Goal: Communication & Community: Share content

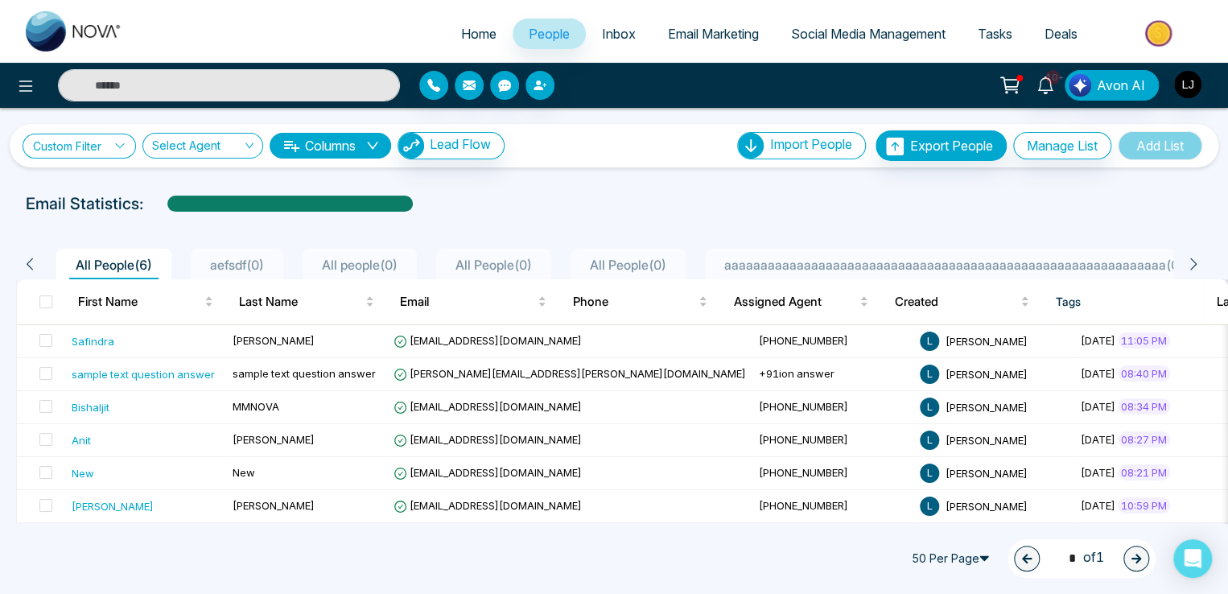
click at [64, 146] on link "Custom Filter" at bounding box center [79, 146] width 113 height 25
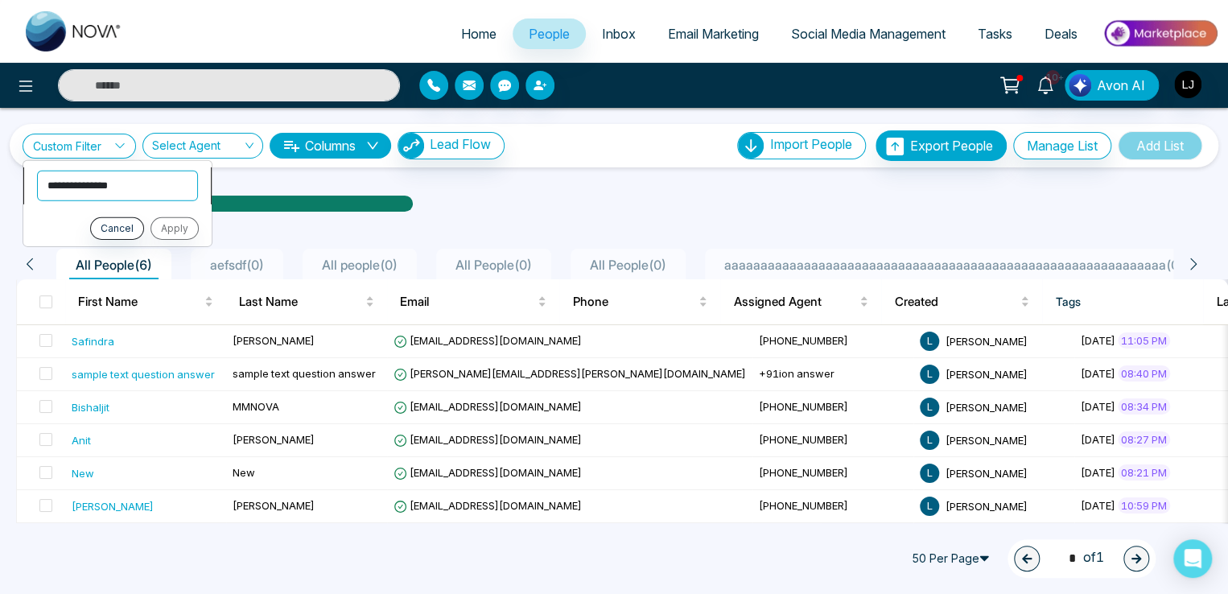
click at [79, 184] on select "**********" at bounding box center [117, 185] width 161 height 31
select select "*********"
click at [37, 170] on select "**********" at bounding box center [117, 185] width 161 height 31
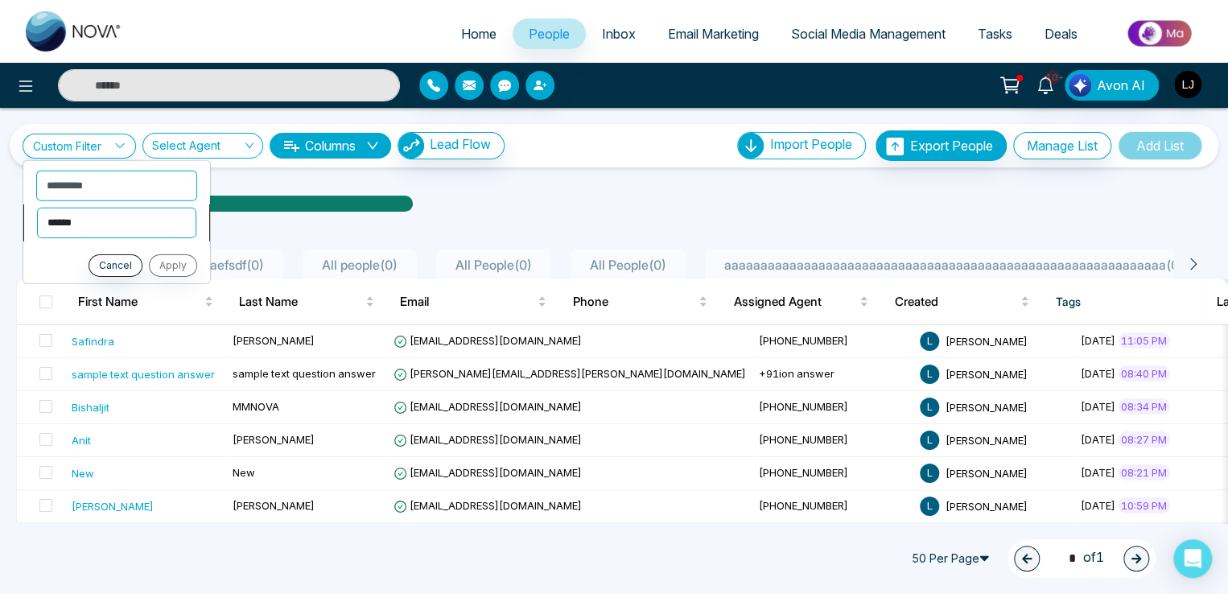
click at [103, 226] on select "**********" at bounding box center [116, 222] width 159 height 31
select select "**********"
click at [37, 207] on select "**********" at bounding box center [116, 222] width 159 height 31
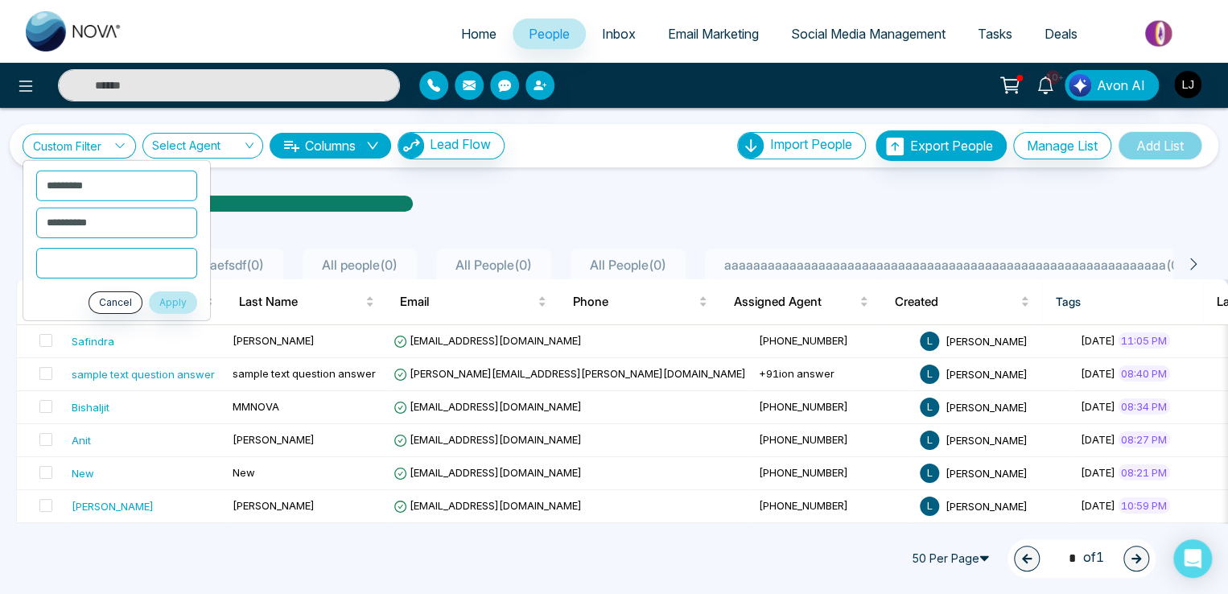
click at [103, 264] on input "text" at bounding box center [116, 262] width 161 height 31
type input "***"
click at [164, 297] on button "Apply" at bounding box center [173, 301] width 48 height 23
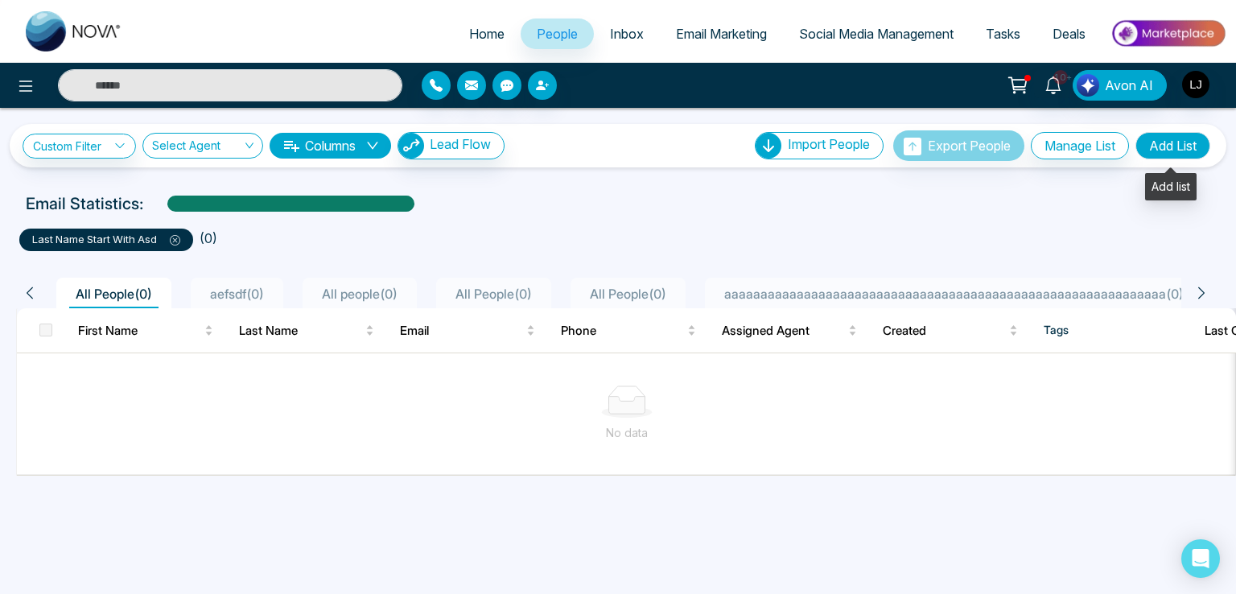
click at [1170, 145] on button "Add List" at bounding box center [1172, 145] width 75 height 27
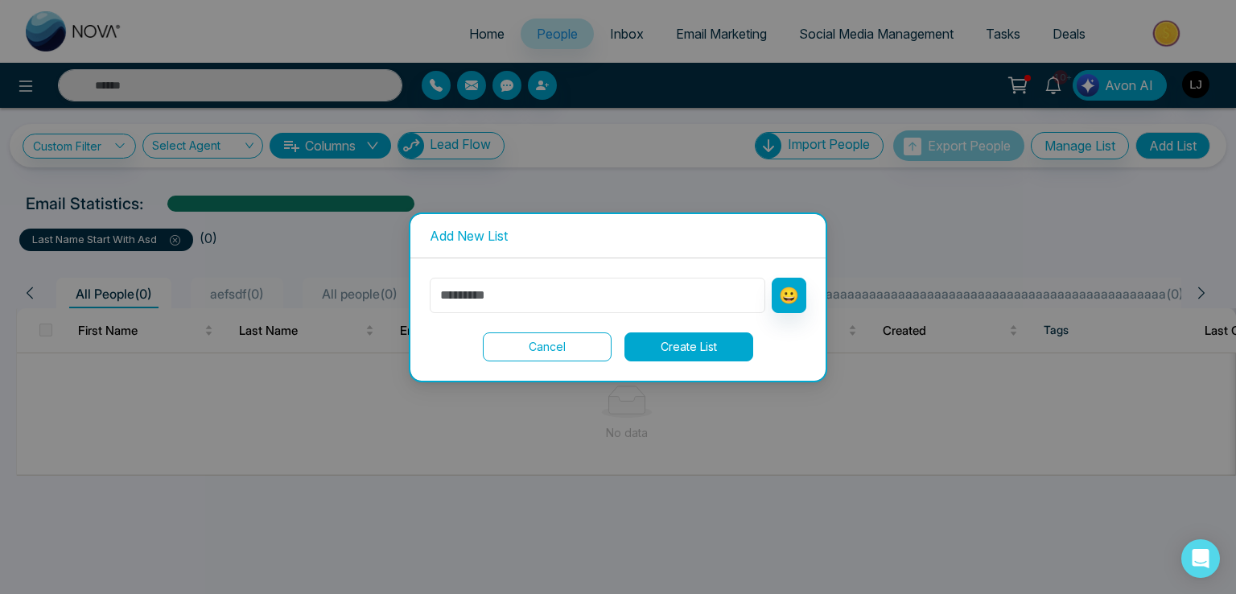
click at [520, 298] on input "text" at bounding box center [597, 295] width 335 height 35
type input "********"
click at [668, 348] on button "Create List" at bounding box center [688, 346] width 129 height 29
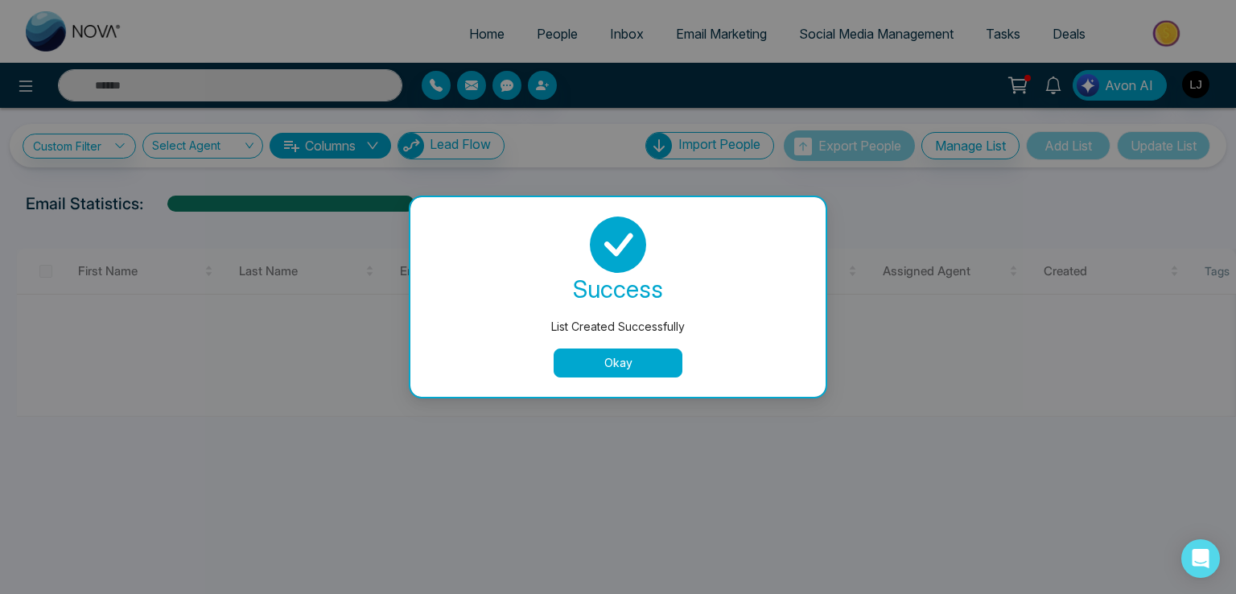
click at [610, 358] on button "Okay" at bounding box center [617, 362] width 129 height 29
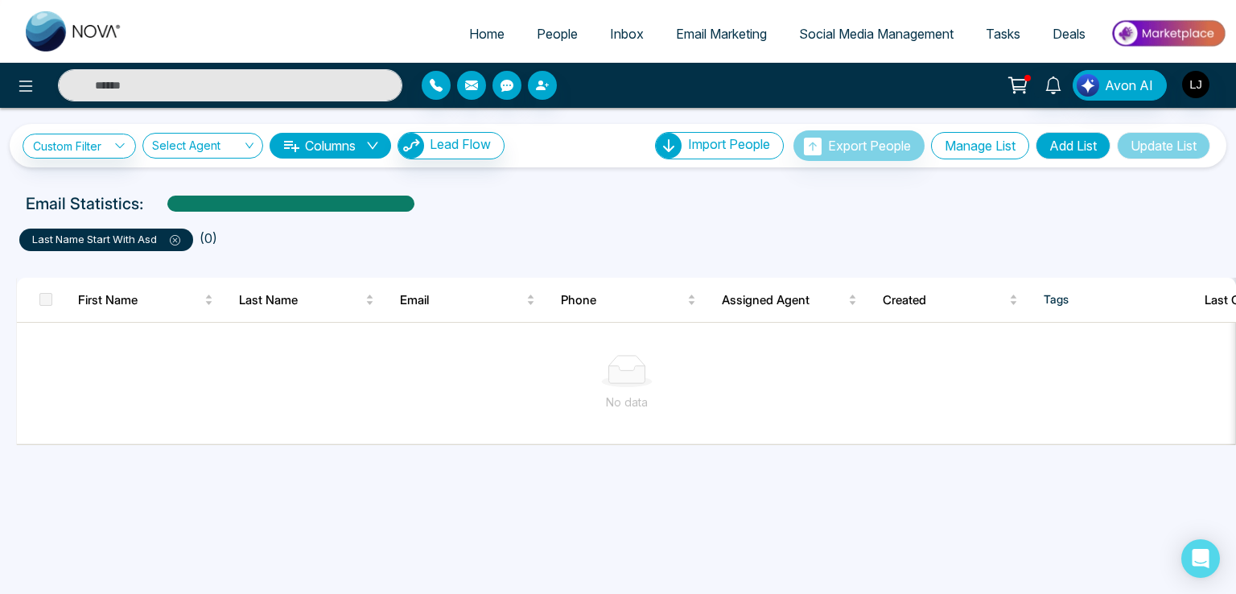
click at [979, 139] on button "Manage List" at bounding box center [980, 145] width 98 height 27
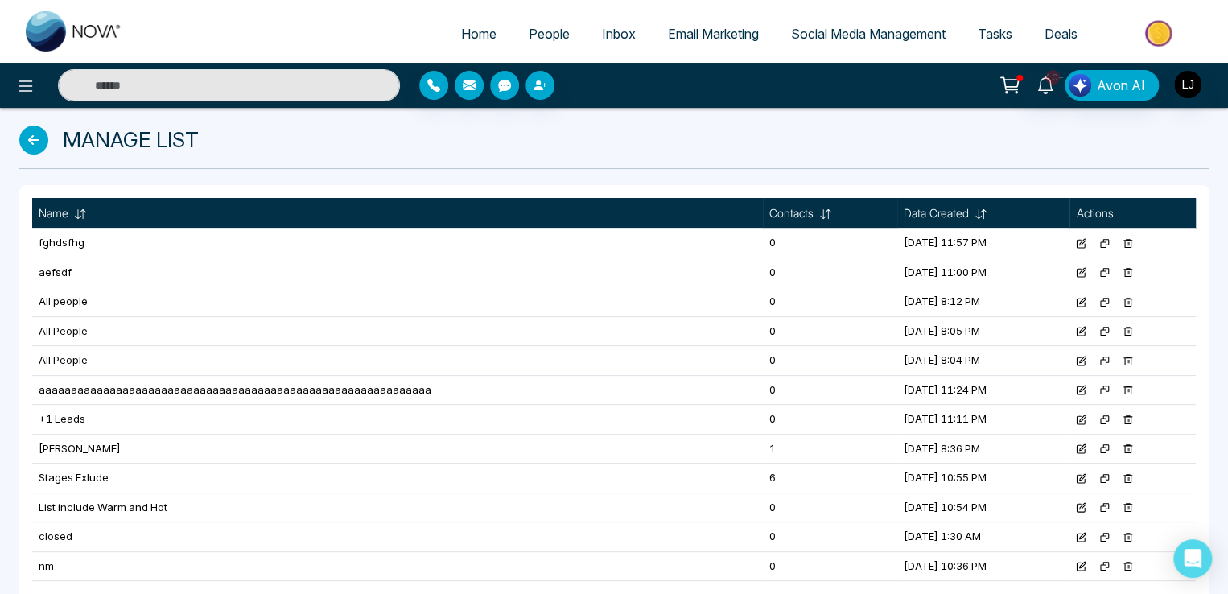
click at [1133, 239] on icon at bounding box center [1127, 243] width 10 height 10
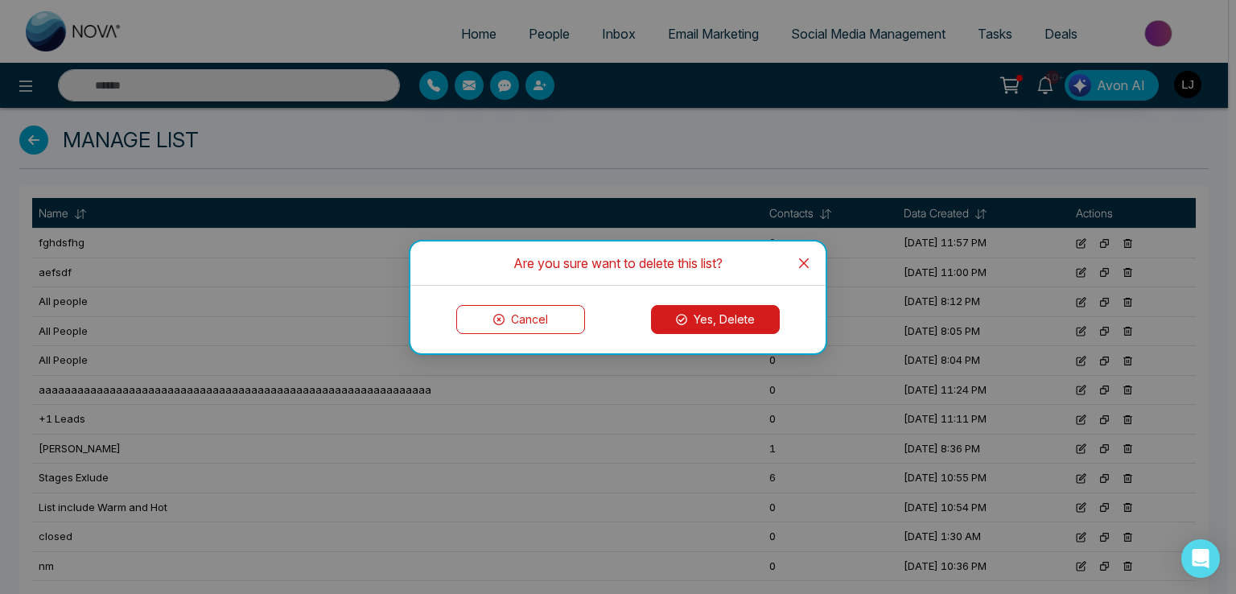
click at [722, 317] on button "Yes, Delete" at bounding box center [715, 319] width 129 height 29
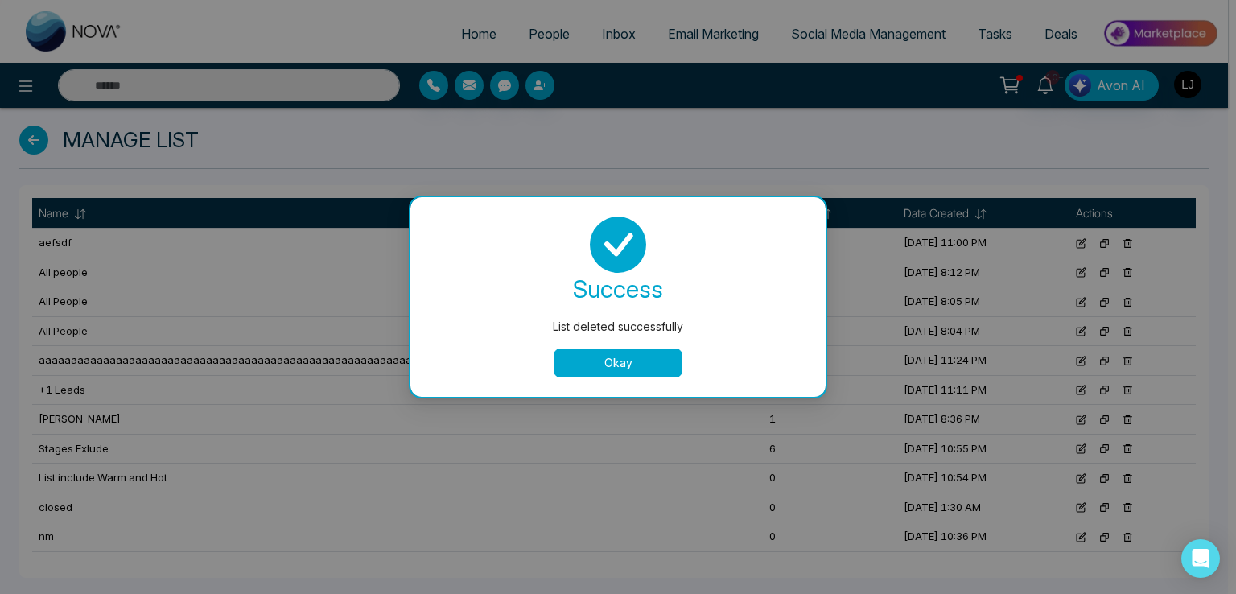
click at [616, 356] on button "Okay" at bounding box center [617, 362] width 129 height 29
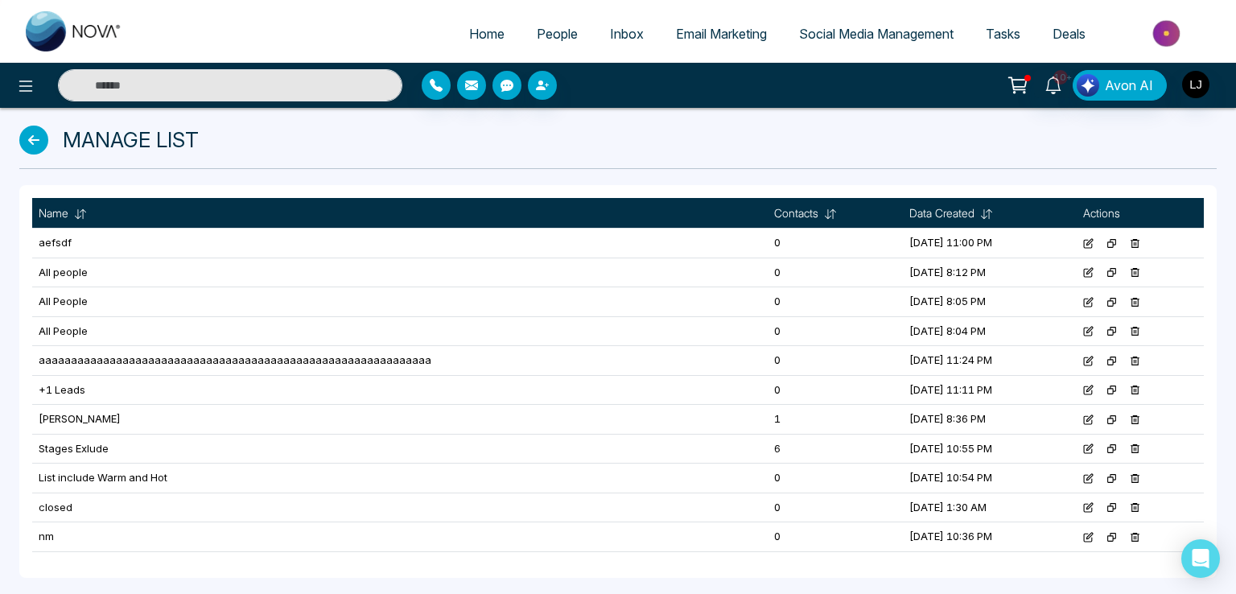
click at [551, 39] on span "People" at bounding box center [557, 34] width 41 height 16
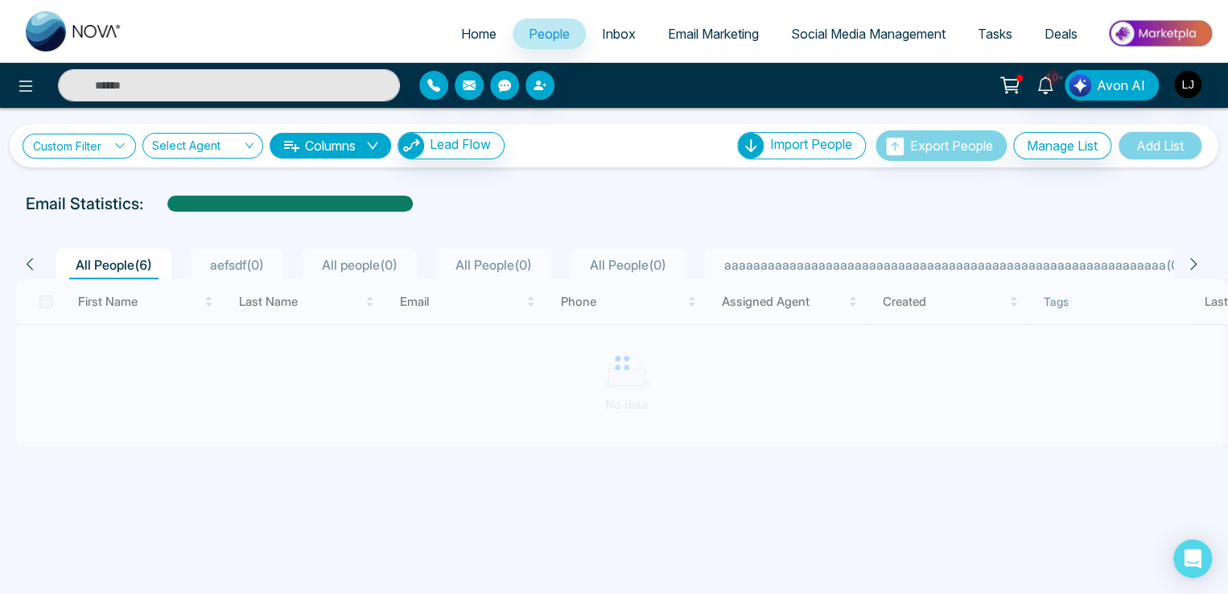
click at [72, 152] on link "Custom Filter" at bounding box center [79, 146] width 113 height 25
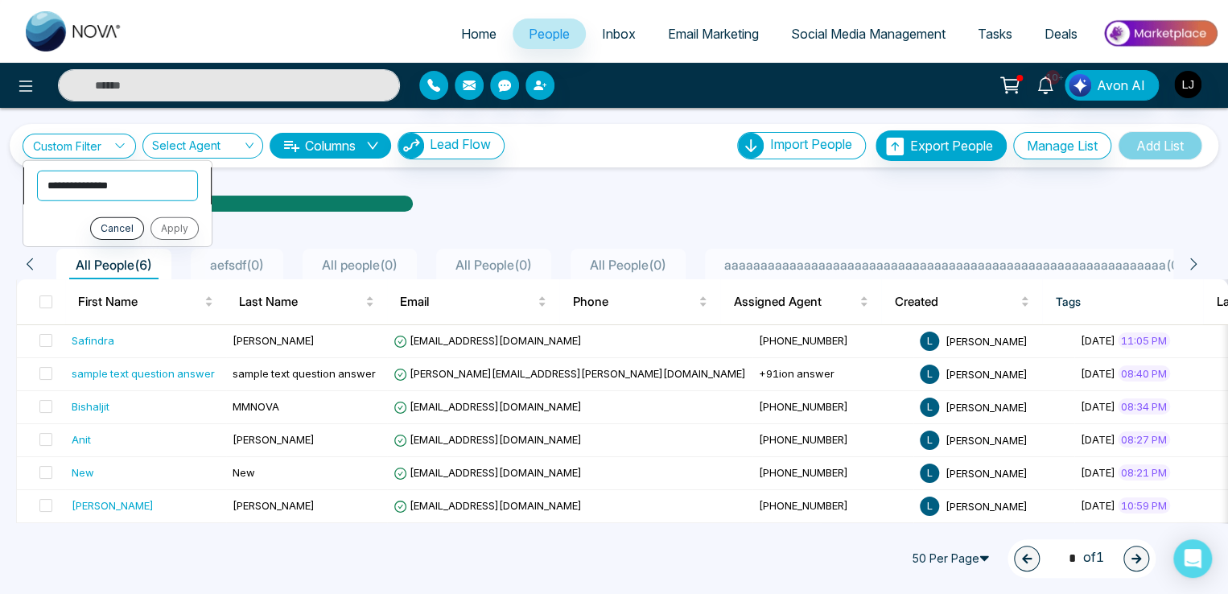
click at [86, 191] on select "**********" at bounding box center [117, 185] width 161 height 31
select select "*********"
click at [37, 170] on select "**********" at bounding box center [117, 185] width 161 height 31
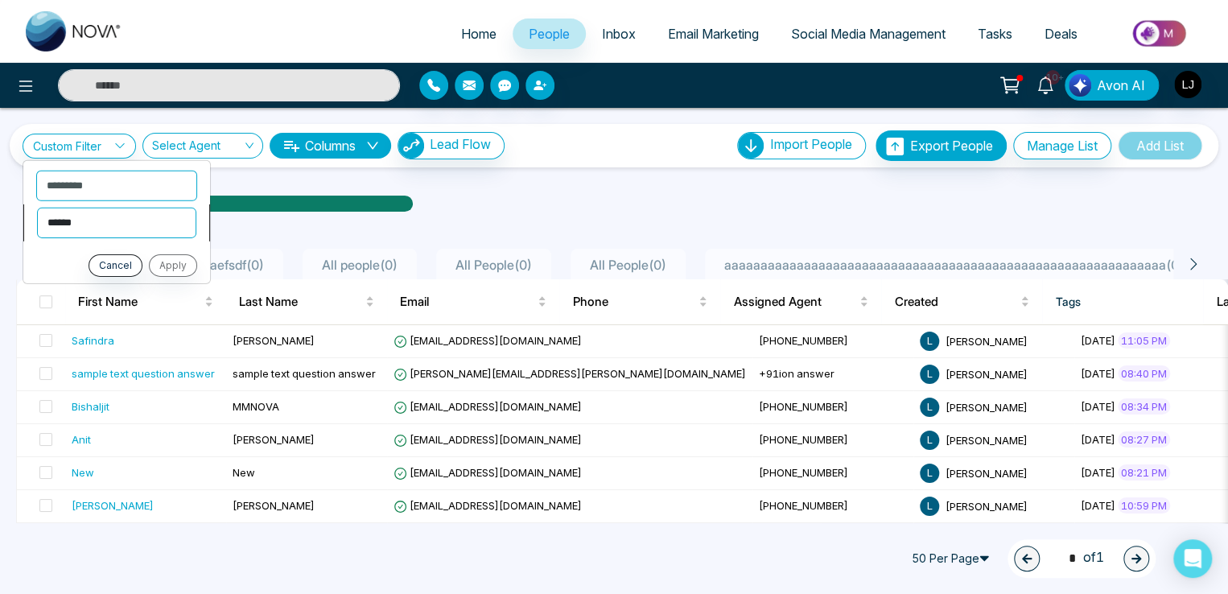
click at [93, 216] on select "**********" at bounding box center [116, 222] width 159 height 31
select select "********"
click at [37, 207] on select "**********" at bounding box center [116, 222] width 159 height 31
click at [172, 264] on button "Apply" at bounding box center [173, 264] width 48 height 23
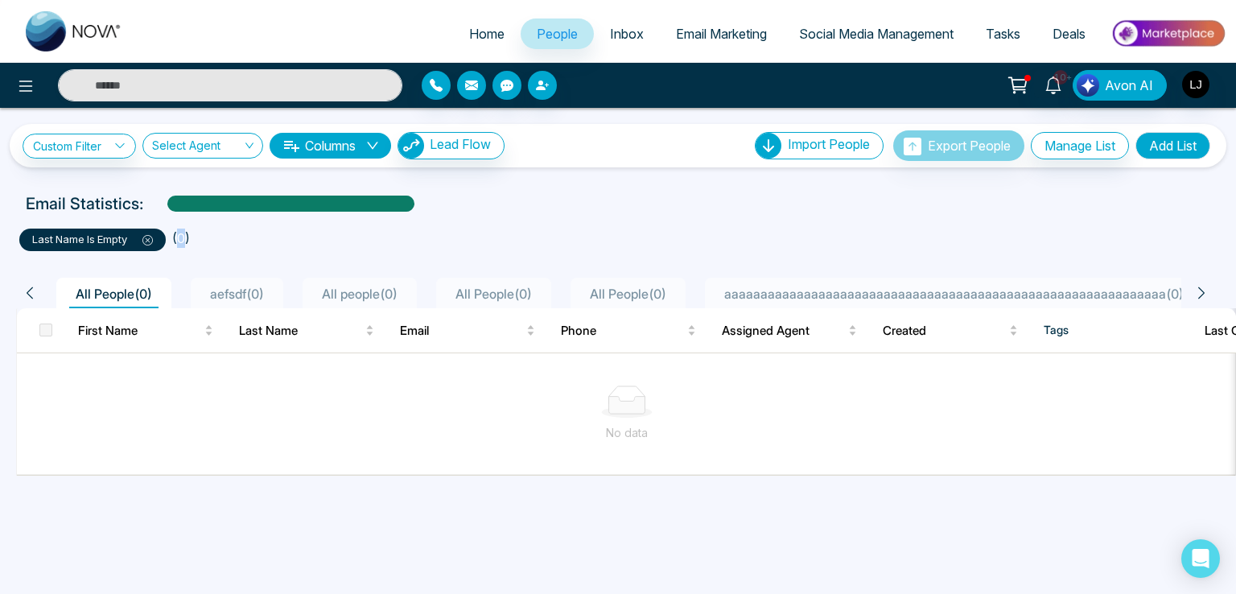
drag, startPoint x: 180, startPoint y: 239, endPoint x: 190, endPoint y: 241, distance: 10.0
click at [190, 241] on li "( 0 )" at bounding box center [181, 237] width 18 height 19
click at [149, 241] on icon at bounding box center [147, 240] width 10 height 10
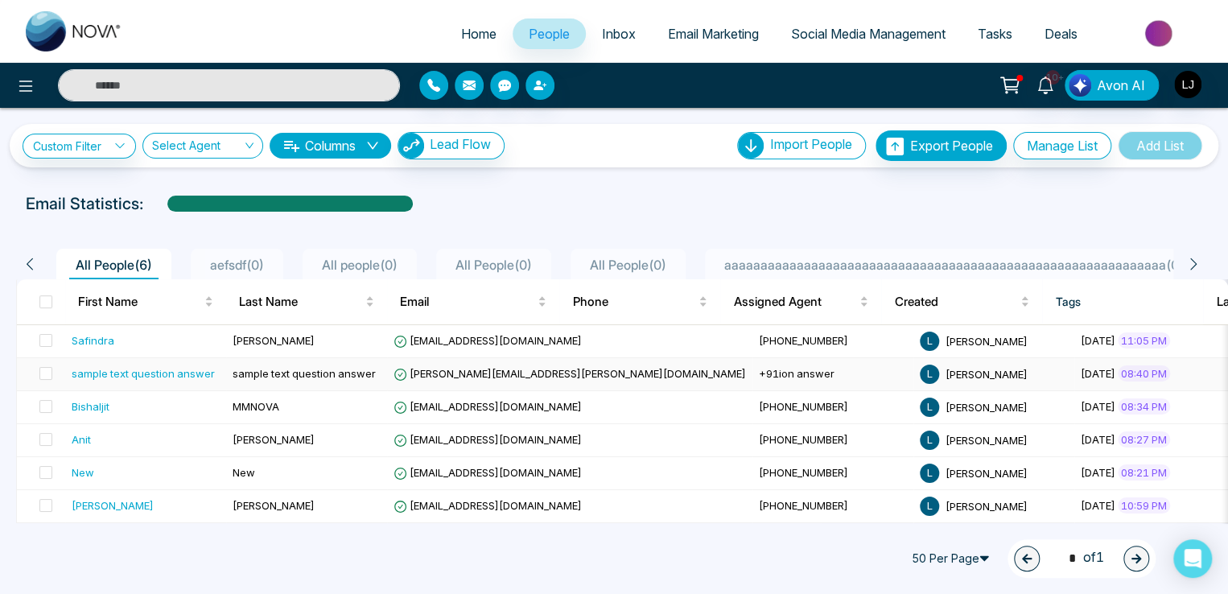
click at [752, 364] on td "+91ion answer" at bounding box center [832, 374] width 161 height 33
click at [1061, 146] on button "Manage List" at bounding box center [1062, 145] width 98 height 27
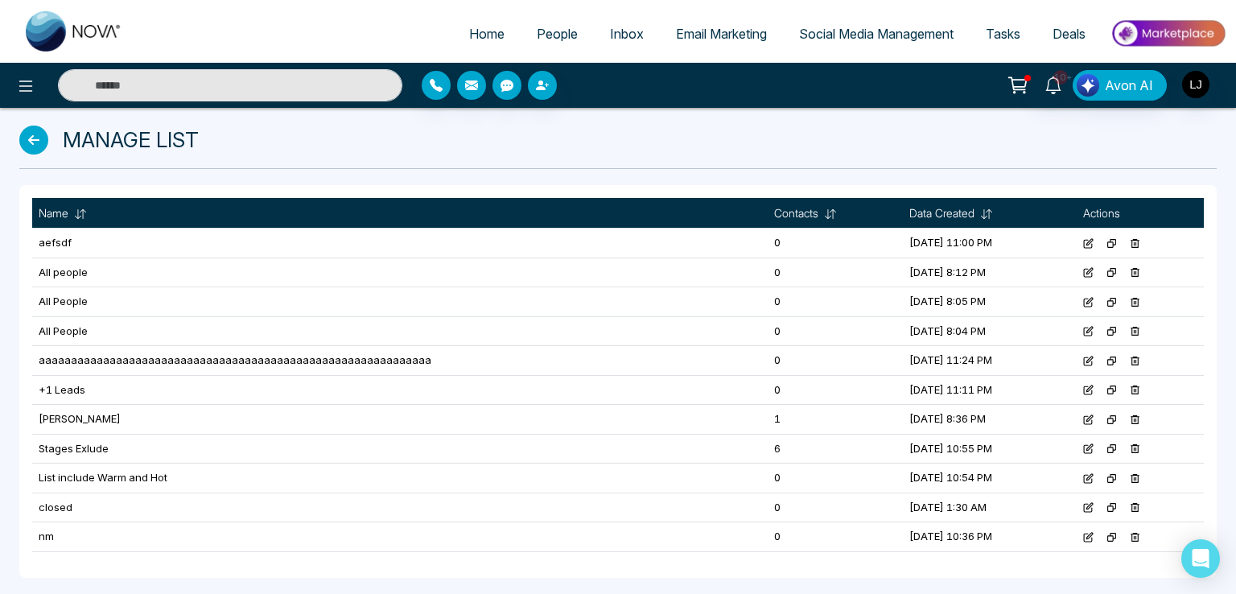
click at [1139, 300] on icon at bounding box center [1134, 302] width 10 height 10
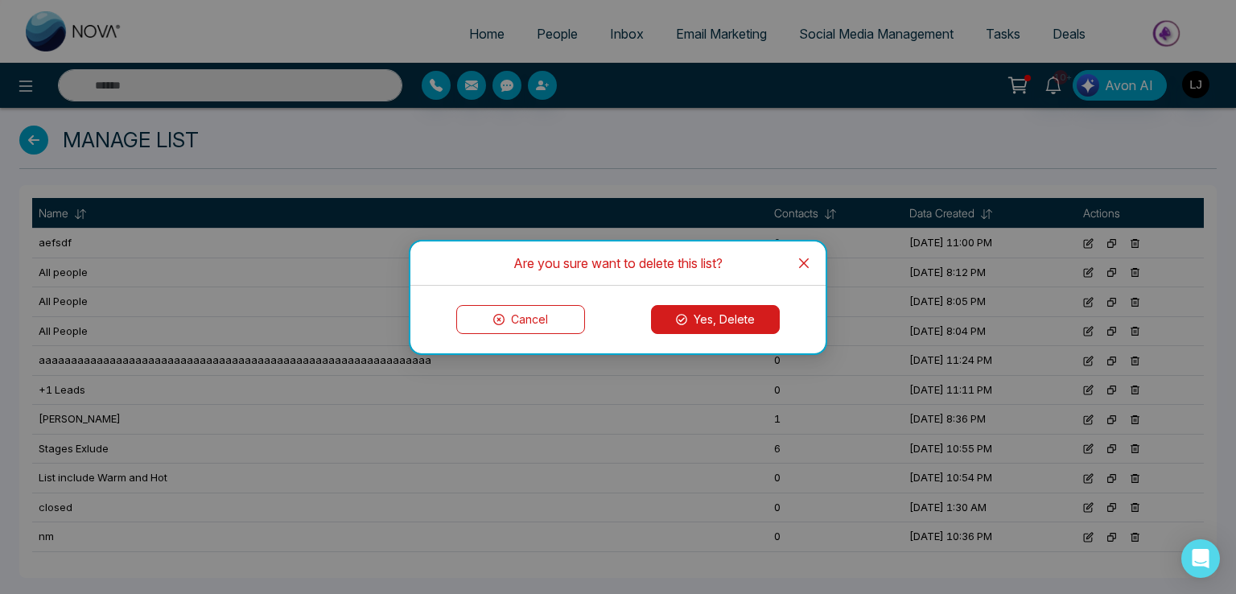
click at [734, 335] on div "Cancel Yes, Delete" at bounding box center [617, 320] width 415 height 68
click at [730, 327] on button "Yes, Delete" at bounding box center [715, 319] width 129 height 29
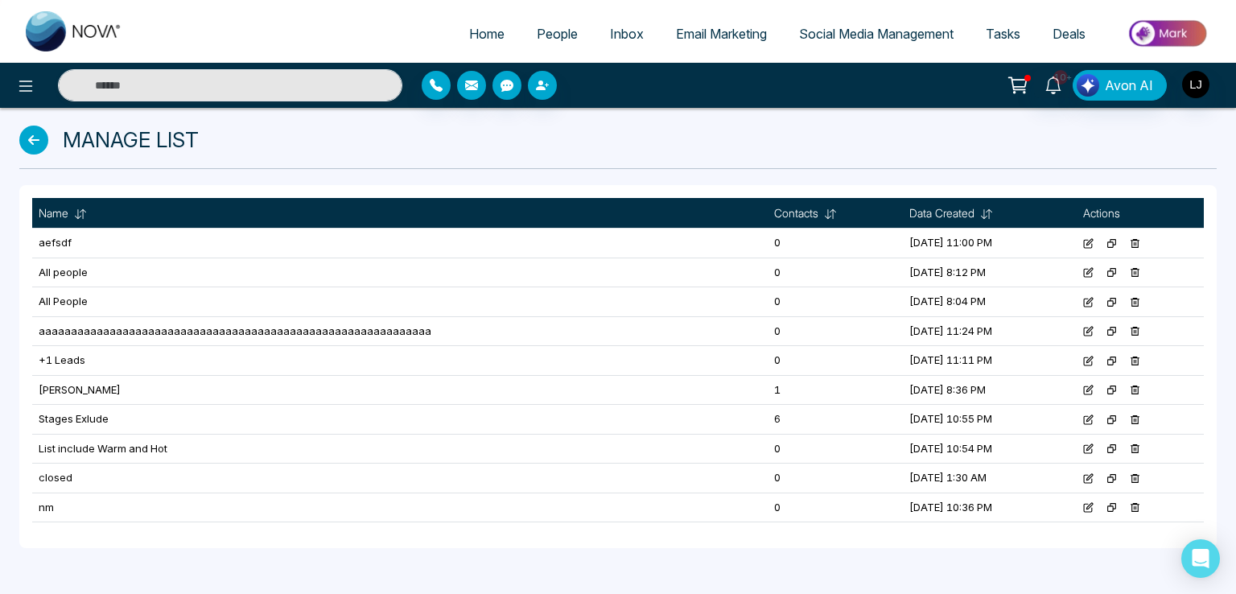
click at [32, 139] on icon at bounding box center [33, 139] width 29 height 29
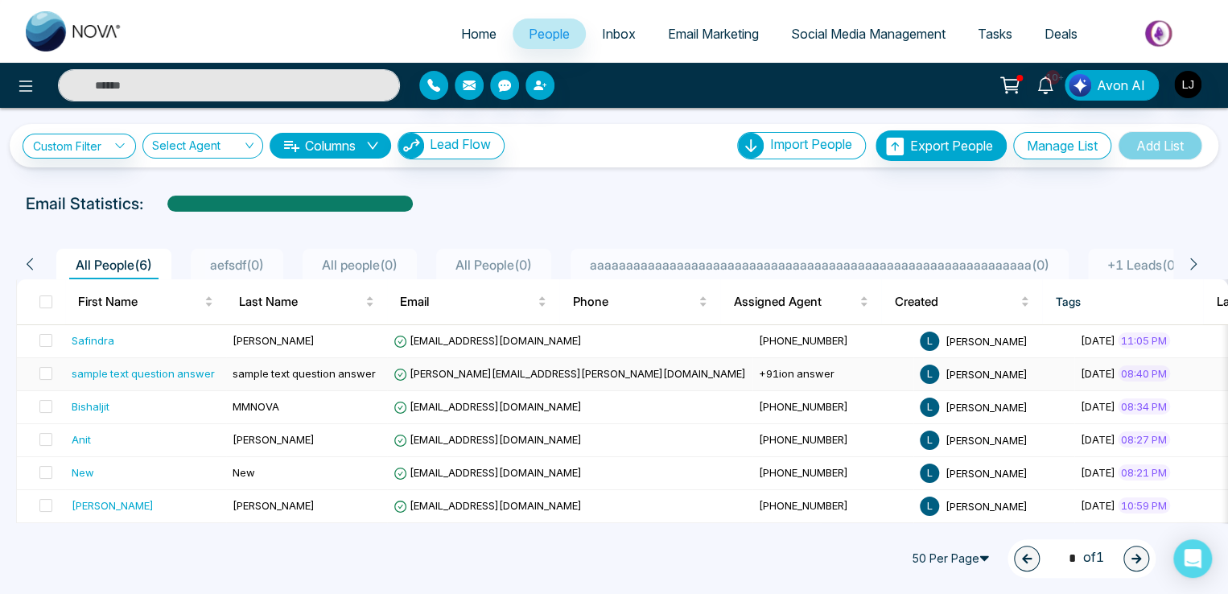
click at [137, 374] on div "sample text question answer" at bounding box center [143, 373] width 143 height 16
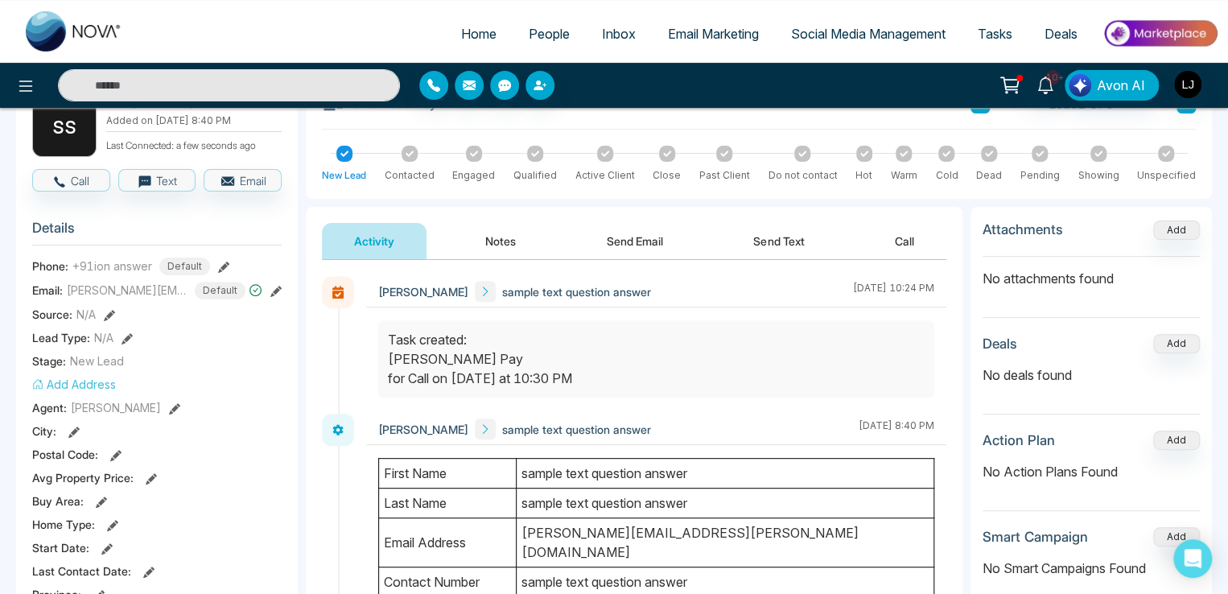
scroll to position [80, 0]
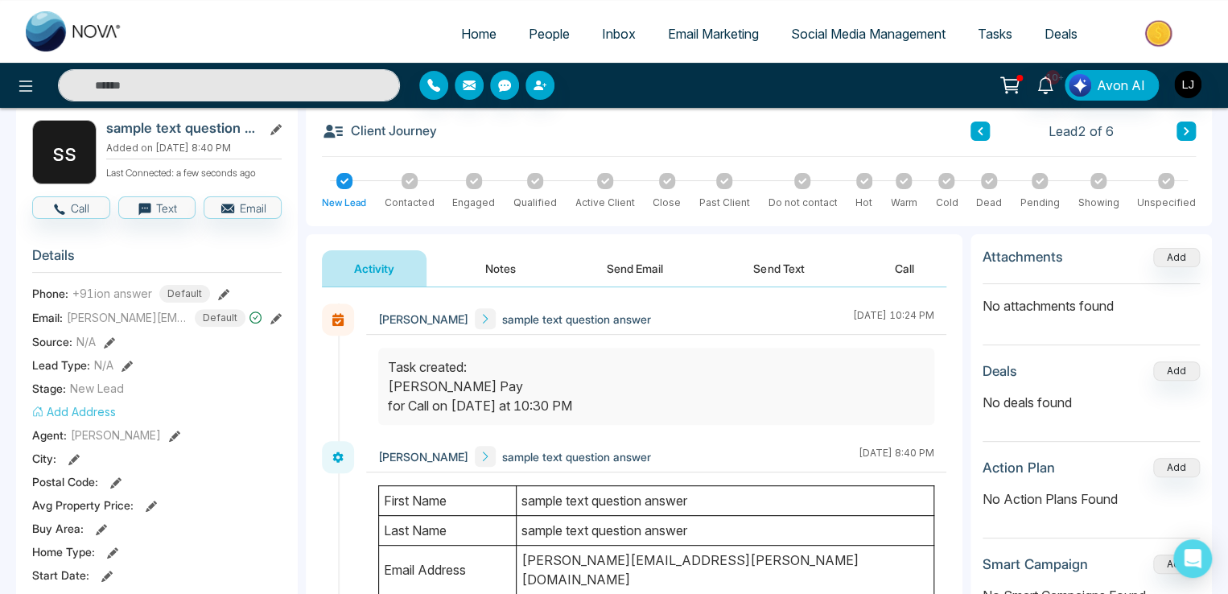
click at [219, 290] on icon at bounding box center [223, 294] width 11 height 11
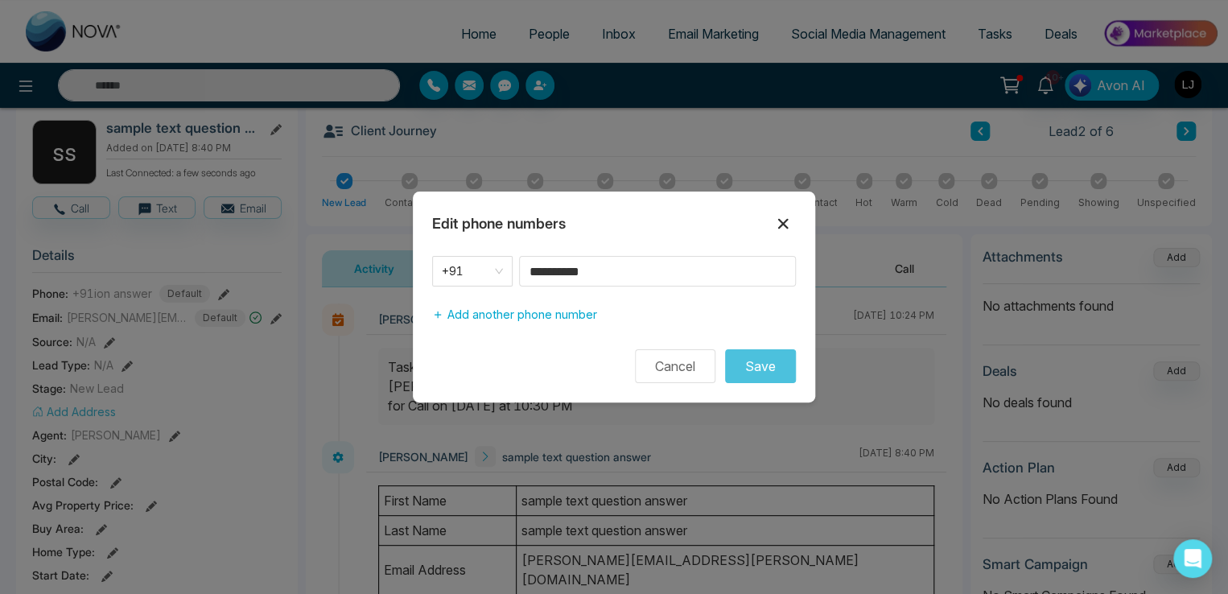
click at [782, 220] on icon at bounding box center [782, 223] width 19 height 19
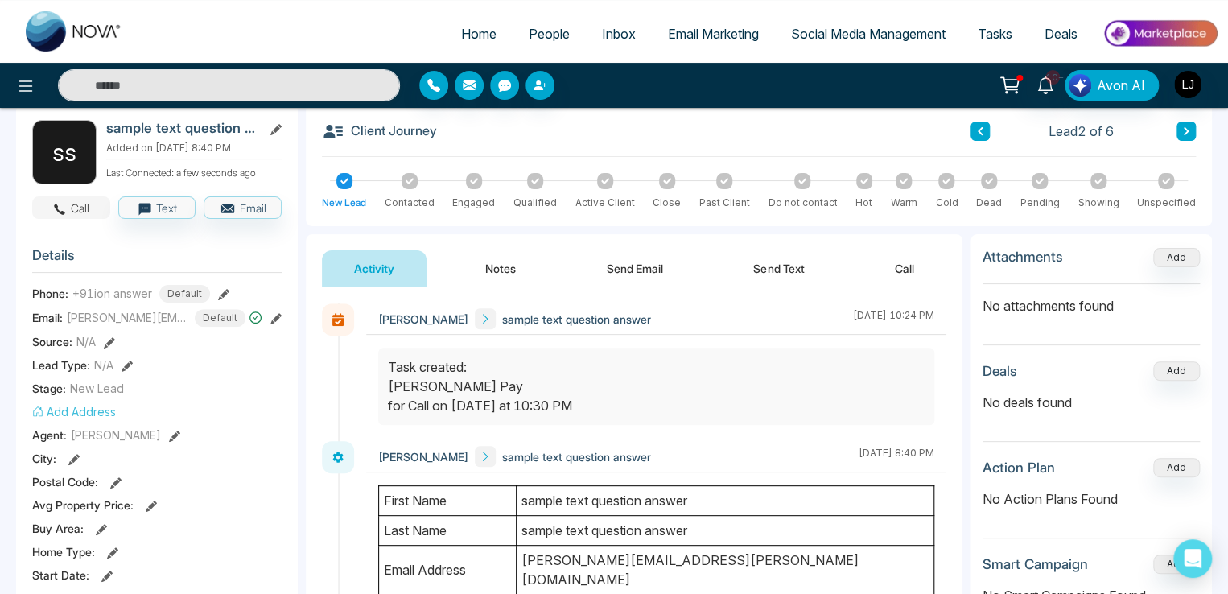
click at [61, 216] on button "Call" at bounding box center [71, 207] width 78 height 23
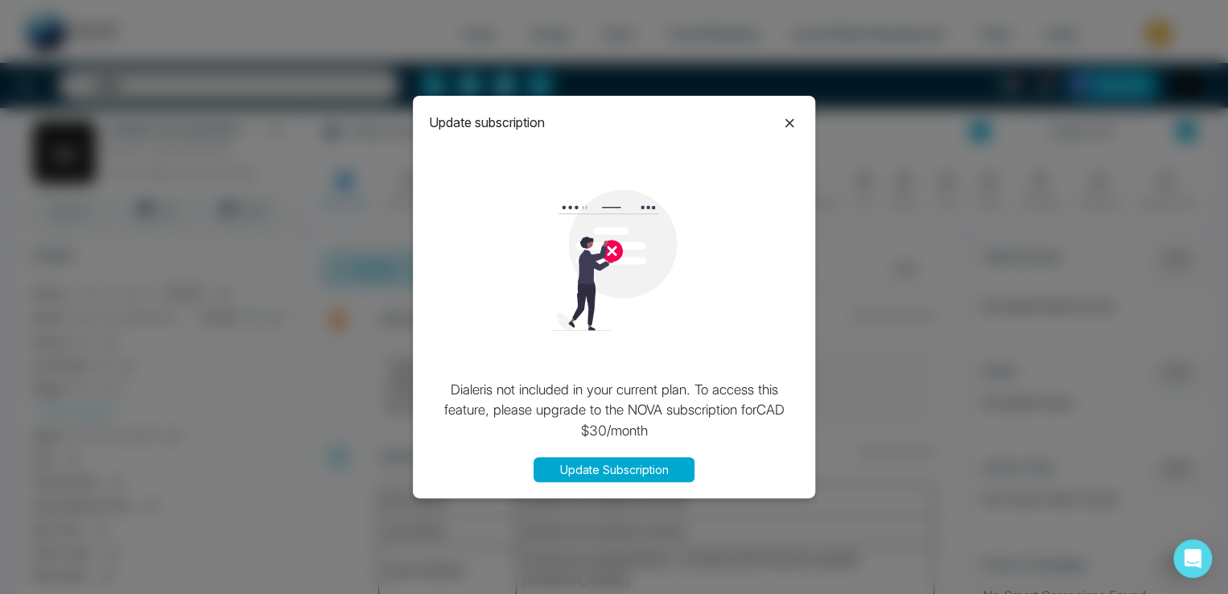
click at [785, 120] on icon at bounding box center [788, 122] width 19 height 19
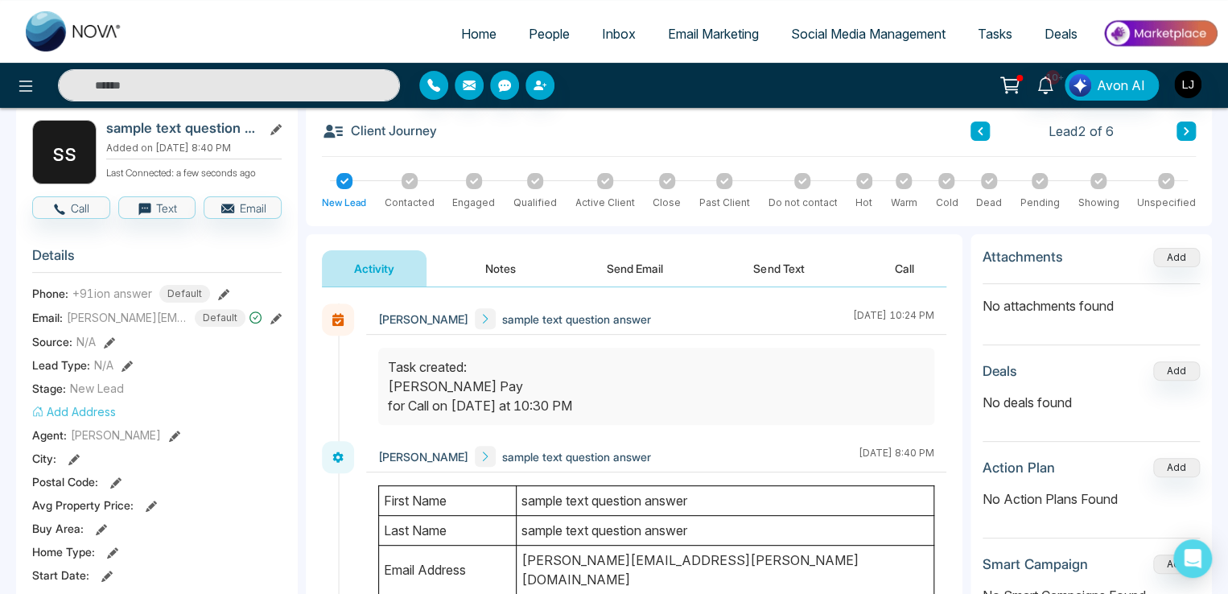
click at [1014, 80] on icon at bounding box center [1011, 83] width 14 height 7
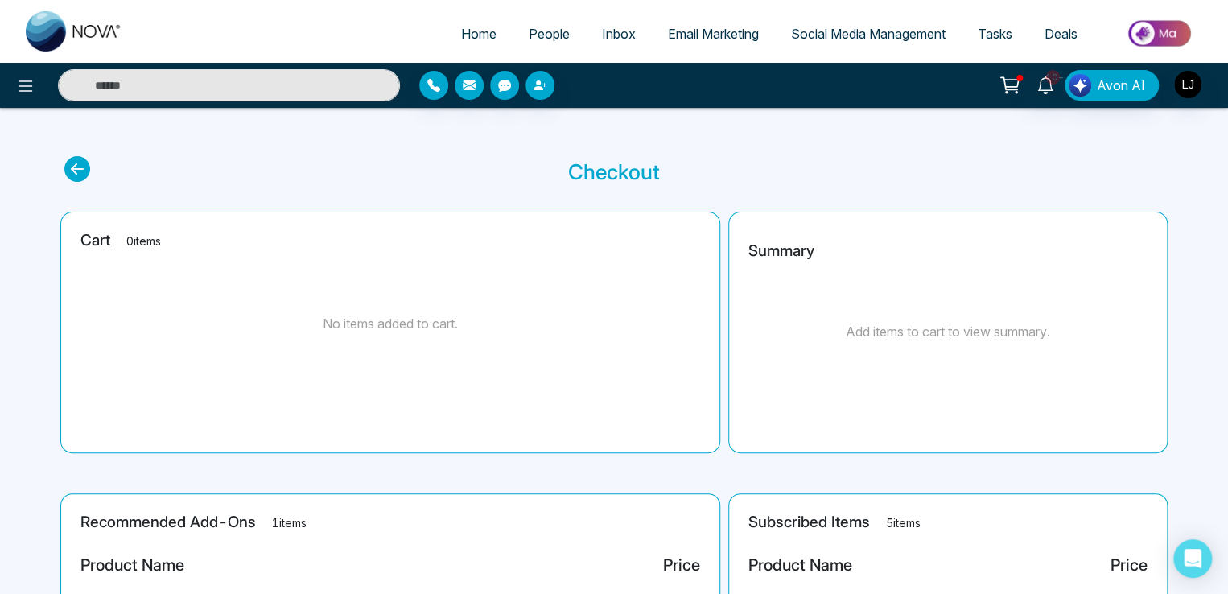
click at [76, 171] on icon at bounding box center [77, 169] width 26 height 26
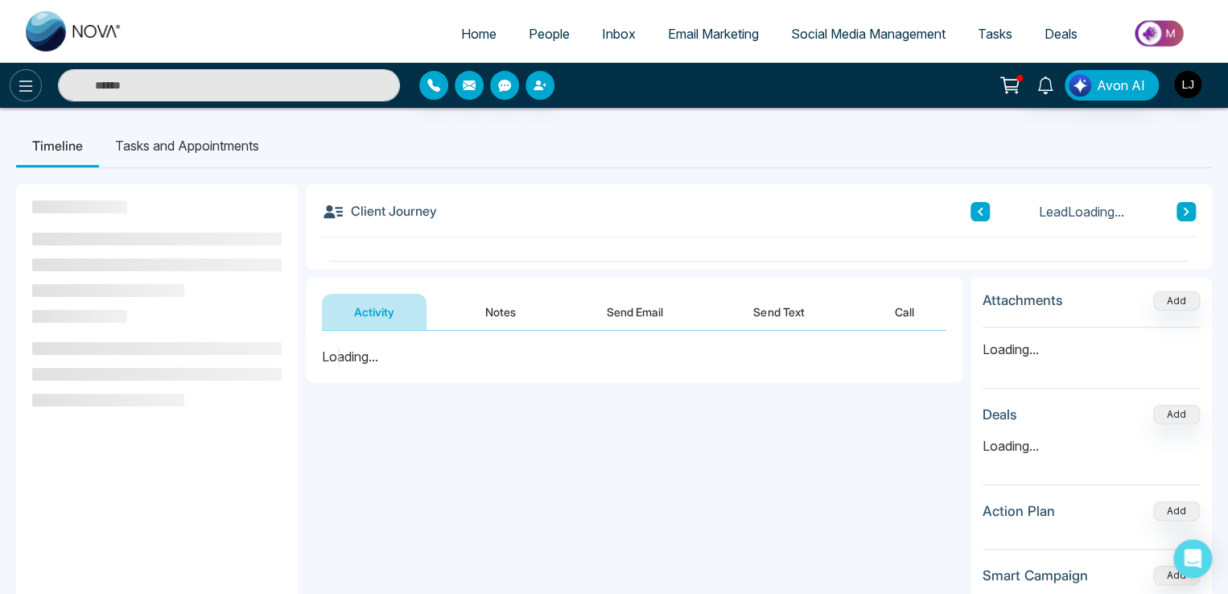
click at [30, 91] on icon at bounding box center [25, 85] width 19 height 19
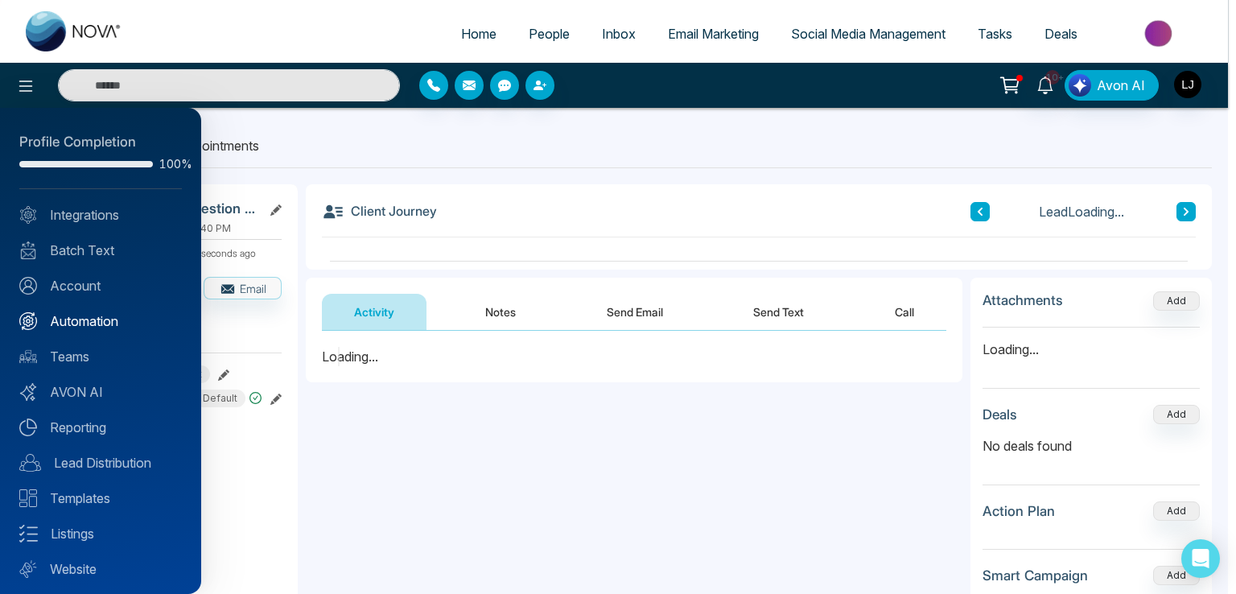
click at [80, 321] on link "Automation" at bounding box center [100, 320] width 162 height 19
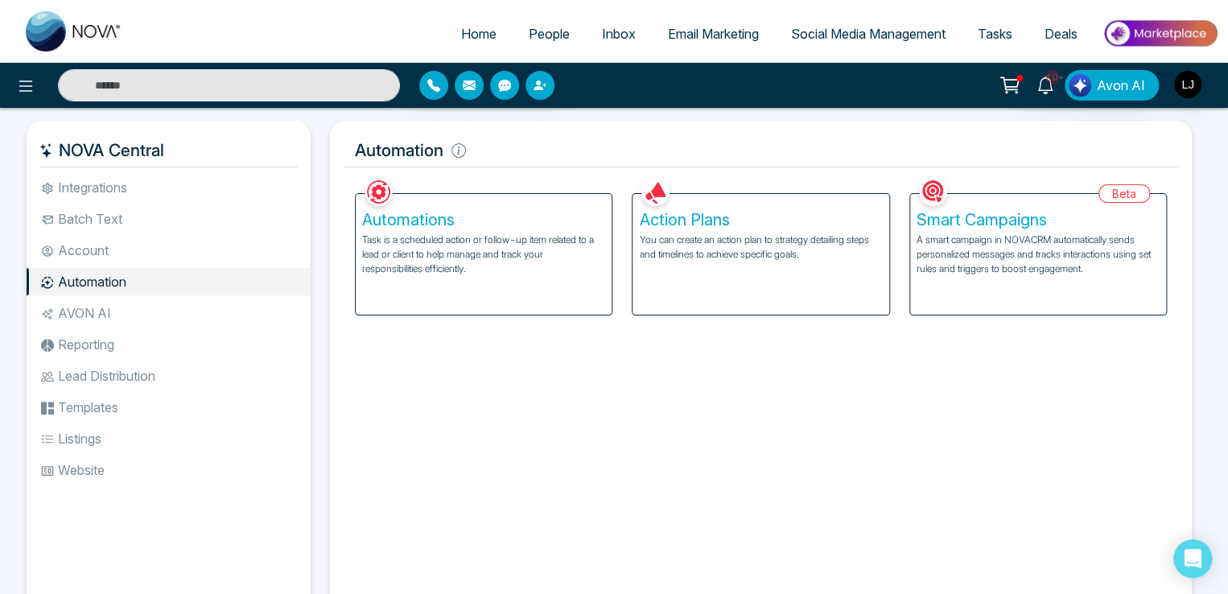
click at [737, 261] on p "You can create an action plan to strategy detailing steps and timelines to achi…" at bounding box center [760, 246] width 243 height 29
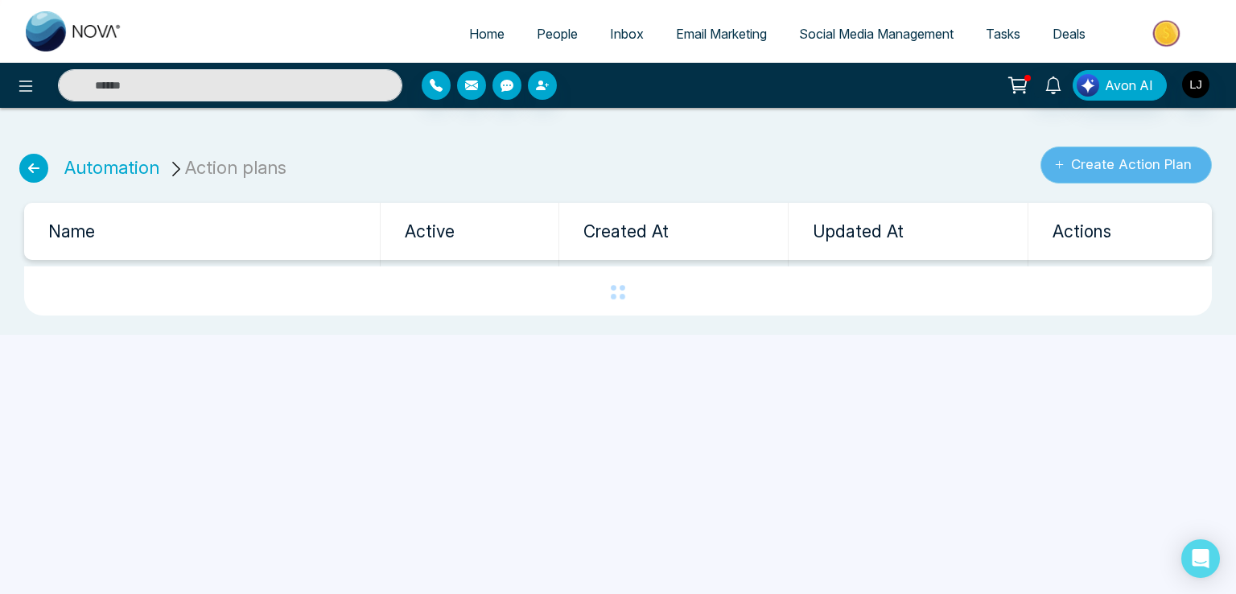
click at [1127, 160] on button "Create Action Plan" at bounding box center [1125, 164] width 171 height 37
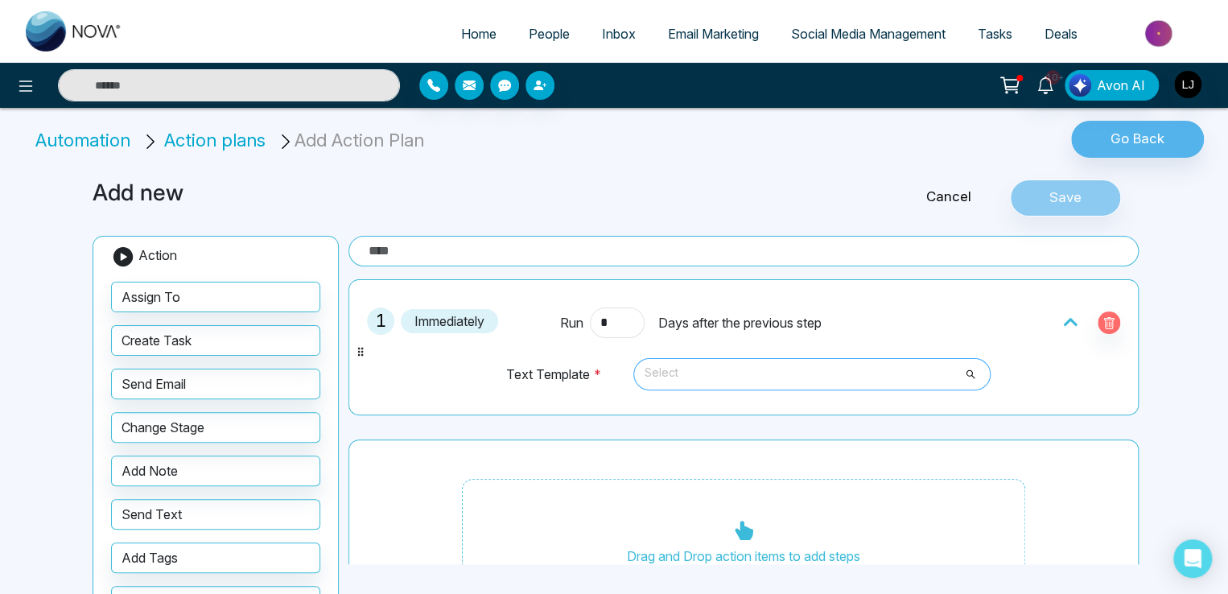
click at [730, 373] on span "Select" at bounding box center [811, 373] width 335 height 27
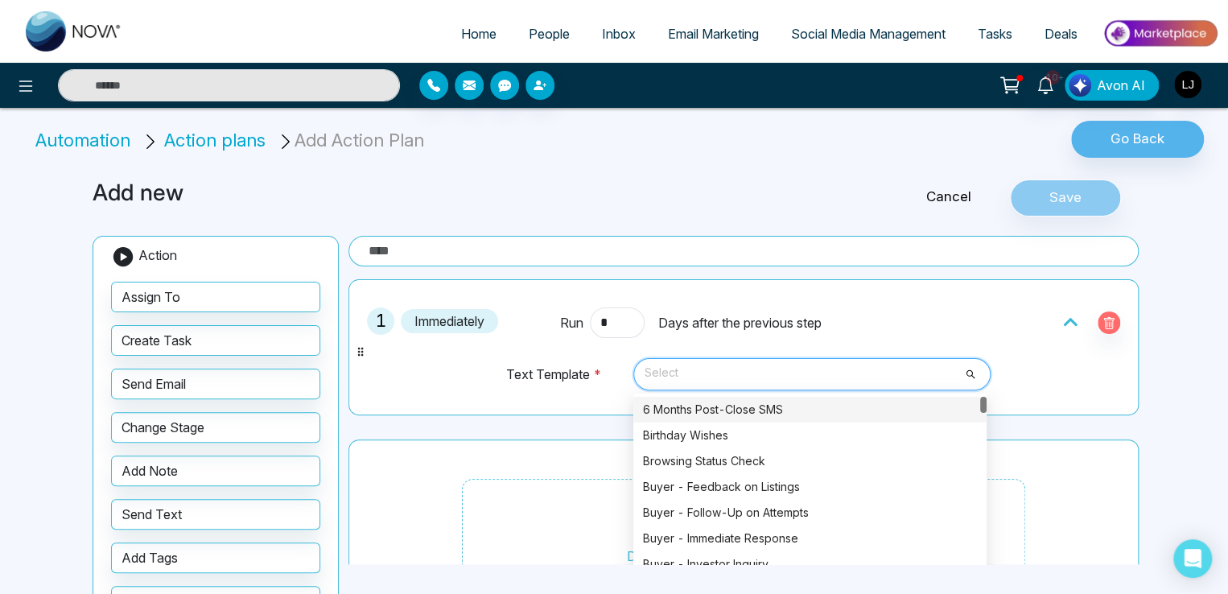
click at [689, 410] on div "6 Months Post-Close SMS" at bounding box center [810, 410] width 334 height 18
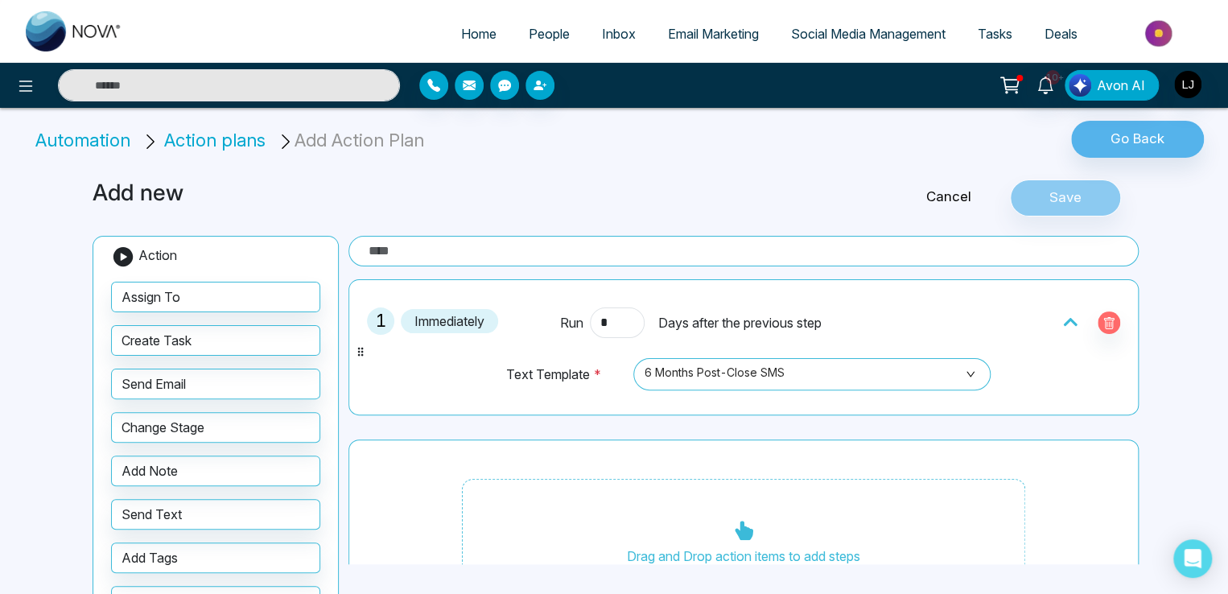
click at [463, 247] on input "text" at bounding box center [743, 251] width 790 height 31
type input "****"
click at [1076, 191] on button "Save" at bounding box center [1065, 197] width 111 height 37
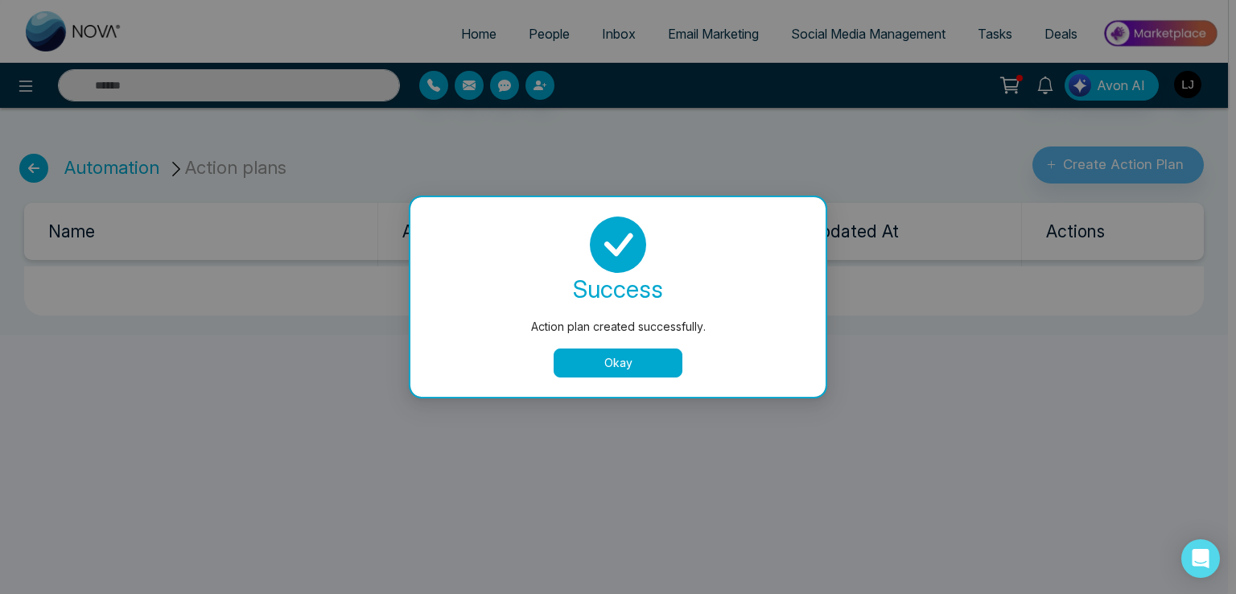
click at [636, 365] on button "Okay" at bounding box center [617, 362] width 129 height 29
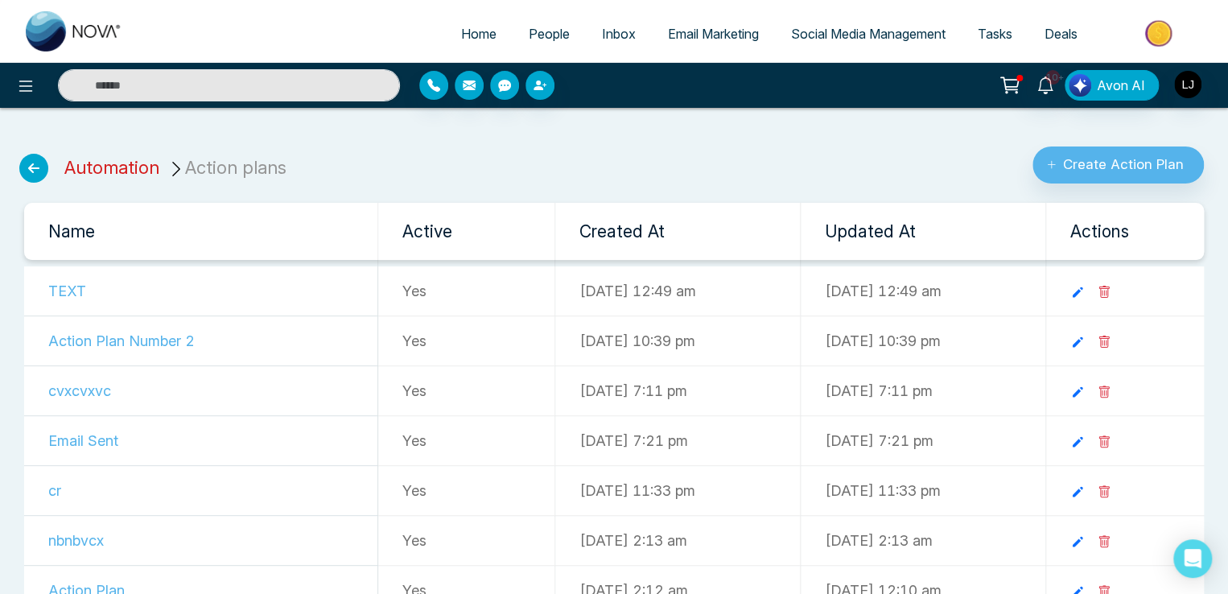
click at [109, 168] on link "Automation" at bounding box center [111, 167] width 95 height 21
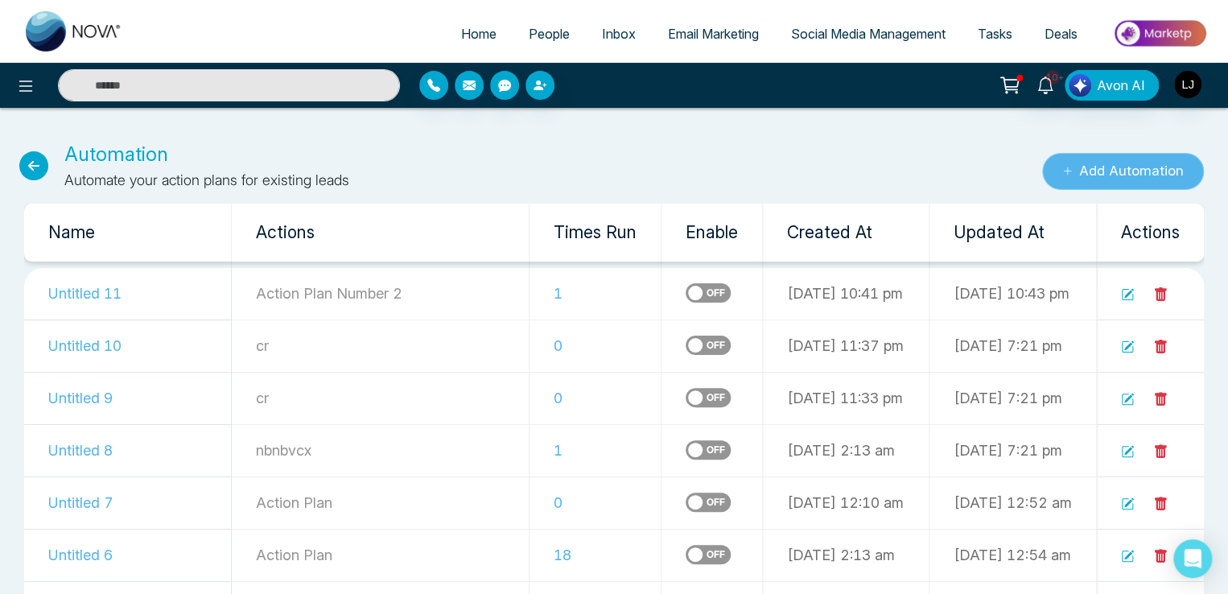
click at [1125, 166] on button "Add Automation" at bounding box center [1123, 171] width 162 height 37
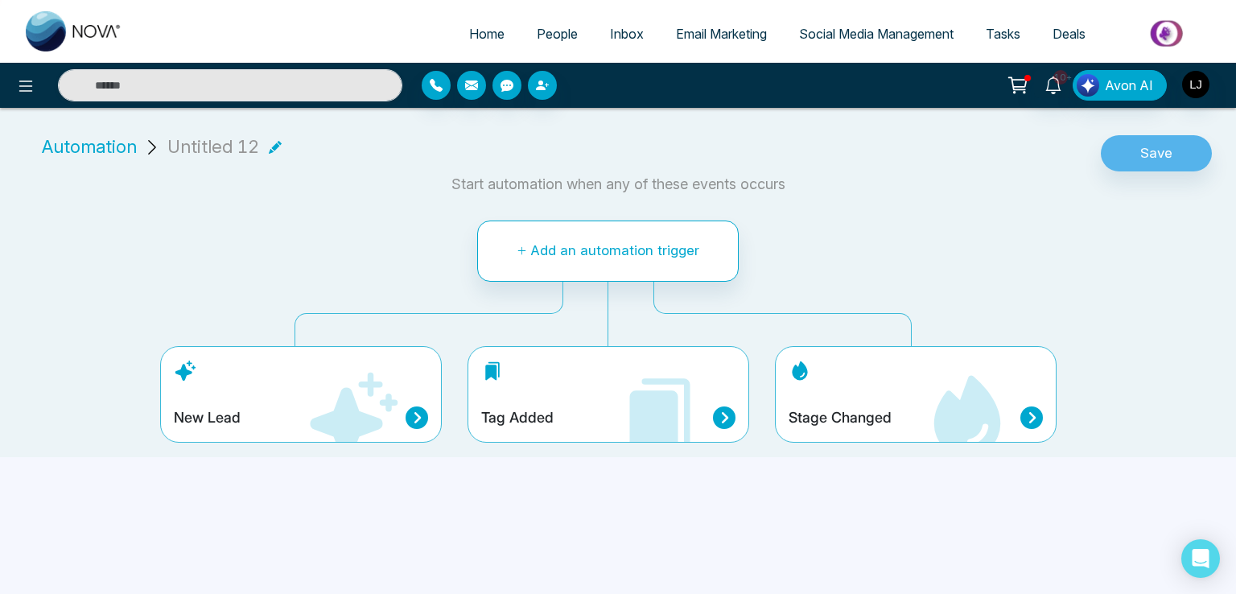
click at [878, 416] on h4 "Stage Changed" at bounding box center [839, 418] width 103 height 18
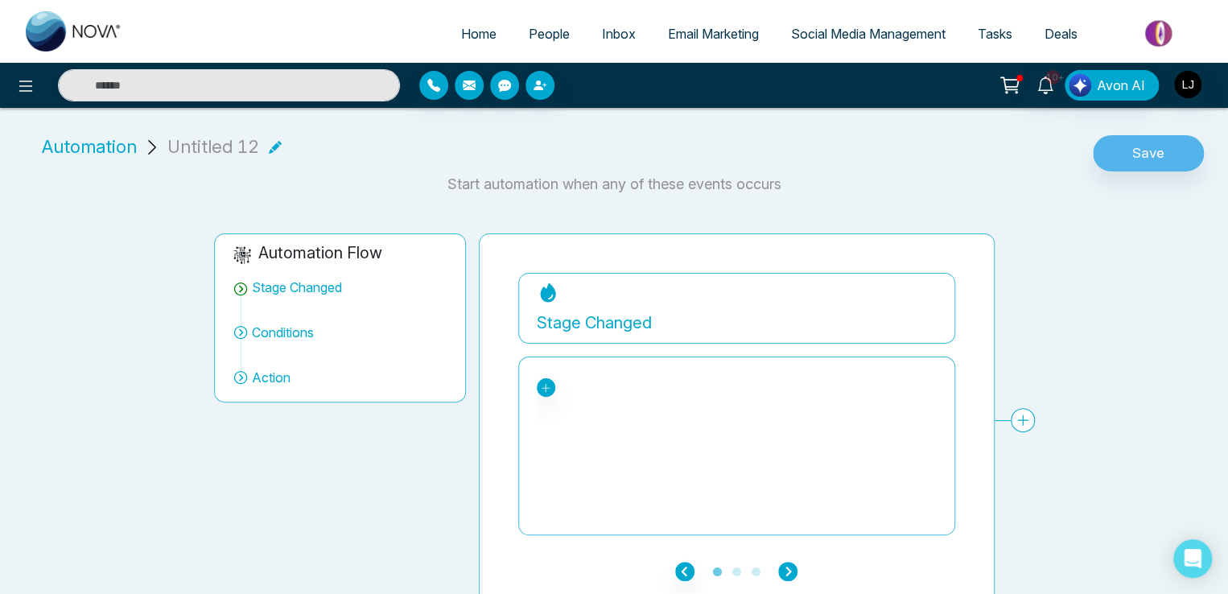
click at [786, 565] on icon "button" at bounding box center [787, 570] width 19 height 19
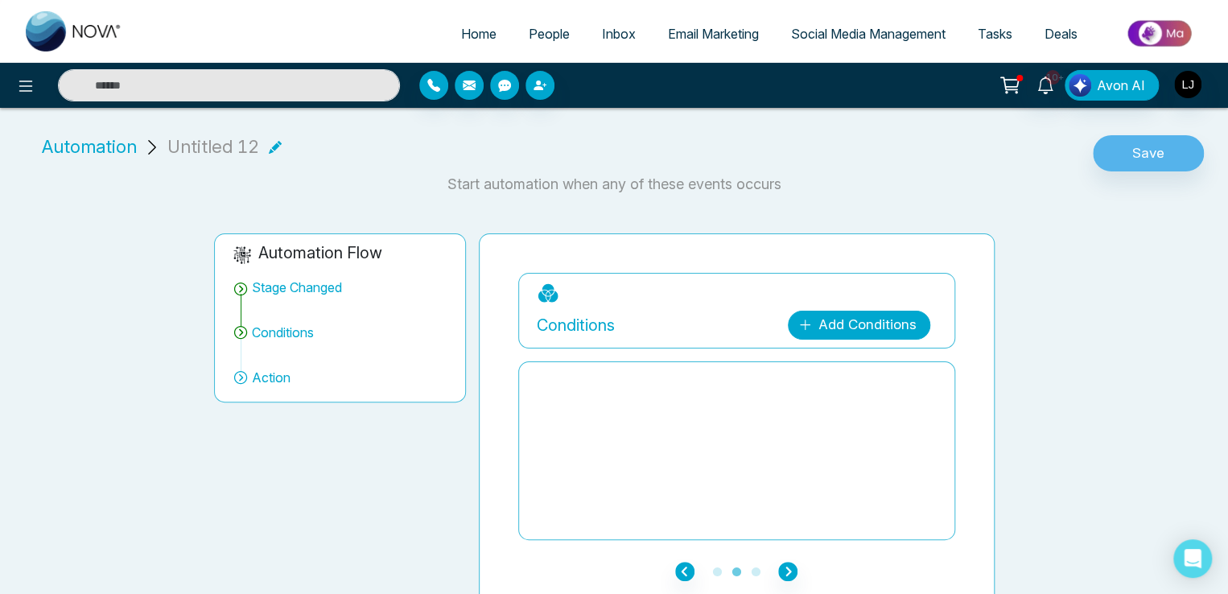
click at [837, 317] on link "Add Conditions" at bounding box center [859, 325] width 142 height 29
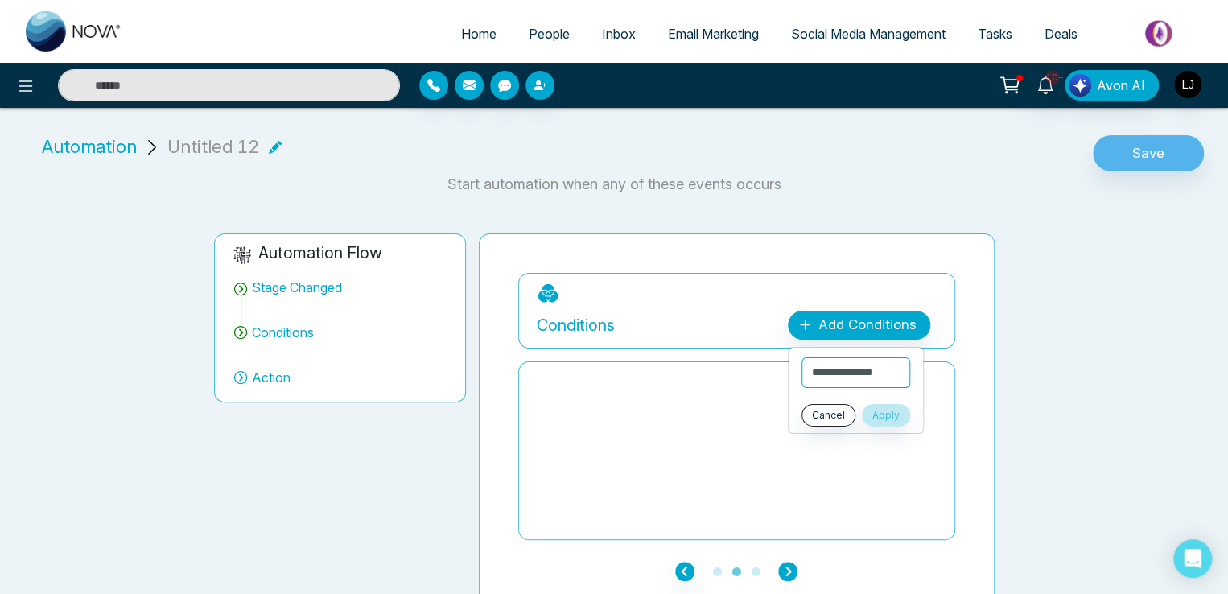
click at [788, 568] on icon "button" at bounding box center [787, 570] width 19 height 19
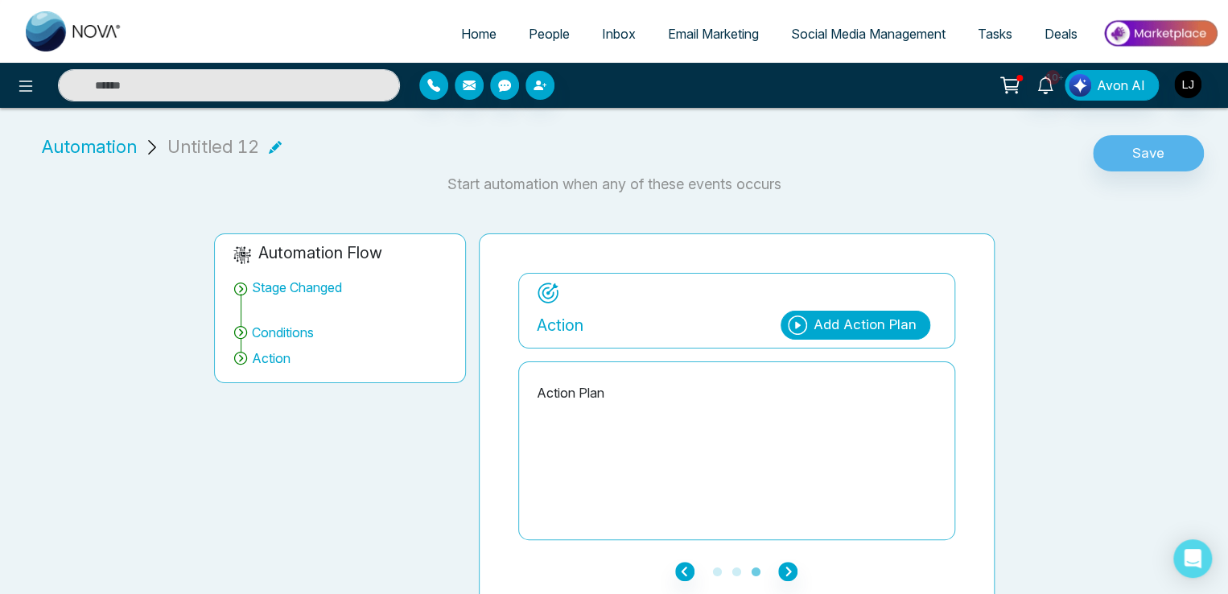
click at [859, 332] on div "Add Action Plan" at bounding box center [864, 325] width 103 height 21
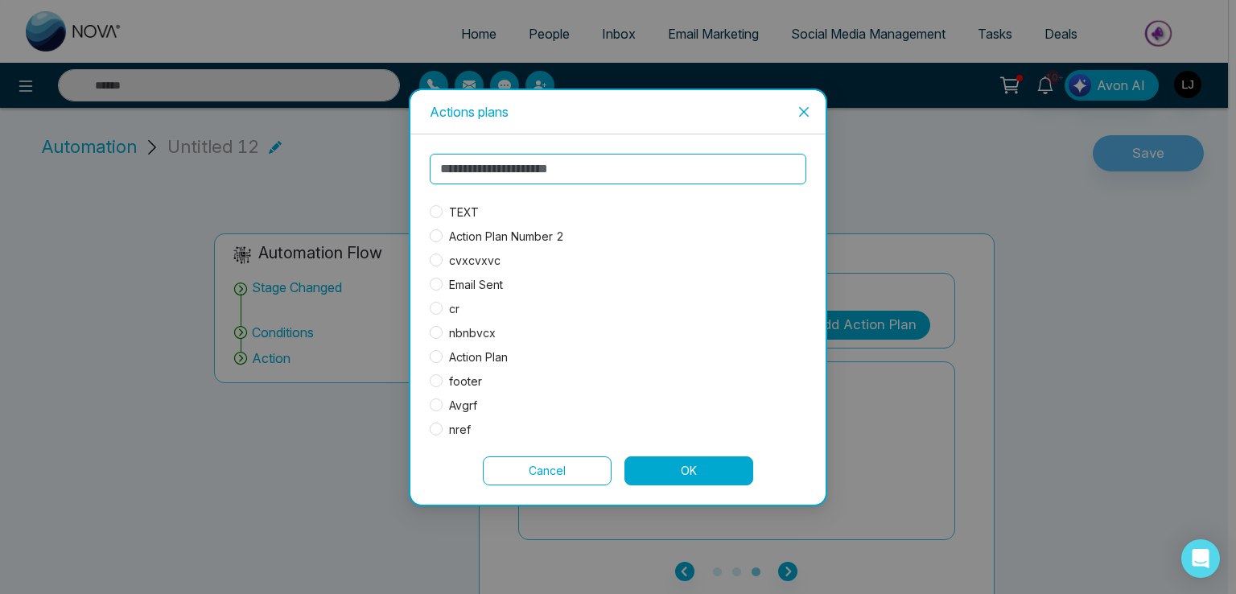
click at [472, 207] on span "TEXT" at bounding box center [463, 213] width 43 height 18
click at [695, 471] on button "OK" at bounding box center [688, 470] width 129 height 29
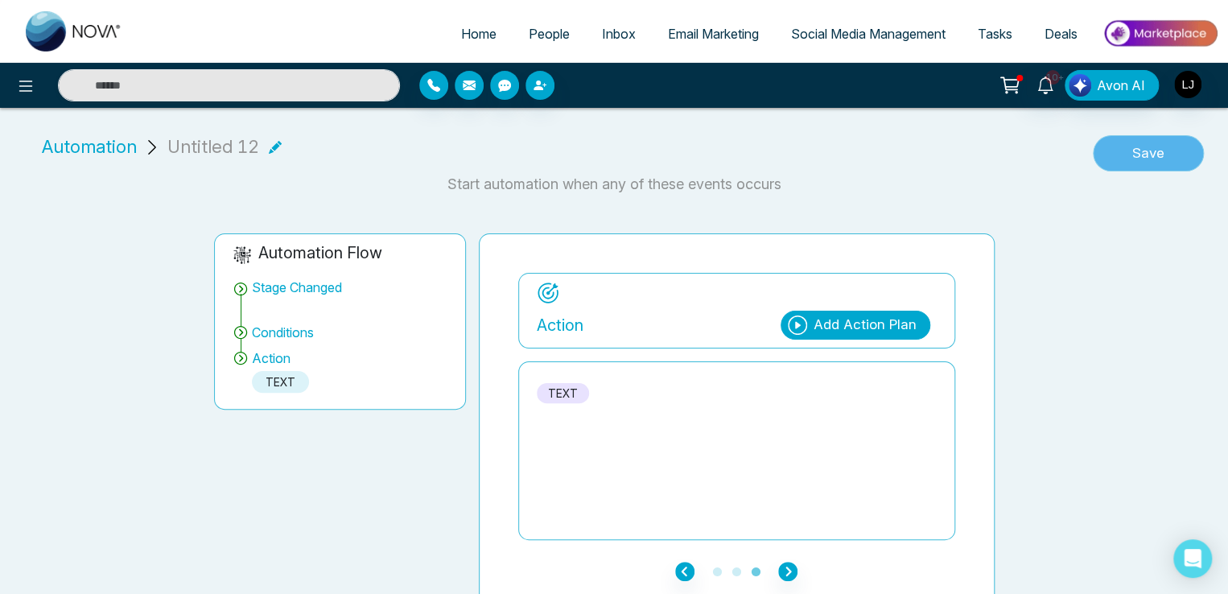
click at [1114, 152] on button "Save" at bounding box center [1147, 153] width 111 height 37
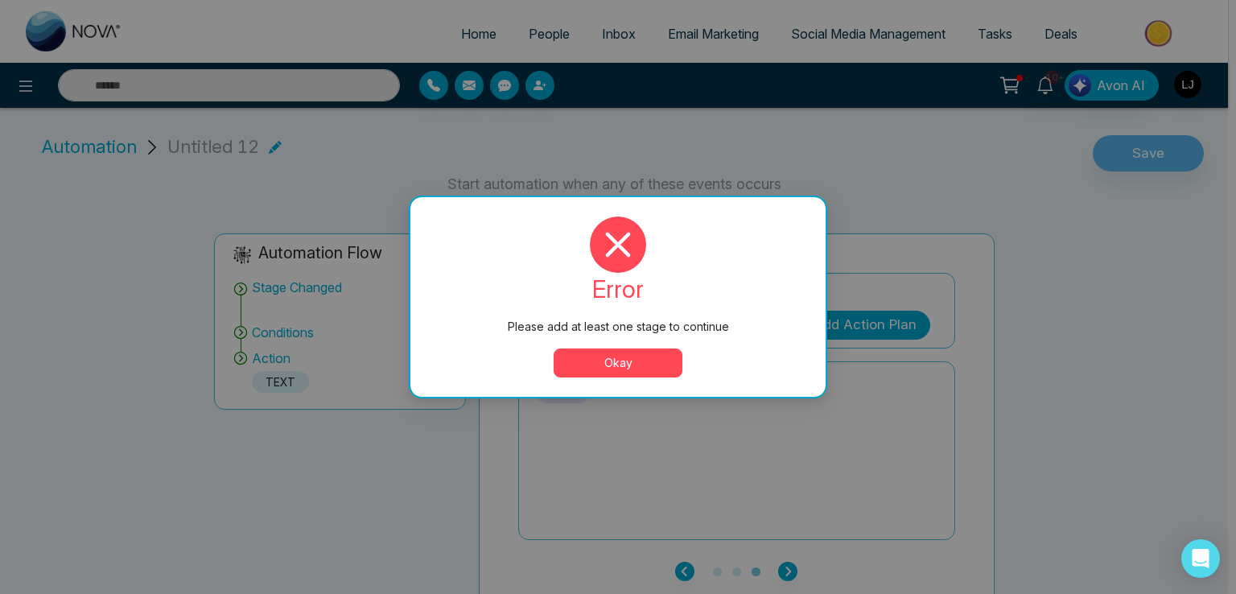
click at [619, 364] on button "Okay" at bounding box center [617, 362] width 129 height 29
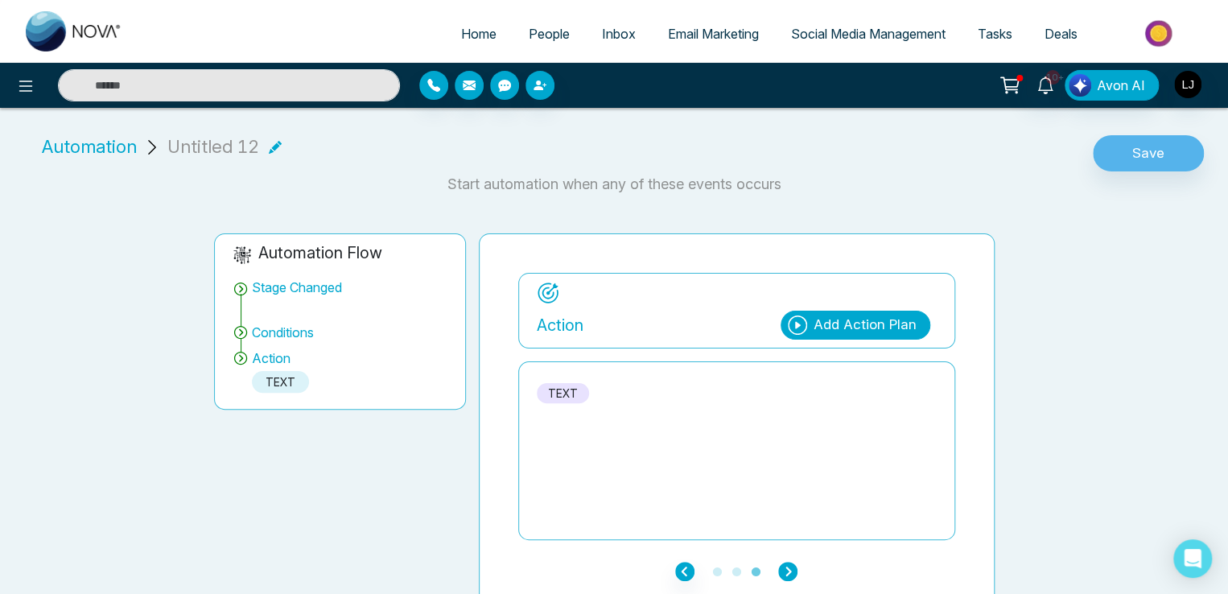
click at [794, 572] on icon "button" at bounding box center [787, 570] width 19 height 19
click at [274, 147] on icon at bounding box center [275, 147] width 13 height 13
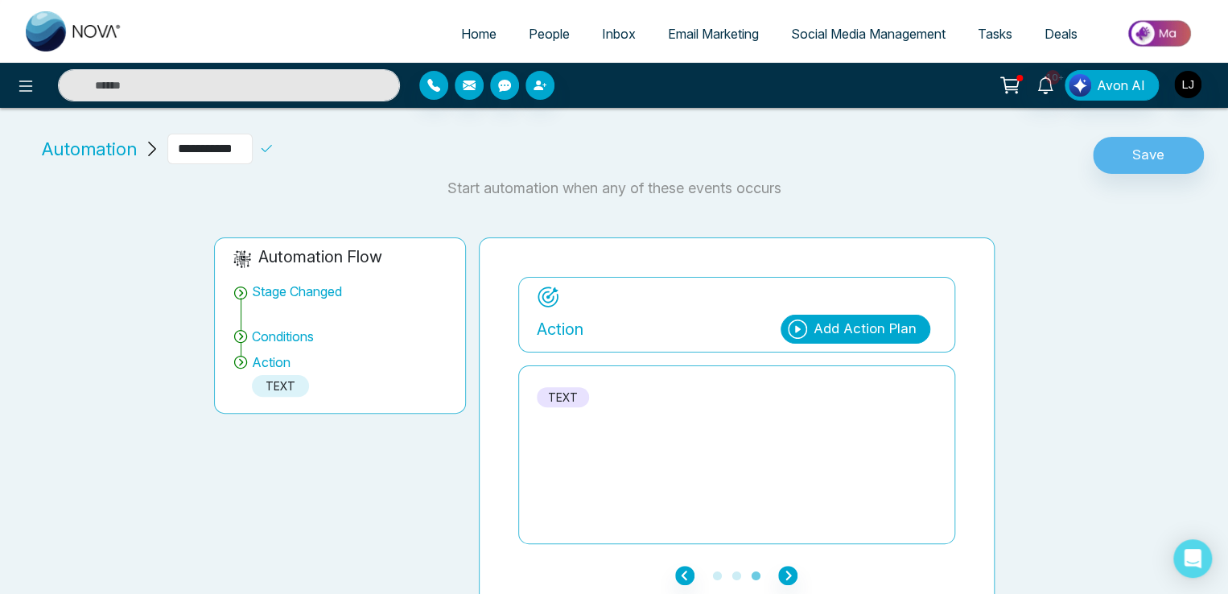
click at [253, 155] on input "**********" at bounding box center [209, 149] width 85 height 31
type input "**********"
click at [291, 140] on div "**********" at bounding box center [252, 149] width 171 height 31
click at [272, 149] on icon at bounding box center [266, 148] width 10 height 7
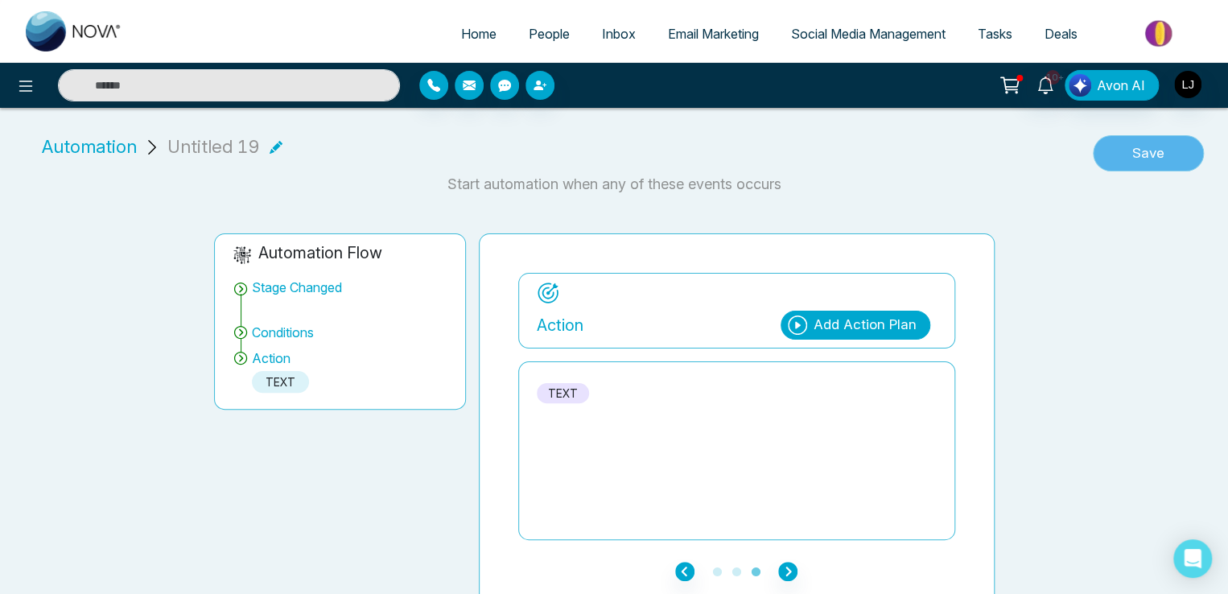
click at [1140, 150] on button "Save" at bounding box center [1147, 153] width 111 height 37
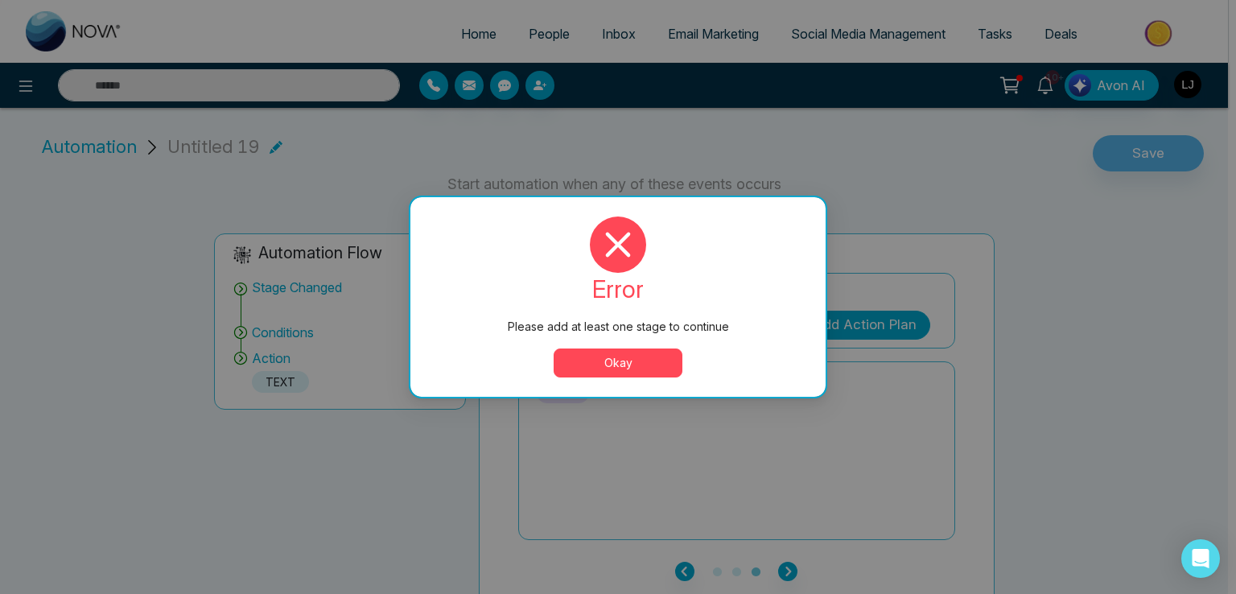
click at [634, 364] on button "Okay" at bounding box center [617, 362] width 129 height 29
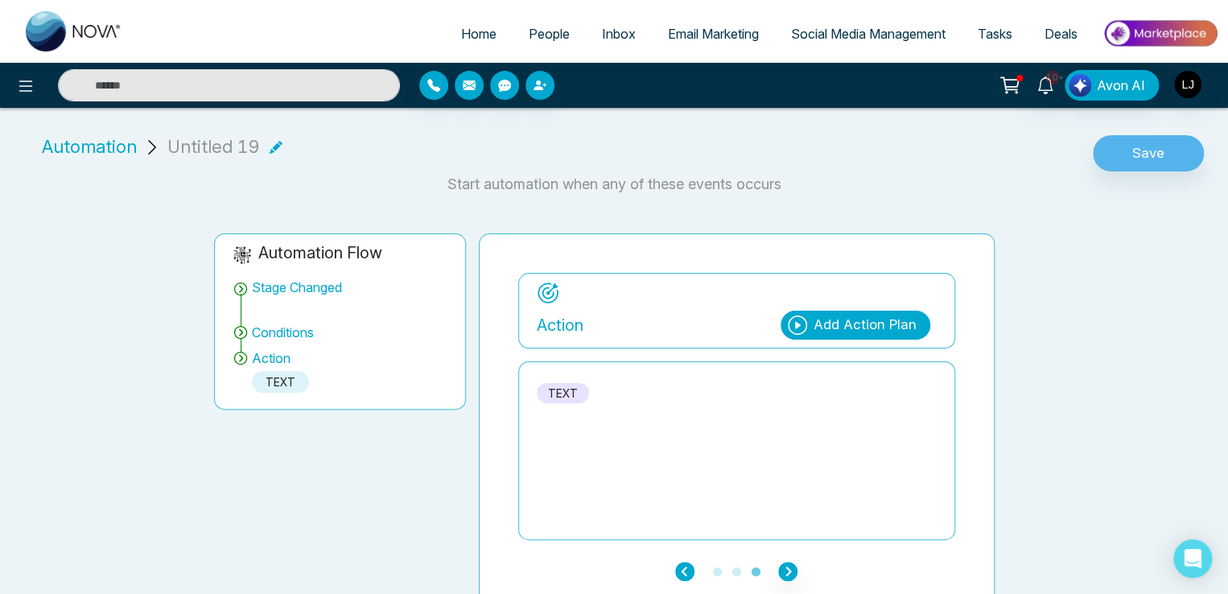
click at [684, 574] on icon "button" at bounding box center [684, 570] width 19 height 19
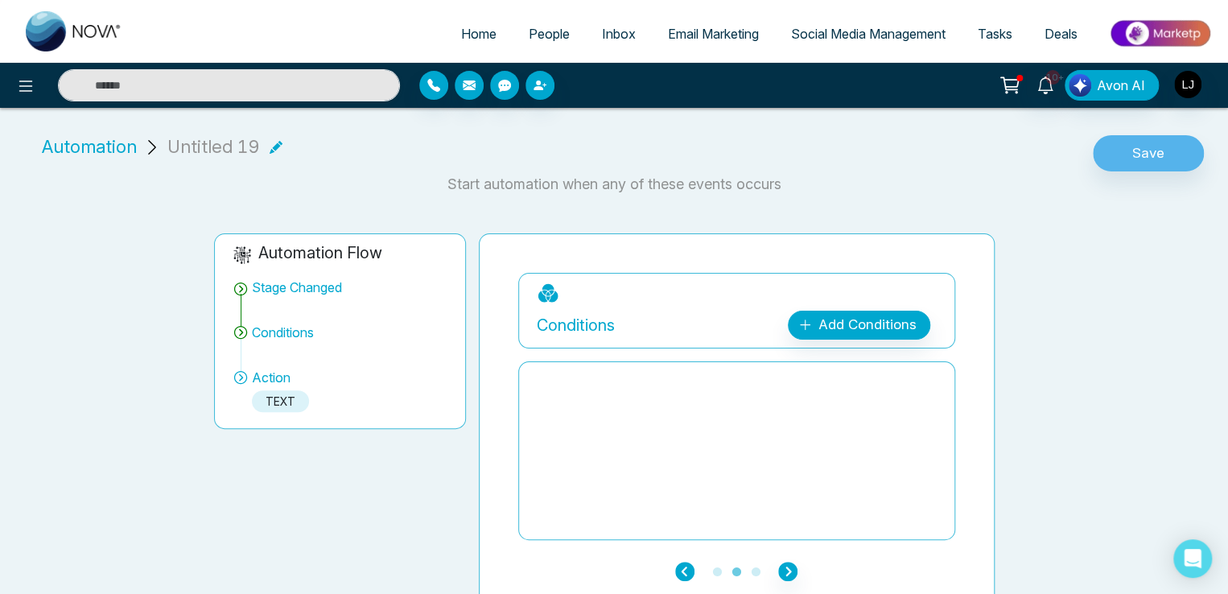
click at [684, 574] on icon "button" at bounding box center [684, 570] width 19 height 19
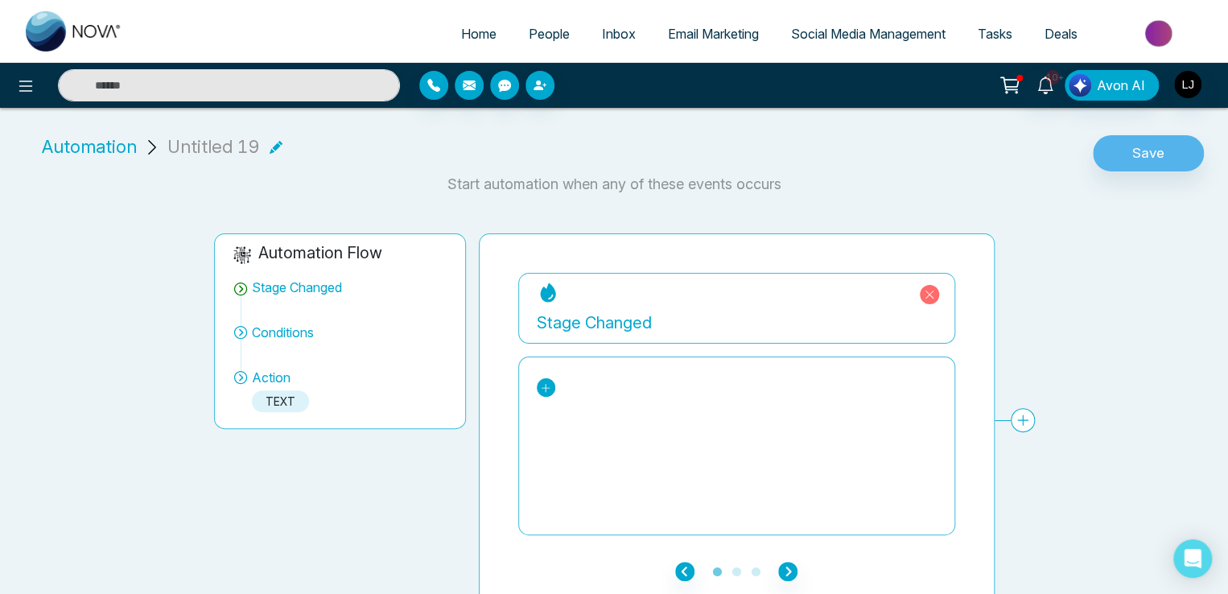
click at [544, 390] on icon at bounding box center [545, 387] width 11 height 11
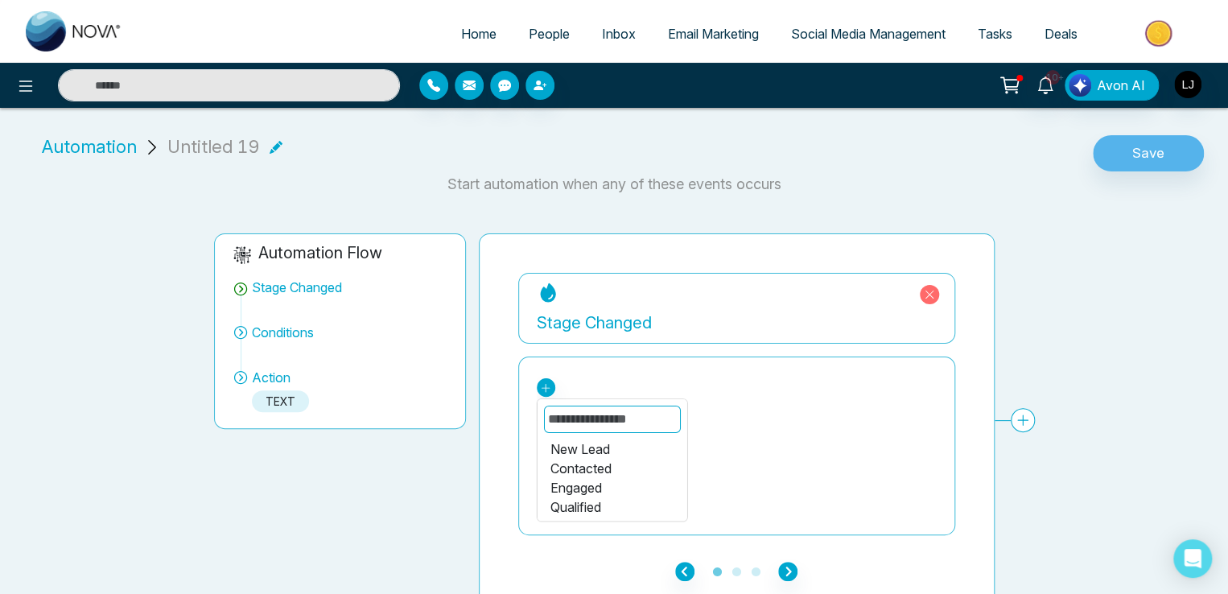
click at [579, 487] on div "Engaged" at bounding box center [611, 487] width 124 height 19
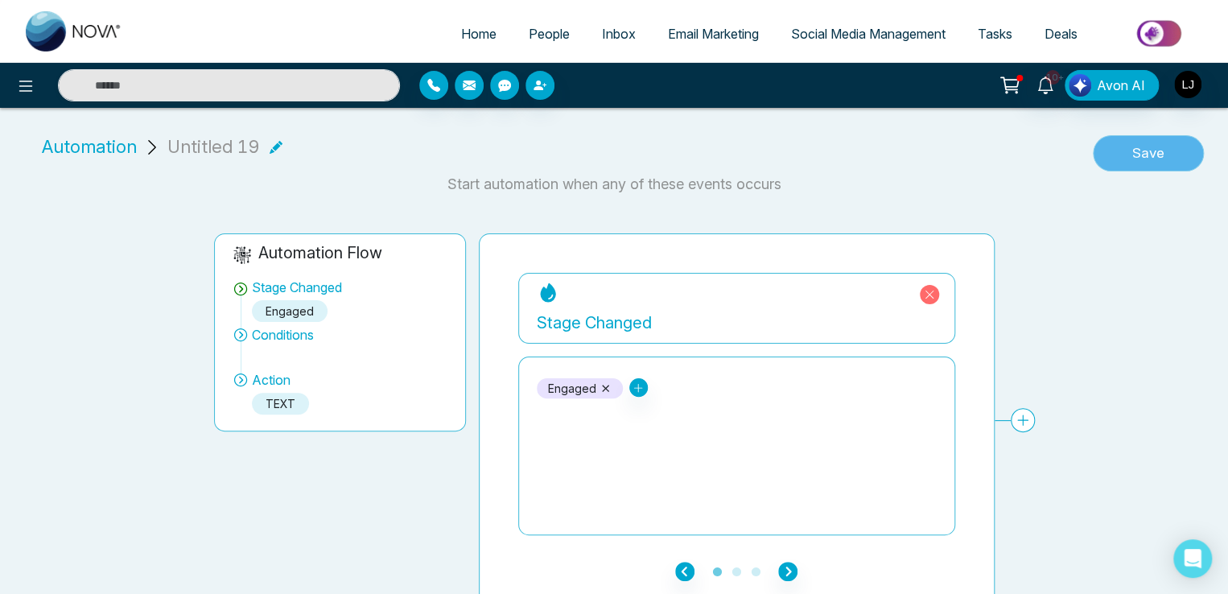
click at [1137, 151] on button "Save" at bounding box center [1147, 153] width 111 height 37
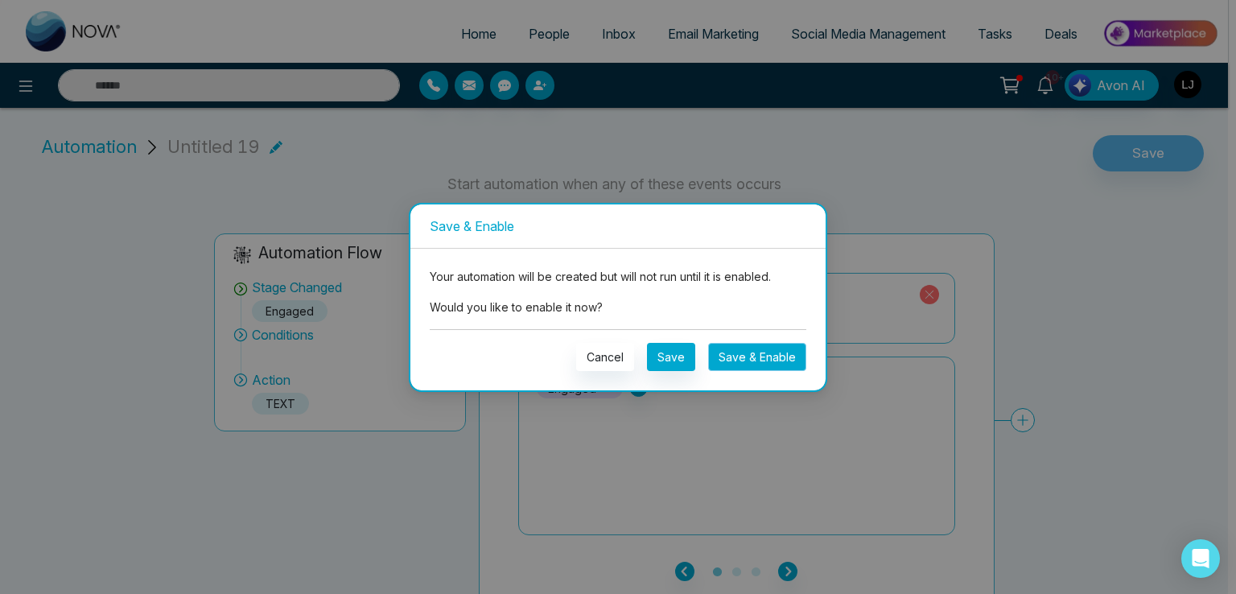
click at [746, 358] on button "Save & Enable" at bounding box center [757, 357] width 98 height 28
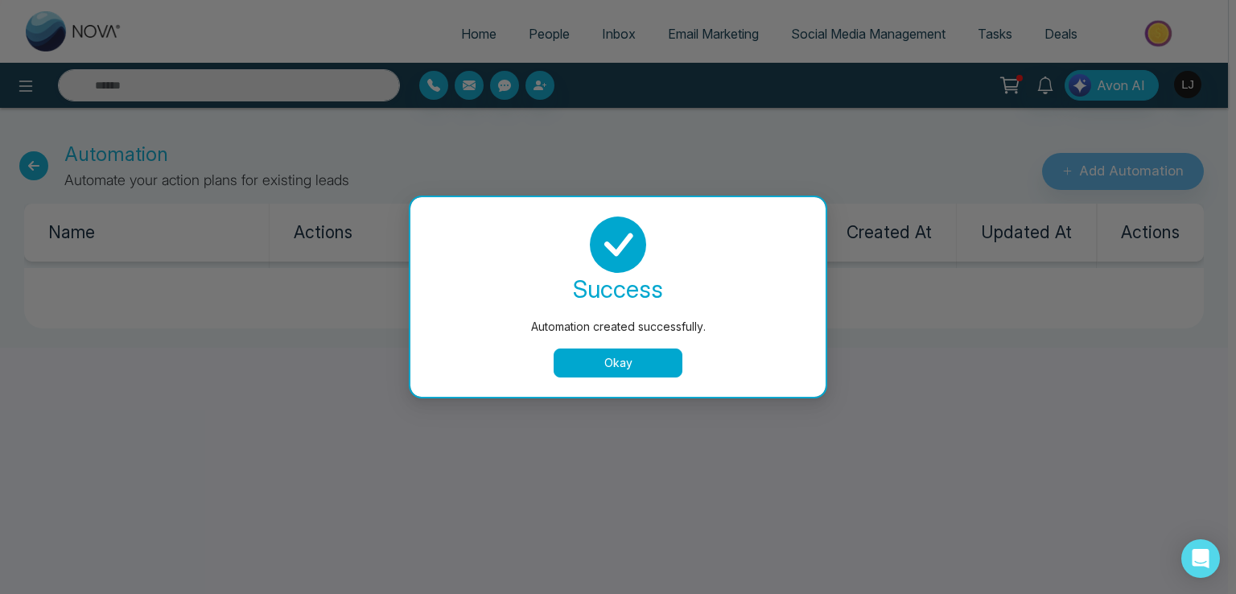
click at [605, 364] on button "Okay" at bounding box center [617, 362] width 129 height 29
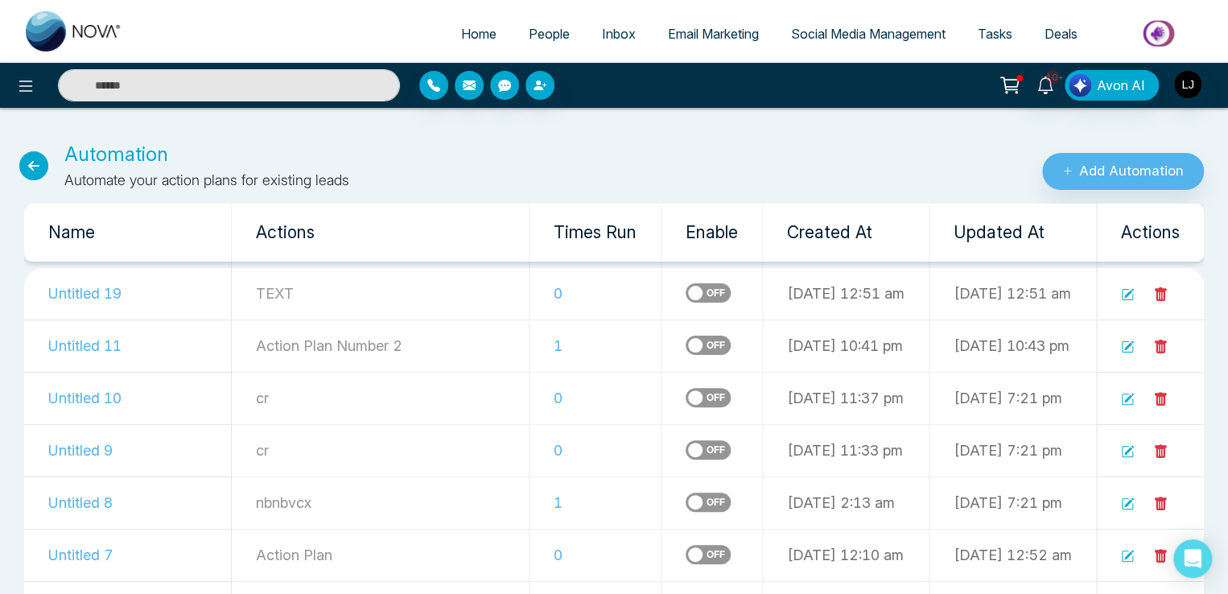
click at [533, 36] on span "People" at bounding box center [549, 34] width 41 height 16
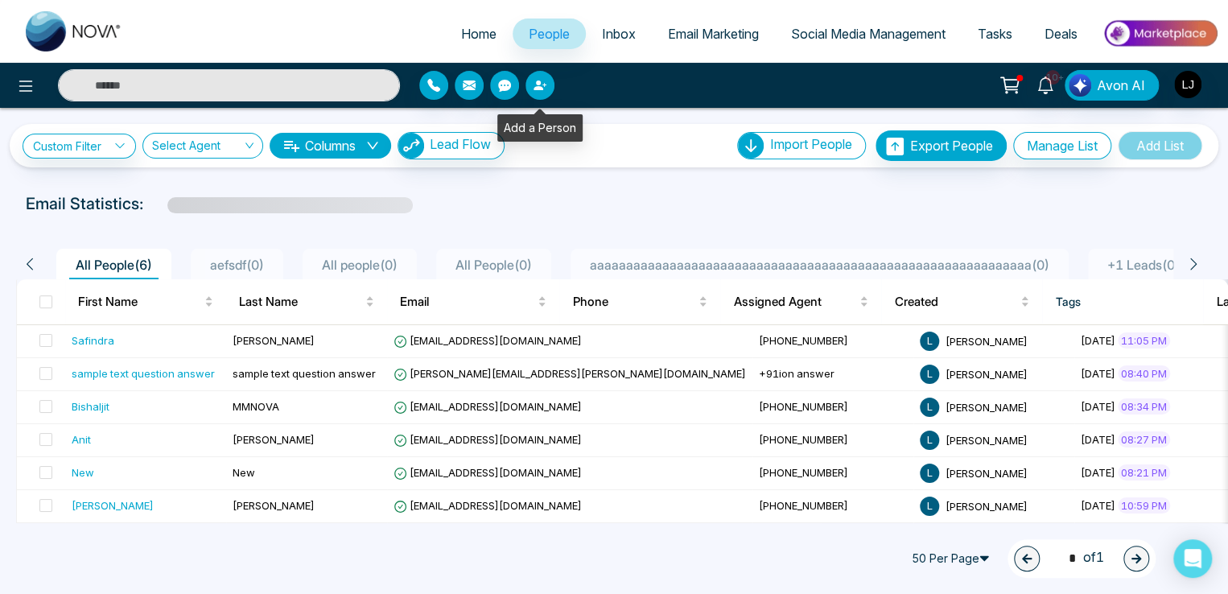
click at [539, 91] on icon "button" at bounding box center [539, 85] width 13 height 13
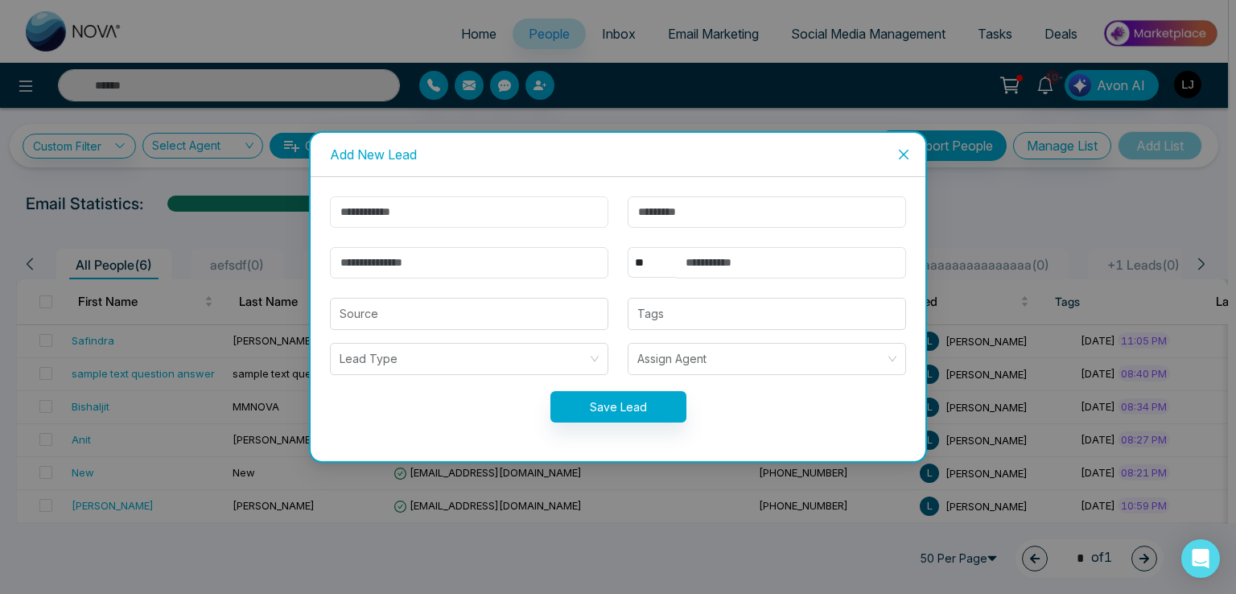
click at [393, 216] on input "text" at bounding box center [469, 211] width 278 height 31
type input "*****"
click at [380, 265] on input "email" at bounding box center [469, 262] width 278 height 31
type input "**********"
click at [640, 263] on select "** **** *** *** *** **** ***" at bounding box center [651, 262] width 48 height 31
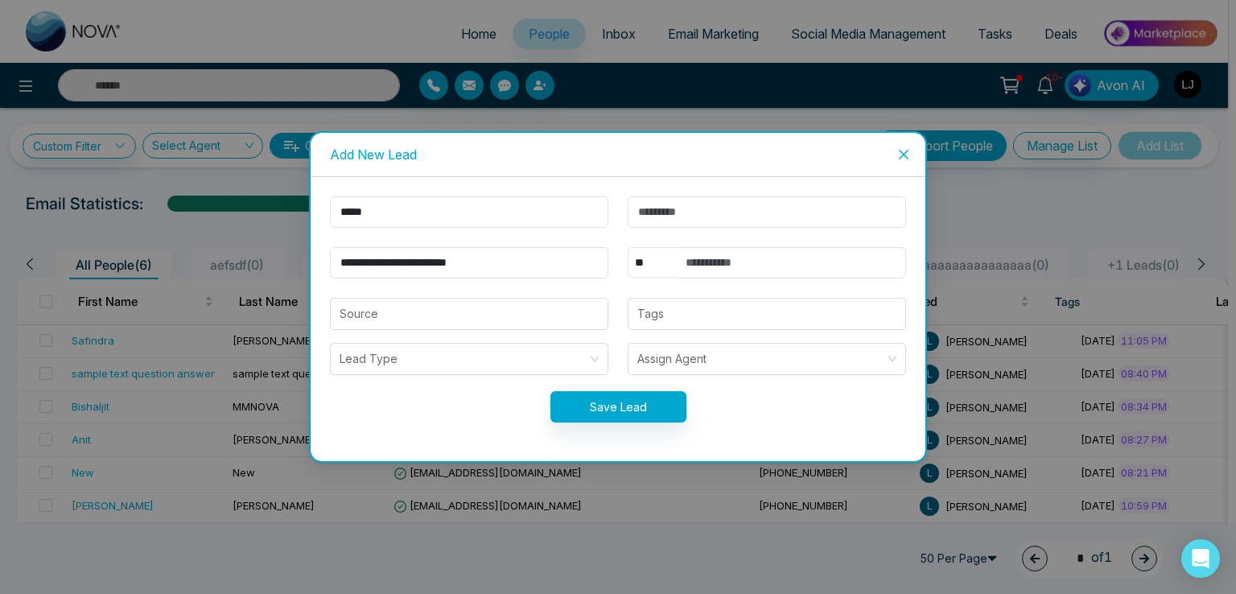
select select "***"
click at [627, 247] on select "** **** *** *** *** **** ***" at bounding box center [651, 262] width 48 height 31
click at [715, 257] on input "text" at bounding box center [791, 262] width 230 height 31
type input "**********"
click at [618, 416] on button "Save Lead" at bounding box center [618, 406] width 136 height 31
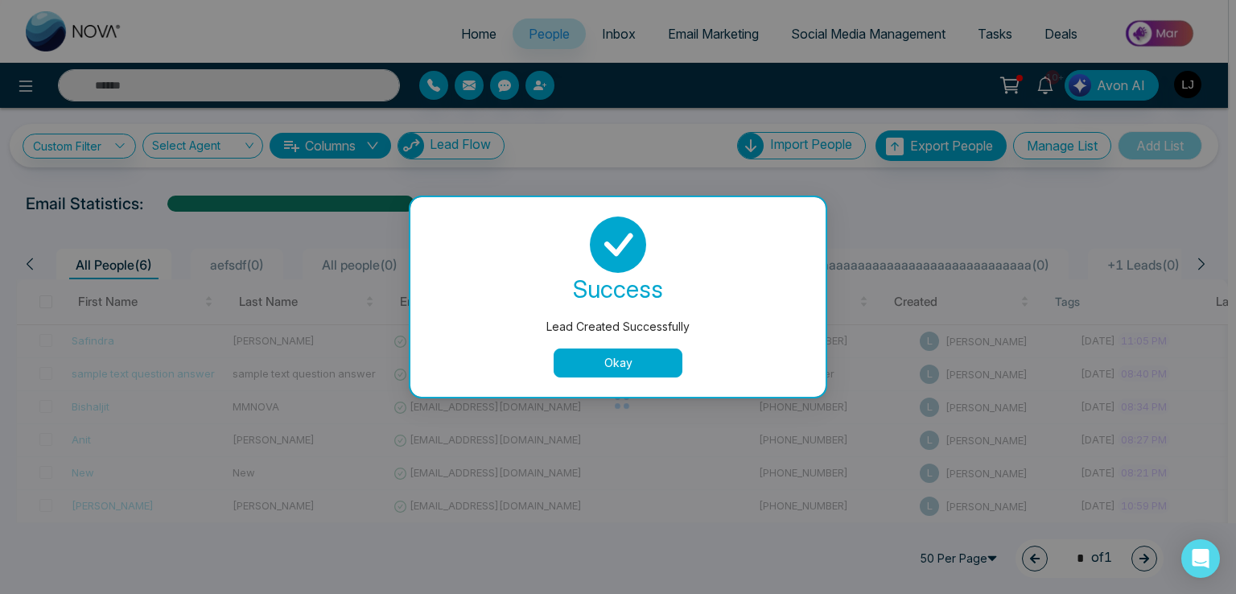
click at [607, 372] on button "Okay" at bounding box center [617, 362] width 129 height 29
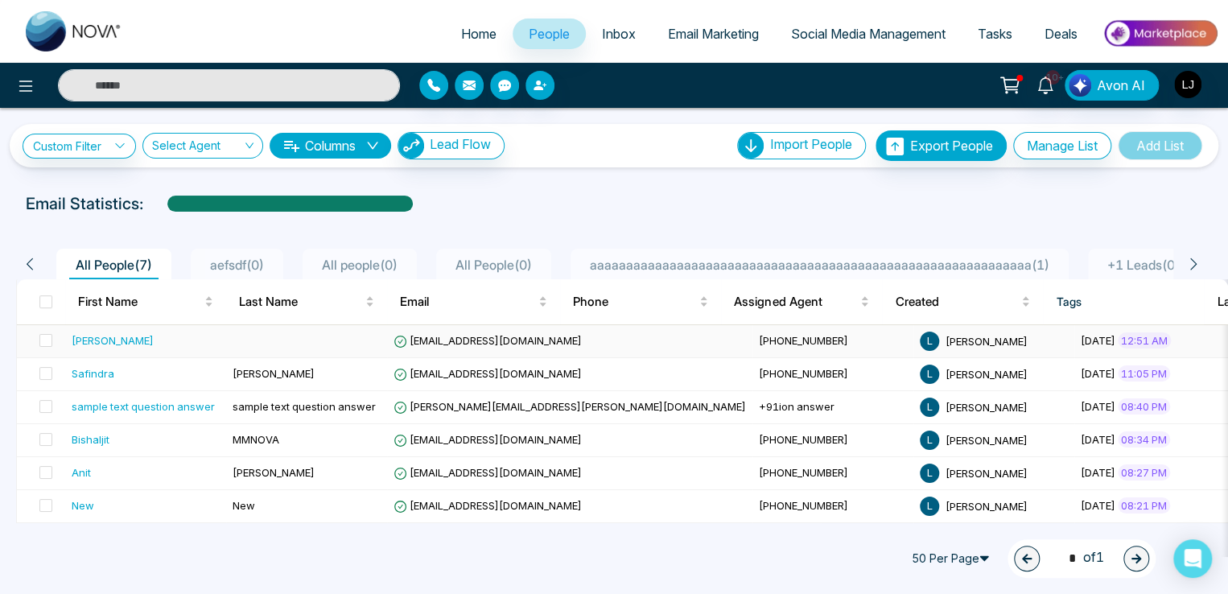
click at [476, 339] on span "vijaykumarjagale@gmail.com" at bounding box center [487, 340] width 188 height 13
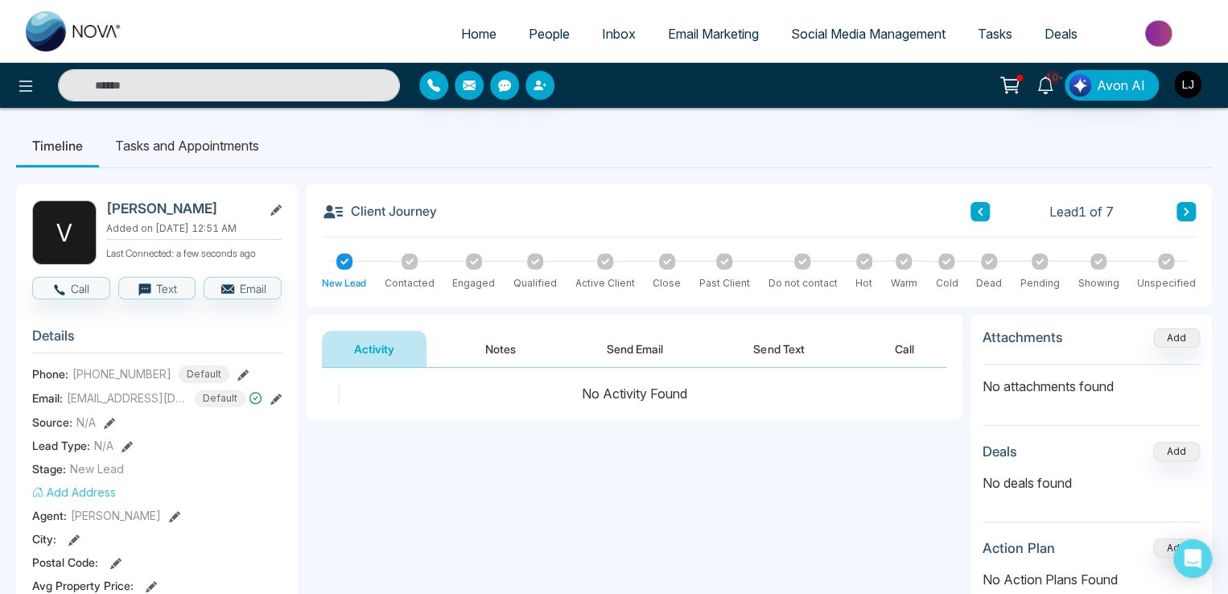
click at [468, 260] on div at bounding box center [474, 261] width 16 height 16
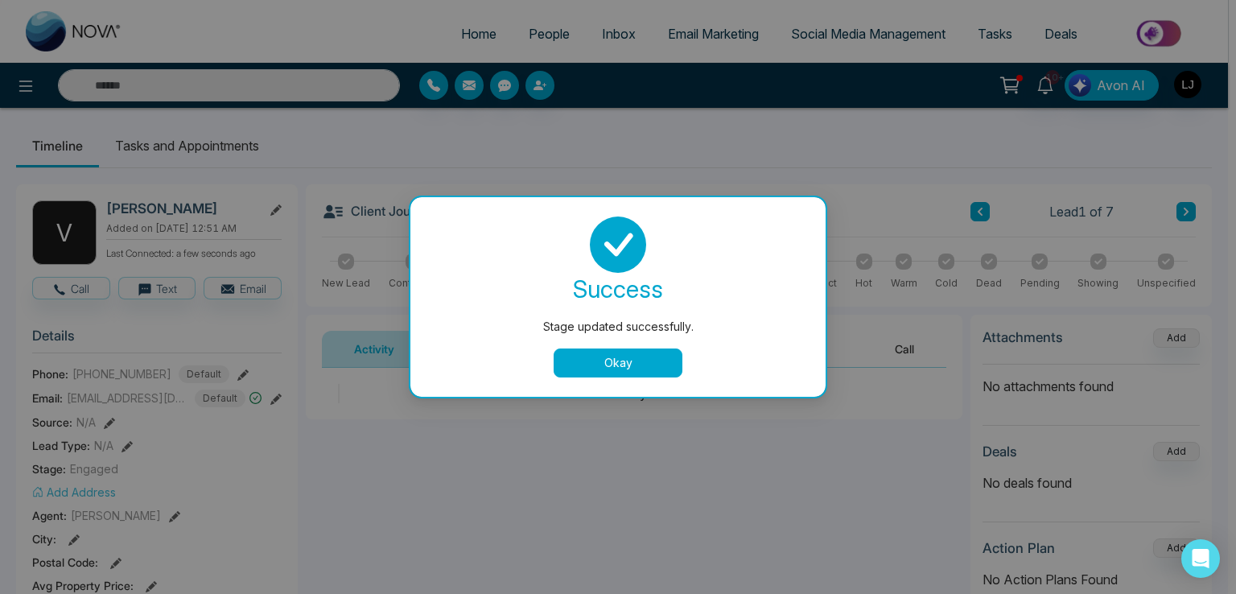
click at [619, 368] on button "Okay" at bounding box center [617, 362] width 129 height 29
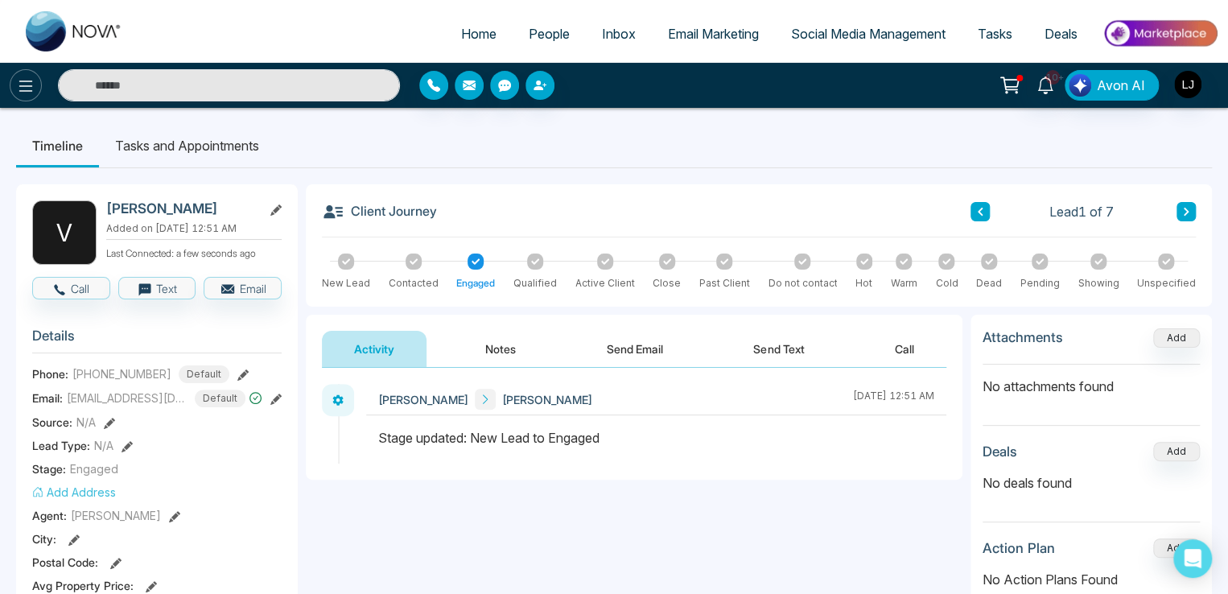
click at [26, 72] on button at bounding box center [26, 85] width 32 height 32
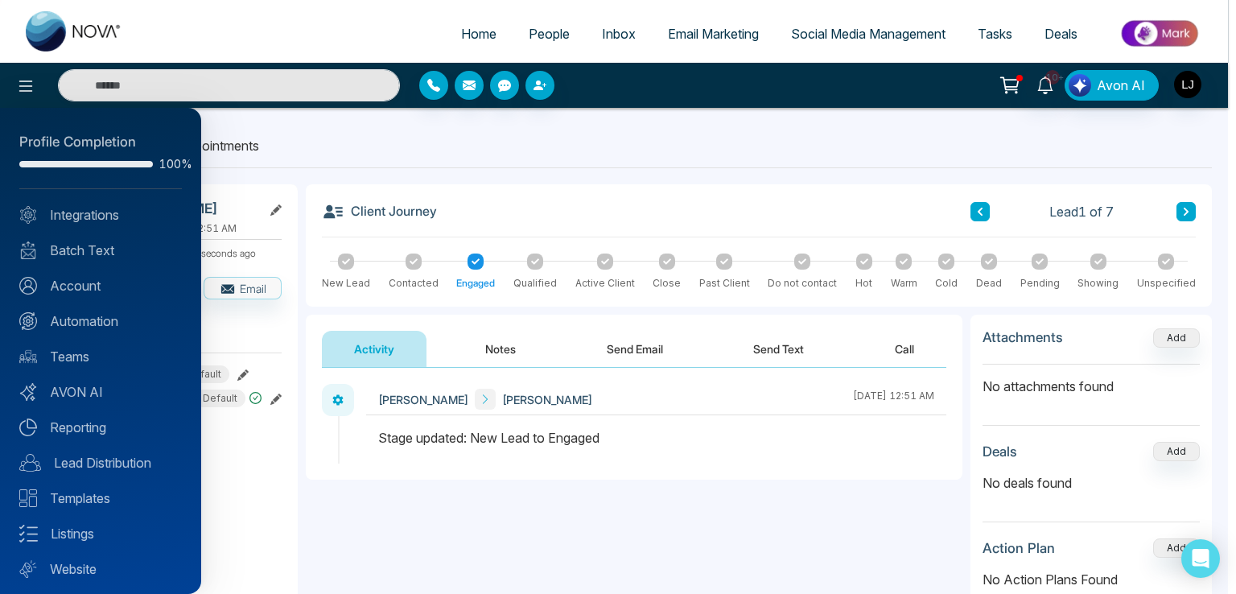
click at [758, 508] on div at bounding box center [618, 297] width 1236 height 594
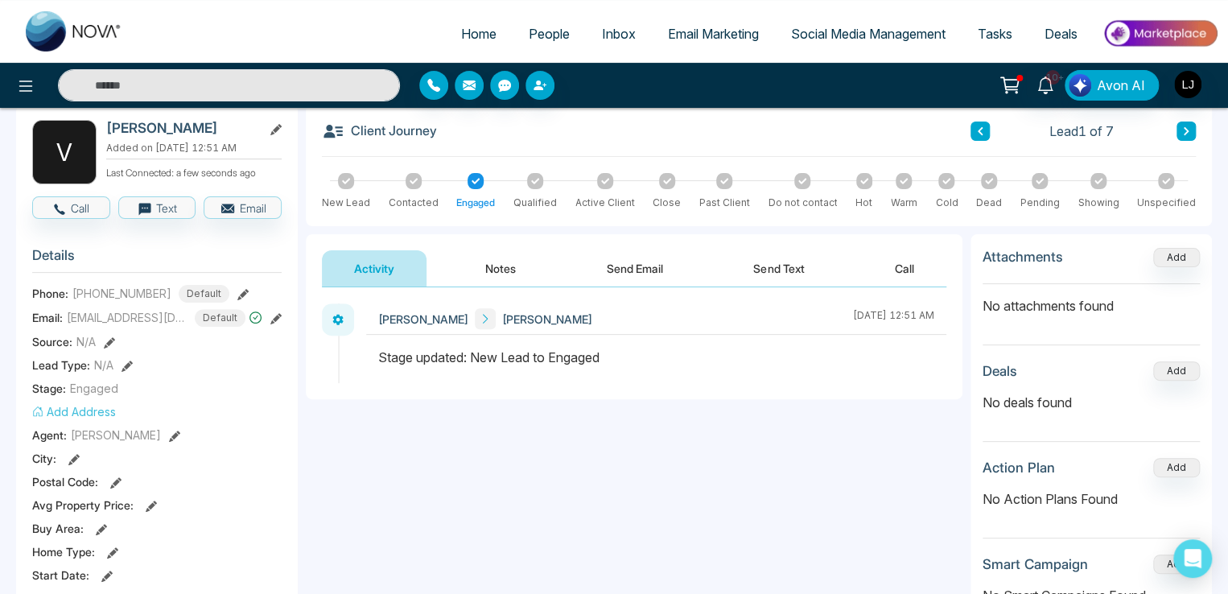
scroll to position [27, 0]
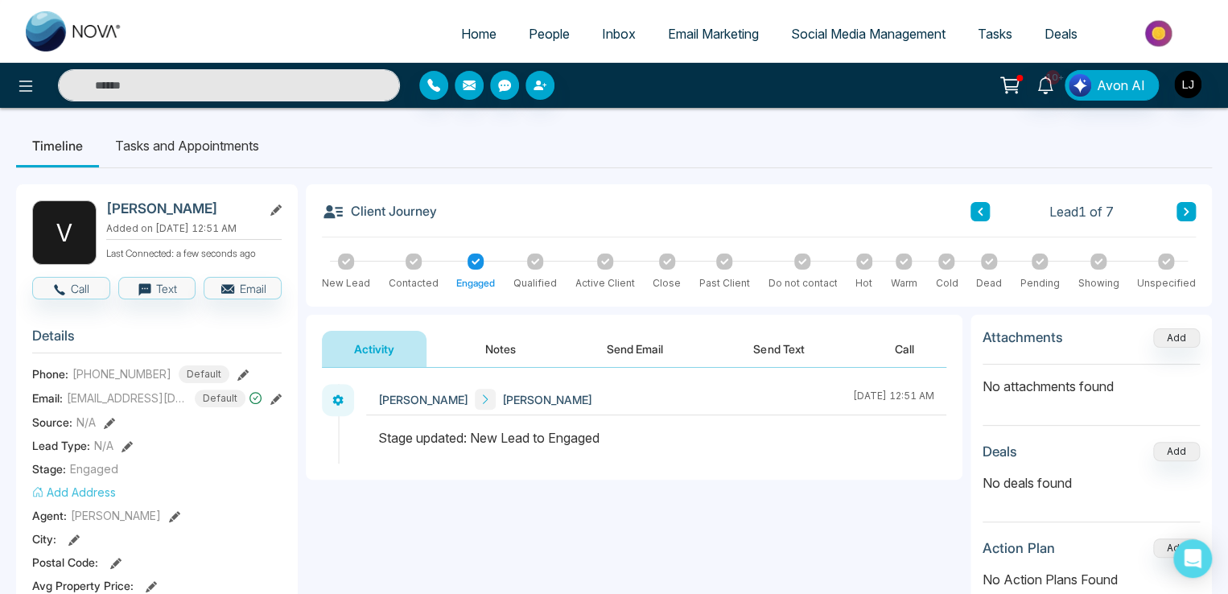
click at [502, 357] on button "Notes" at bounding box center [500, 349] width 95 height 36
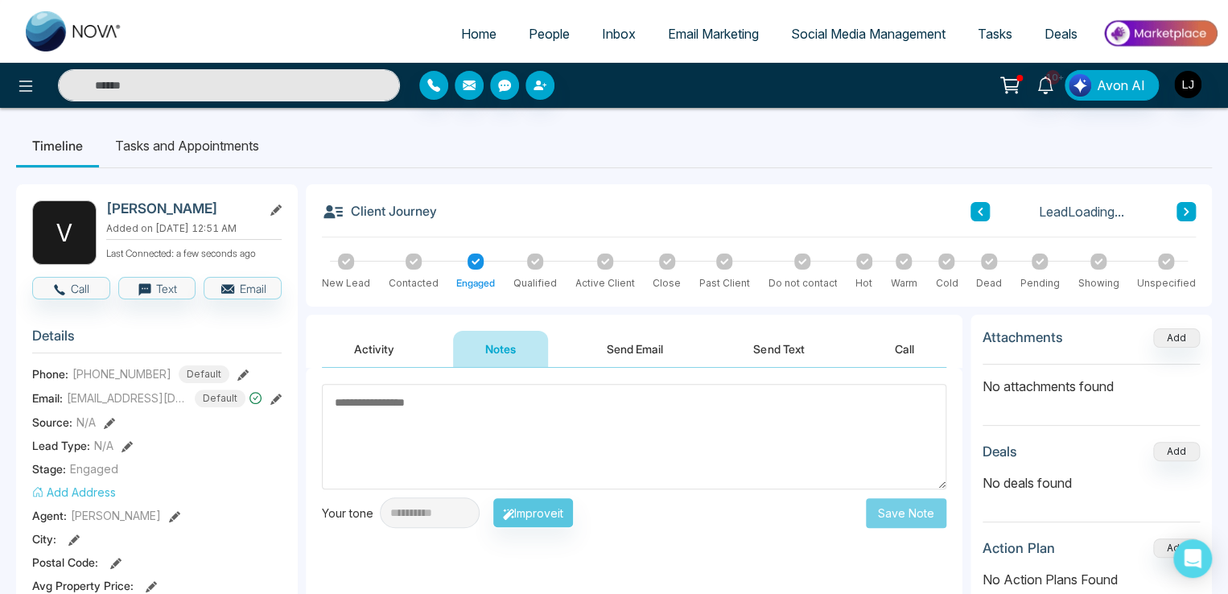
click at [624, 349] on button "Send Email" at bounding box center [634, 349] width 121 height 36
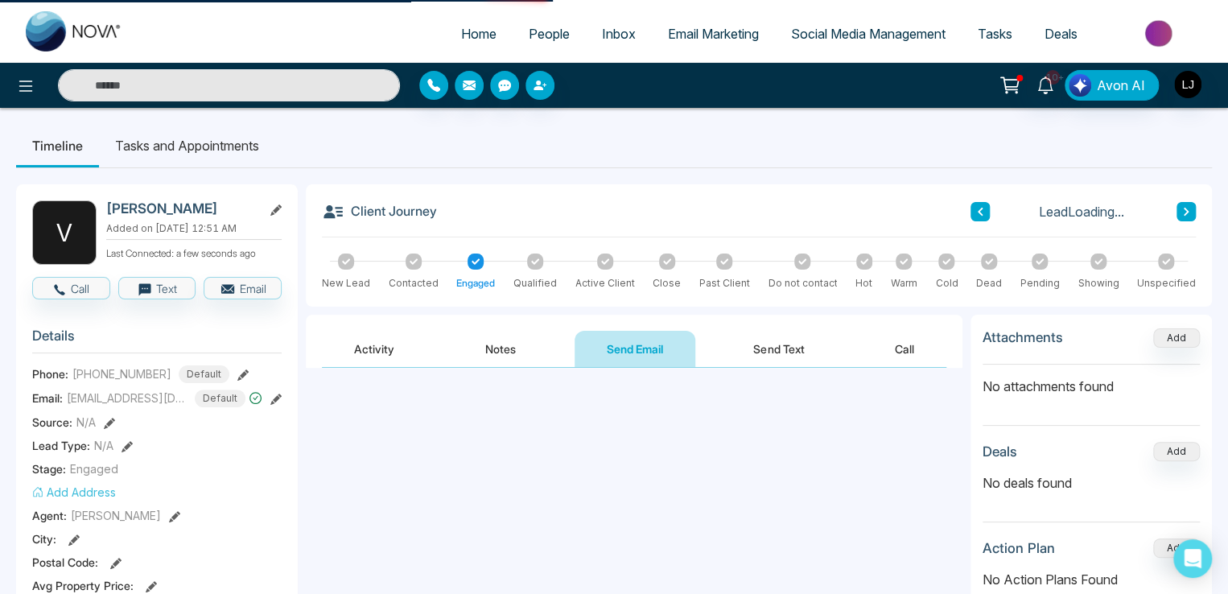
click at [372, 349] on button "Activity" at bounding box center [374, 349] width 105 height 36
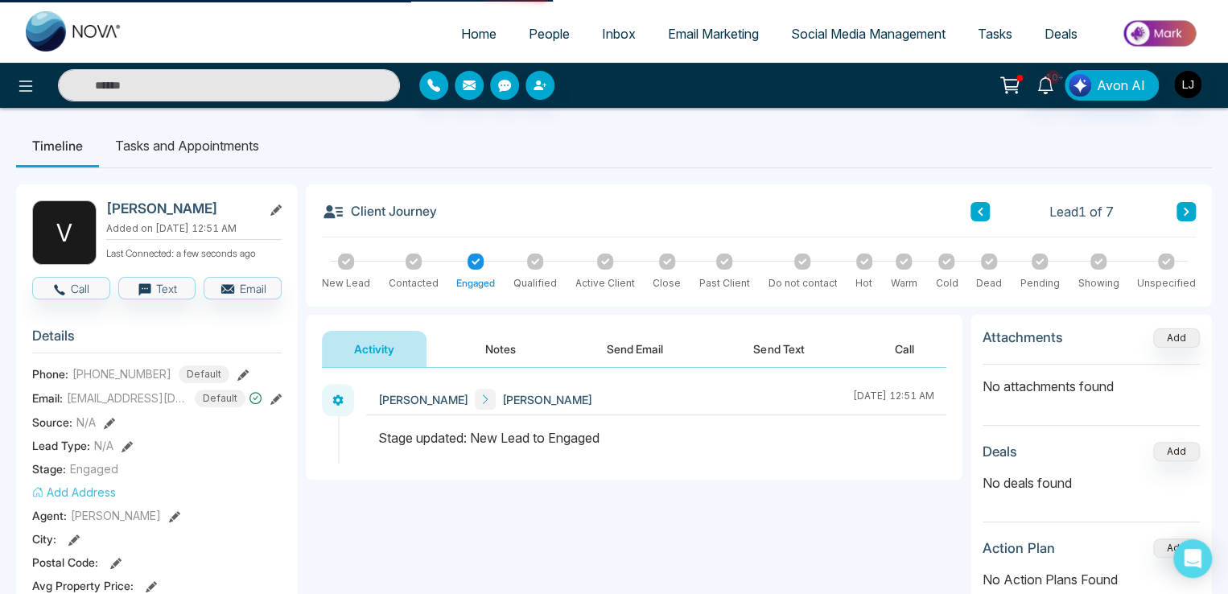
click at [484, 352] on button "Notes" at bounding box center [500, 349] width 95 height 36
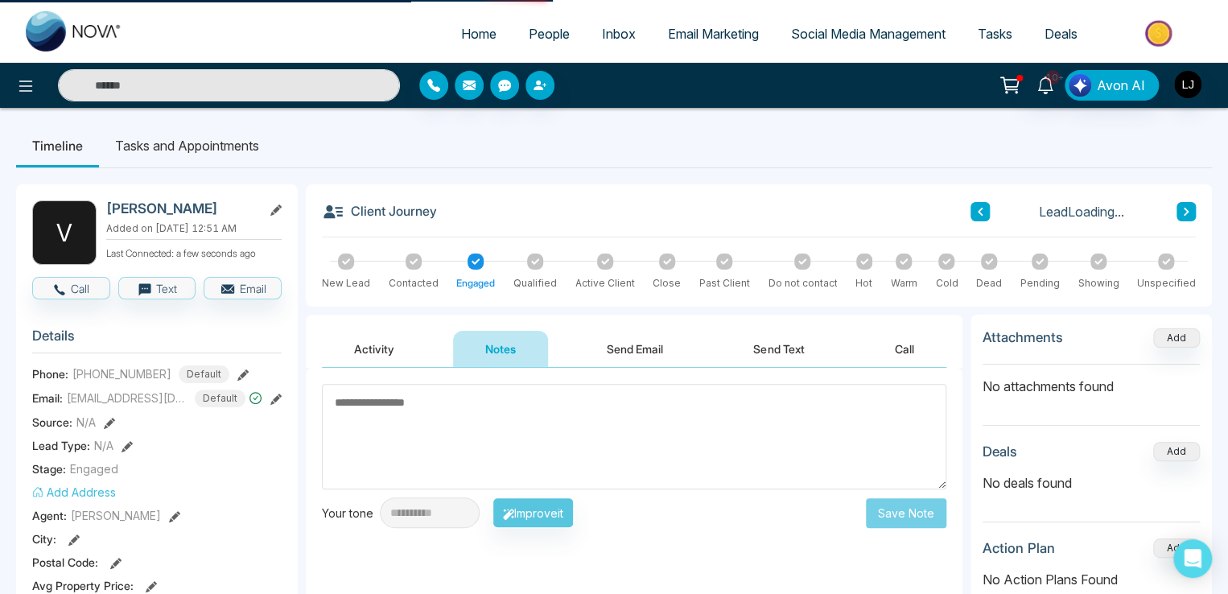
click at [385, 348] on button "Activity" at bounding box center [374, 349] width 105 height 36
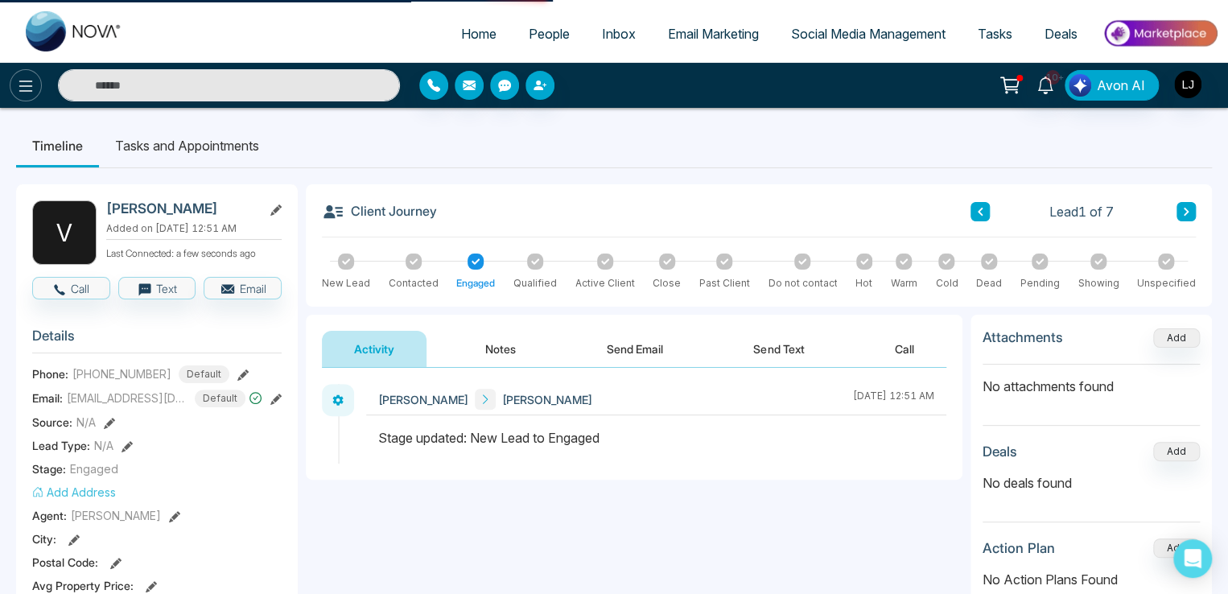
click at [34, 84] on icon at bounding box center [25, 85] width 19 height 19
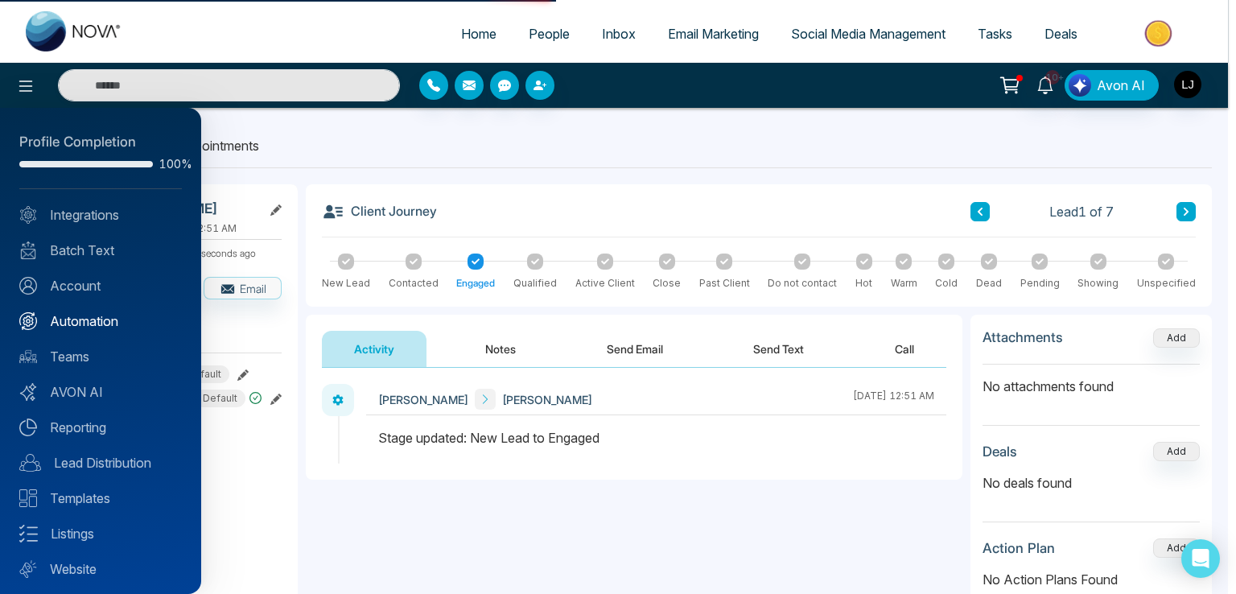
click at [83, 320] on link "Automation" at bounding box center [100, 320] width 162 height 19
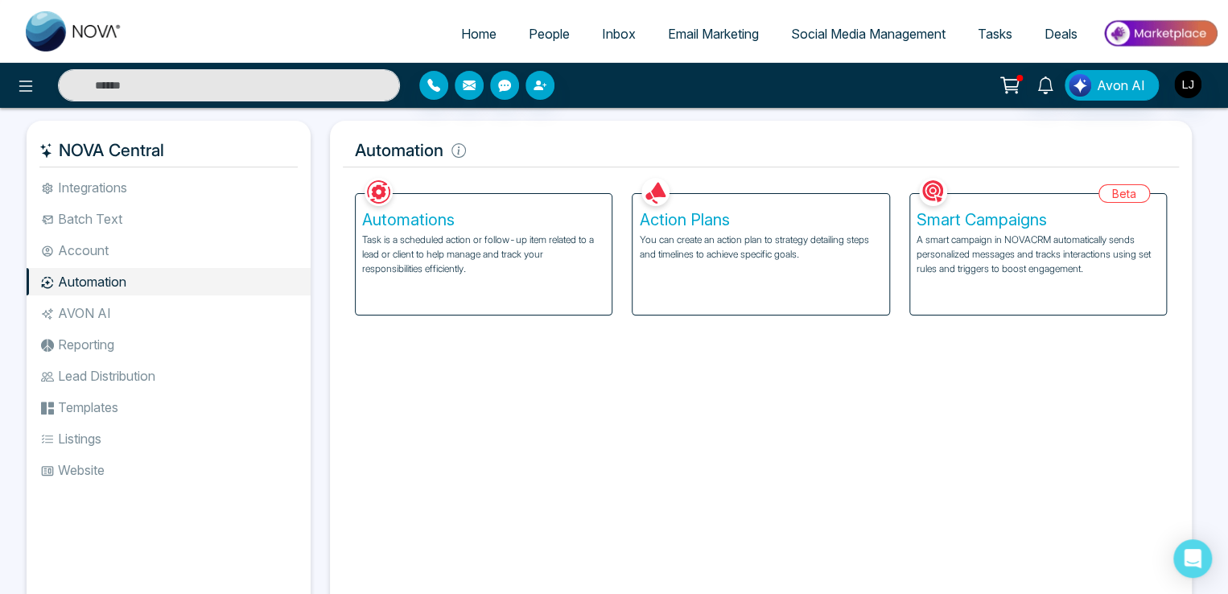
click at [447, 258] on p "Task is a scheduled action or follow-up item related to a lead or client to hel…" at bounding box center [483, 253] width 243 height 43
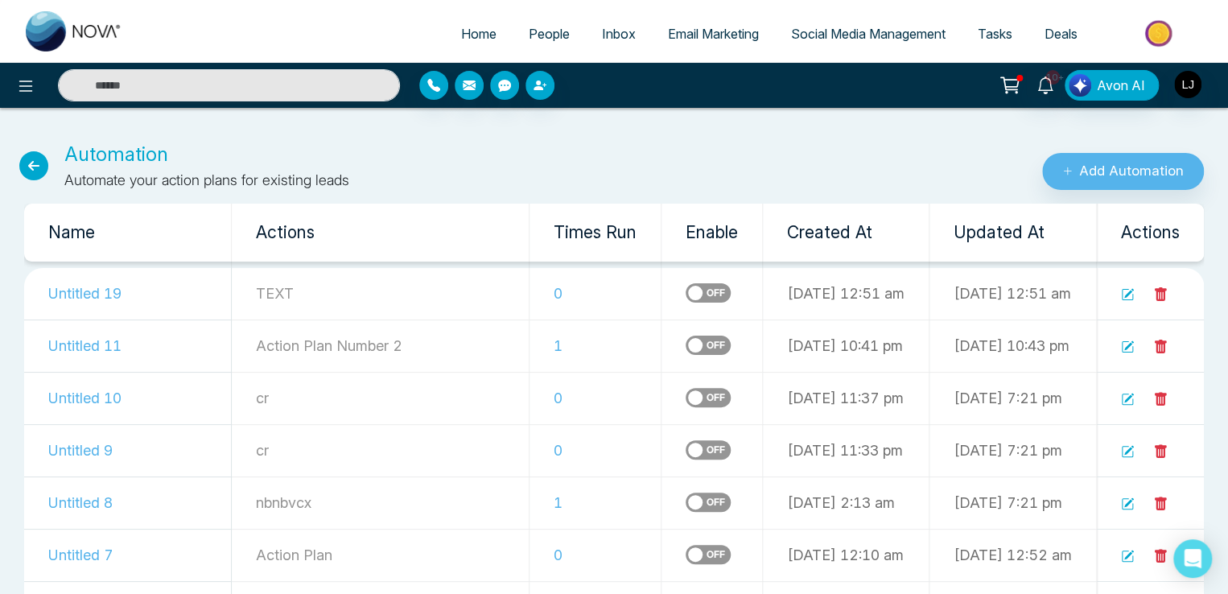
click at [35, 162] on icon at bounding box center [33, 165] width 29 height 29
click at [31, 171] on icon at bounding box center [33, 165] width 29 height 29
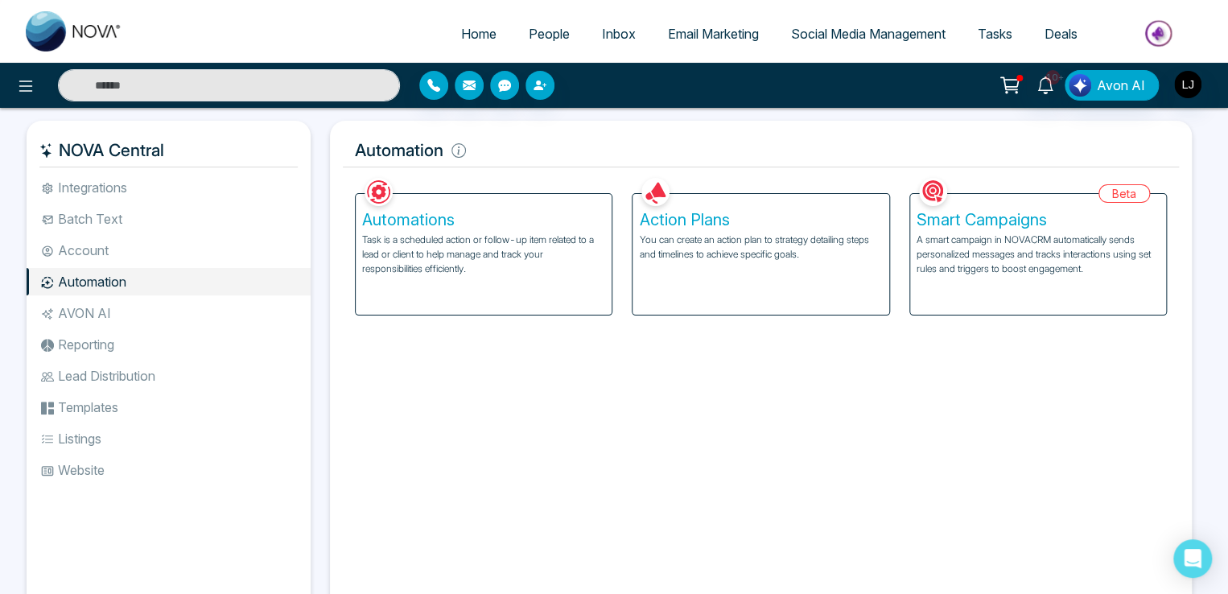
click at [467, 243] on p "Task is a scheduled action or follow-up item related to a lead or client to hel…" at bounding box center [483, 253] width 243 height 43
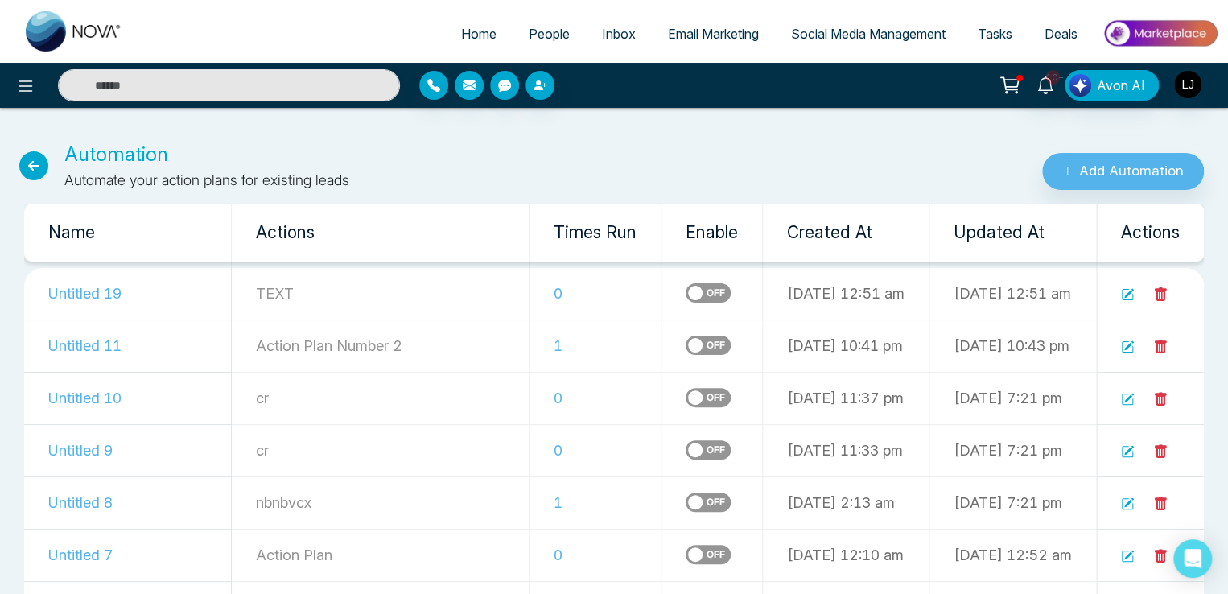
click at [42, 169] on icon at bounding box center [33, 165] width 29 height 29
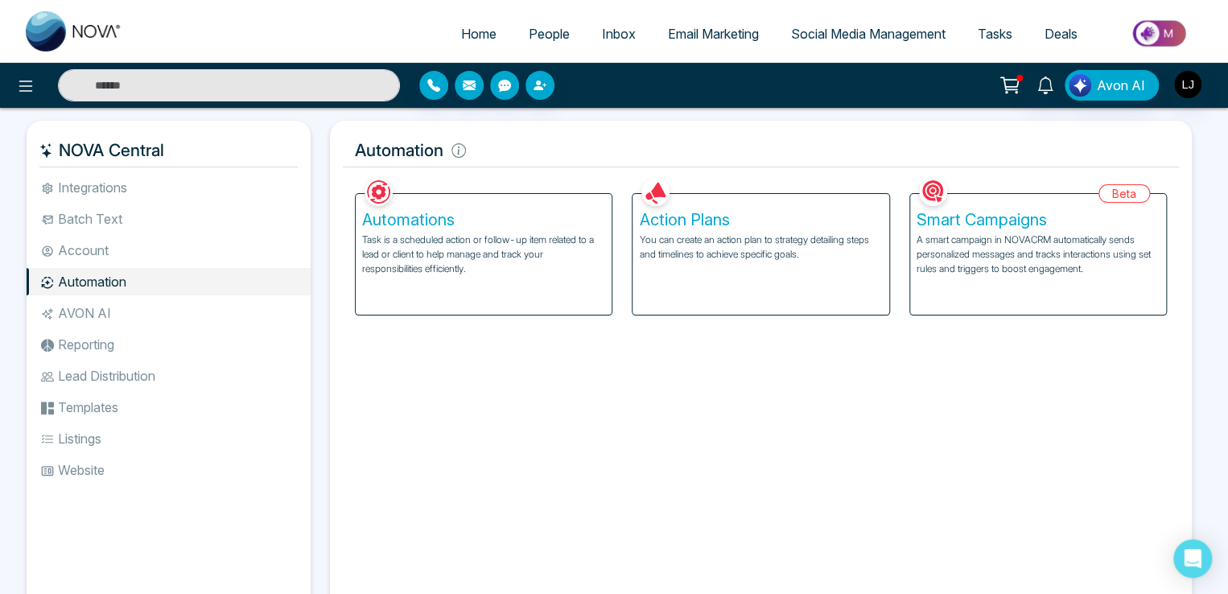
click at [710, 240] on p "You can create an action plan to strategy detailing steps and timelines to achi…" at bounding box center [760, 246] width 243 height 29
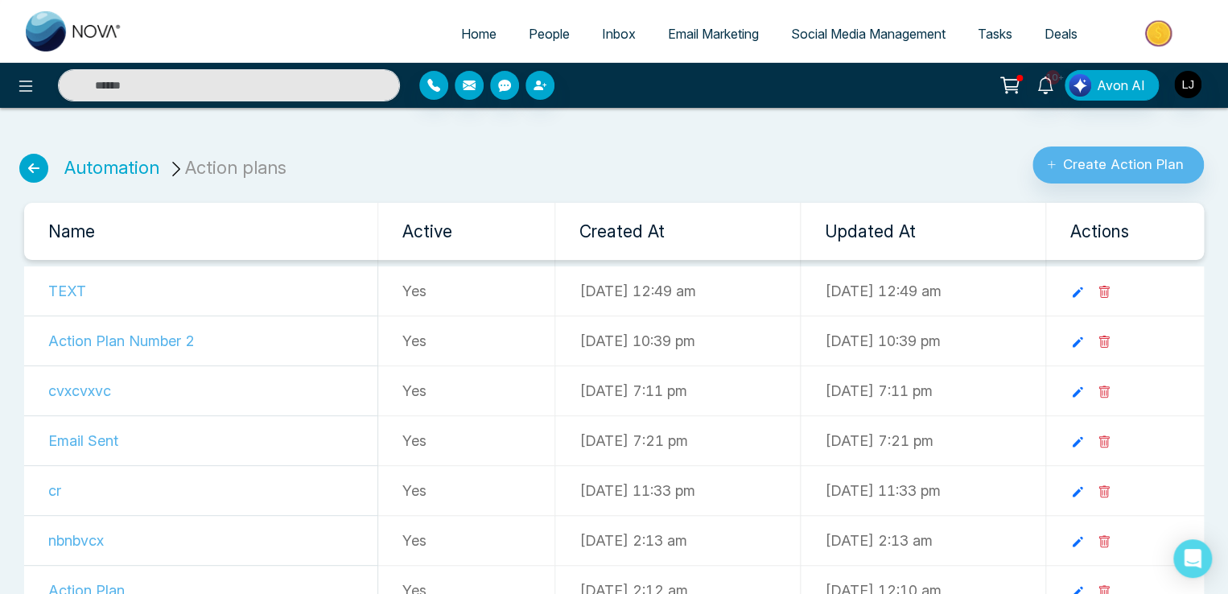
click at [25, 161] on icon at bounding box center [33, 168] width 29 height 29
click at [84, 162] on link "Automation" at bounding box center [111, 167] width 95 height 21
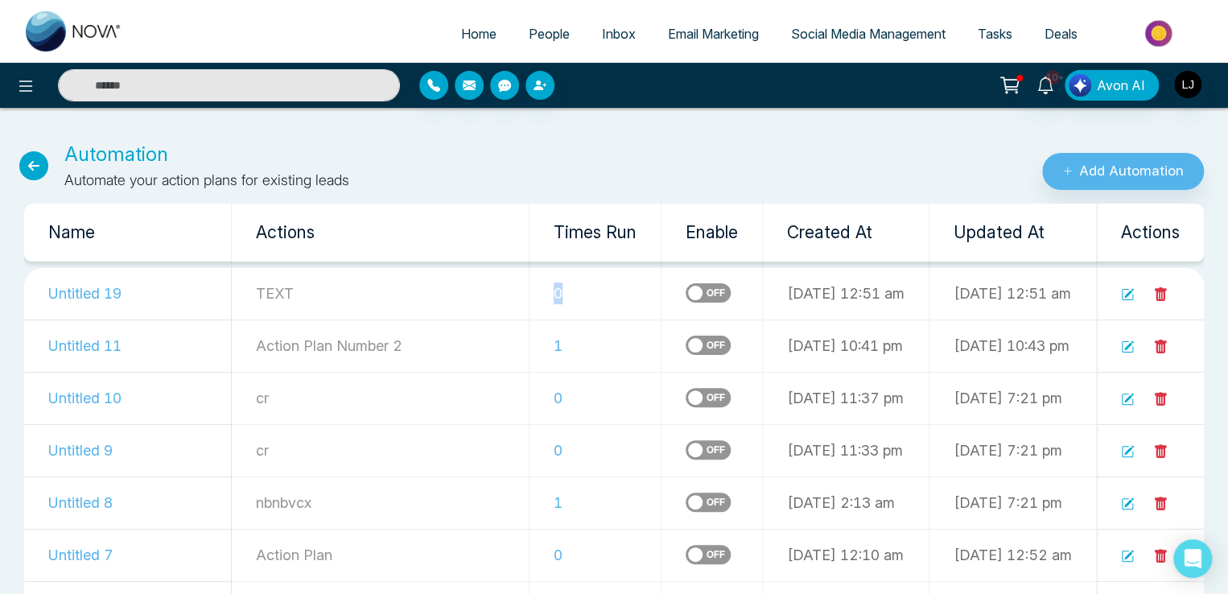
drag, startPoint x: 463, startPoint y: 291, endPoint x: 483, endPoint y: 295, distance: 20.5
click at [529, 295] on td "0" at bounding box center [595, 294] width 132 height 52
click at [1123, 295] on icon at bounding box center [1127, 294] width 13 height 13
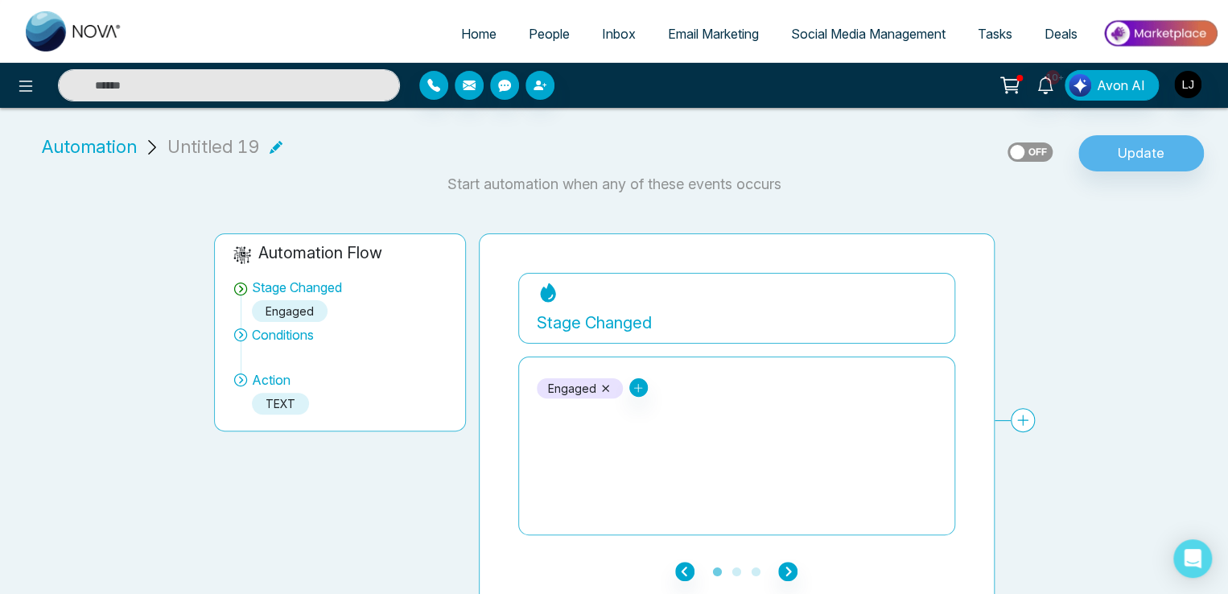
click at [531, 27] on span "People" at bounding box center [549, 34] width 41 height 16
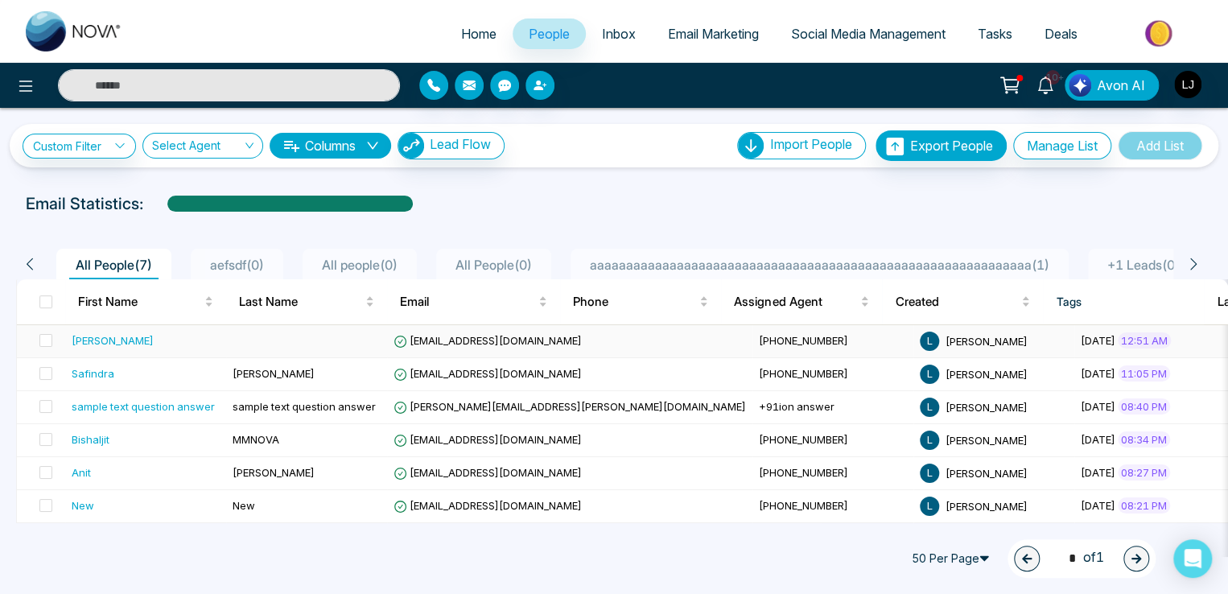
click at [467, 335] on span "vijaykumarjagale@gmail.com" at bounding box center [487, 340] width 188 height 13
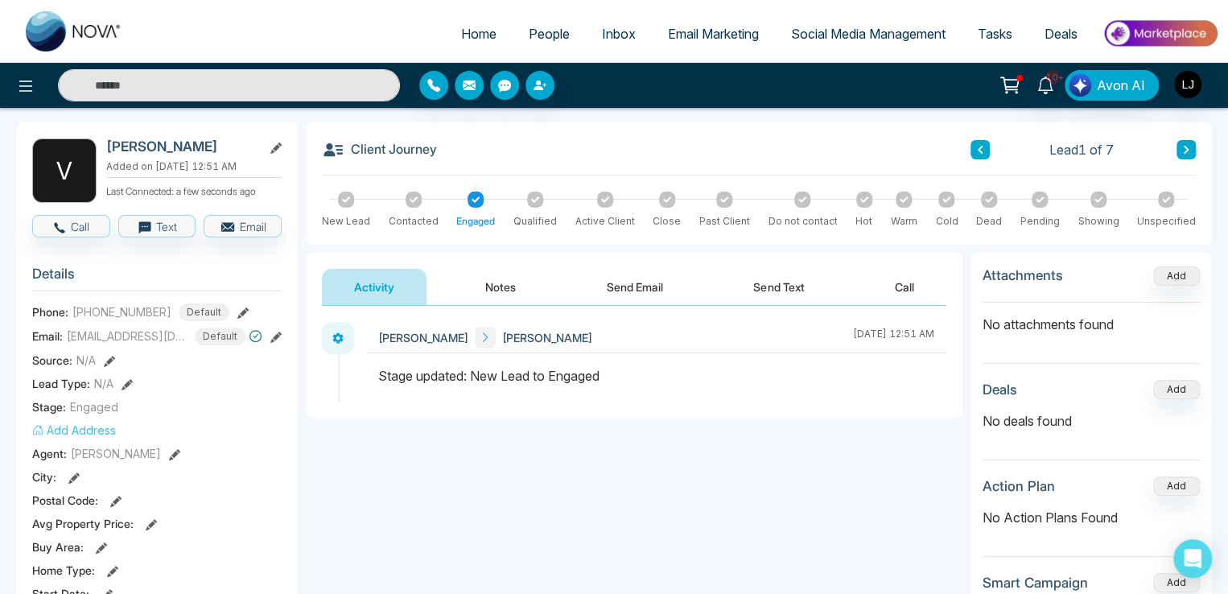
scroll to position [161, 0]
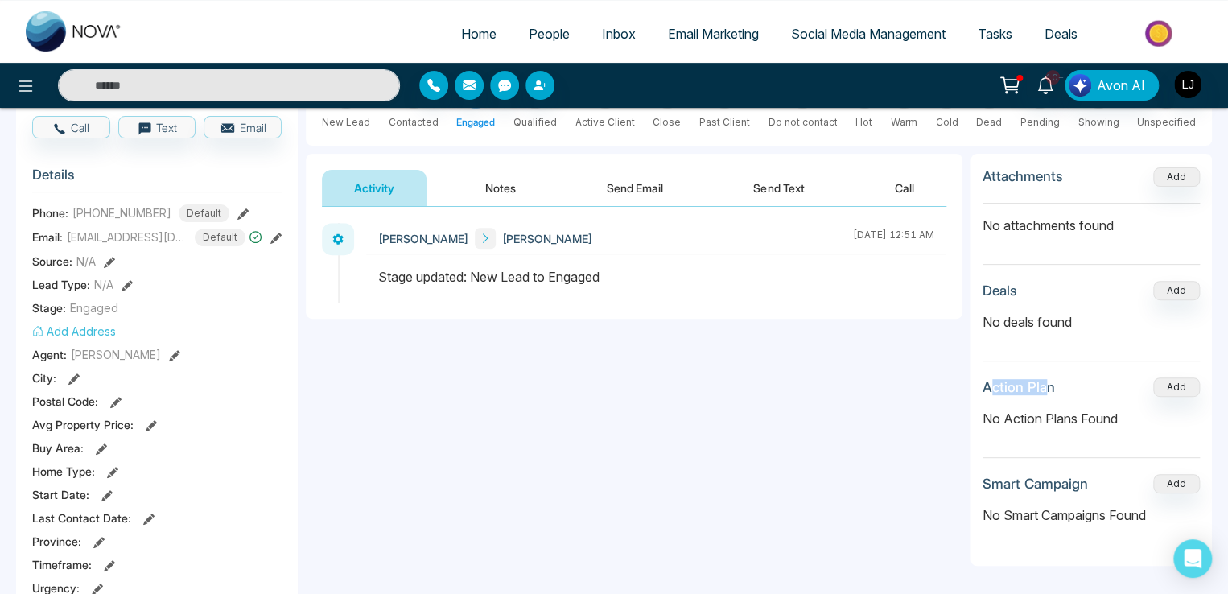
drag, startPoint x: 992, startPoint y: 387, endPoint x: 1043, endPoint y: 384, distance: 51.6
click at [1043, 384] on h3 "Action Plan" at bounding box center [1018, 387] width 72 height 16
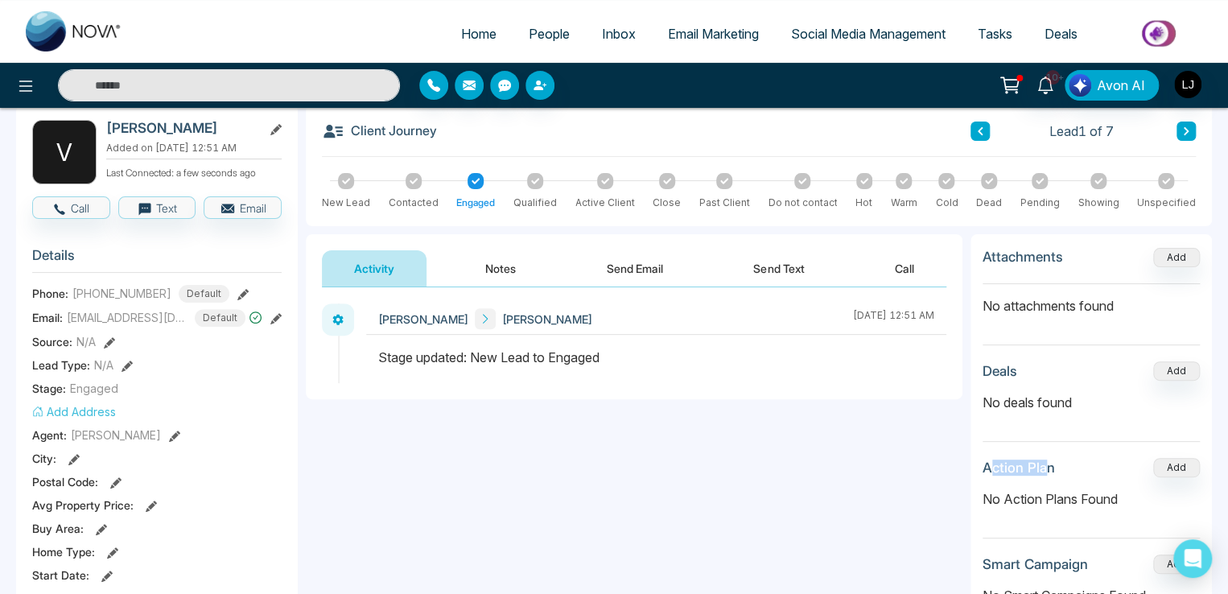
scroll to position [0, 0]
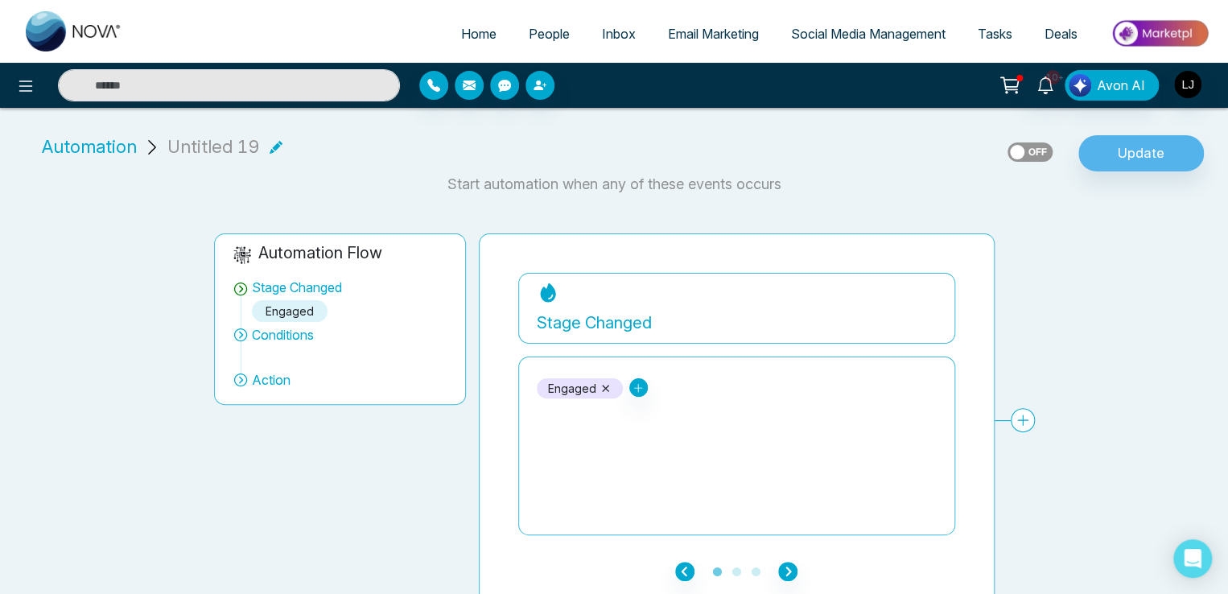
click at [119, 141] on span "Automation" at bounding box center [89, 147] width 95 height 27
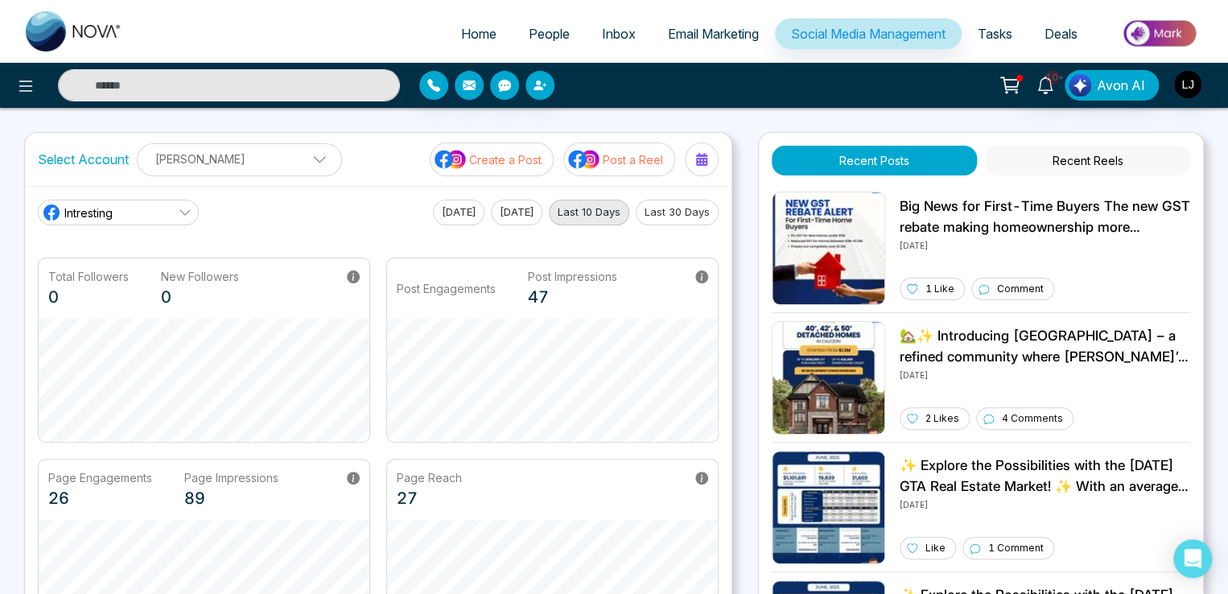
click at [1094, 160] on button "Recent Reels" at bounding box center [1087, 161] width 205 height 30
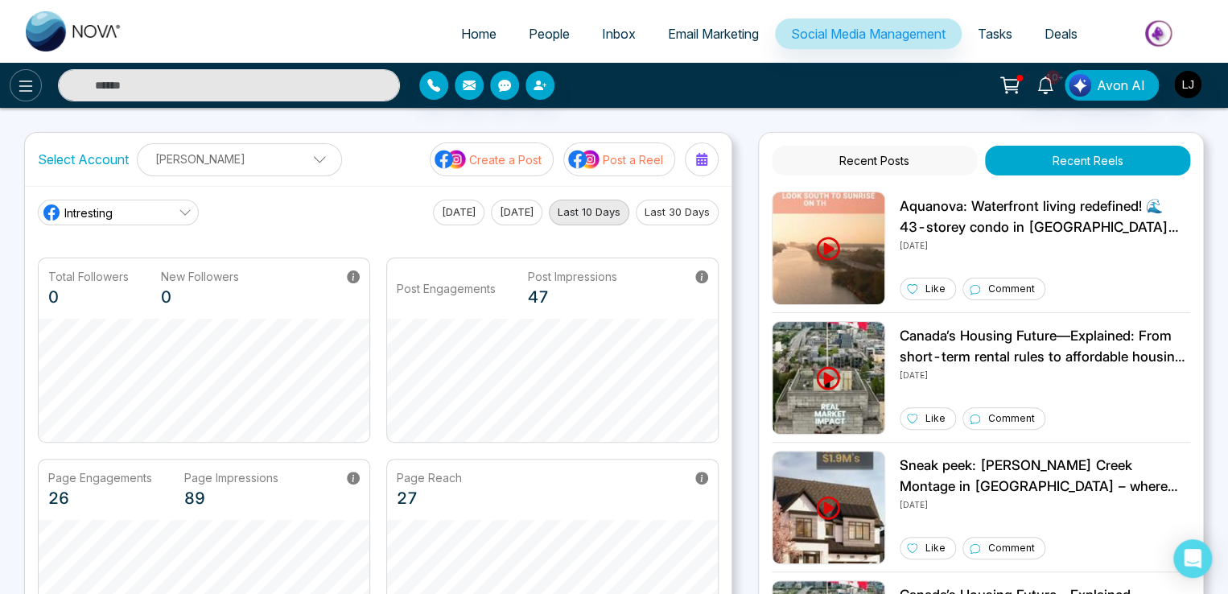
click at [35, 95] on icon at bounding box center [25, 85] width 19 height 19
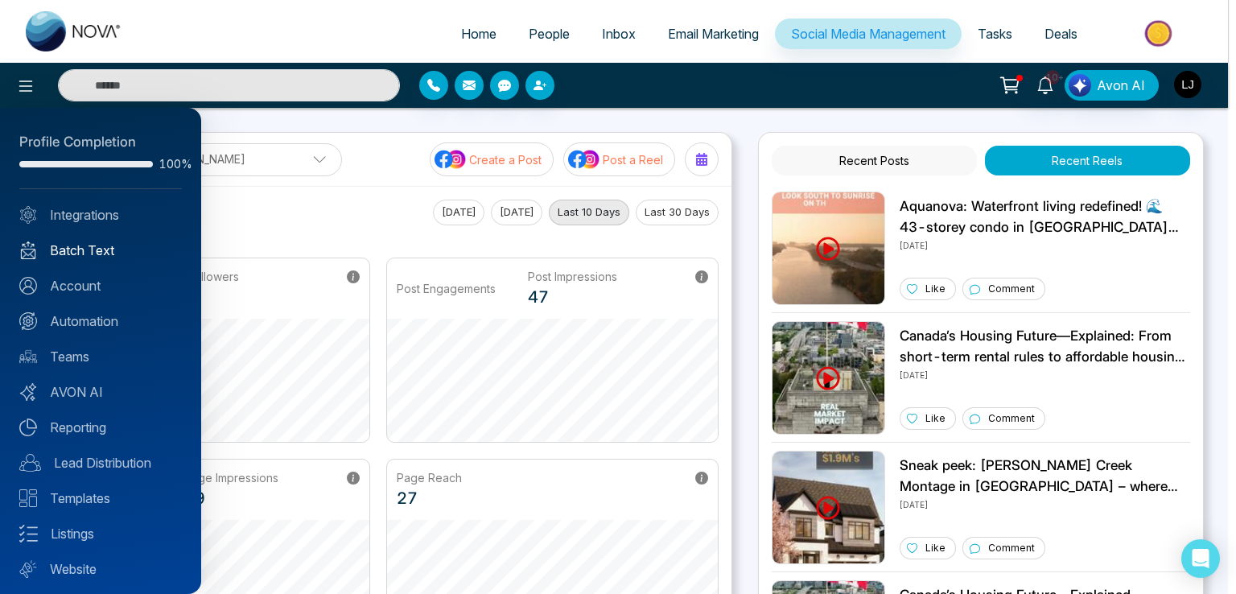
click at [93, 250] on link "Batch Text" at bounding box center [100, 250] width 162 height 19
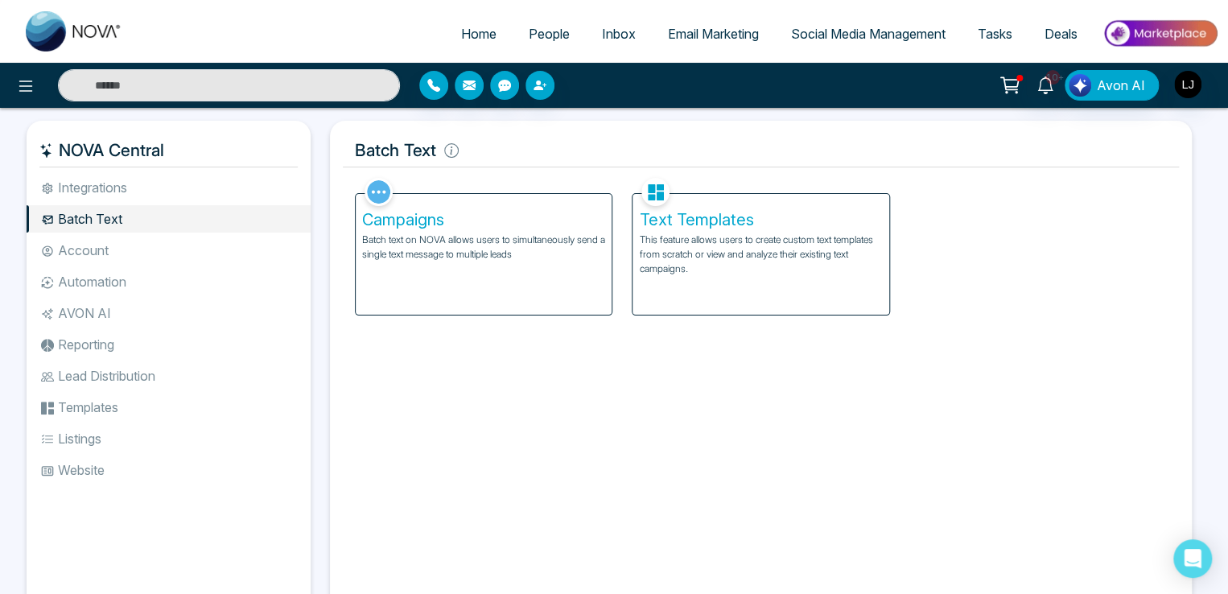
click at [460, 249] on p "Batch text on NOVA allows users to simultaneously send a single text message to…" at bounding box center [483, 246] width 243 height 29
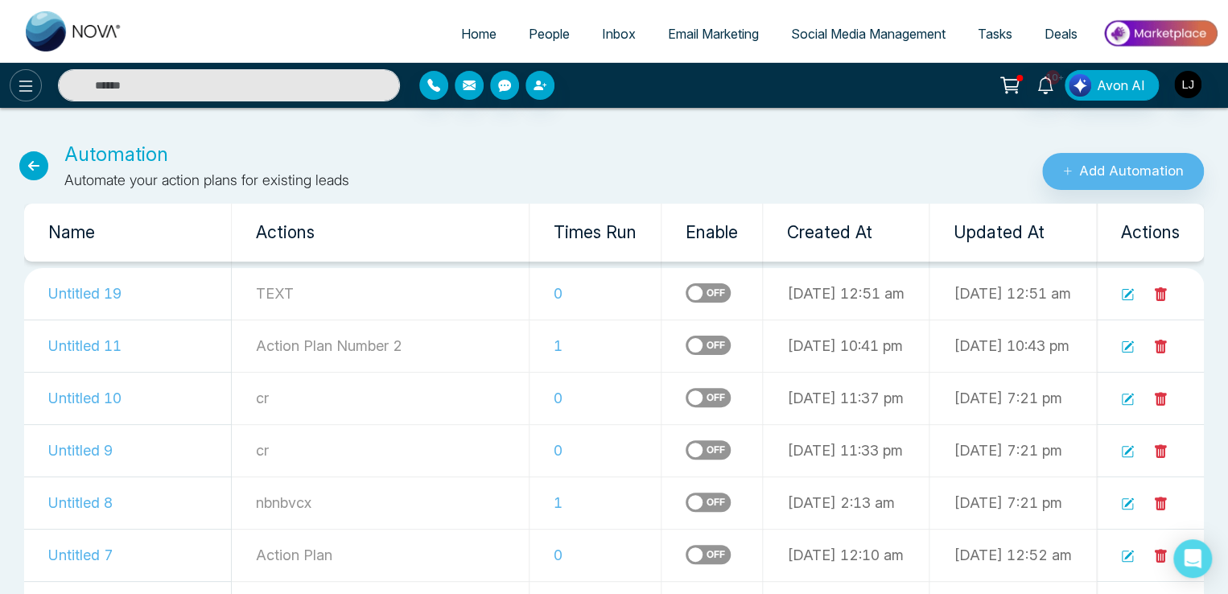
click at [19, 91] on icon at bounding box center [26, 85] width 14 height 11
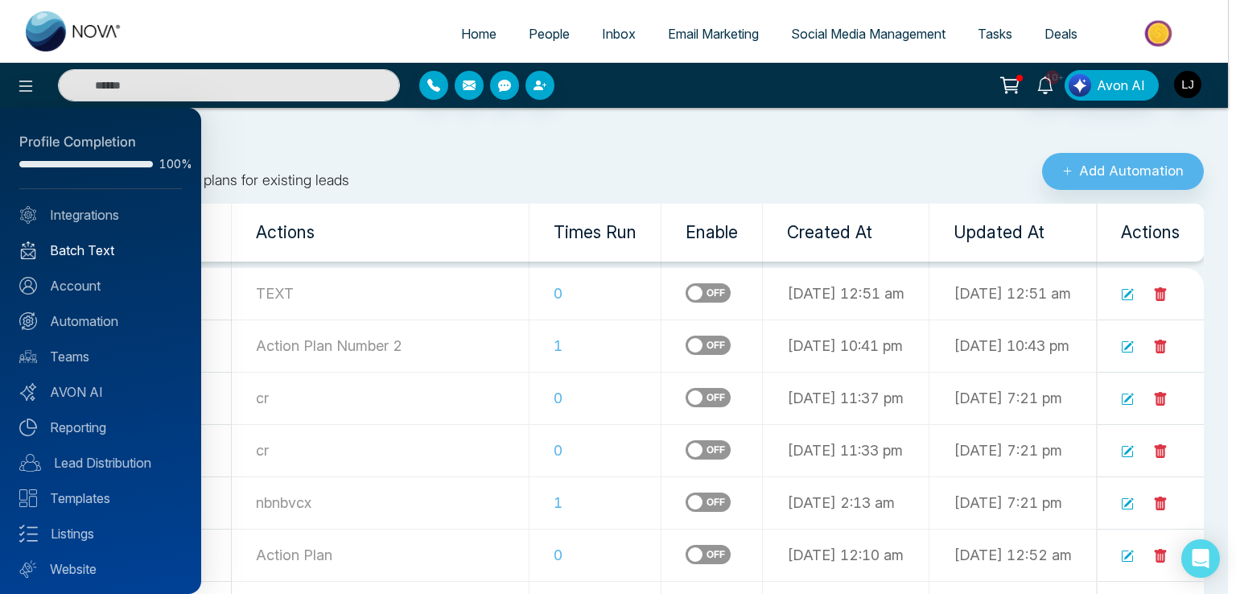
click at [104, 249] on link "Batch Text" at bounding box center [100, 250] width 162 height 19
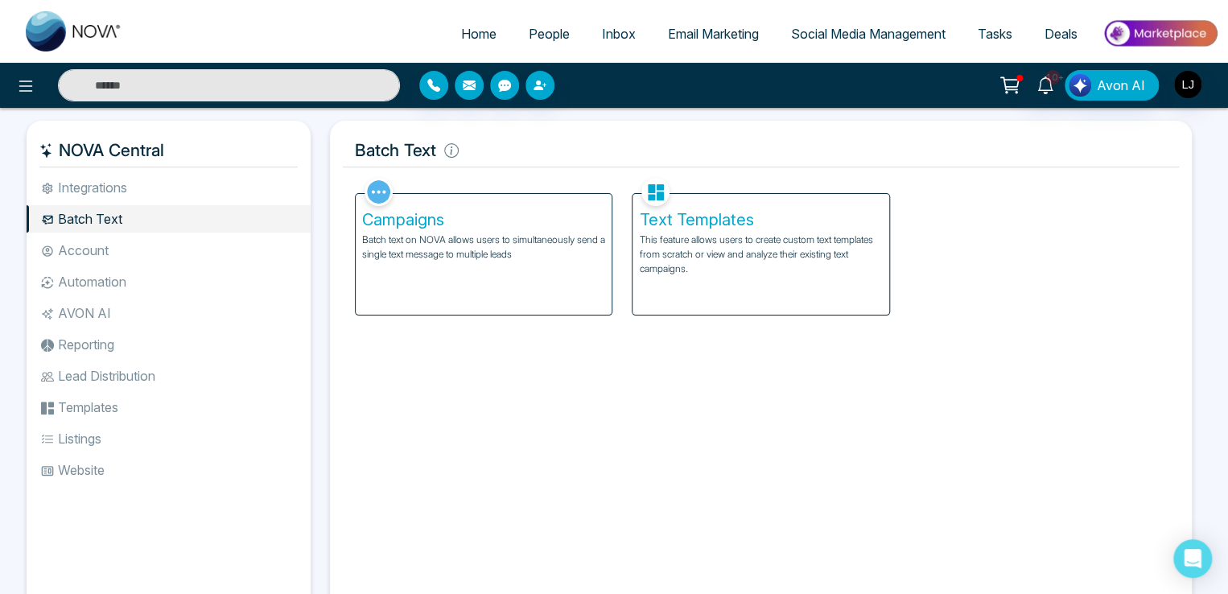
click at [472, 228] on h5 "Campaigns" at bounding box center [483, 219] width 243 height 19
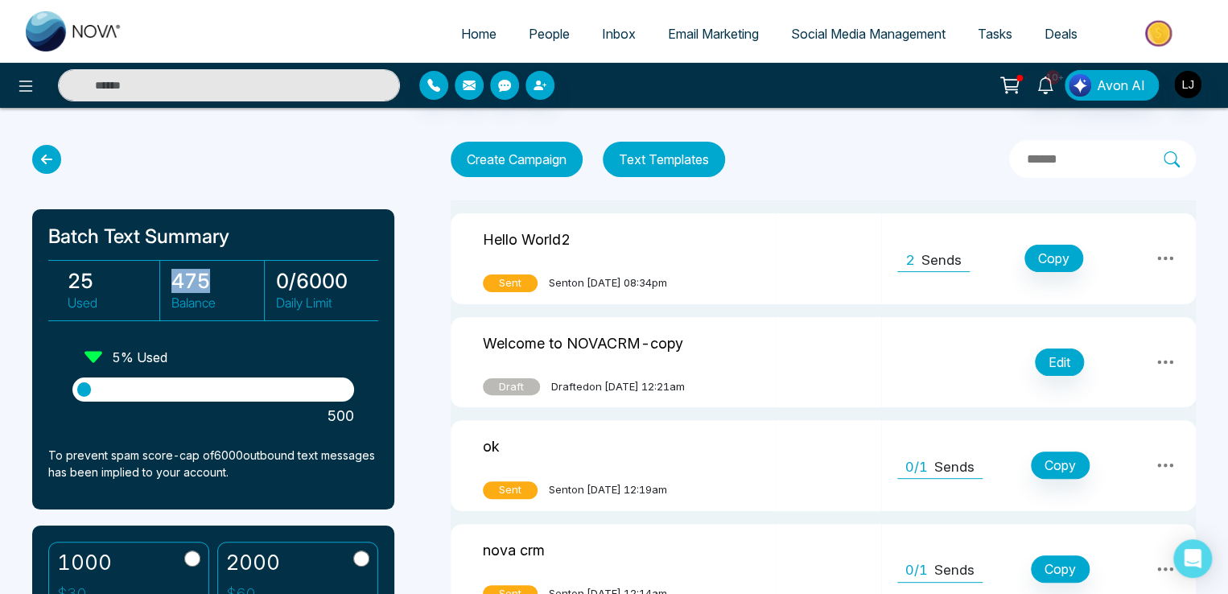
drag, startPoint x: 171, startPoint y: 281, endPoint x: 215, endPoint y: 283, distance: 44.3
click at [215, 283] on h3 "475" at bounding box center [217, 281] width 92 height 24
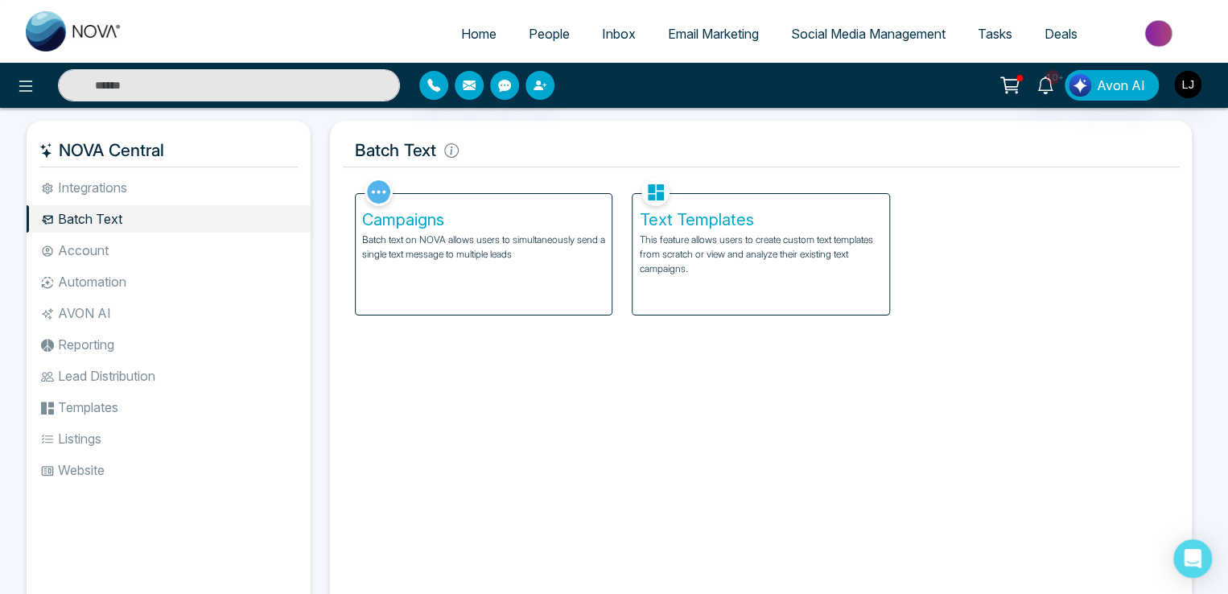
click at [100, 297] on ul "Integrations Batch Text Account Automation AVON AI Reporting Lead Distribution …" at bounding box center [169, 382] width 284 height 416
click at [116, 281] on li "Automation" at bounding box center [169, 281] width 284 height 27
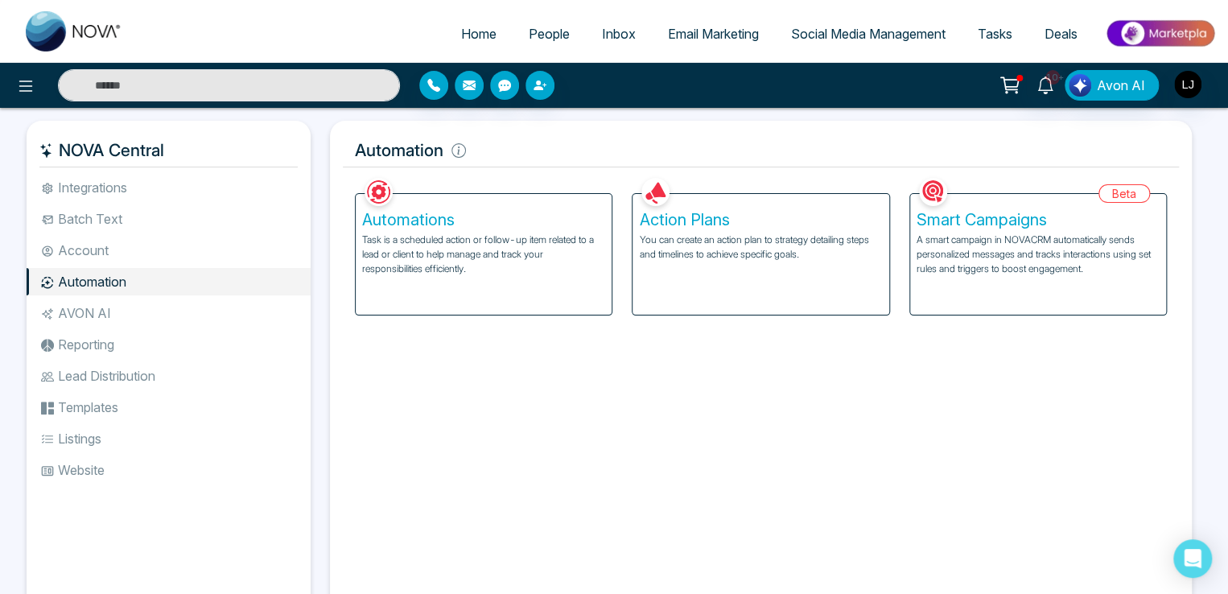
click at [497, 236] on p "Task is a scheduled action or follow-up item related to a lead or client to hel…" at bounding box center [483, 253] width 243 height 43
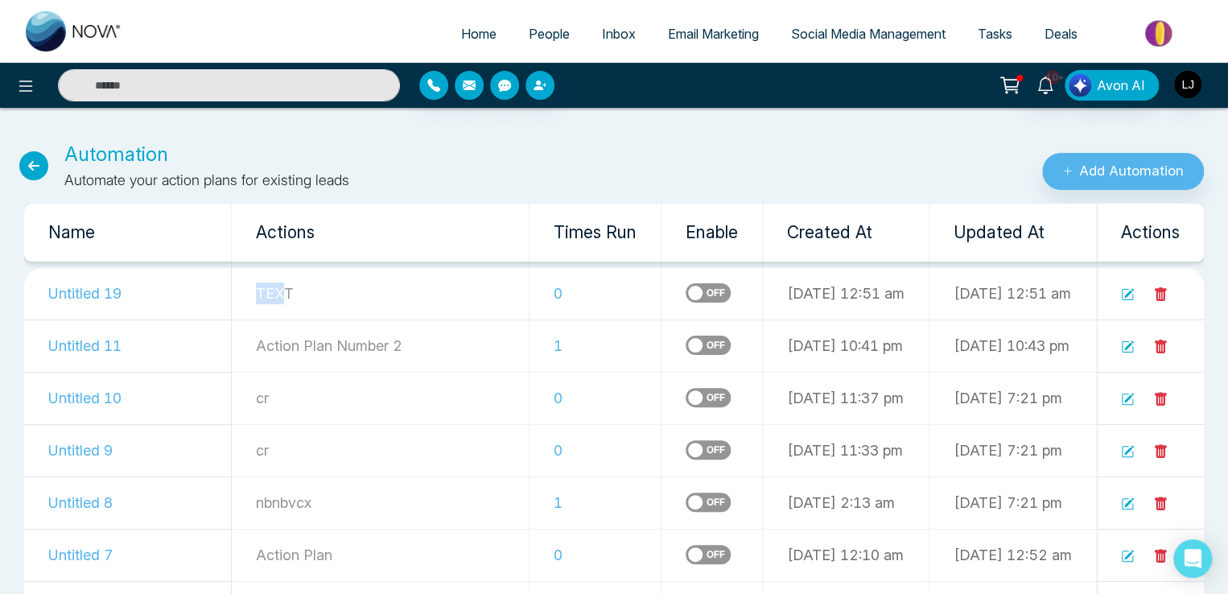
drag, startPoint x: 217, startPoint y: 290, endPoint x: 241, endPoint y: 290, distance: 23.3
click at [256, 290] on p "TEXT" at bounding box center [380, 293] width 249 height 22
click at [1130, 288] on icon at bounding box center [1127, 294] width 13 height 13
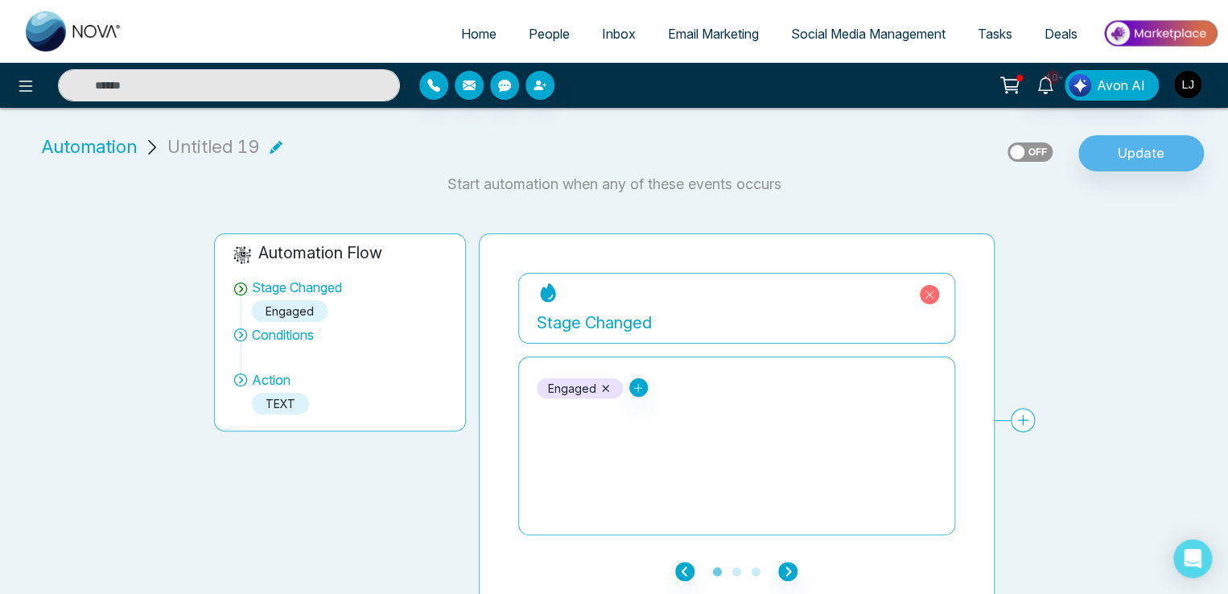
drag, startPoint x: 535, startPoint y: 323, endPoint x: 594, endPoint y: 319, distance: 59.6
click at [594, 319] on div "Stage Changed" at bounding box center [736, 308] width 437 height 71
click at [97, 151] on span "Automation" at bounding box center [89, 147] width 95 height 27
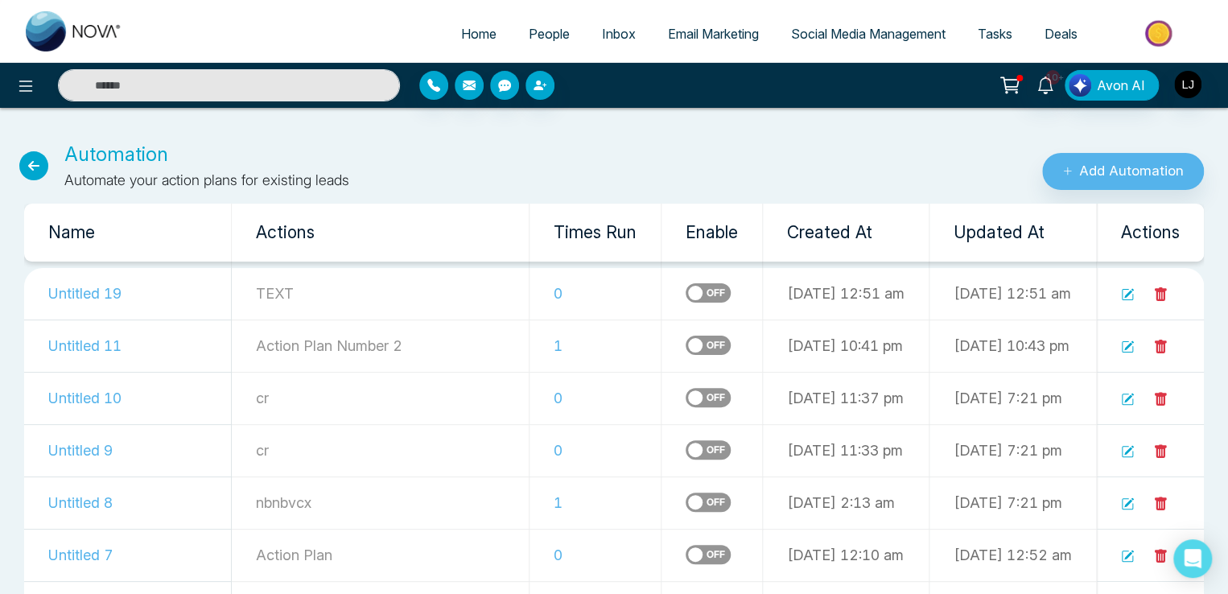
click at [531, 31] on span "People" at bounding box center [549, 34] width 41 height 16
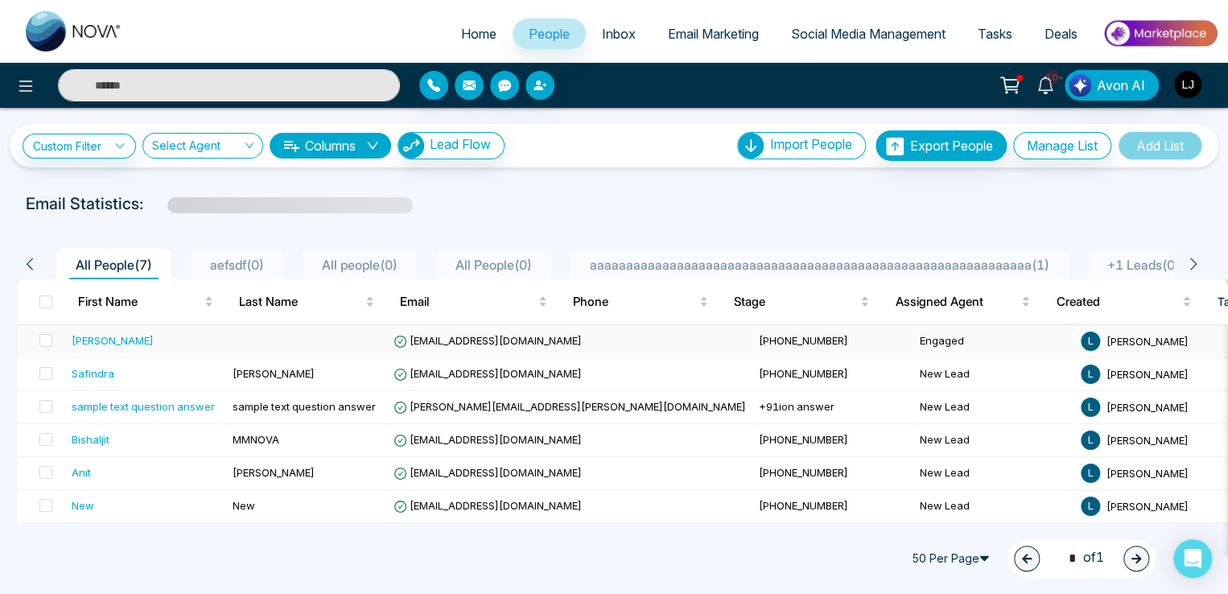
click at [450, 341] on span "[EMAIL_ADDRESS][DOMAIN_NAME]" at bounding box center [487, 340] width 188 height 13
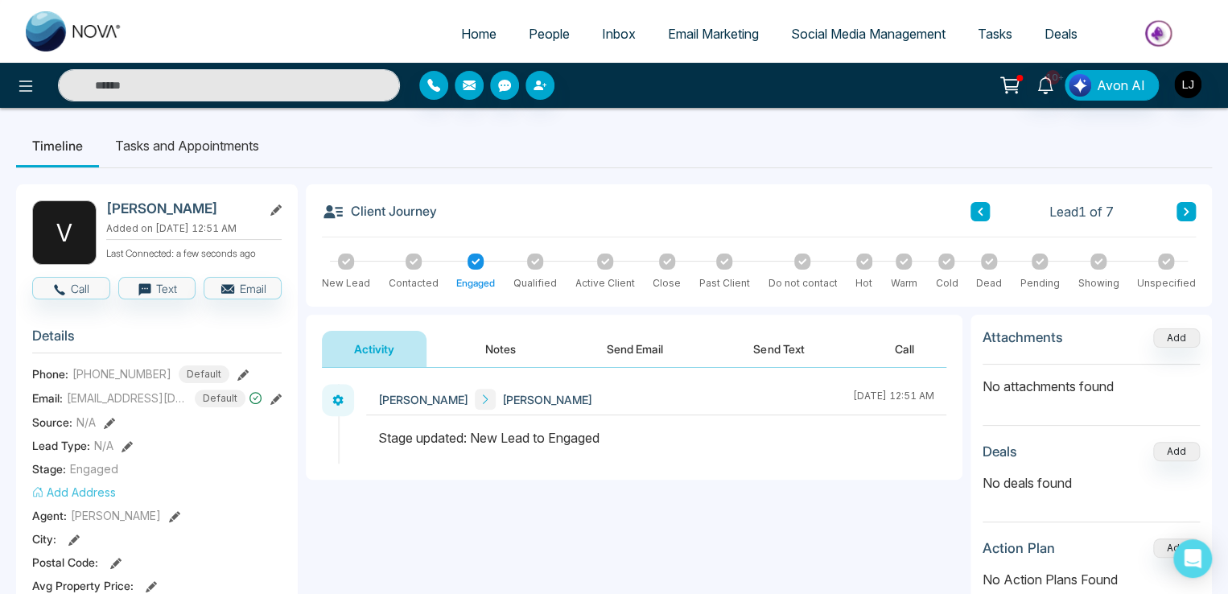
drag, startPoint x: 891, startPoint y: 392, endPoint x: 916, endPoint y: 395, distance: 25.9
click at [916, 395] on div "August 13 2025 | 12:51 AM" at bounding box center [893, 399] width 81 height 21
click at [533, 39] on span "People" at bounding box center [549, 34] width 41 height 16
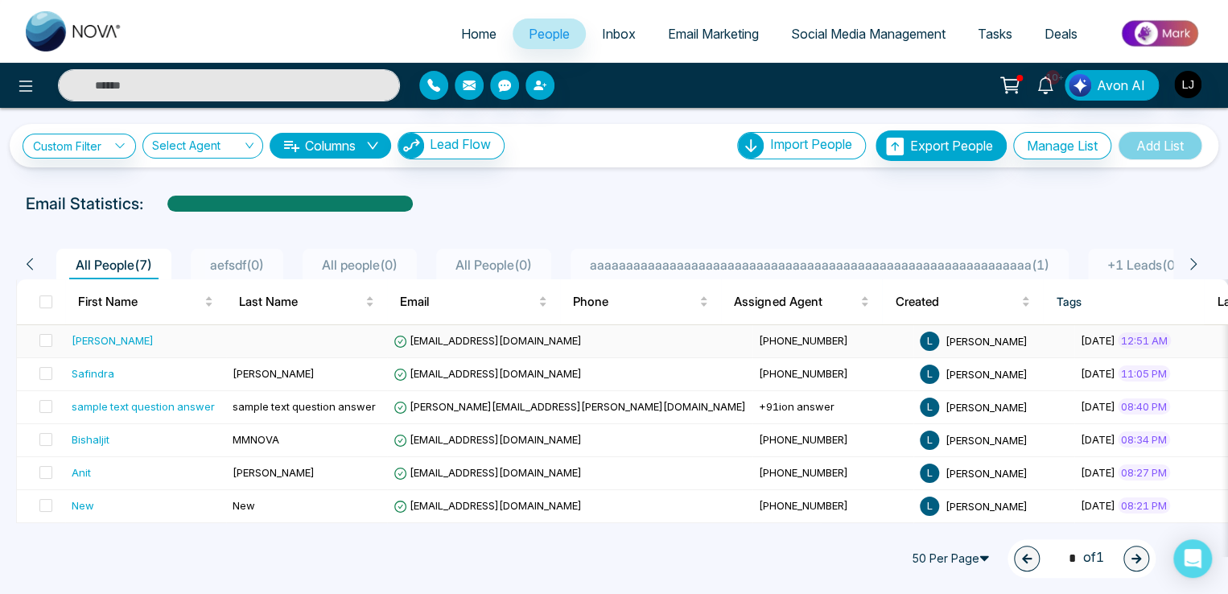
click at [84, 334] on div "Vijay" at bounding box center [113, 340] width 82 height 16
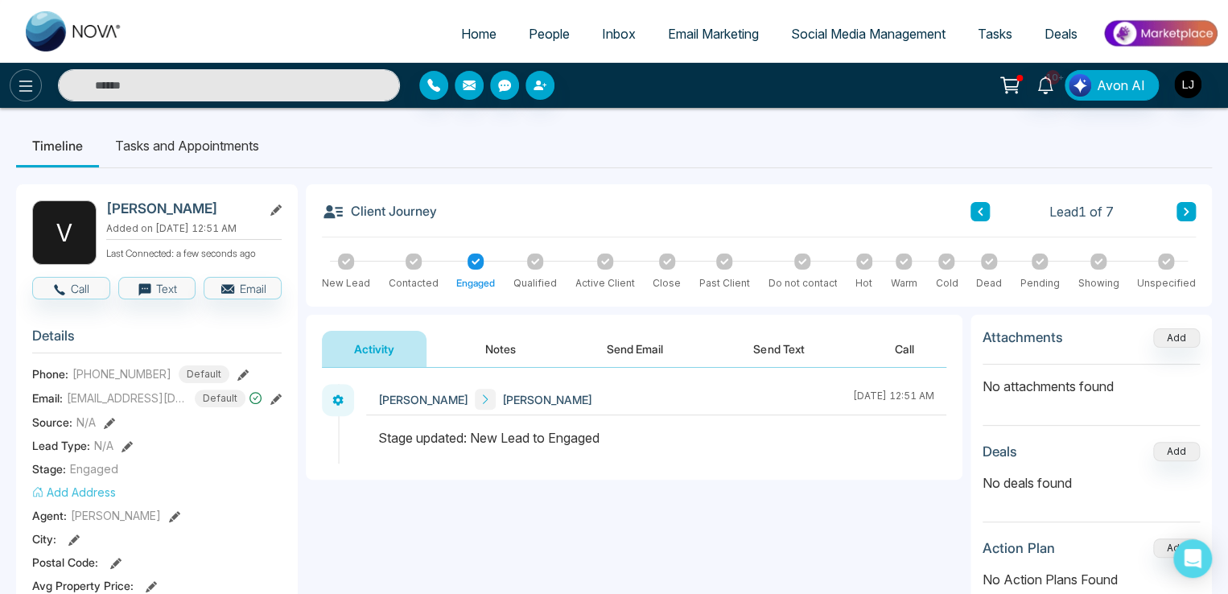
click at [30, 84] on icon at bounding box center [25, 85] width 19 height 19
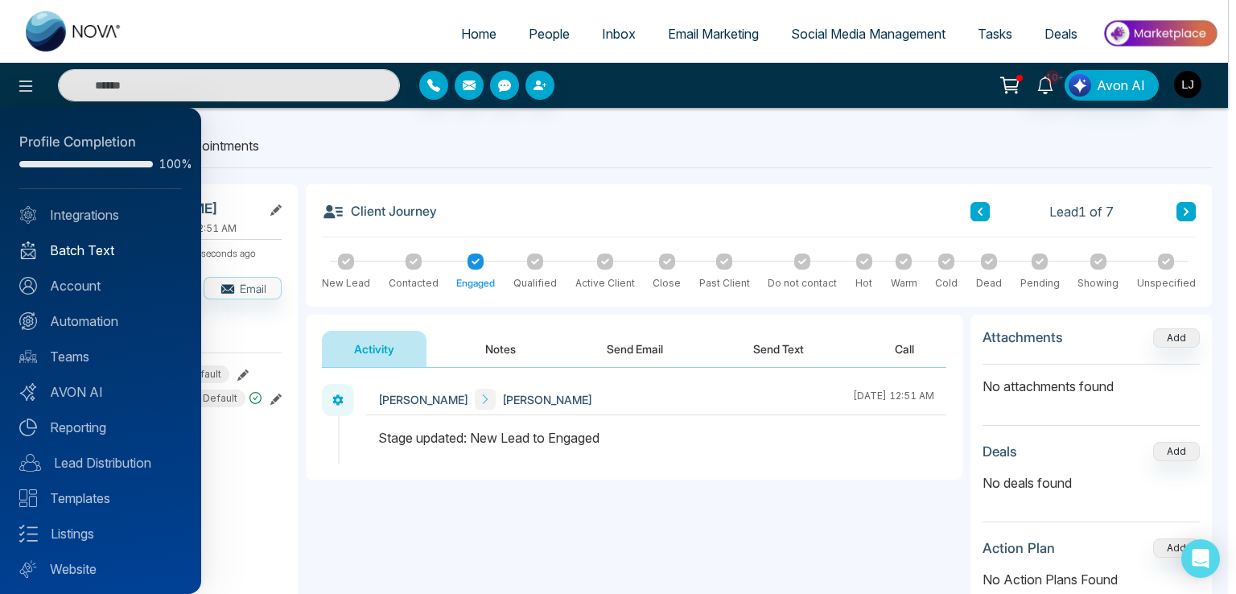
click at [74, 253] on link "Batch Text" at bounding box center [100, 250] width 162 height 19
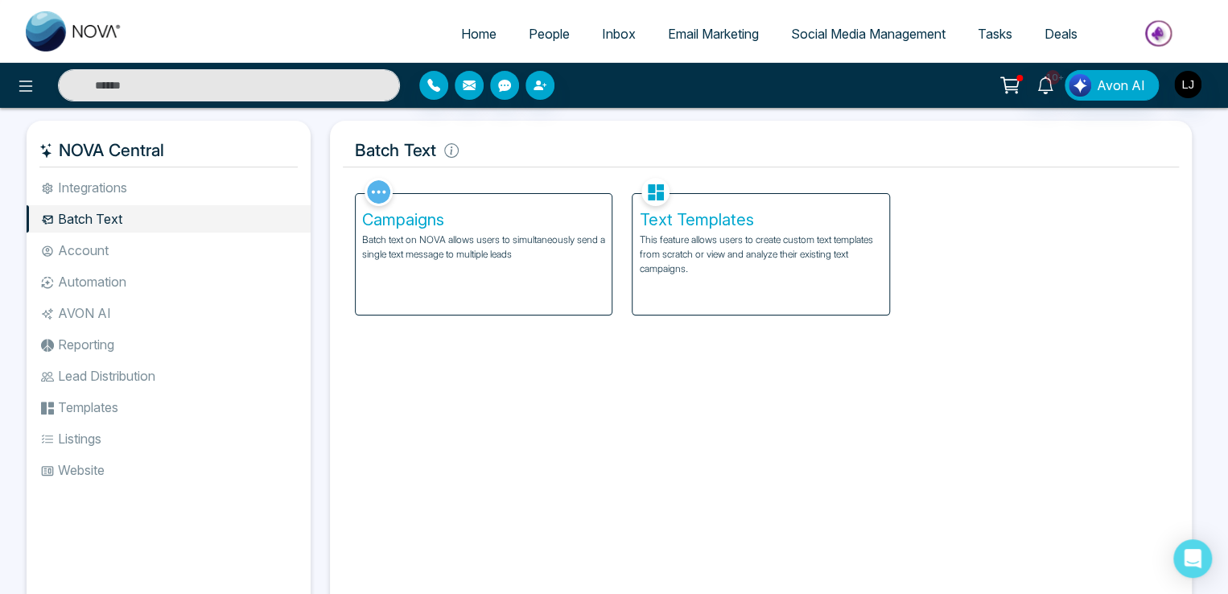
click at [106, 286] on li "Automation" at bounding box center [169, 281] width 284 height 27
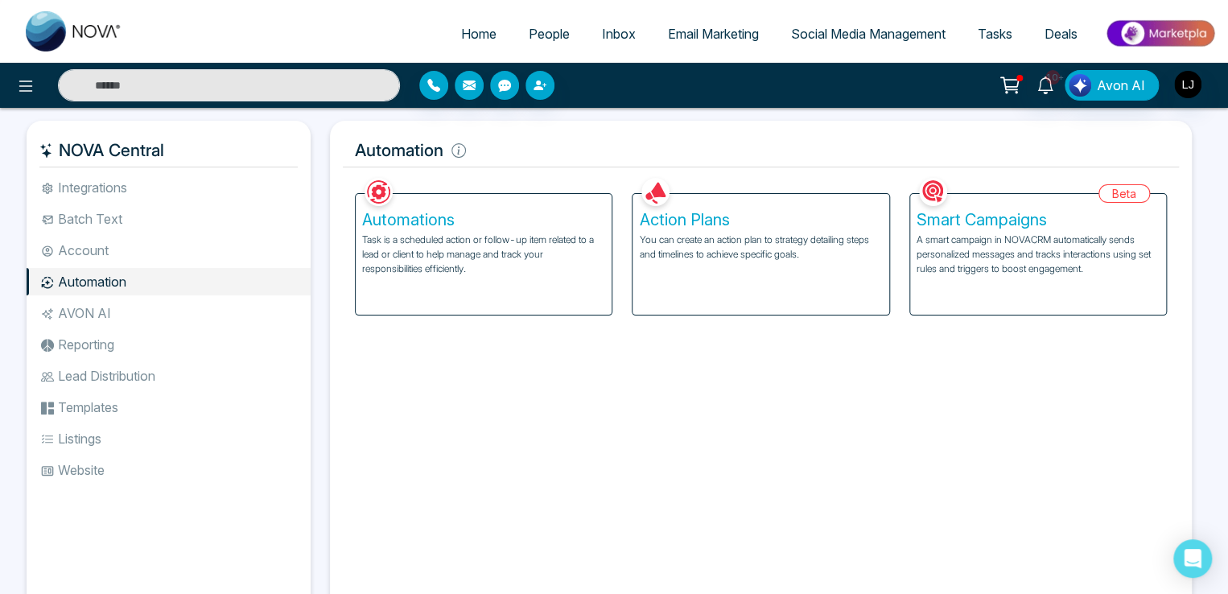
click at [484, 275] on p "Task is a scheduled action or follow-up item related to a lead or client to hel…" at bounding box center [483, 253] width 243 height 43
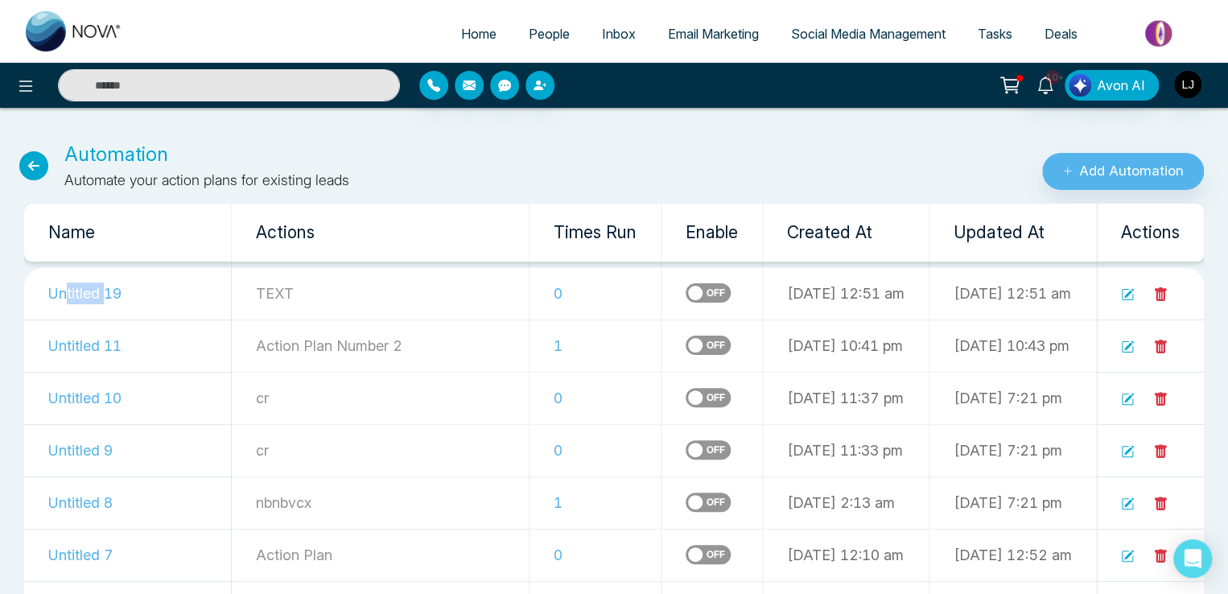
drag, startPoint x: 68, startPoint y: 298, endPoint x: 108, endPoint y: 300, distance: 39.5
click at [108, 300] on td "Untitled 19" at bounding box center [128, 294] width 208 height 52
click at [1088, 166] on button "Add Automation" at bounding box center [1123, 171] width 162 height 37
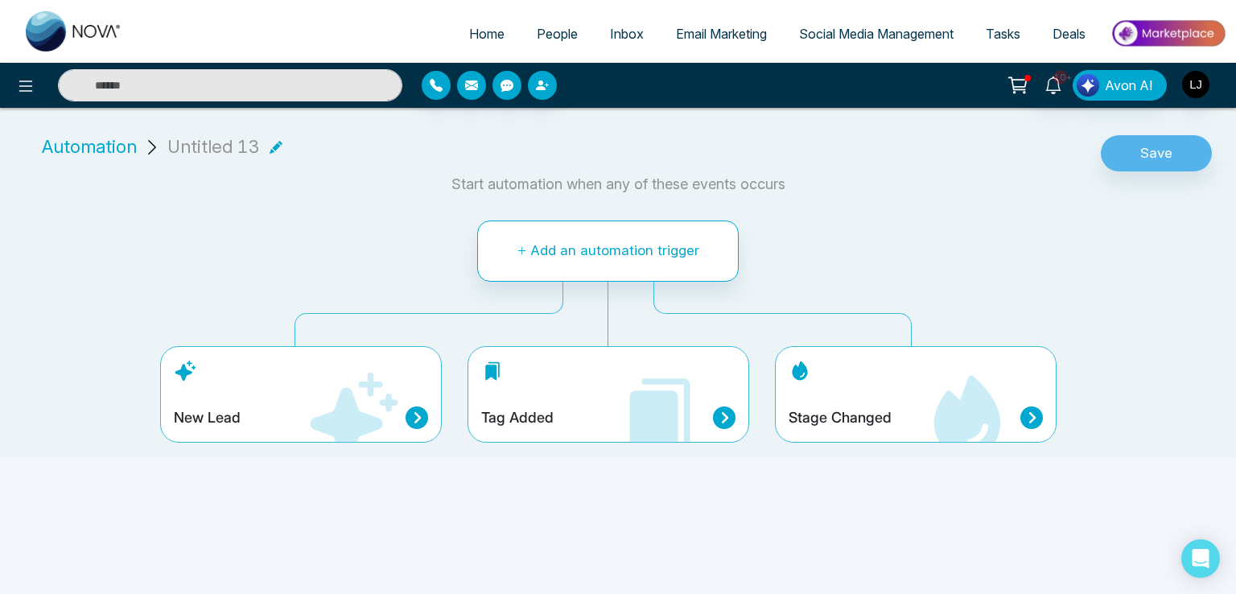
click at [852, 387] on div "Stage Changed" at bounding box center [916, 394] width 282 height 97
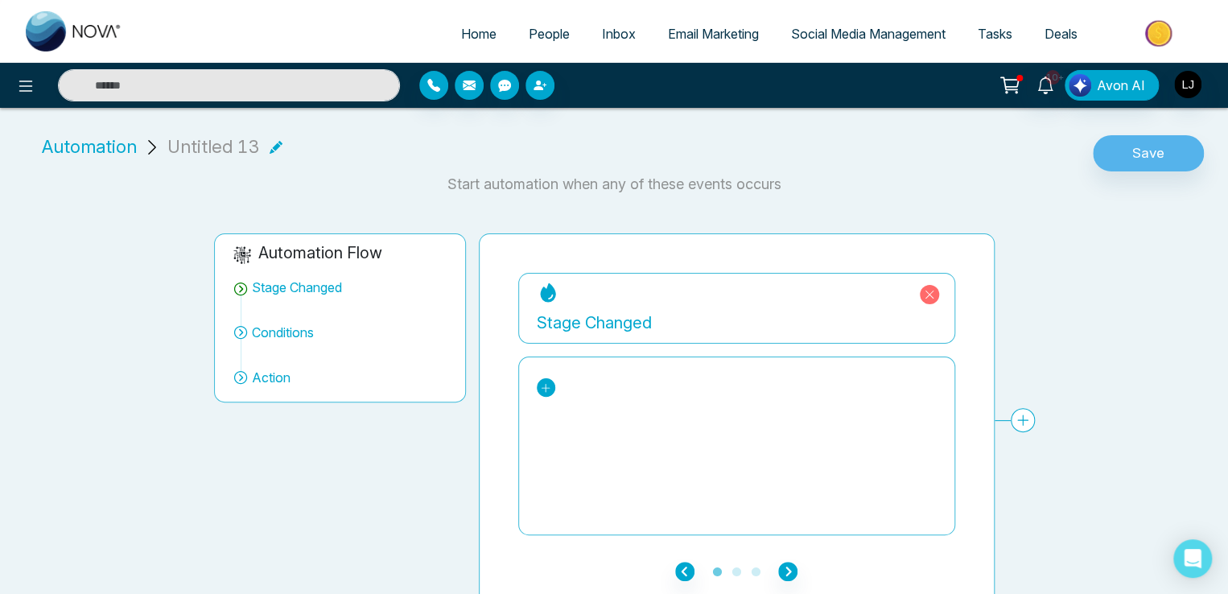
click at [544, 392] on icon at bounding box center [545, 387] width 11 height 11
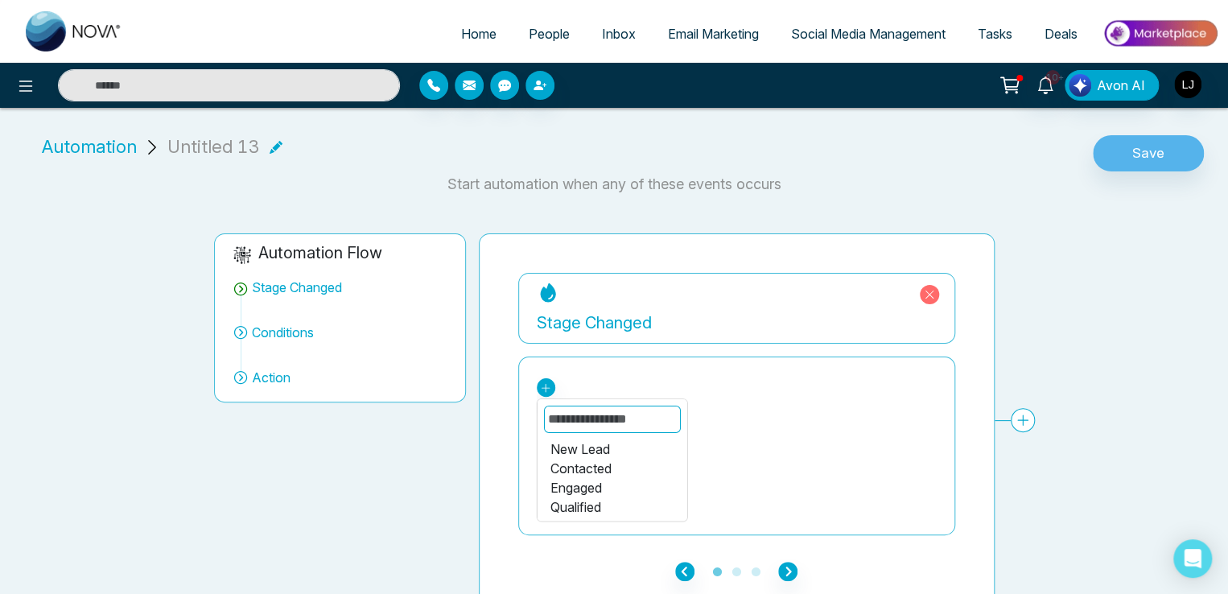
click at [928, 294] on icon at bounding box center [929, 294] width 9 height 9
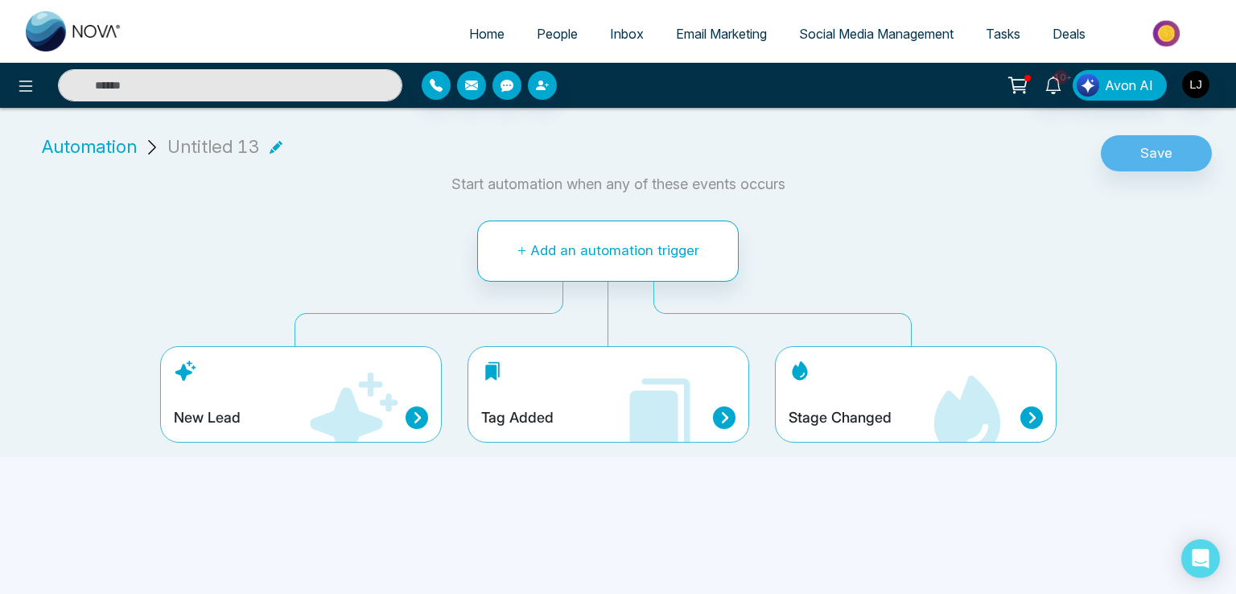
click at [285, 396] on div "New Lead" at bounding box center [301, 394] width 282 height 97
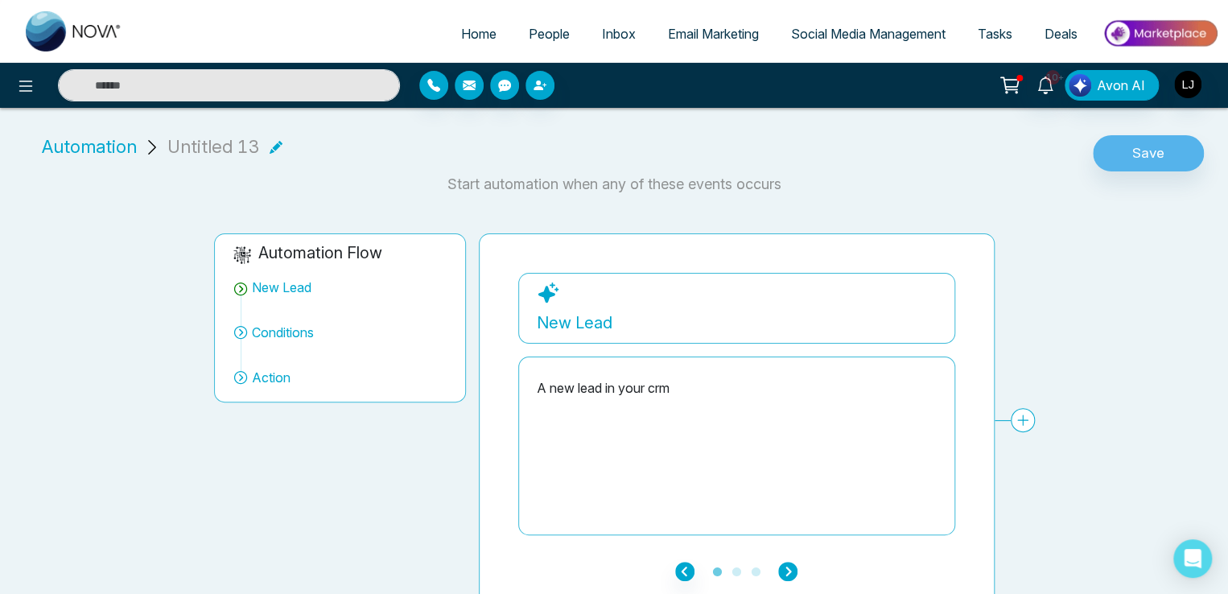
click at [785, 570] on icon "button" at bounding box center [787, 570] width 19 height 19
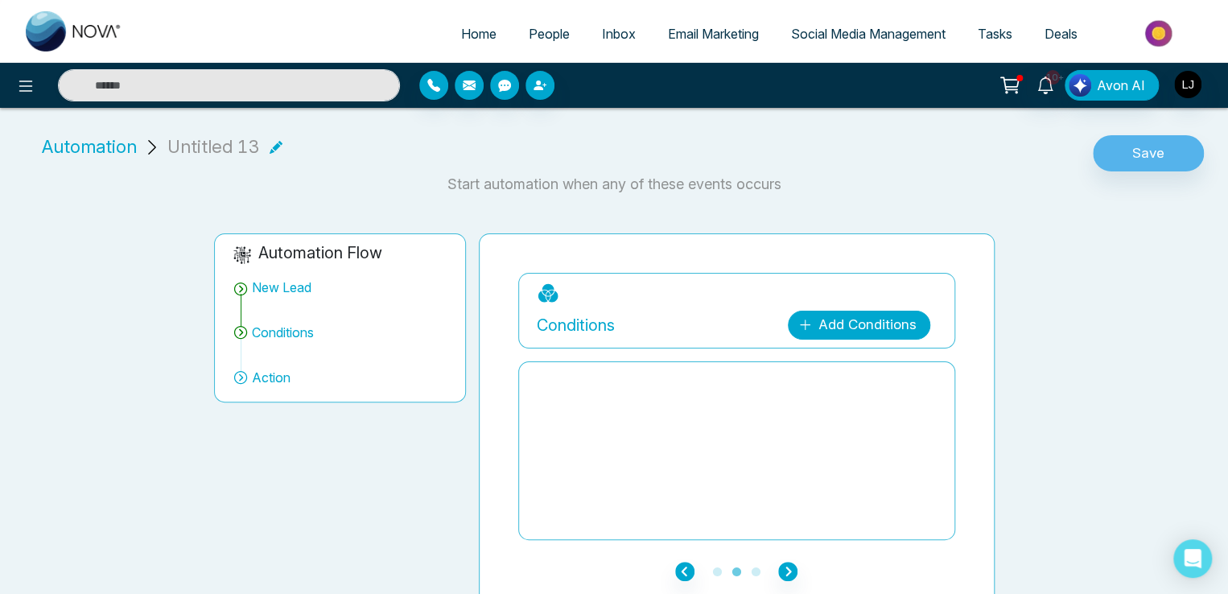
click at [840, 332] on link "Add Conditions" at bounding box center [859, 325] width 142 height 29
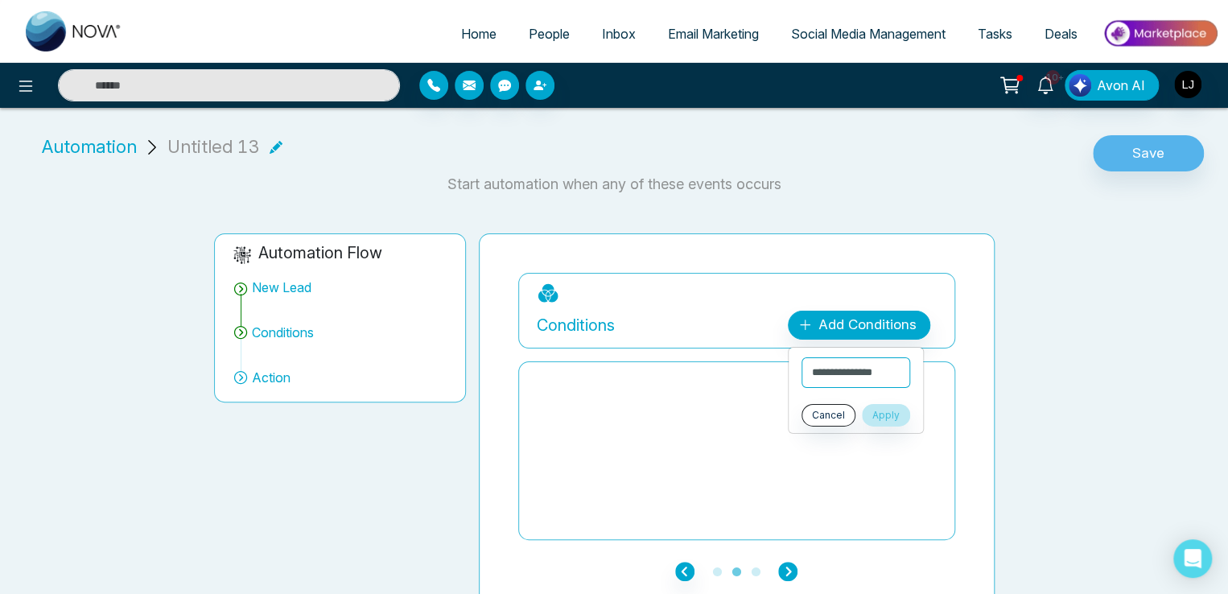
click at [788, 575] on icon "button" at bounding box center [787, 570] width 19 height 19
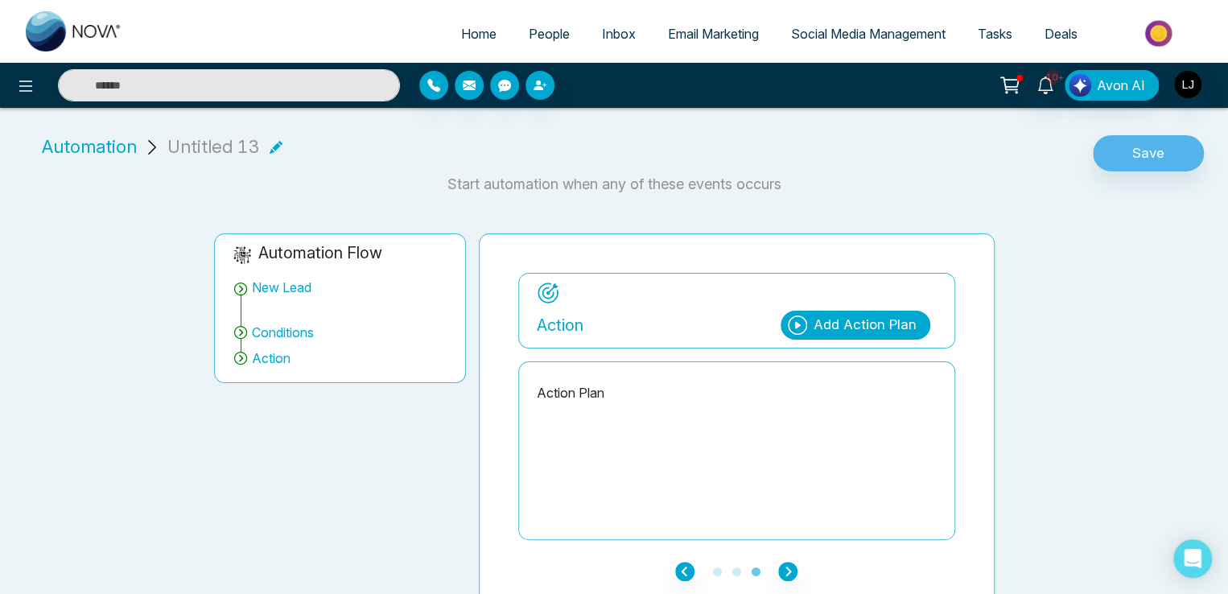
click at [829, 316] on div "Add Action Plan" at bounding box center [864, 325] width 103 height 21
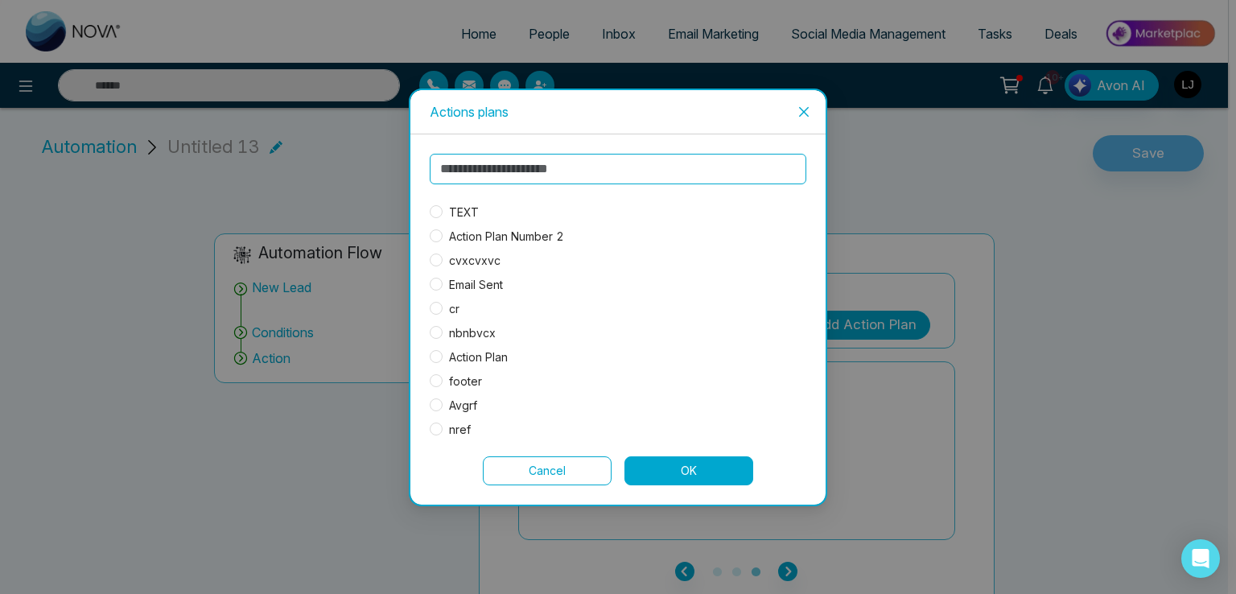
click at [457, 206] on span "TEXT" at bounding box center [463, 213] width 43 height 18
click at [678, 461] on button "OK" at bounding box center [688, 470] width 129 height 29
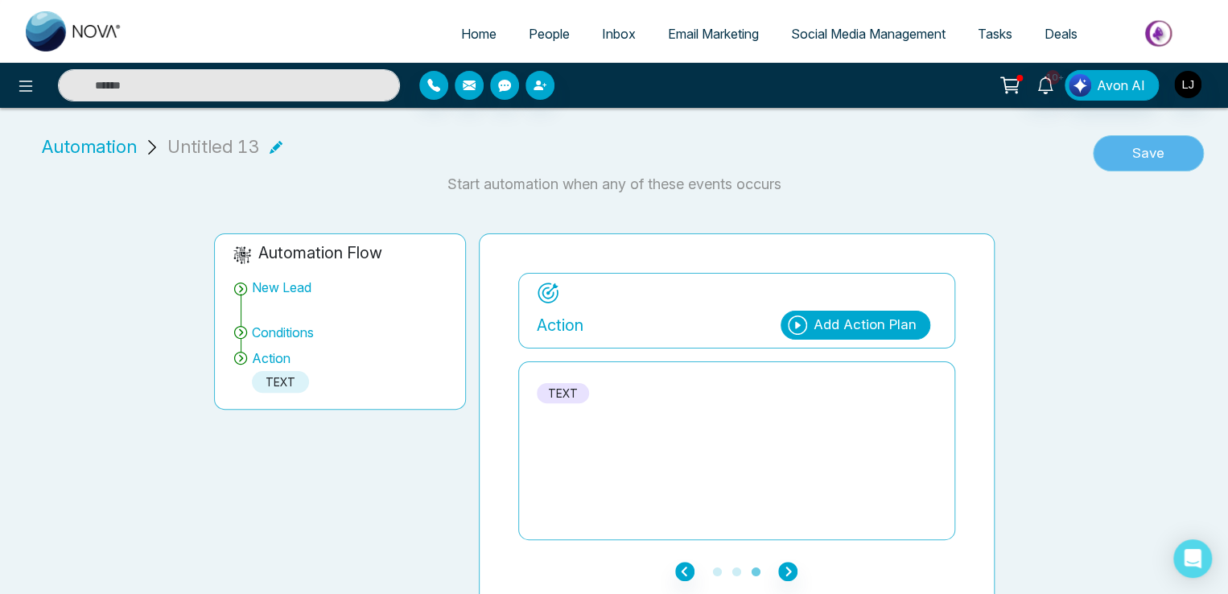
click at [1123, 150] on button "Save" at bounding box center [1147, 153] width 111 height 37
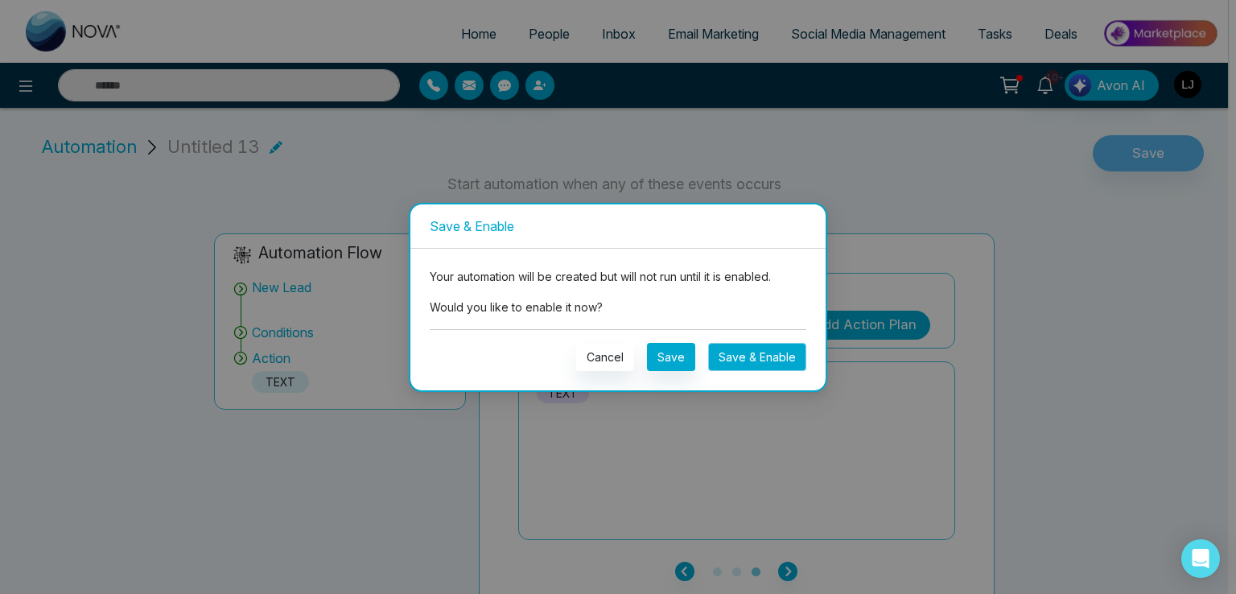
click at [763, 352] on button "Save & Enable" at bounding box center [757, 357] width 98 height 28
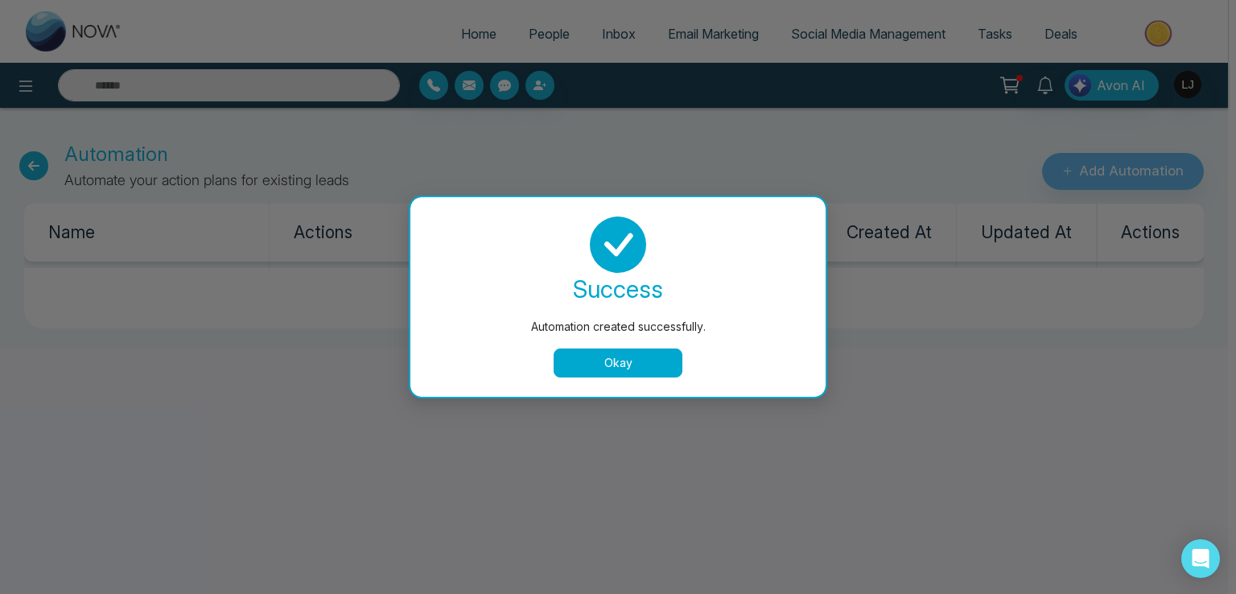
click at [631, 345] on div "success Automation created successfully. Okay" at bounding box center [618, 296] width 376 height 161
click at [628, 372] on button "Okay" at bounding box center [617, 362] width 129 height 29
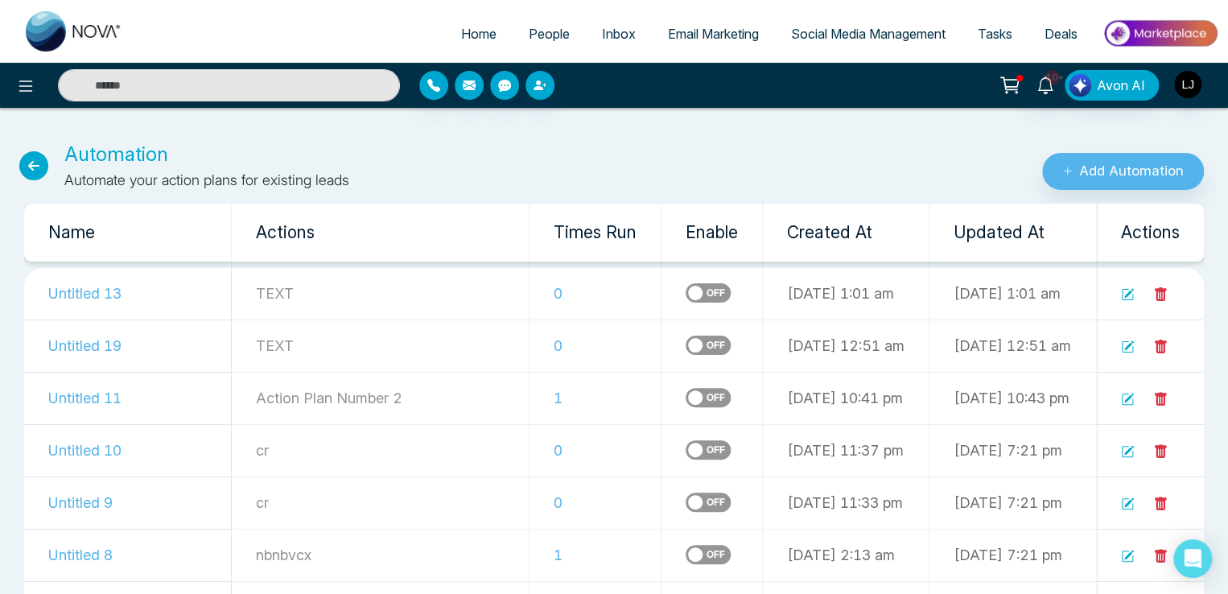
click at [541, 24] on link "People" at bounding box center [548, 34] width 73 height 31
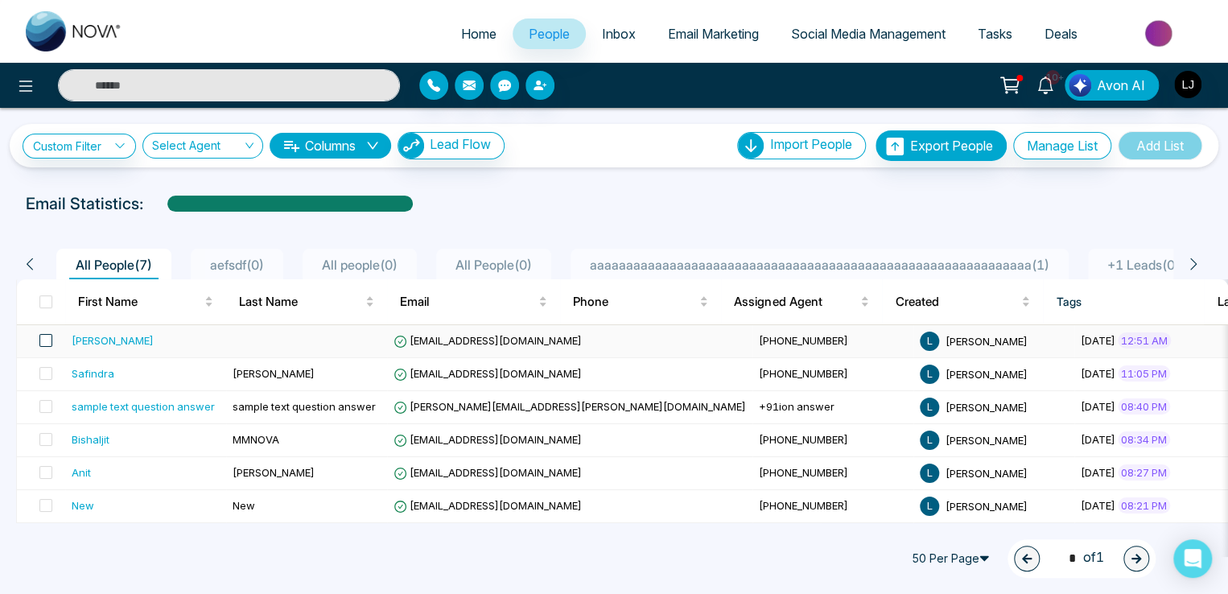
click at [45, 338] on span at bounding box center [45, 340] width 13 height 13
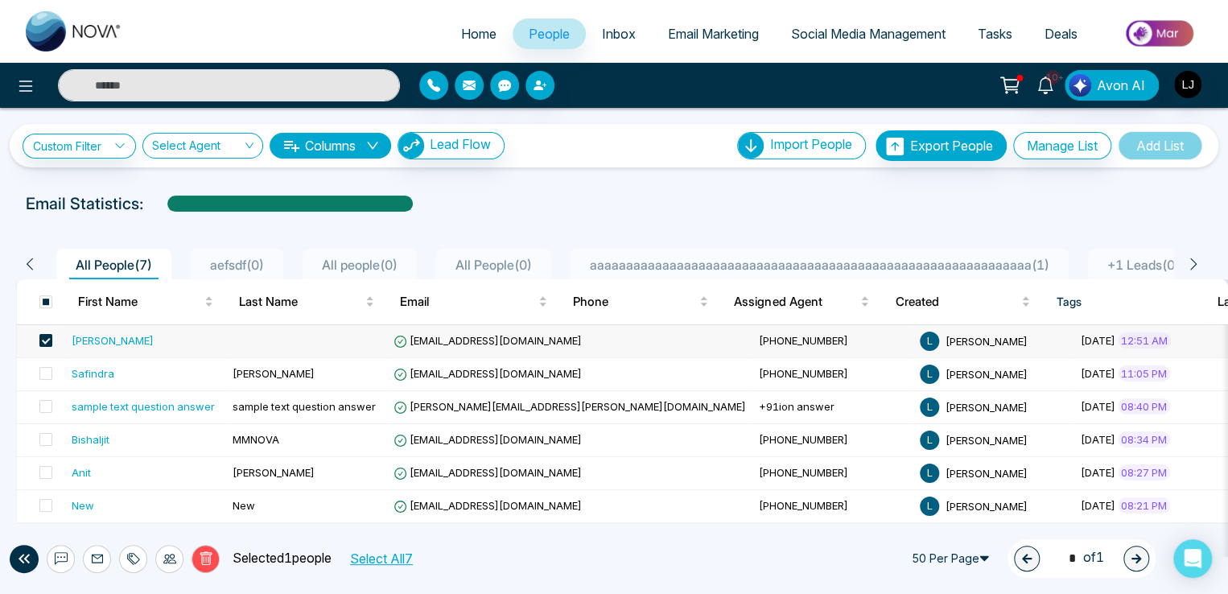
click at [210, 551] on icon at bounding box center [206, 558] width 14 height 14
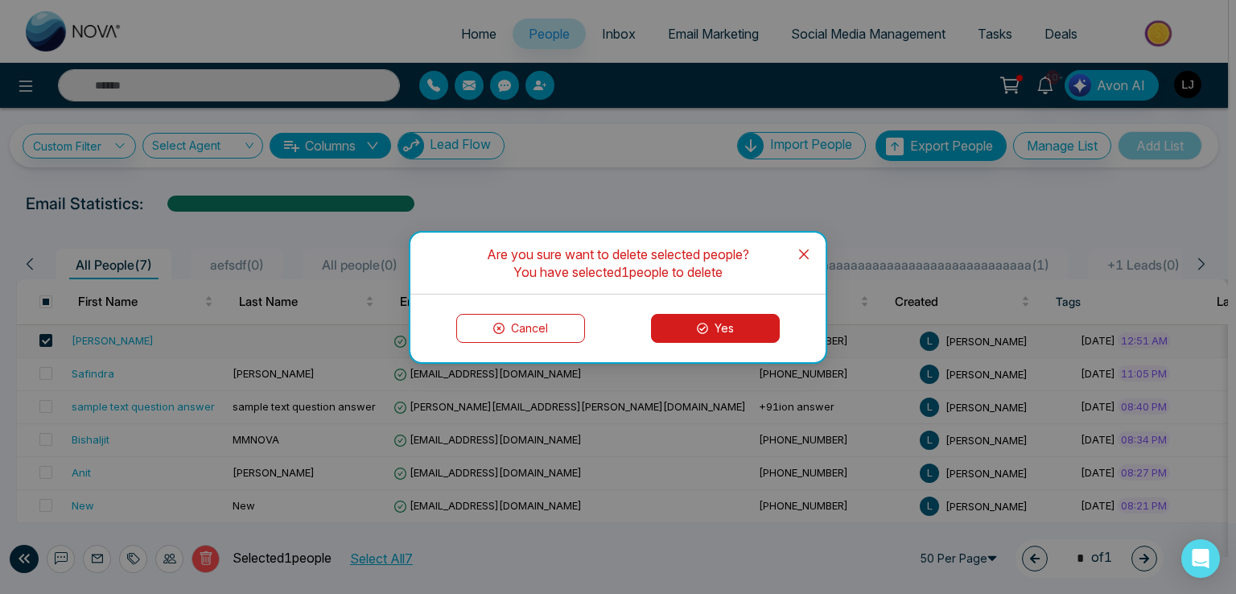
click at [701, 337] on button "Yes" at bounding box center [715, 328] width 129 height 29
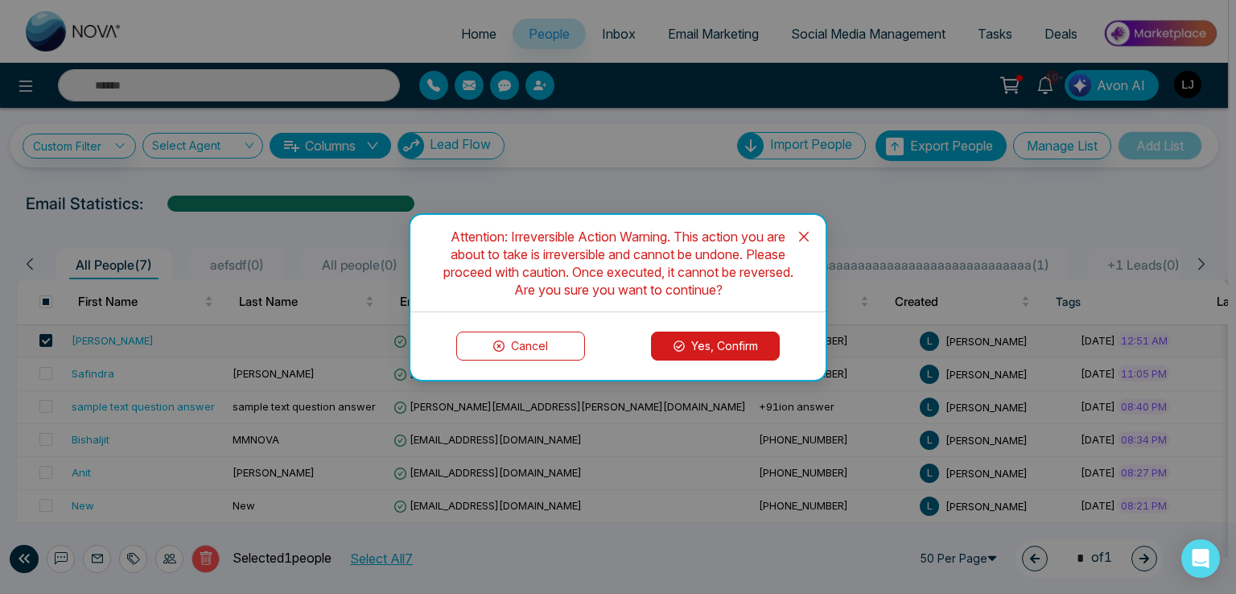
click at [701, 337] on button "Yes, Confirm" at bounding box center [715, 345] width 129 height 29
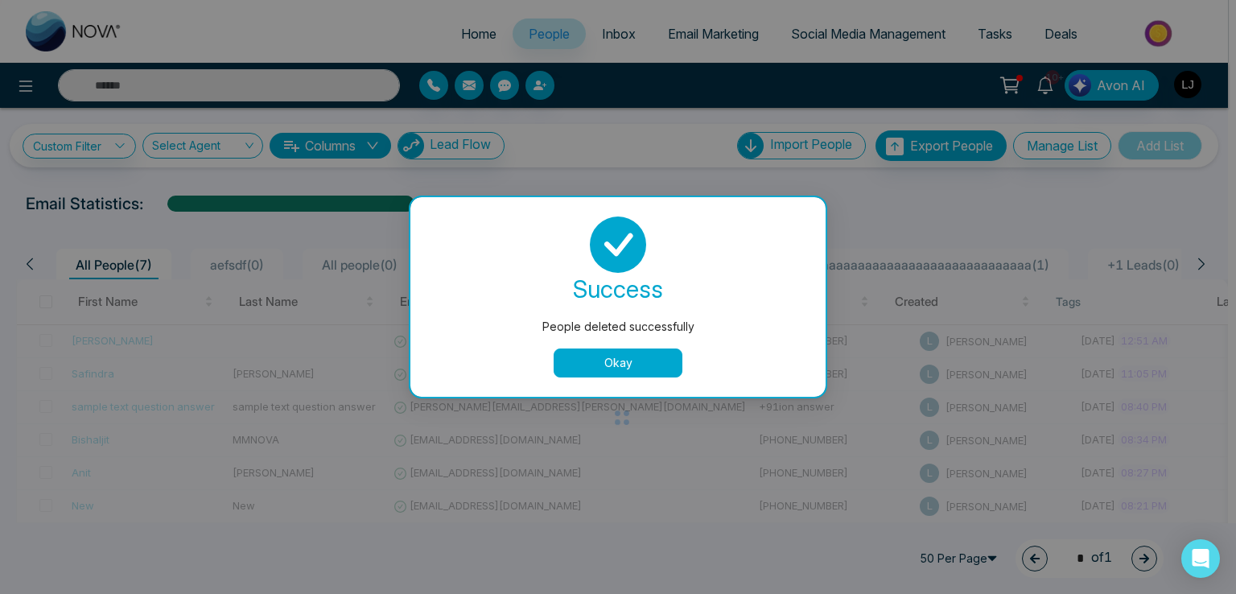
click at [535, 84] on div "People deleted successfully success People deleted successfully Okay" at bounding box center [618, 297] width 1236 height 594
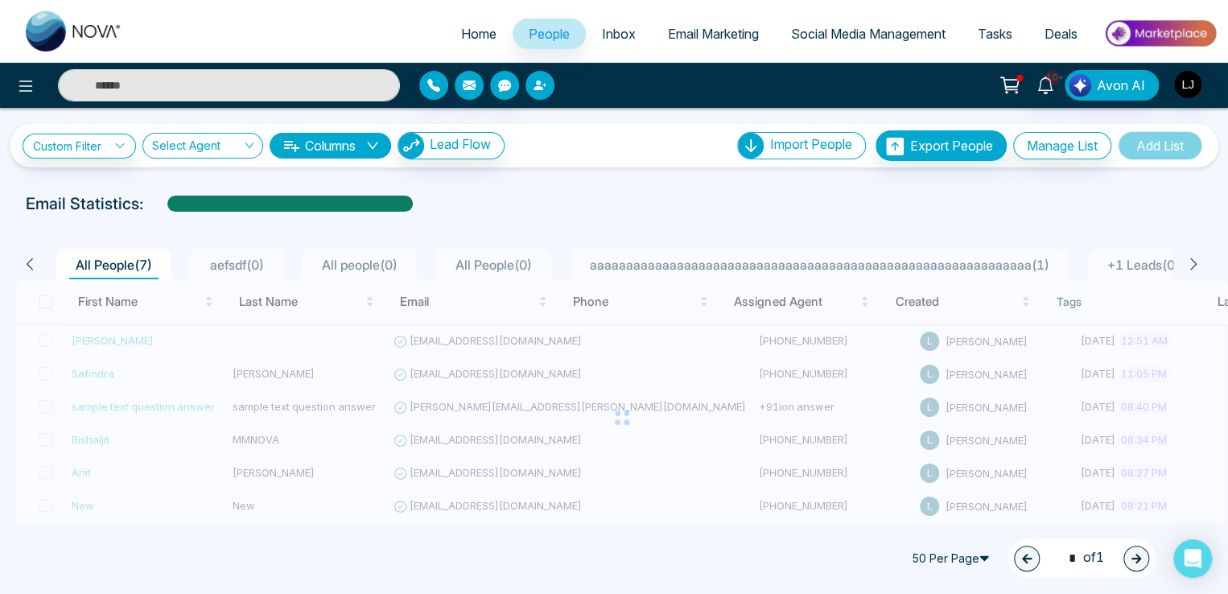
click at [535, 84] on icon "button" at bounding box center [539, 85] width 13 height 13
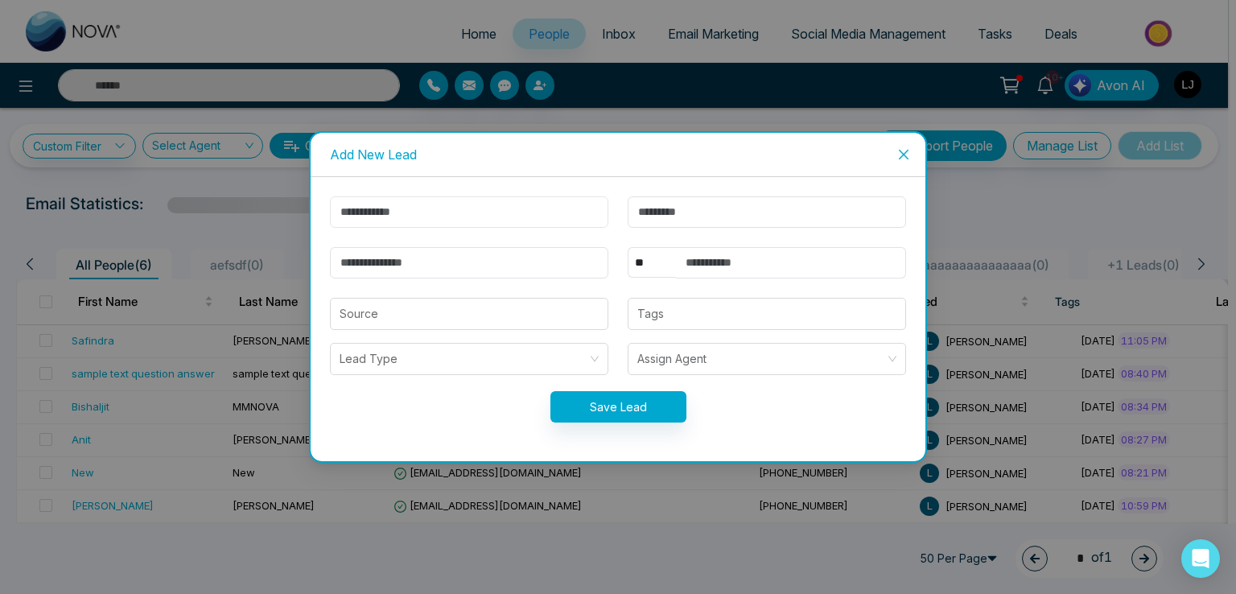
click at [403, 218] on input "text" at bounding box center [469, 211] width 278 height 31
type input "*****"
click at [402, 265] on input "email" at bounding box center [469, 262] width 278 height 31
type input "**********"
drag, startPoint x: 656, startPoint y: 255, endPoint x: 649, endPoint y: 275, distance: 21.1
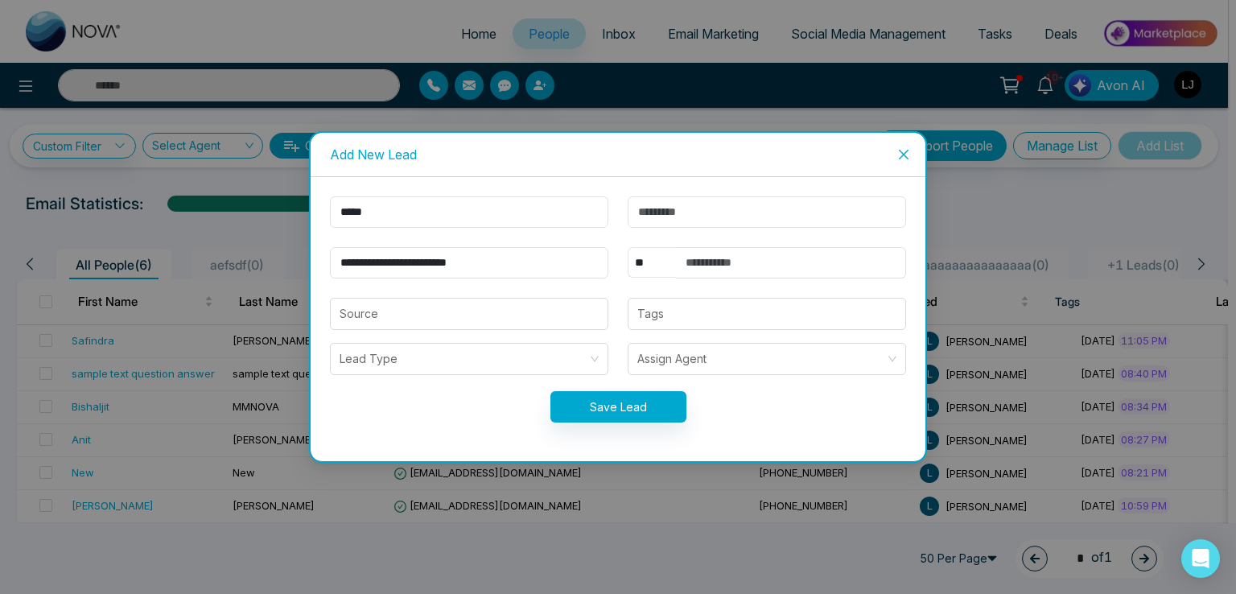
click at [656, 255] on select "** **** *** *** *** **** ***" at bounding box center [651, 262] width 48 height 31
select select "***"
click at [627, 247] on select "** **** *** *** *** **** ***" at bounding box center [651, 262] width 48 height 31
click at [707, 273] on input "text" at bounding box center [791, 262] width 230 height 31
type input "**********"
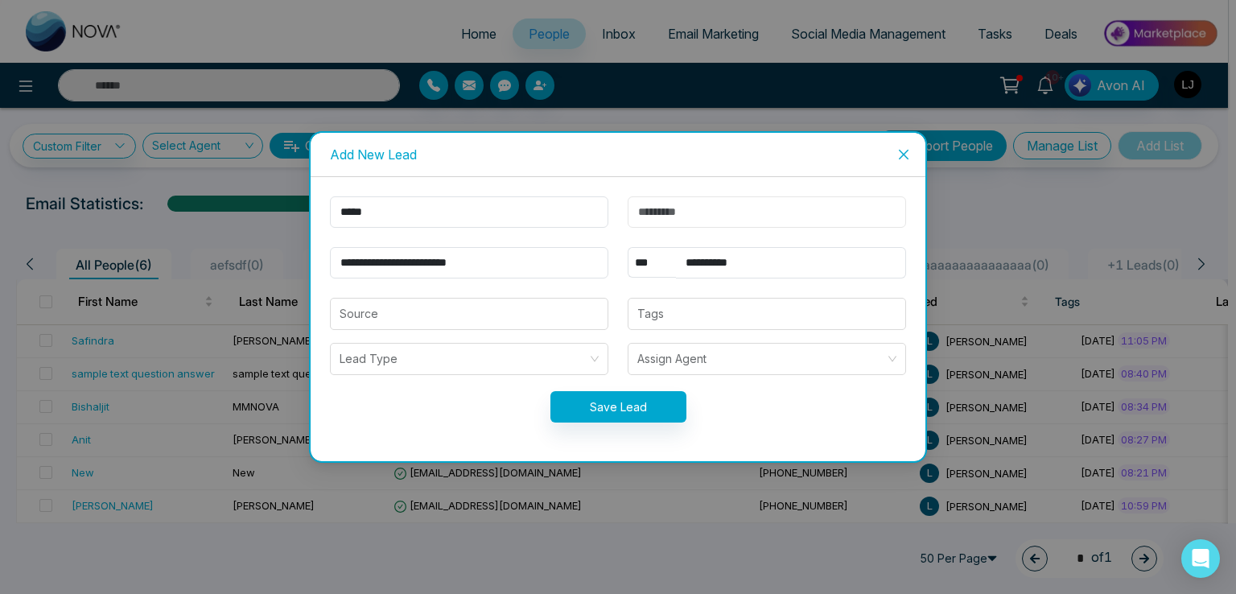
click at [658, 220] on input "text" at bounding box center [766, 211] width 278 height 31
type input "*****"
click at [640, 408] on button "Save Lead" at bounding box center [618, 406] width 136 height 31
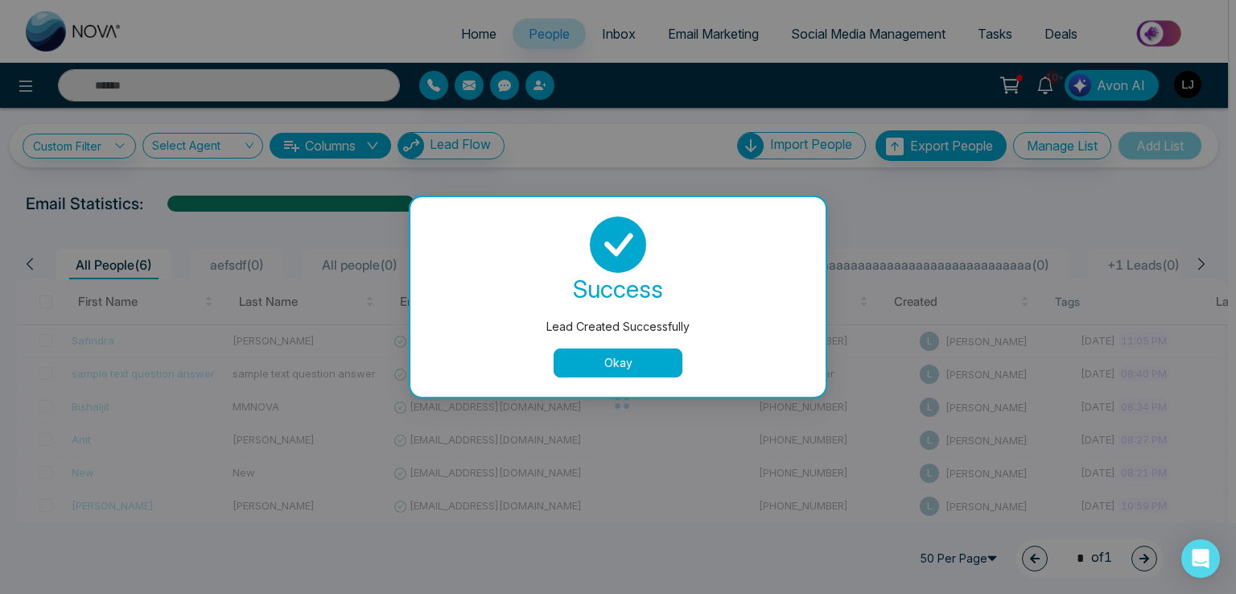
click at [611, 356] on button "Okay" at bounding box center [617, 362] width 129 height 29
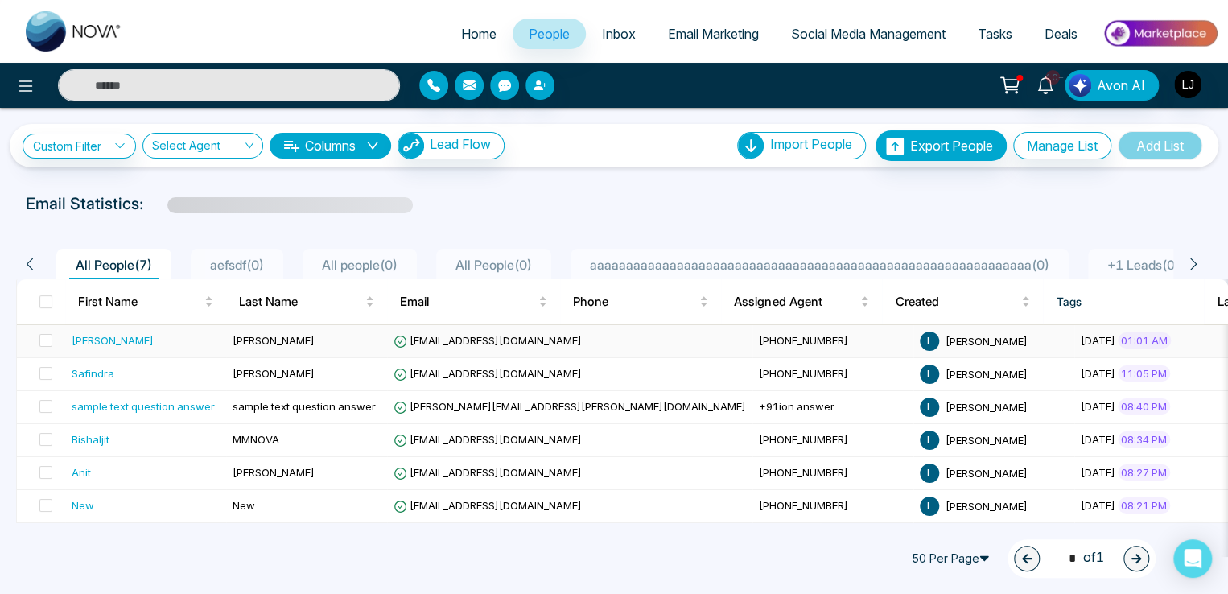
click at [457, 342] on span "vijaykumarjagale@gmail.com" at bounding box center [487, 340] width 188 height 13
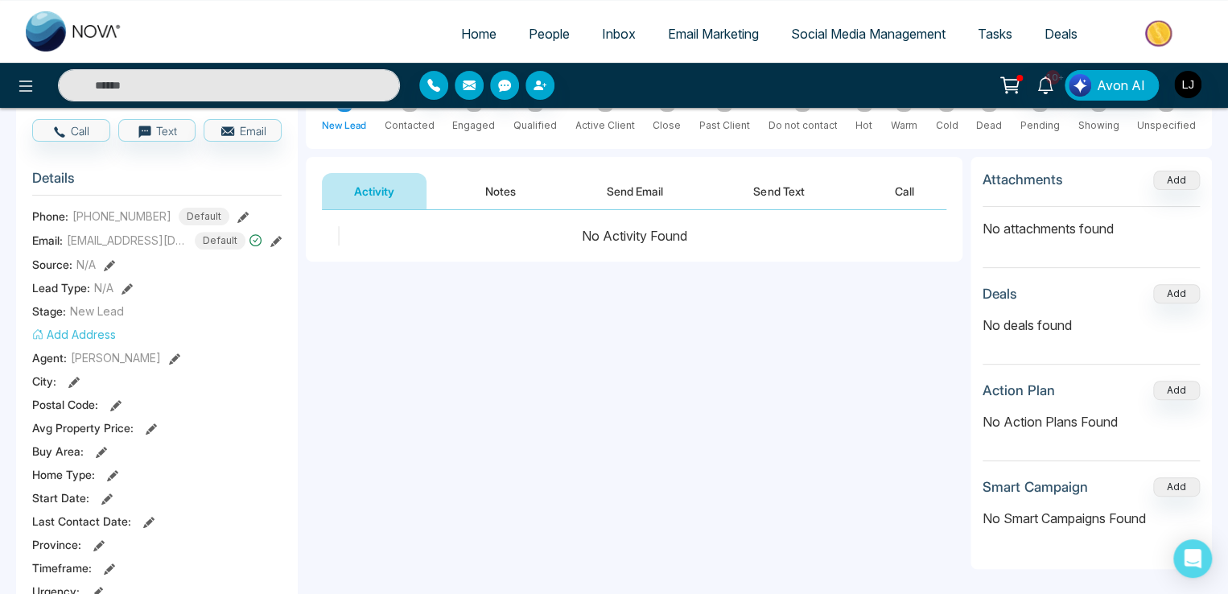
scroll to position [161, 0]
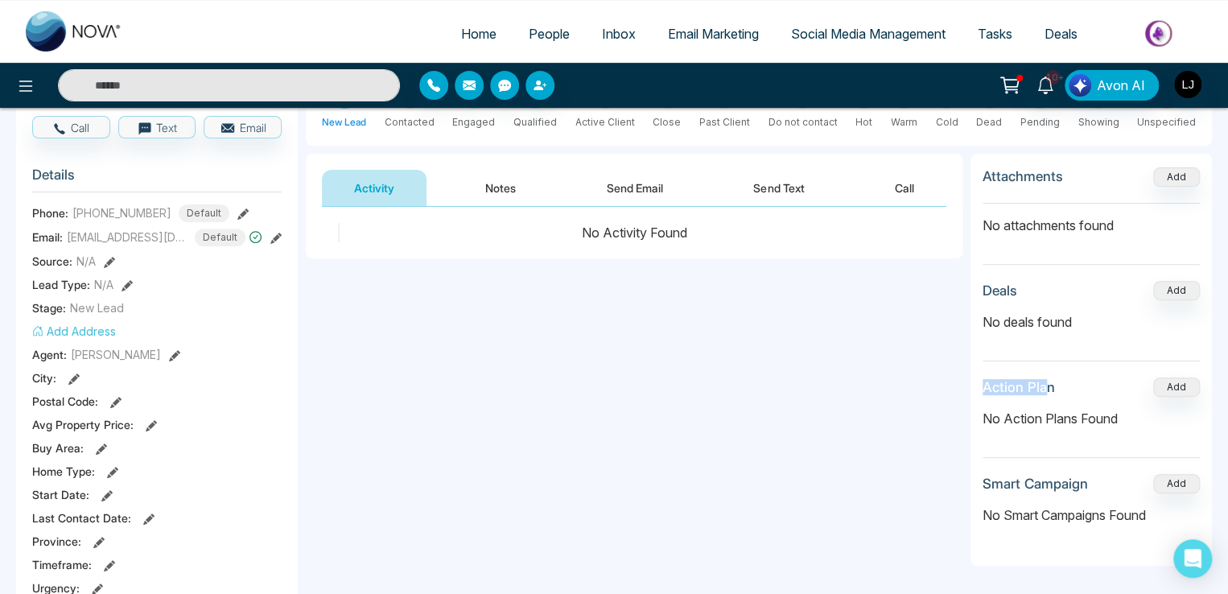
drag, startPoint x: 982, startPoint y: 385, endPoint x: 1043, endPoint y: 389, distance: 61.2
click at [1043, 389] on h3 "Action Plan" at bounding box center [1018, 387] width 72 height 16
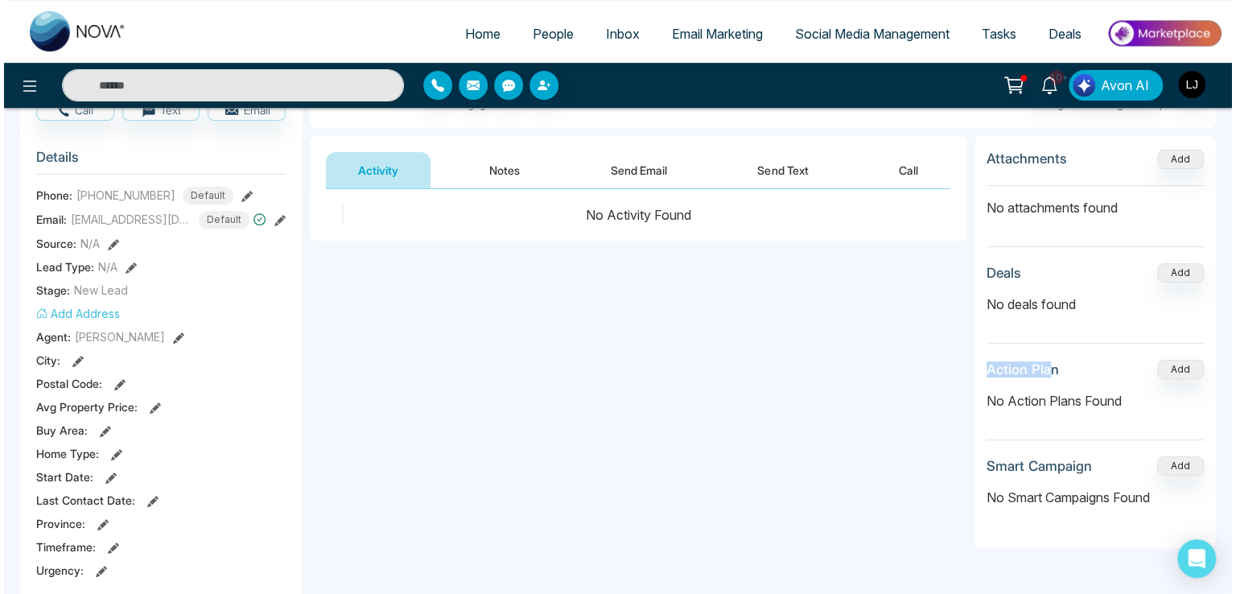
scroll to position [80, 0]
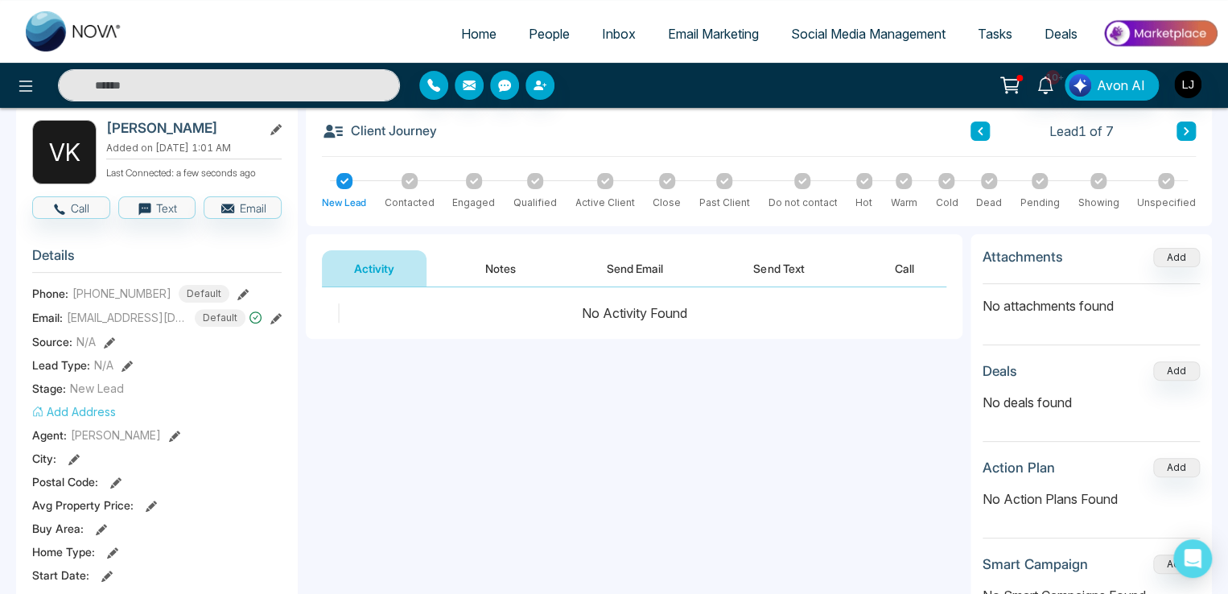
click at [30, 107] on div "10+ Avon AI" at bounding box center [614, 85] width 1228 height 45
click at [3, 85] on div at bounding box center [204, 85] width 409 height 32
click at [16, 88] on icon at bounding box center [25, 85] width 19 height 19
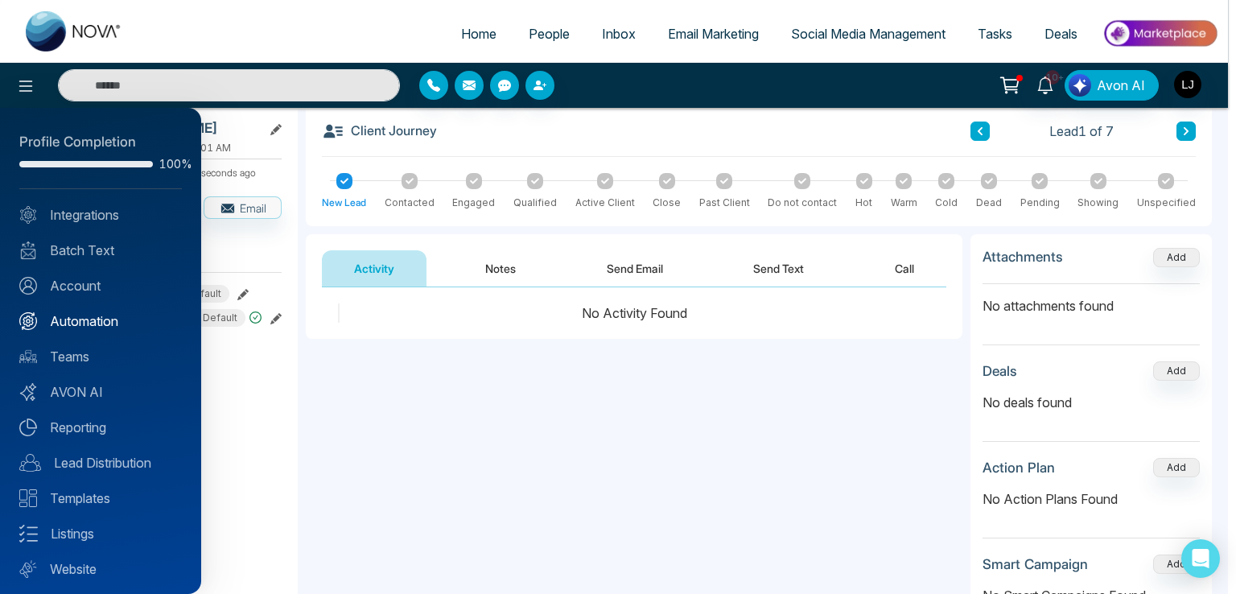
click at [82, 319] on link "Automation" at bounding box center [100, 320] width 162 height 19
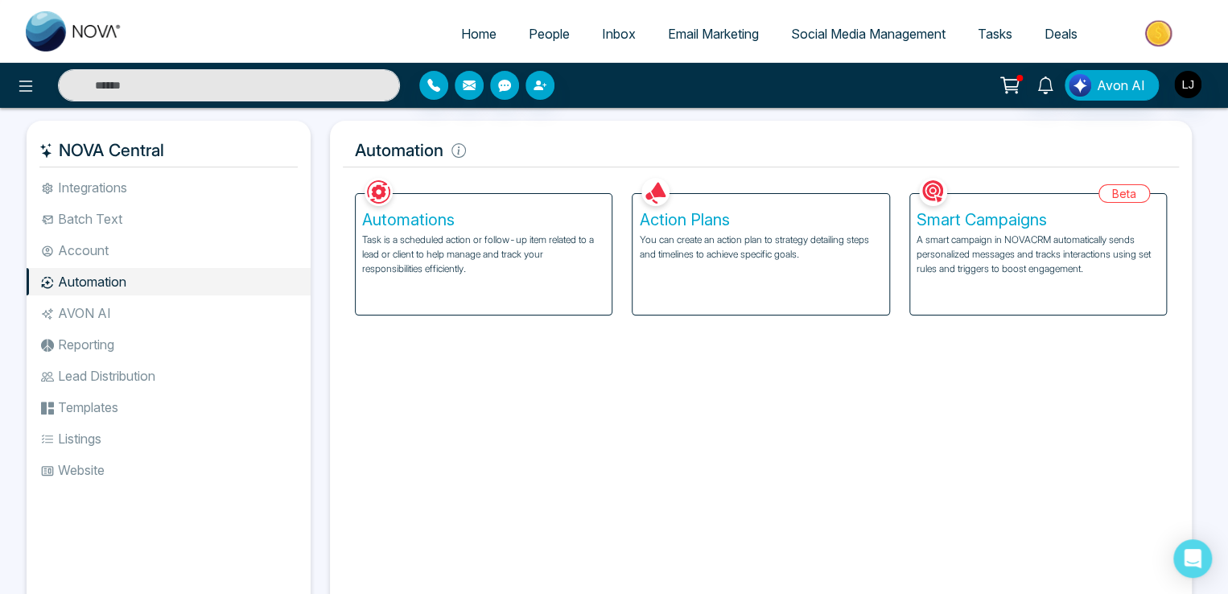
click at [363, 247] on p "Task is a scheduled action or follow-up item related to a lead or client to hel…" at bounding box center [483, 253] width 243 height 43
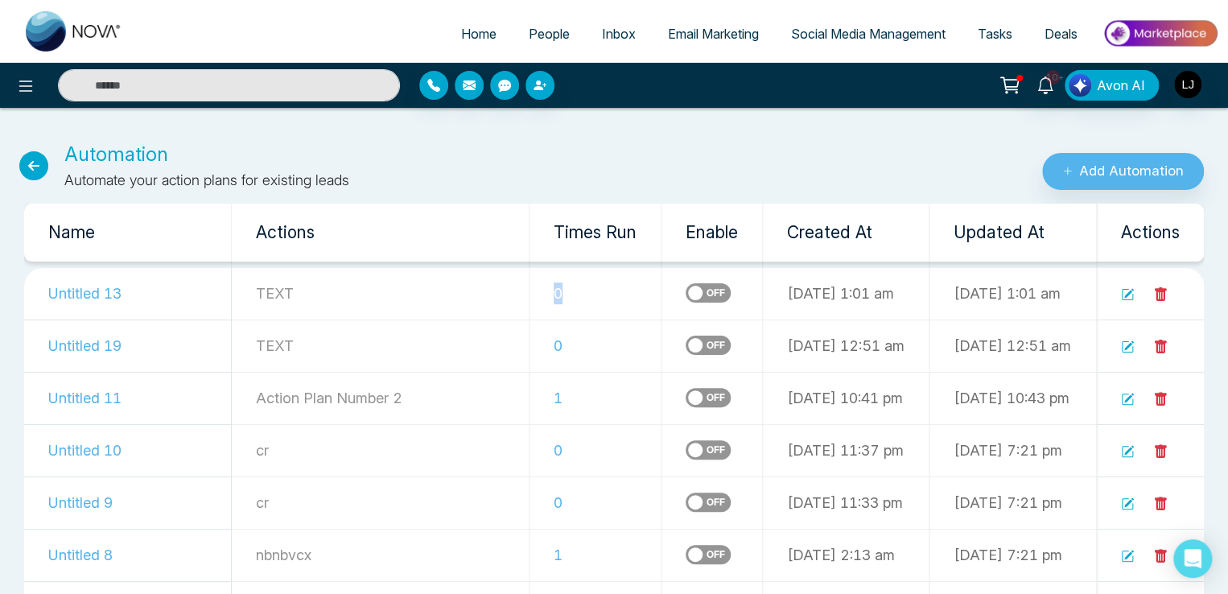
drag, startPoint x: 460, startPoint y: 292, endPoint x: 479, endPoint y: 290, distance: 19.4
click at [529, 290] on td "0" at bounding box center [595, 294] width 132 height 52
click at [536, 148] on div "Automation Automate your action plans for existing leads" at bounding box center [409, 165] width 818 height 51
click at [472, 155] on div "Automation Automate your action plans for existing leads" at bounding box center [409, 165] width 818 height 51
click at [549, 32] on span "People" at bounding box center [549, 34] width 41 height 16
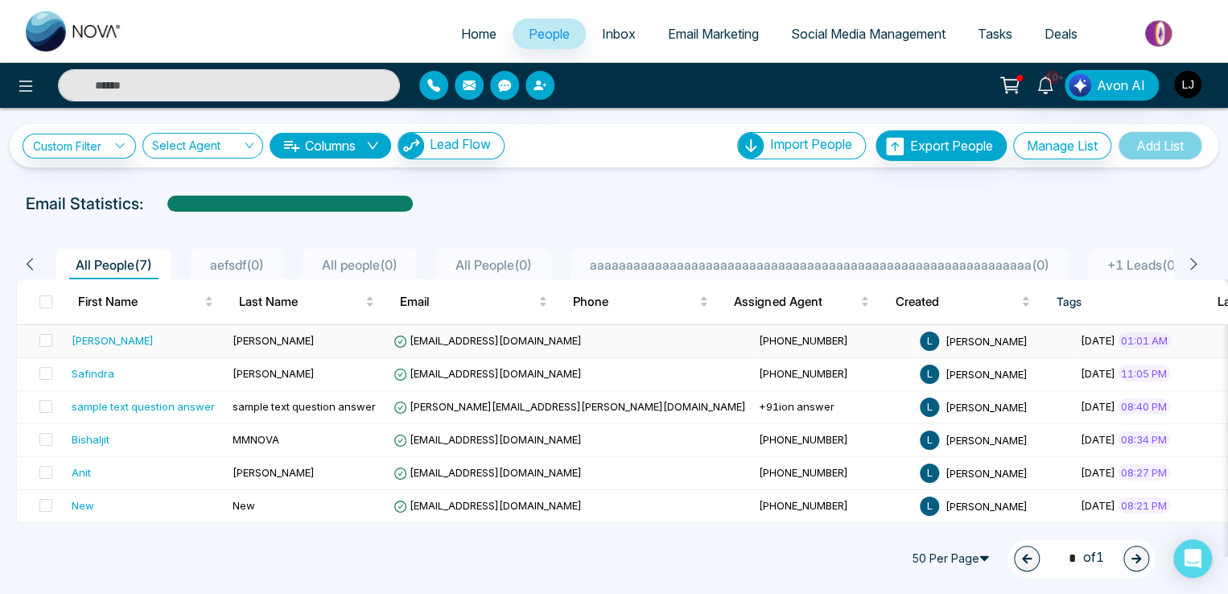
click at [759, 338] on span "+917666088573" at bounding box center [803, 340] width 89 height 13
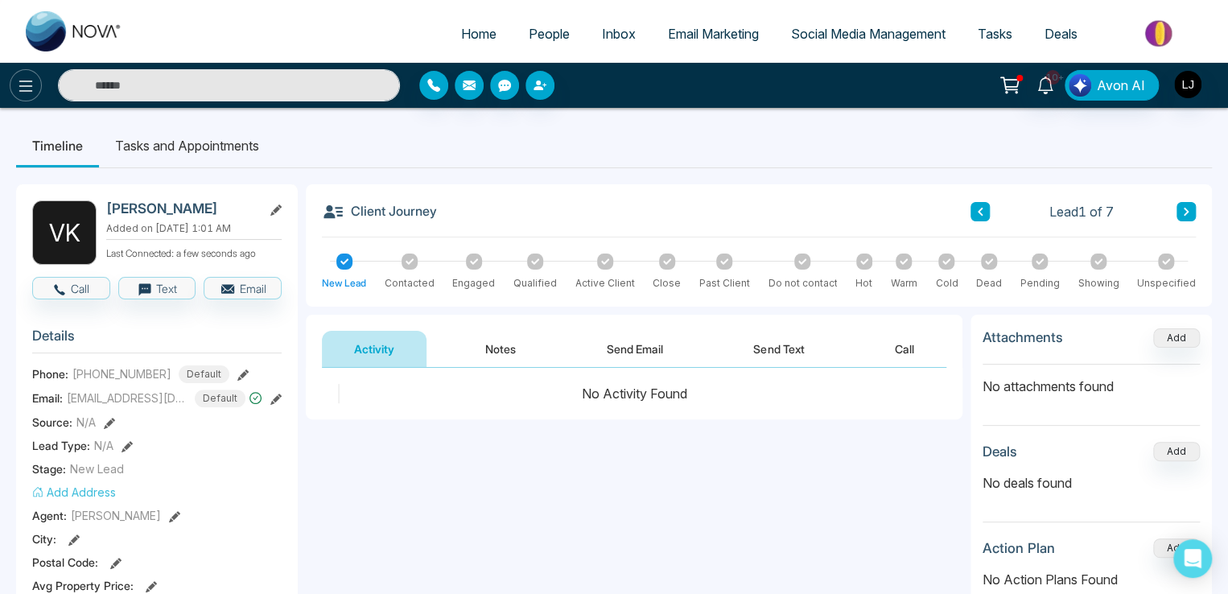
click at [23, 73] on button at bounding box center [26, 85] width 32 height 32
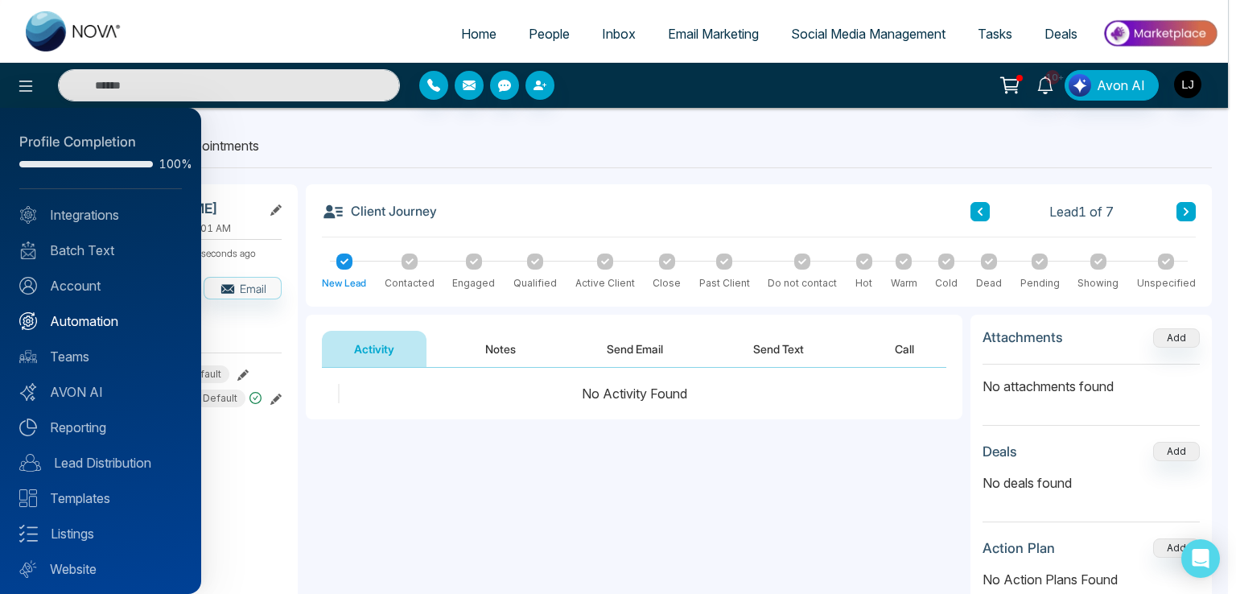
click at [84, 319] on link "Automation" at bounding box center [100, 320] width 162 height 19
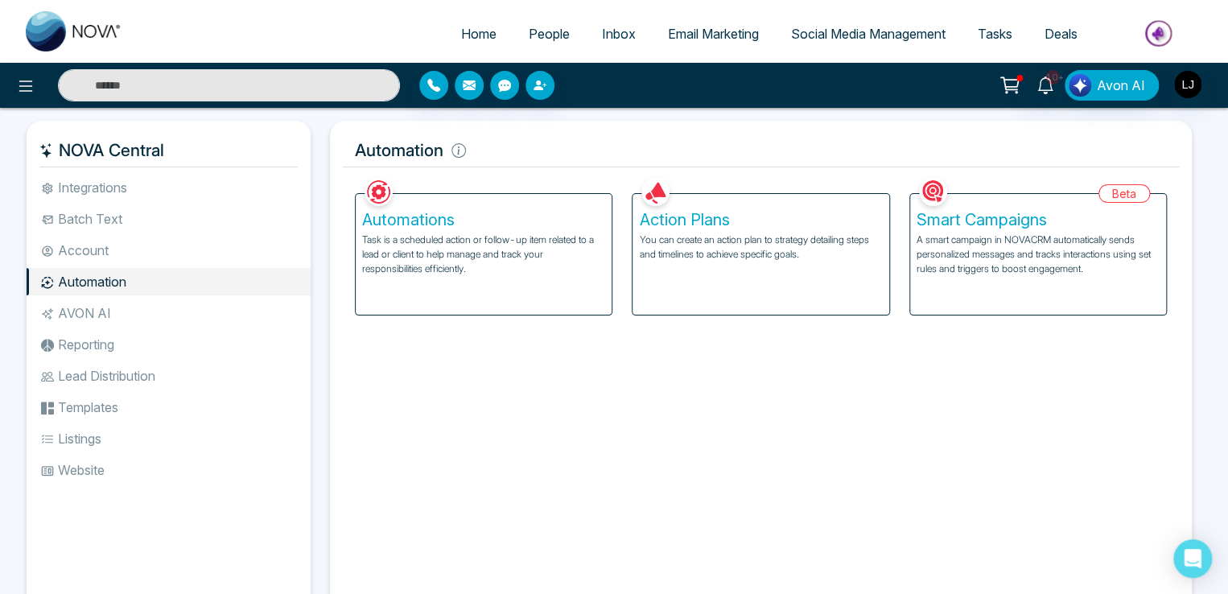
click at [501, 282] on div "Automations Task is a scheduled action or follow-up item related to a lead or c…" at bounding box center [484, 254] width 256 height 121
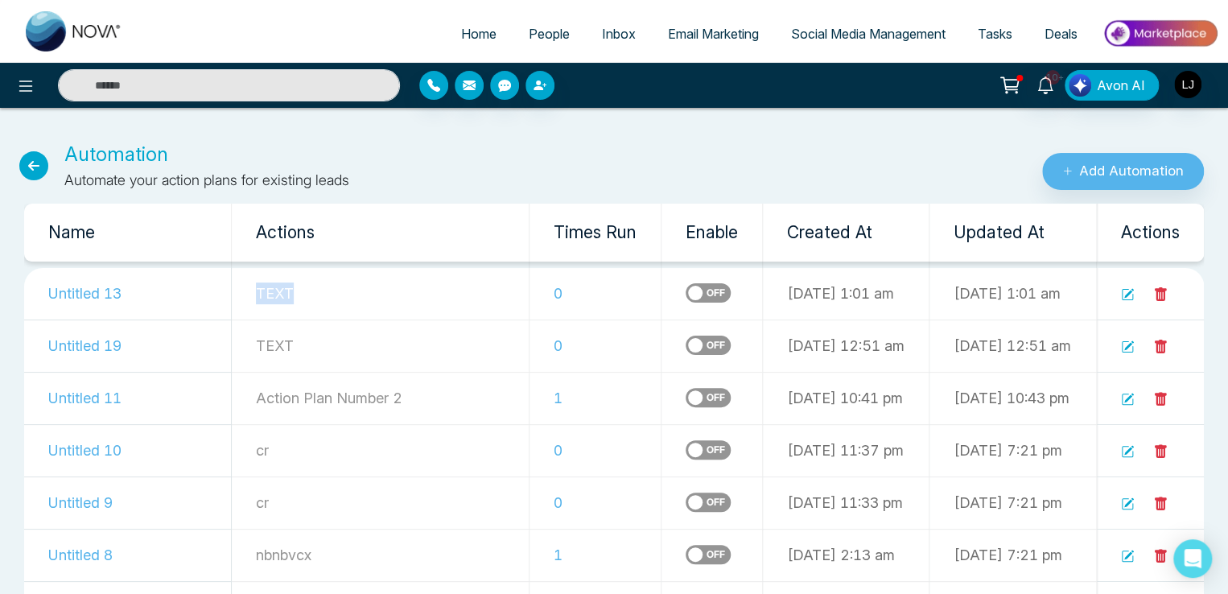
drag, startPoint x: 212, startPoint y: 292, endPoint x: 248, endPoint y: 293, distance: 35.4
click at [248, 293] on td "TEXT" at bounding box center [381, 294] width 298 height 52
click at [1126, 297] on icon at bounding box center [1129, 294] width 10 height 10
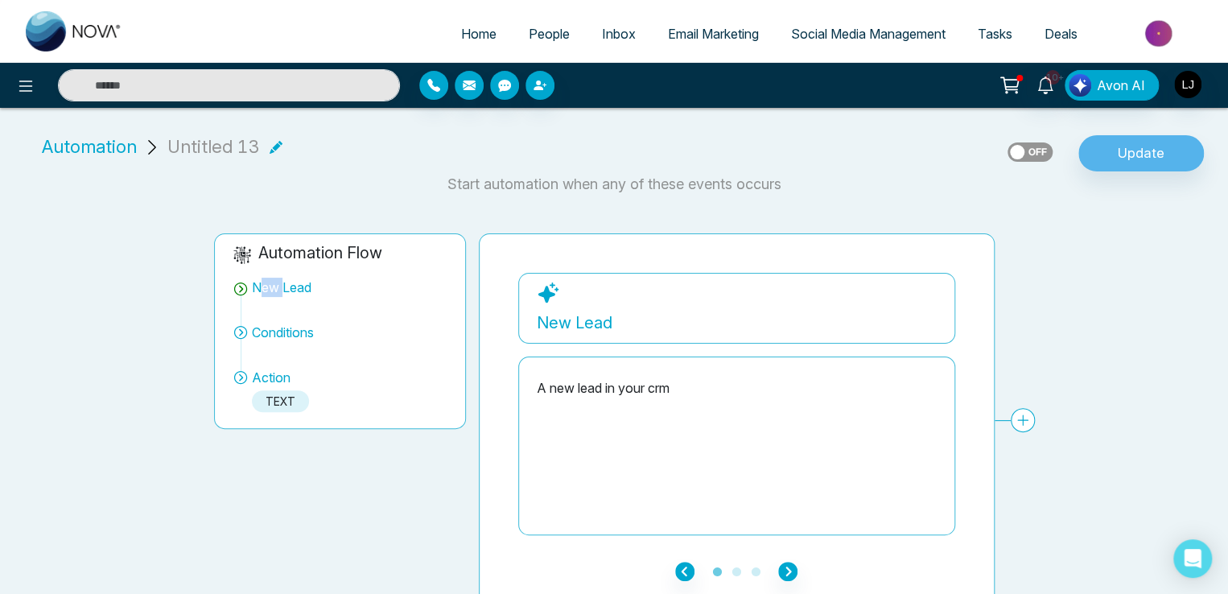
drag, startPoint x: 261, startPoint y: 284, endPoint x: 283, endPoint y: 284, distance: 21.7
click at [283, 284] on div "New Lead" at bounding box center [282, 287] width 60 height 19
drag, startPoint x: 265, startPoint y: 380, endPoint x: 274, endPoint y: 378, distance: 8.4
click at [271, 379] on span "Action" at bounding box center [271, 377] width 39 height 19
click at [96, 147] on span "Automation" at bounding box center [89, 147] width 95 height 27
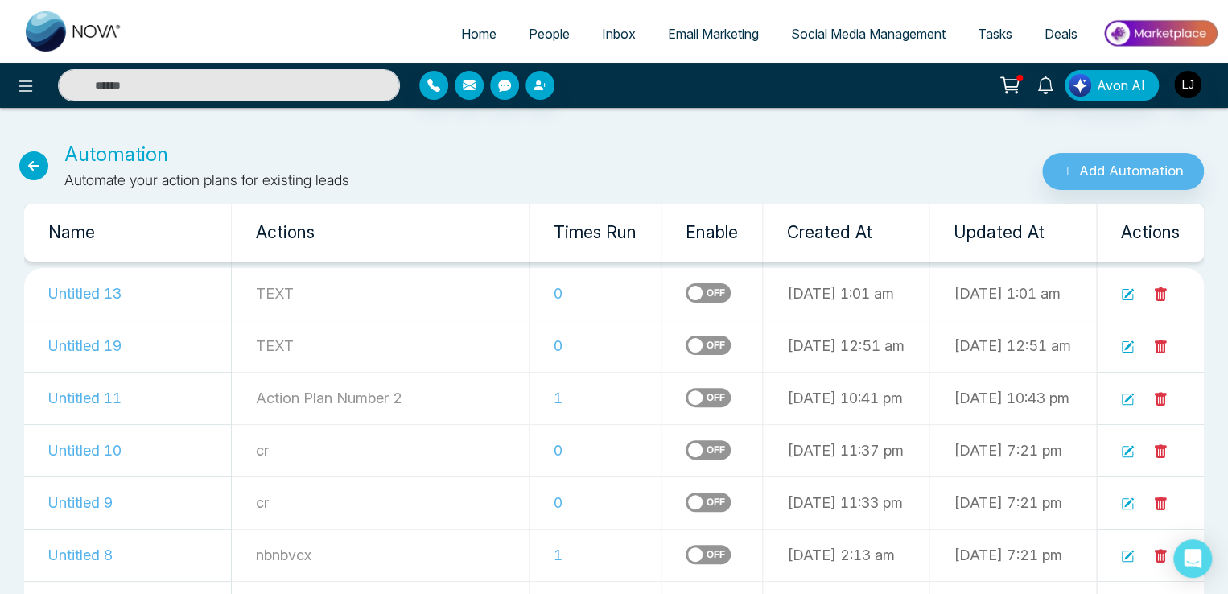
click at [19, 155] on div "Automation Automate your action plans for existing leads" at bounding box center [409, 165] width 818 height 51
click at [32, 166] on icon at bounding box center [33, 165] width 29 height 29
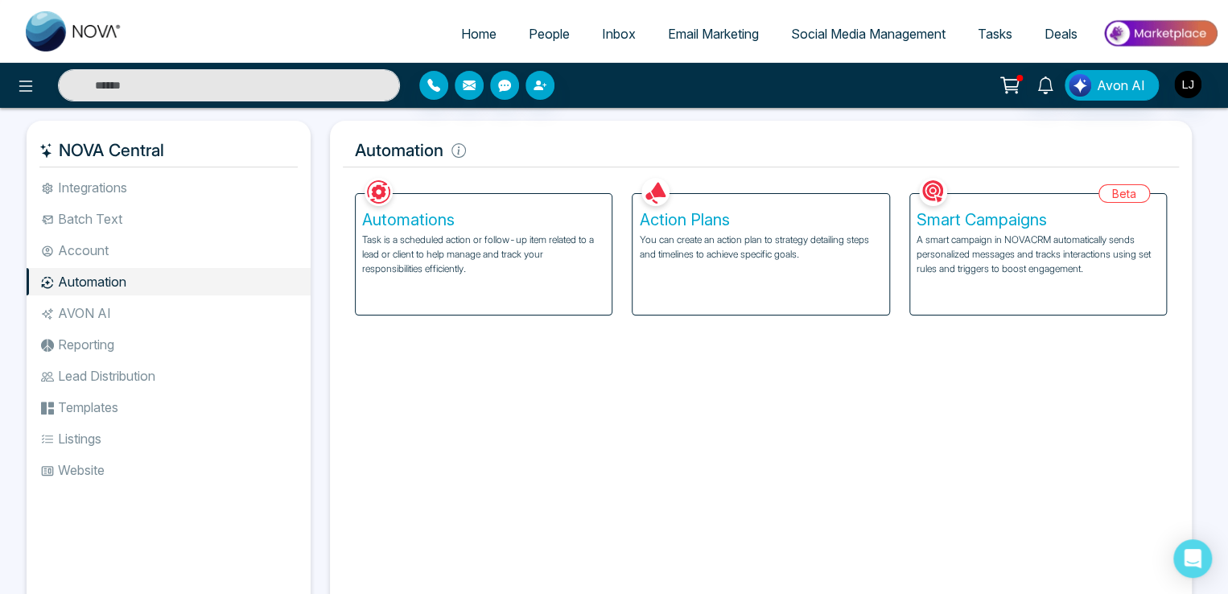
click at [738, 261] on div "Action Plans You can create an action plan to strategy detailing steps and time…" at bounding box center [760, 254] width 256 height 121
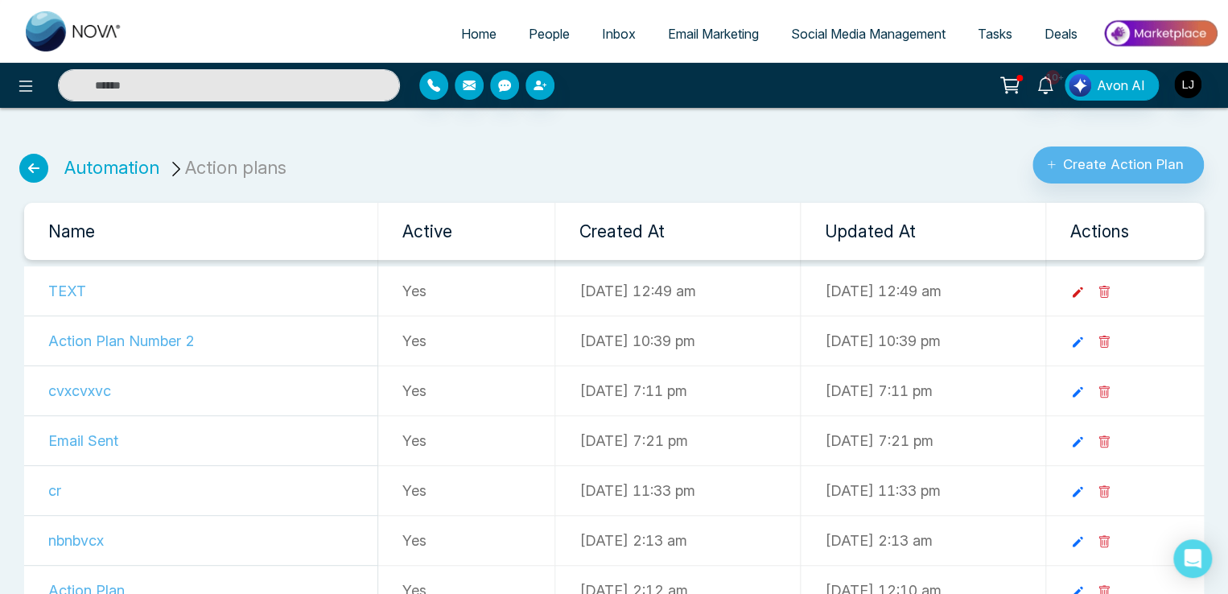
click at [1084, 292] on icon at bounding box center [1077, 292] width 14 height 14
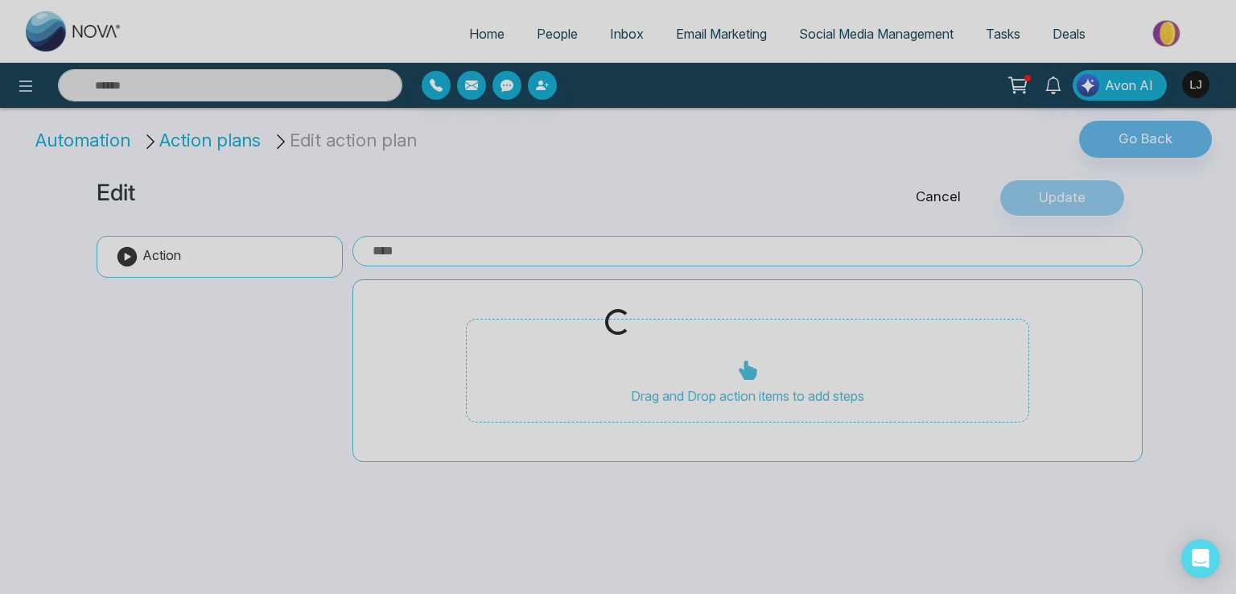
type input "****"
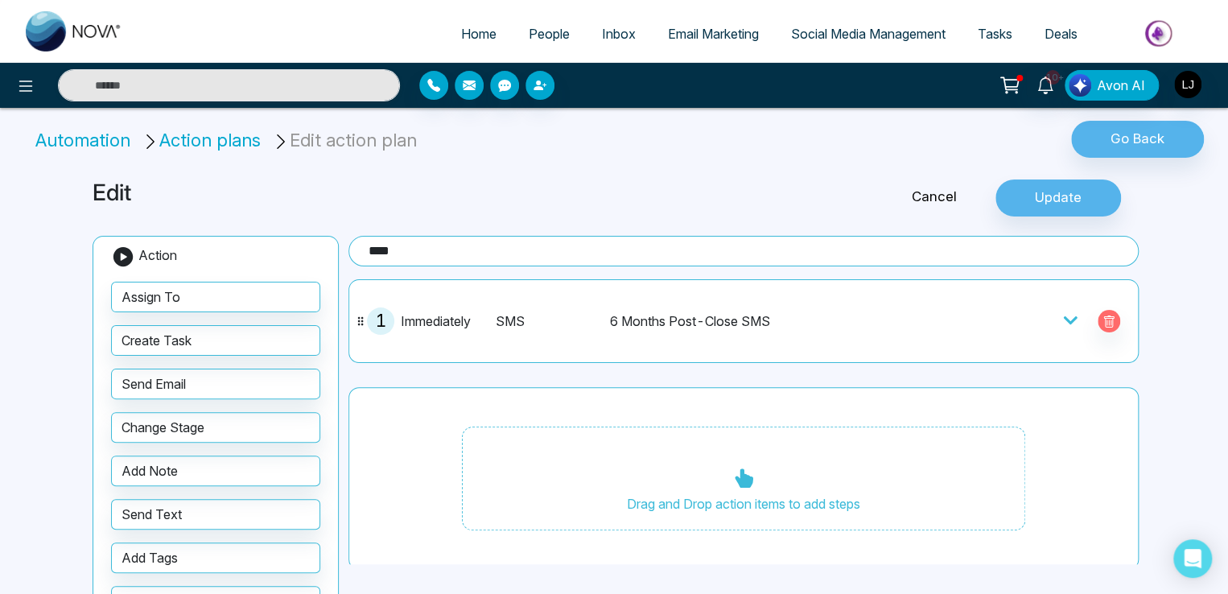
click at [1063, 317] on icon at bounding box center [1070, 320] width 14 height 8
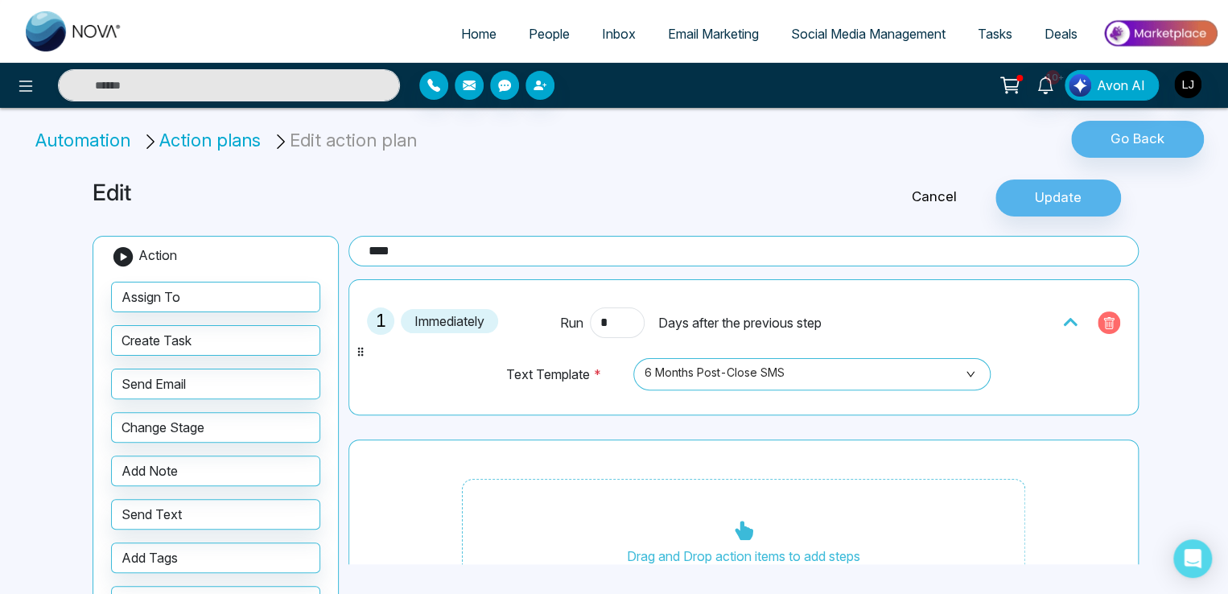
click at [1106, 325] on icon "button" at bounding box center [1108, 325] width 5 height 6
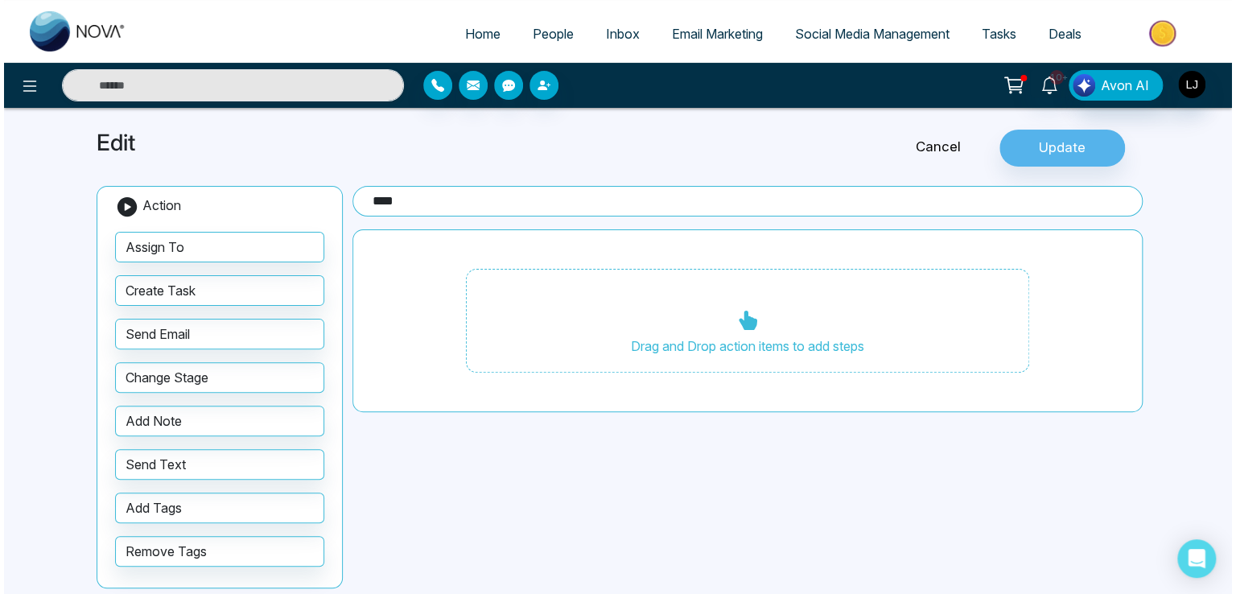
scroll to position [64, 0]
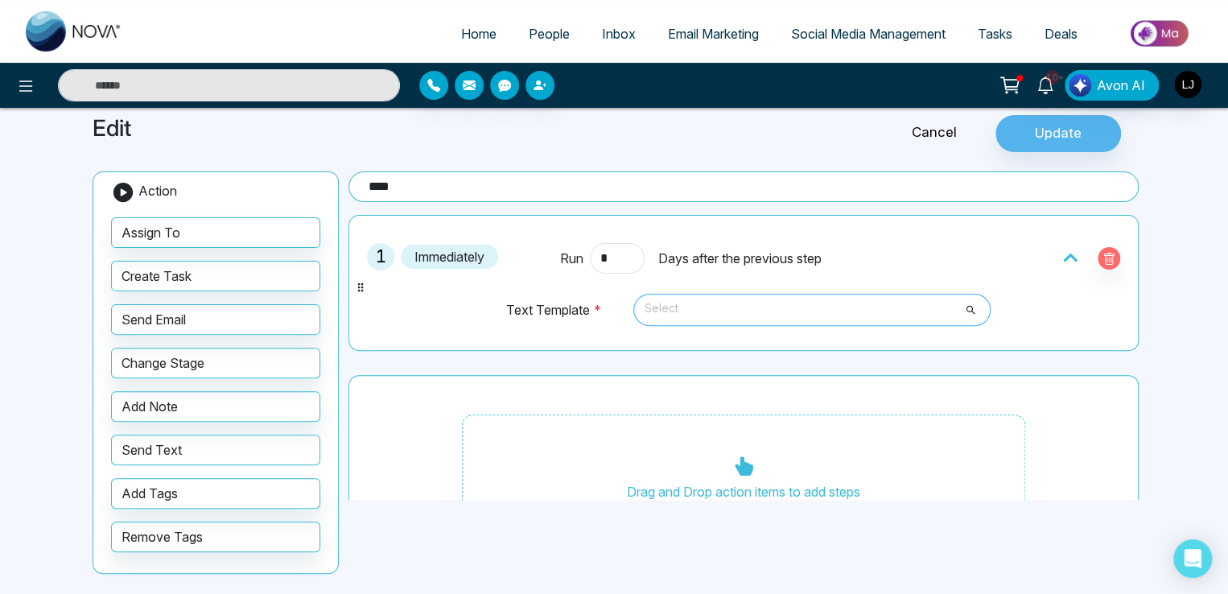
click at [678, 301] on span "Select" at bounding box center [811, 309] width 335 height 27
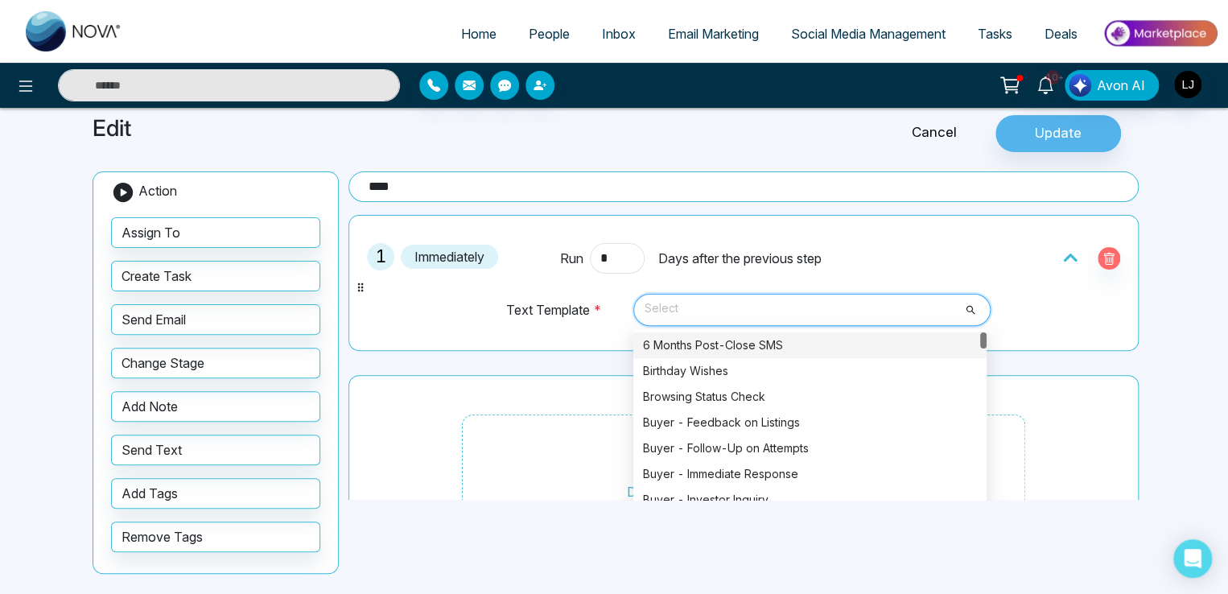
click at [706, 338] on div "6 Months Post-Close SMS" at bounding box center [810, 345] width 334 height 18
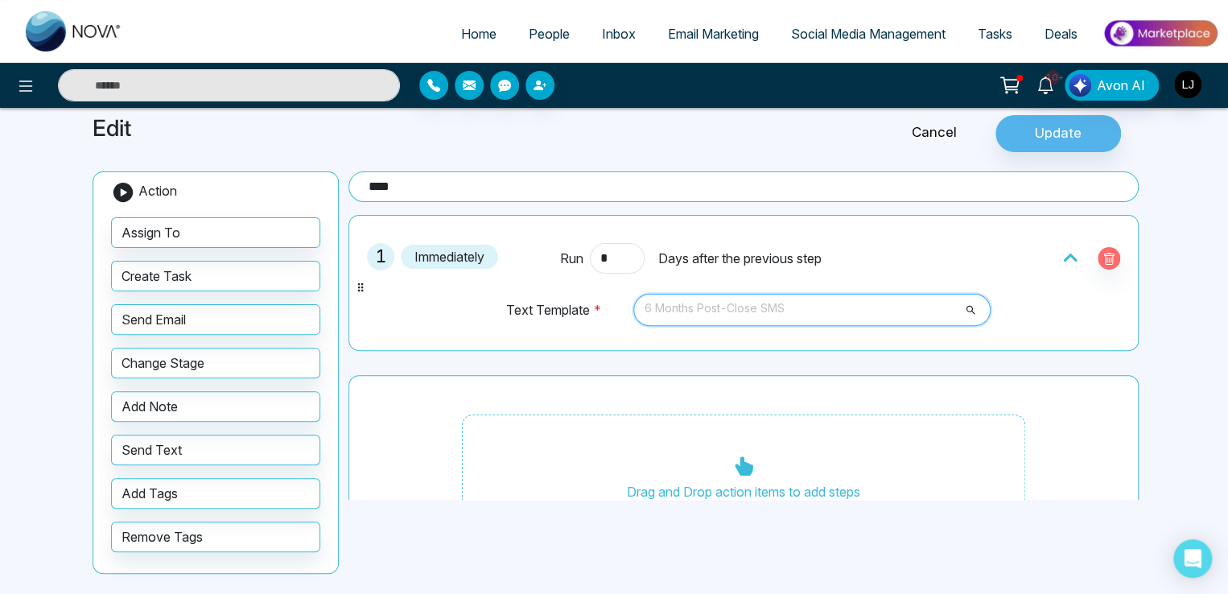
click at [723, 305] on span "6 Months Post-Close SMS" at bounding box center [811, 309] width 335 height 27
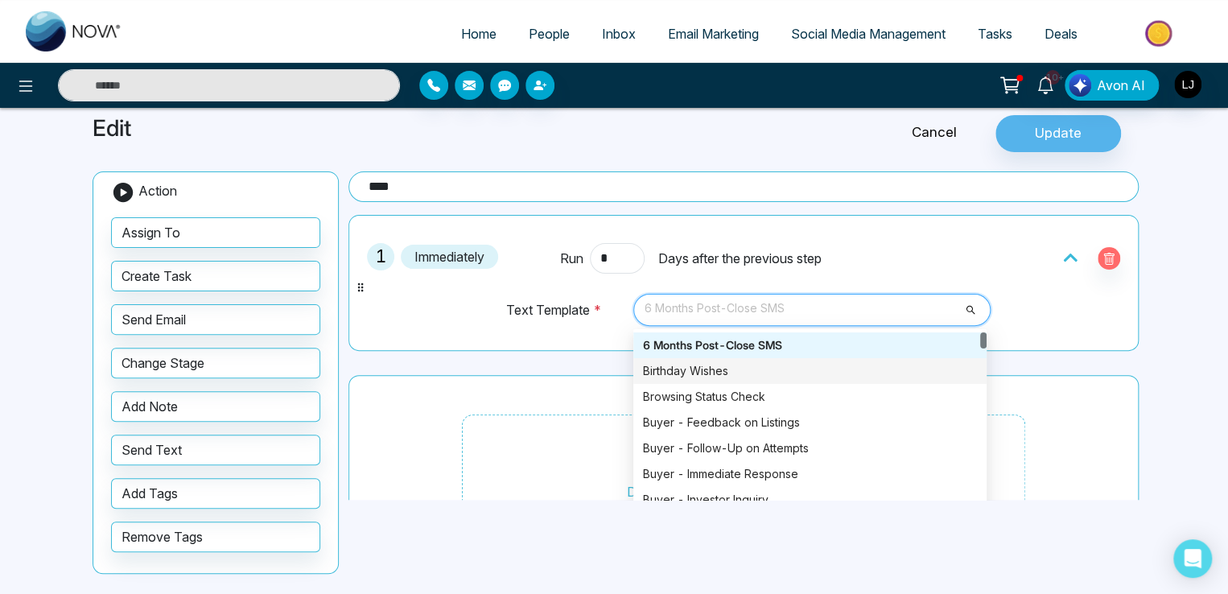
click at [697, 364] on div "Birthday Wishes" at bounding box center [810, 371] width 334 height 18
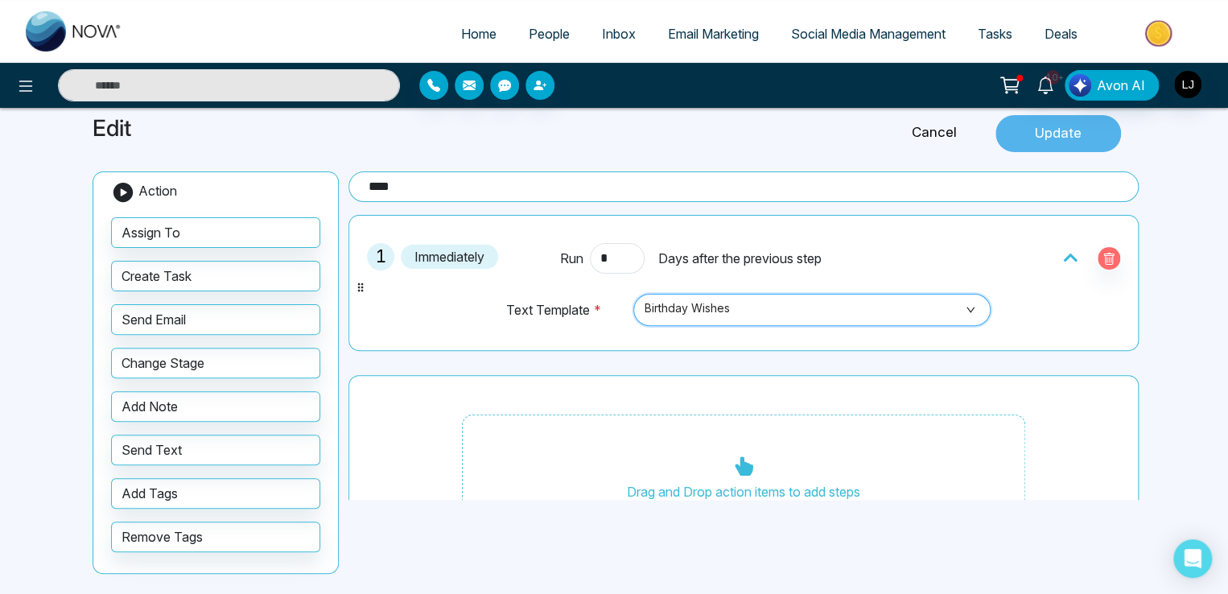
click at [1062, 131] on button "Update" at bounding box center [1057, 133] width 125 height 37
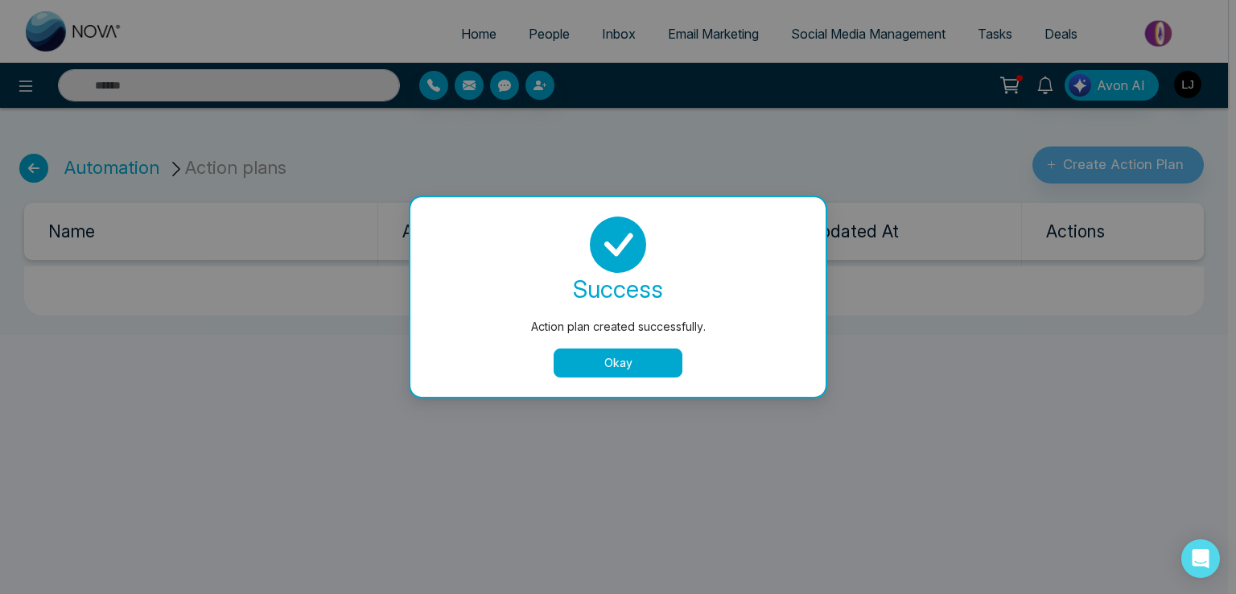
click at [624, 353] on button "Okay" at bounding box center [617, 362] width 129 height 29
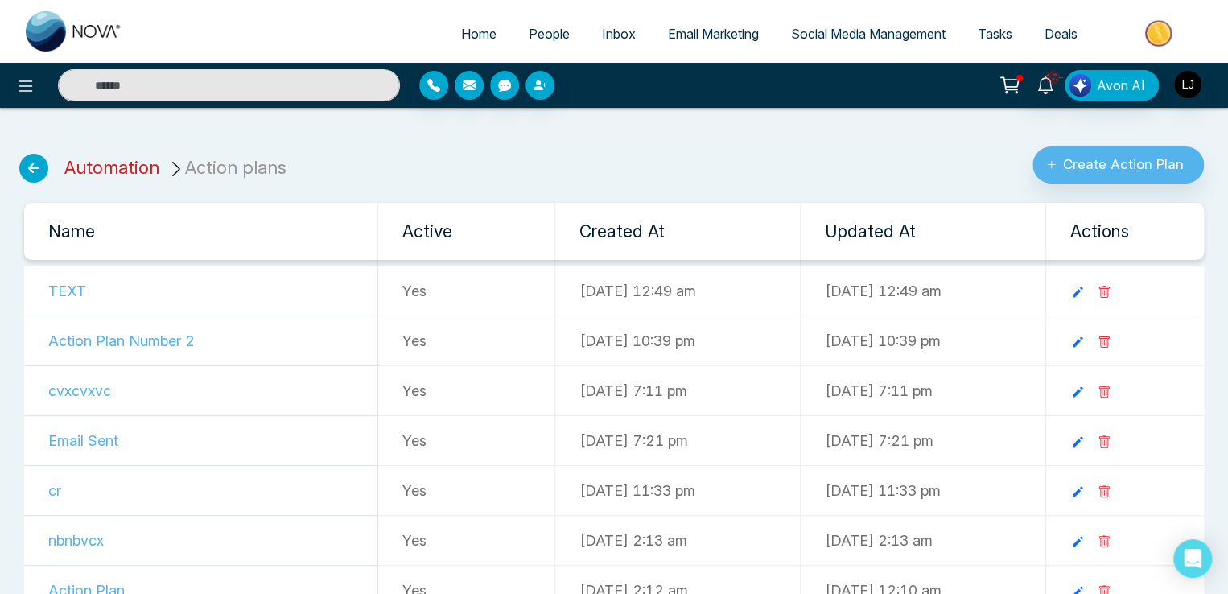
click at [111, 165] on link "Automation" at bounding box center [111, 167] width 95 height 21
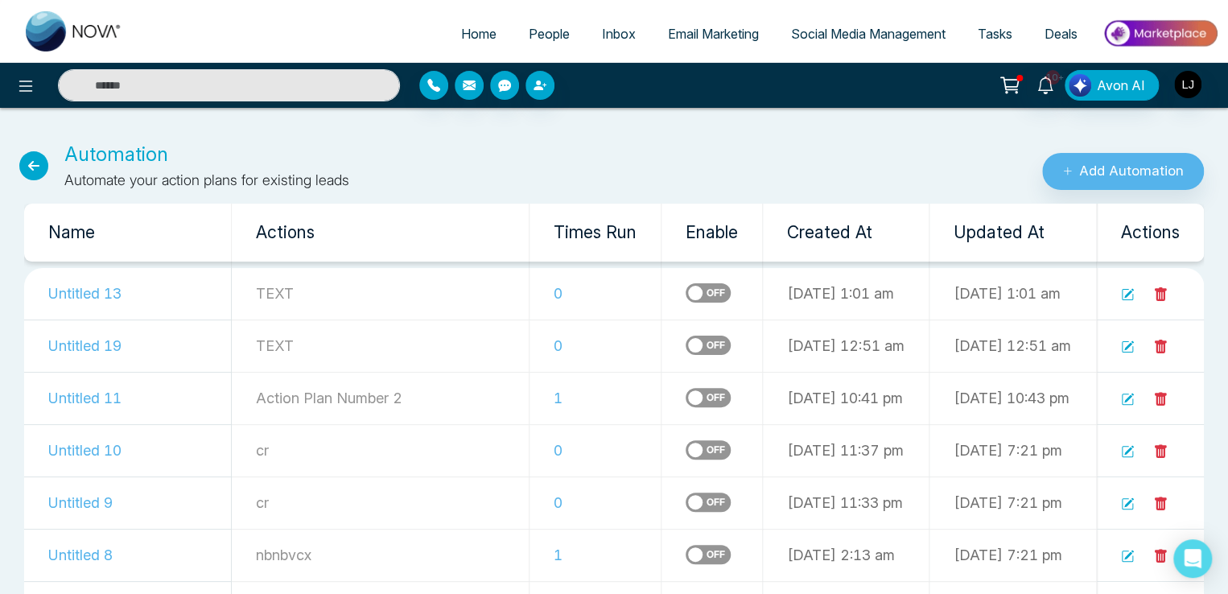
click at [545, 31] on span "People" at bounding box center [549, 34] width 41 height 16
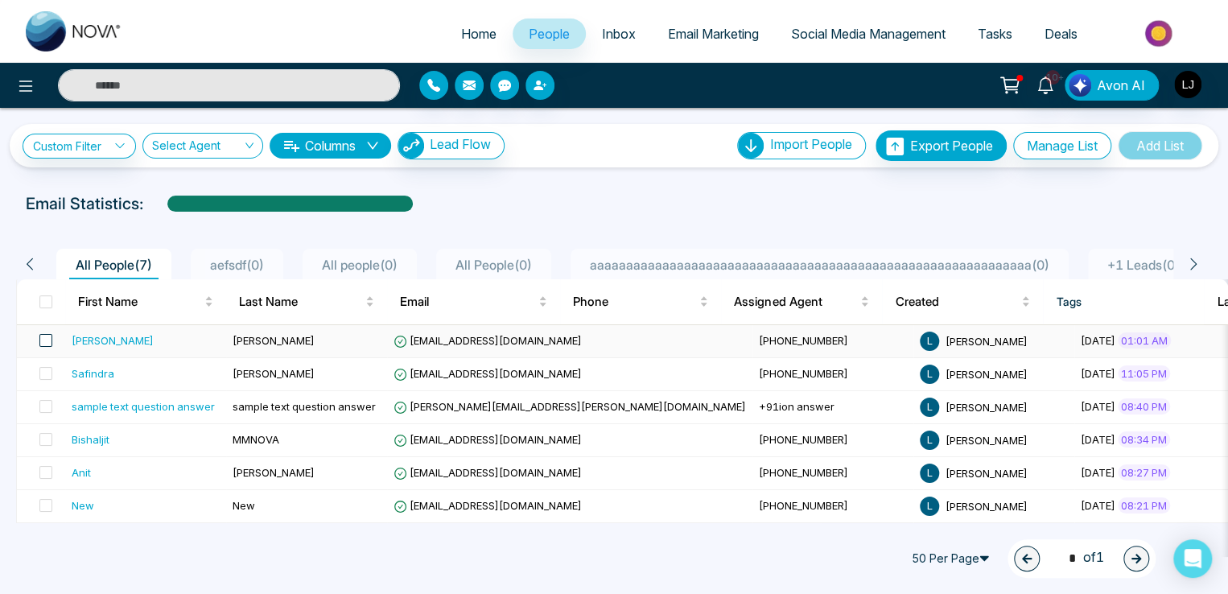
click at [41, 335] on span at bounding box center [45, 340] width 13 height 13
click at [206, 559] on div "50 Per Page 1 * of 1" at bounding box center [614, 558] width 1228 height 71
click at [46, 343] on span at bounding box center [45, 340] width 13 height 13
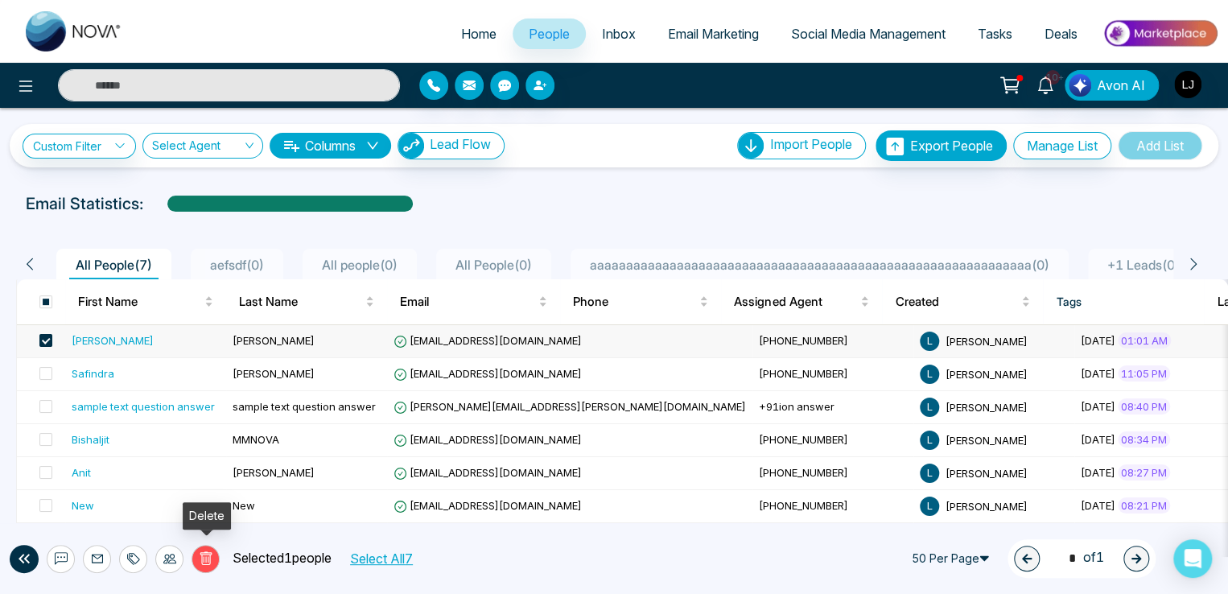
click at [206, 561] on icon at bounding box center [206, 558] width 14 height 14
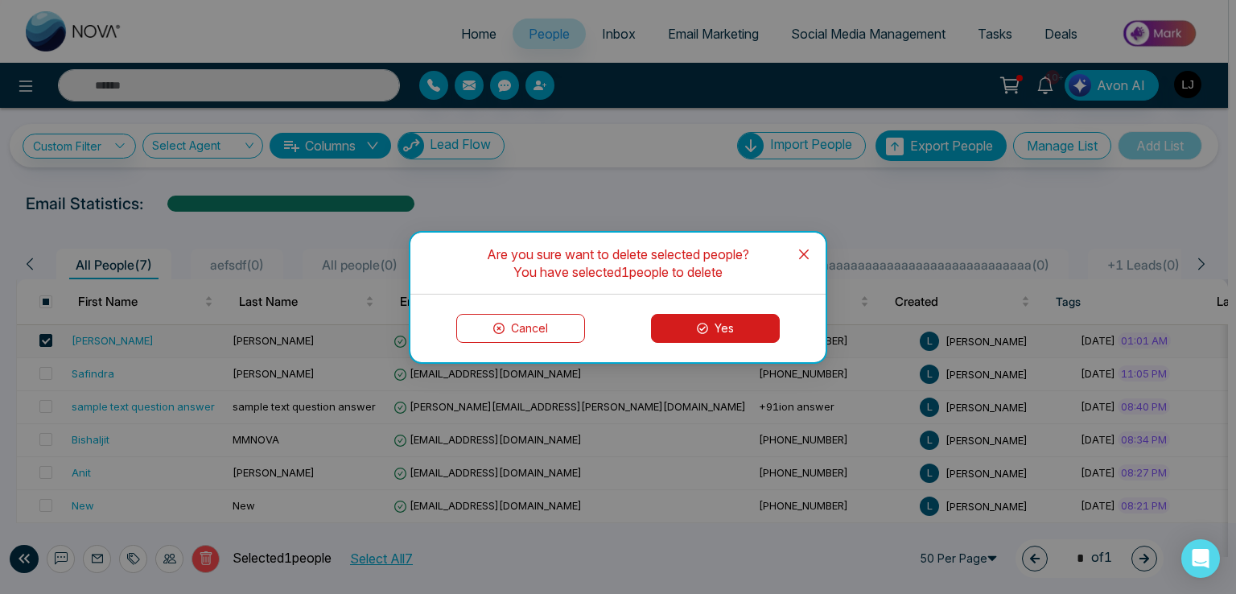
click at [686, 321] on button "Yes" at bounding box center [715, 328] width 129 height 29
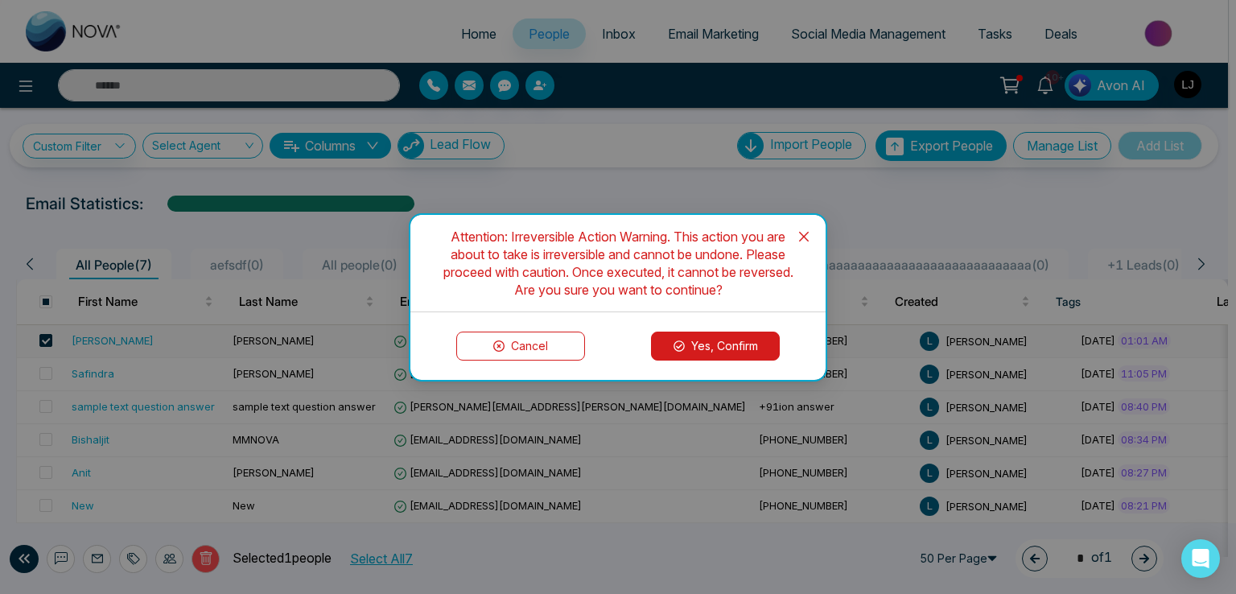
click at [693, 336] on button "Yes, Confirm" at bounding box center [715, 345] width 129 height 29
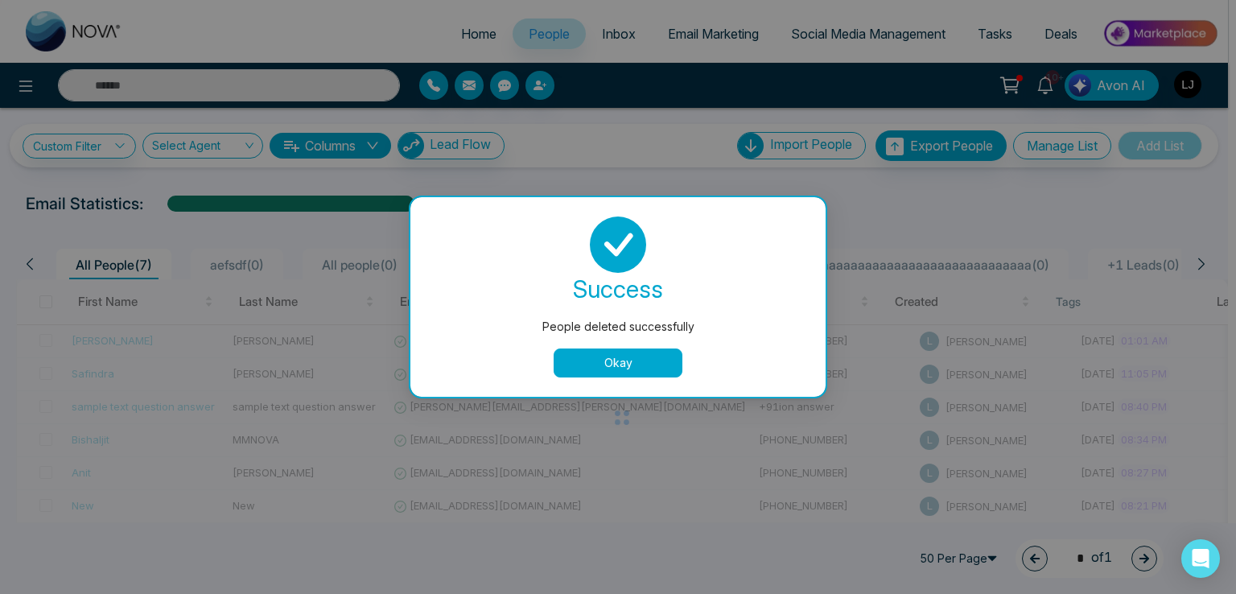
click at [536, 94] on div "People deleted successfully success People deleted successfully Okay" at bounding box center [618, 297] width 1236 height 594
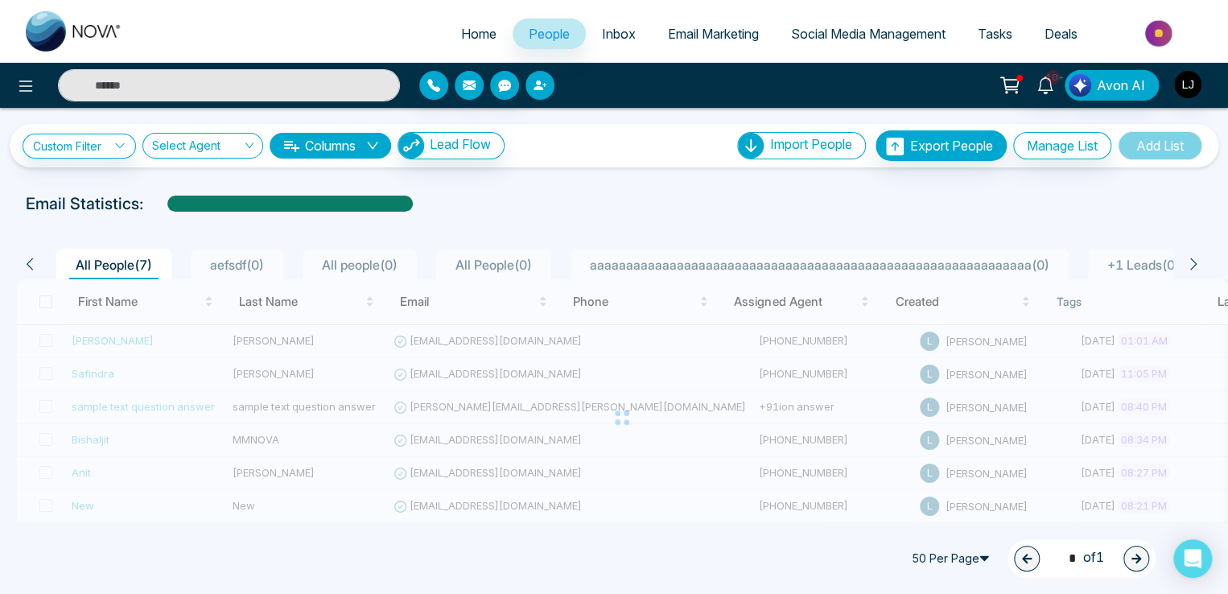
click at [536, 94] on button "button" at bounding box center [539, 85] width 29 height 29
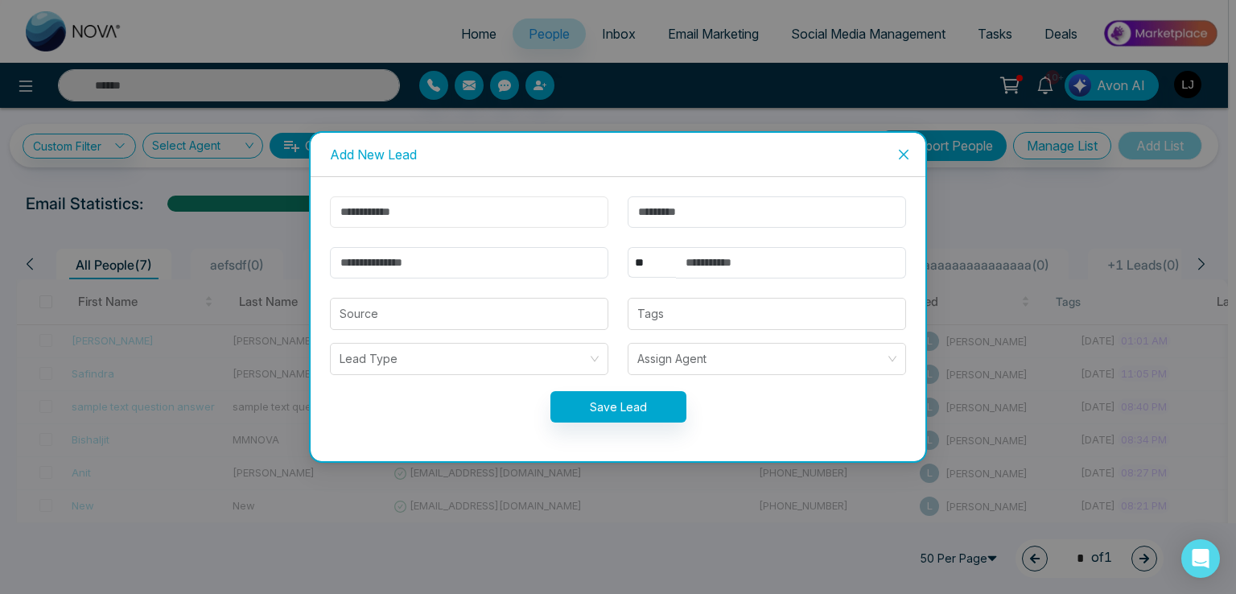
click at [368, 216] on input "text" at bounding box center [469, 211] width 278 height 31
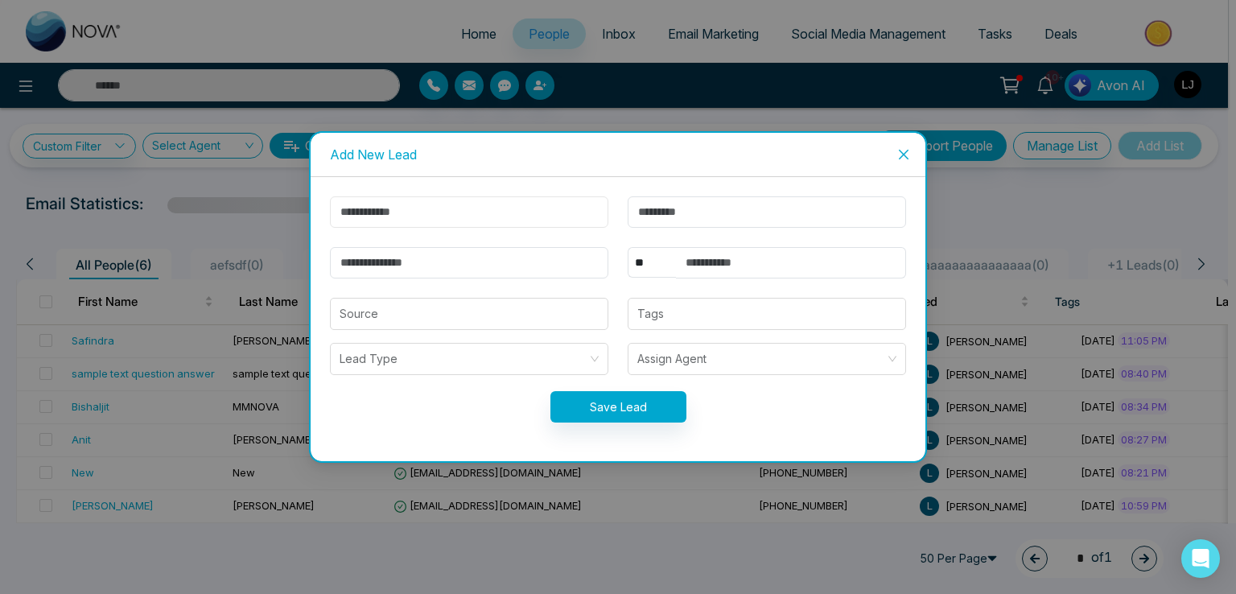
type input "*****"
click at [360, 262] on input "email" at bounding box center [469, 262] width 278 height 31
type input "**********"
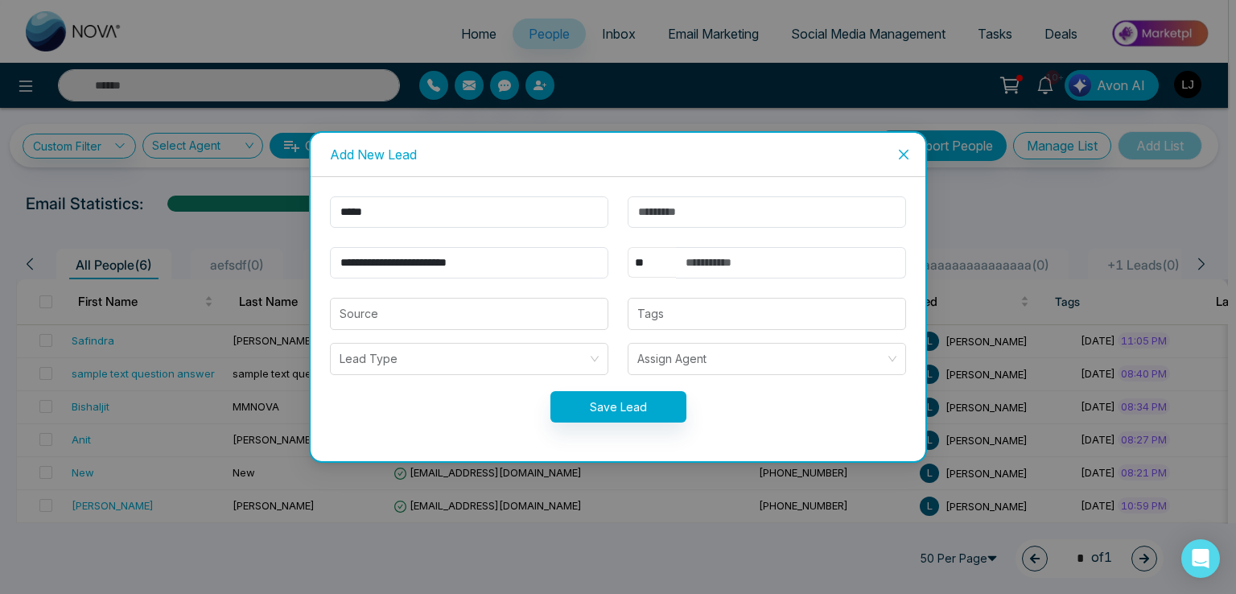
click at [654, 260] on select "** **** *** *** *** **** ***" at bounding box center [651, 262] width 48 height 31
select select "***"
click at [627, 247] on select "** **** *** *** *** **** ***" at bounding box center [651, 262] width 48 height 31
click at [726, 271] on input "text" at bounding box center [791, 262] width 230 height 31
type input "**********"
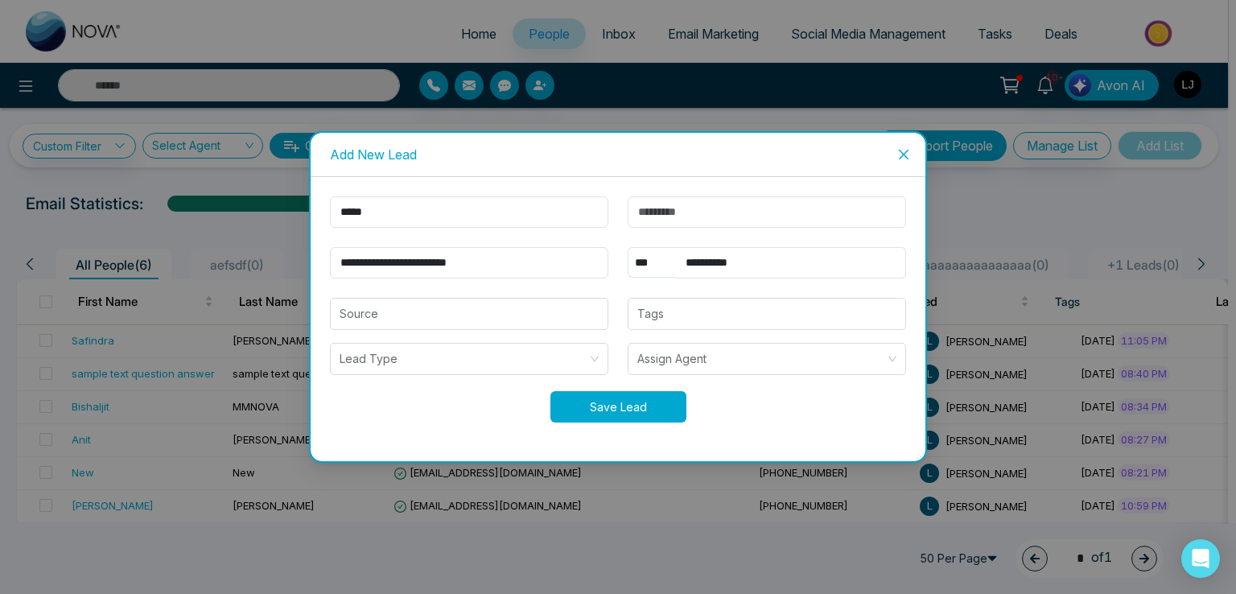
click at [635, 419] on button "Save Lead" at bounding box center [618, 406] width 136 height 31
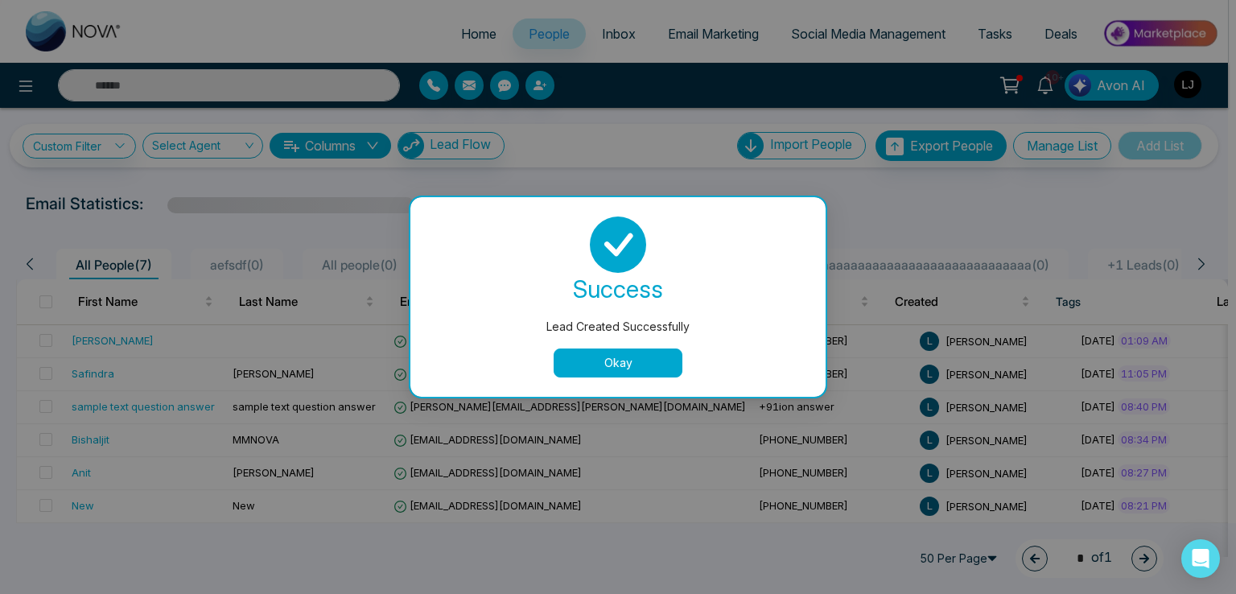
click at [611, 361] on button "Okay" at bounding box center [617, 362] width 129 height 29
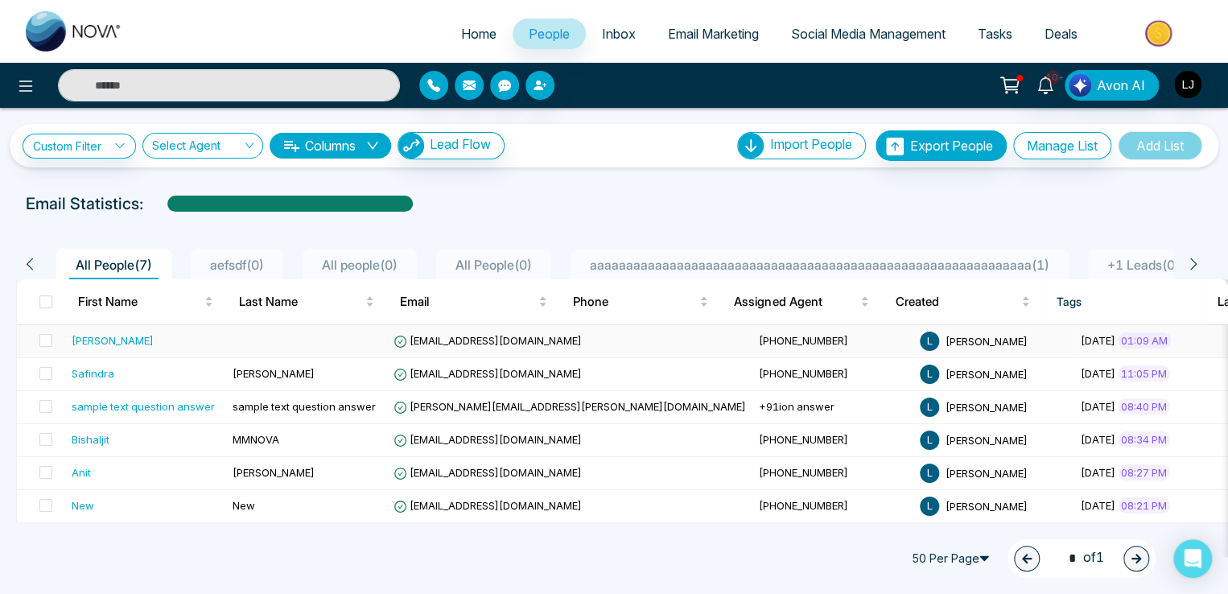
click at [475, 339] on span "vijaykumarjagale@gmail.com" at bounding box center [487, 340] width 188 height 13
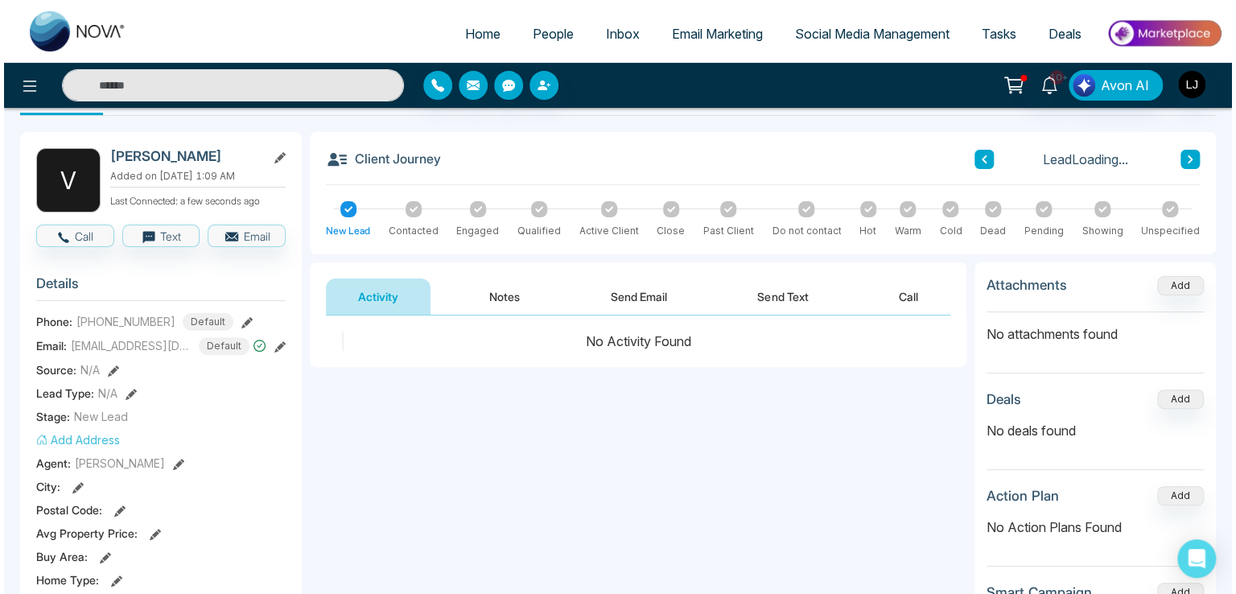
scroll to position [80, 0]
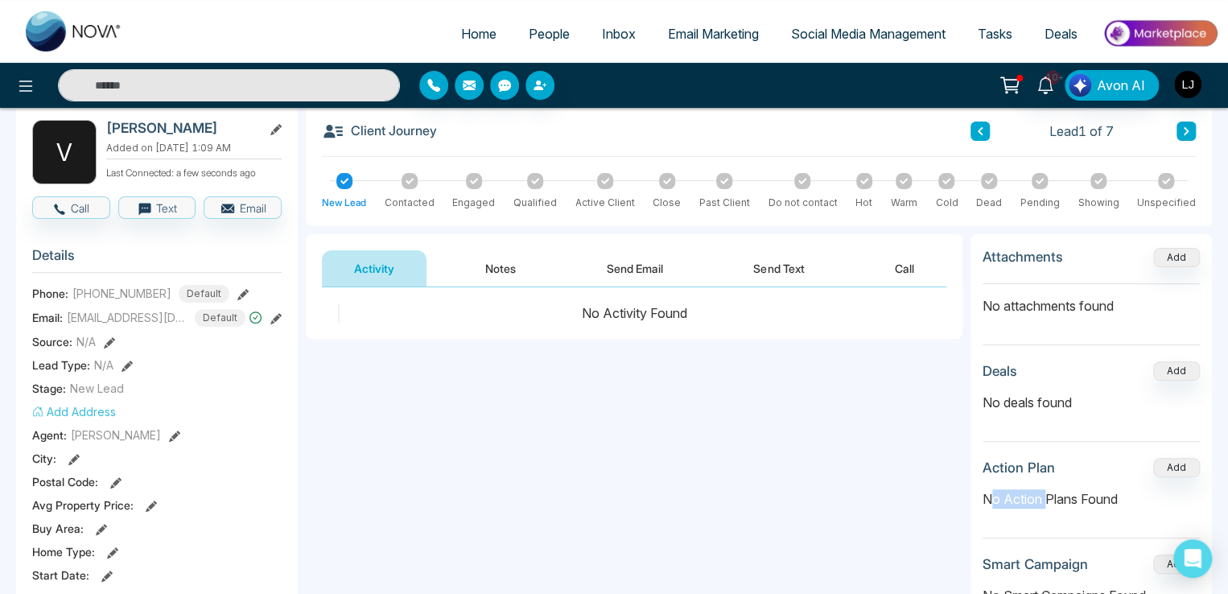
drag, startPoint x: 993, startPoint y: 499, endPoint x: 1048, endPoint y: 498, distance: 54.7
click at [1048, 498] on p "No Action Plans Found" at bounding box center [1090, 498] width 217 height 19
click at [527, 384] on div "**********" at bounding box center [634, 448] width 656 height 322
click at [27, 88] on icon at bounding box center [25, 85] width 19 height 19
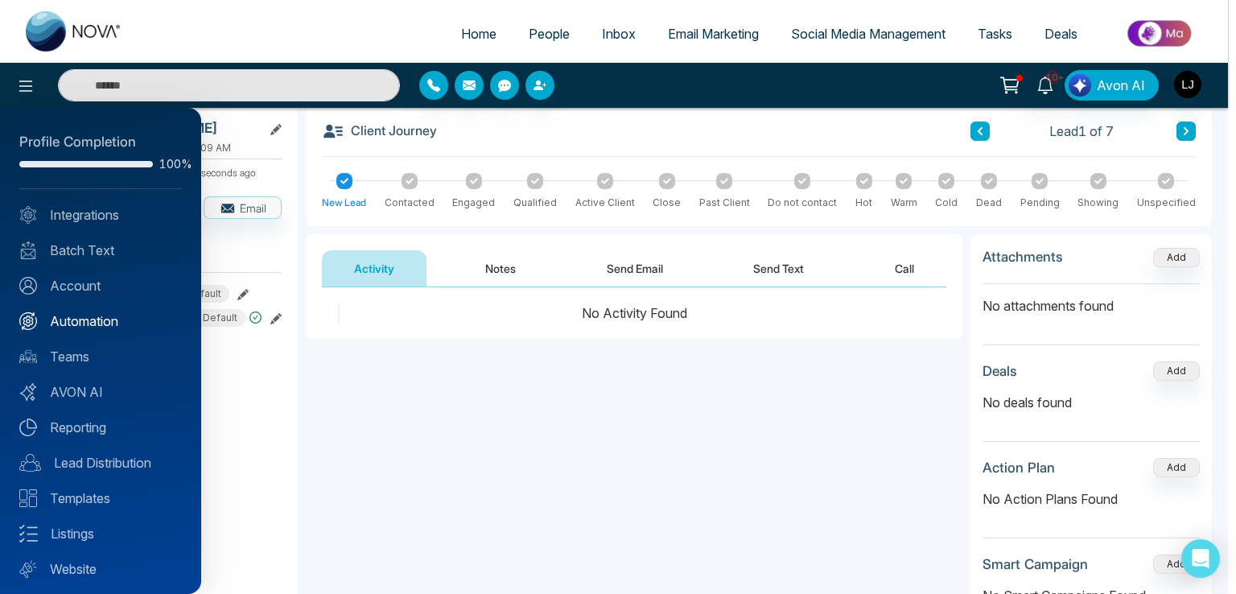
click at [84, 319] on link "Automation" at bounding box center [100, 320] width 162 height 19
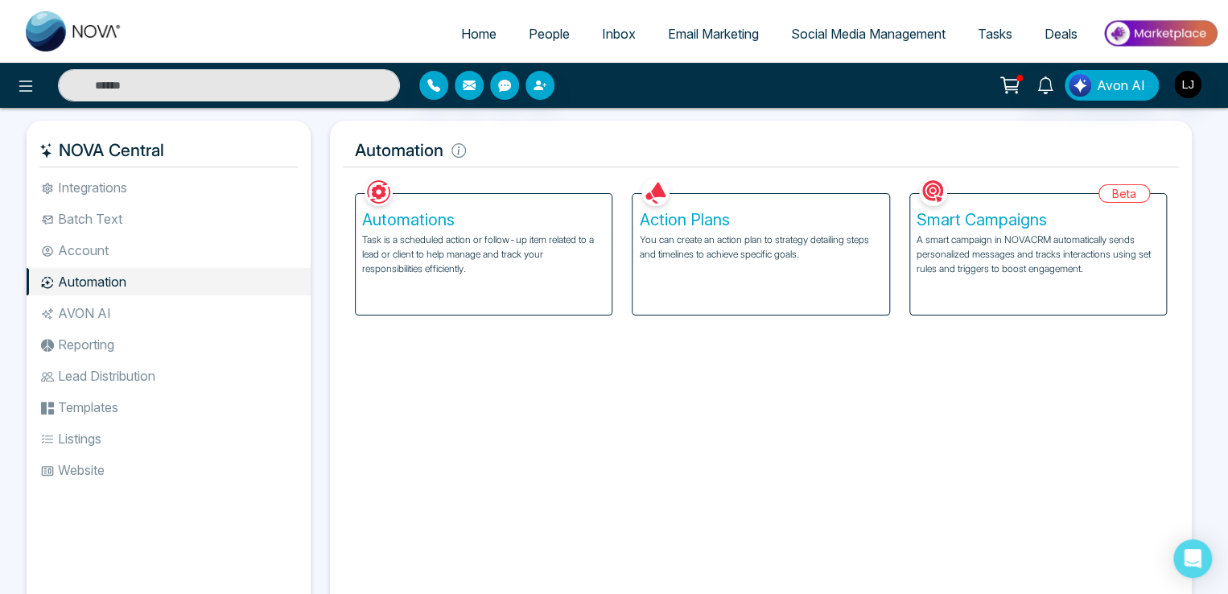
click at [415, 257] on p "Task is a scheduled action or follow-up item related to a lead or client to hel…" at bounding box center [483, 253] width 243 height 43
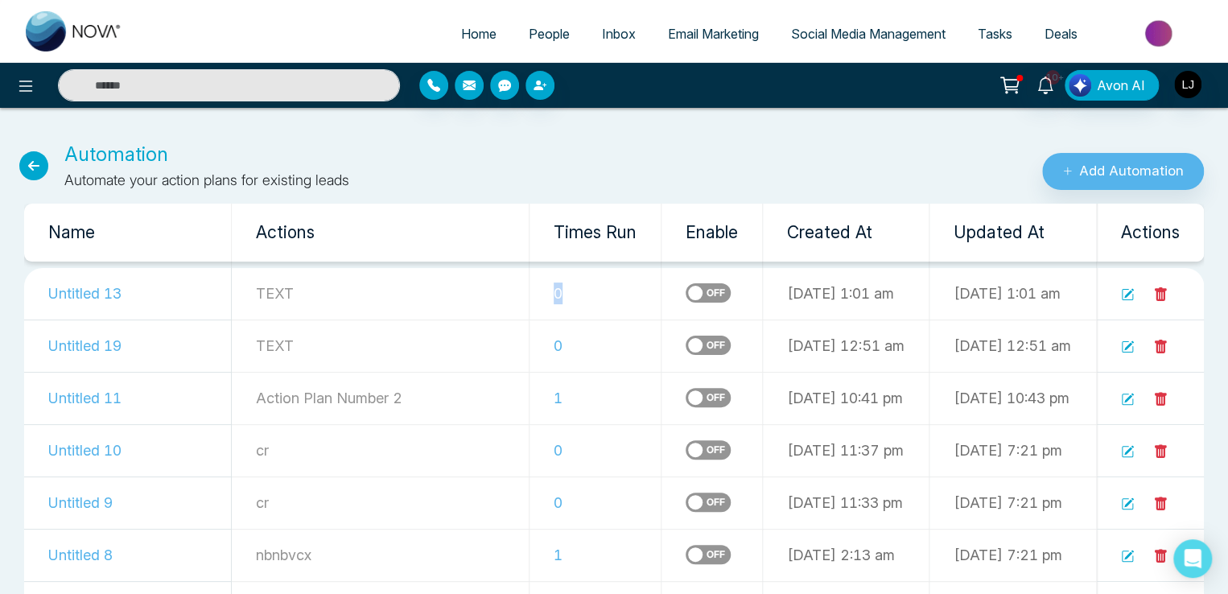
drag, startPoint x: 497, startPoint y: 285, endPoint x: 450, endPoint y: 295, distance: 47.8
click at [529, 295] on td "0" at bounding box center [595, 294] width 132 height 52
drag, startPoint x: 454, startPoint y: 294, endPoint x: 483, endPoint y: 292, distance: 29.8
click at [529, 292] on td "0" at bounding box center [595, 294] width 132 height 52
click at [532, 32] on span "People" at bounding box center [549, 34] width 41 height 16
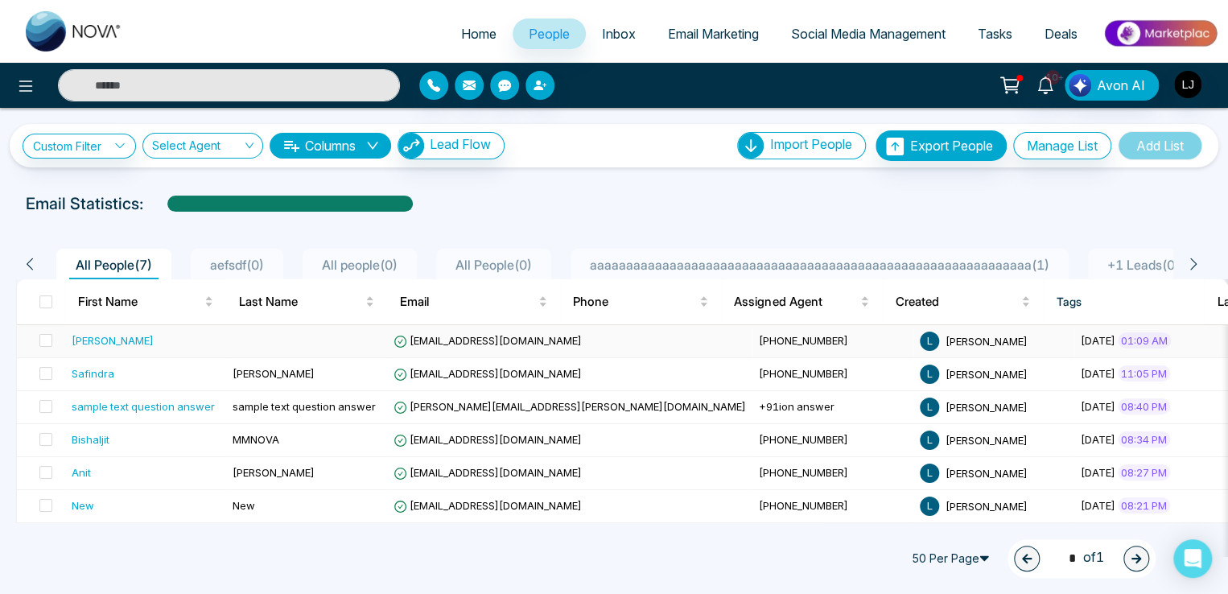
click at [468, 336] on span "vijaykumarjagale@gmail.com" at bounding box center [487, 340] width 188 height 13
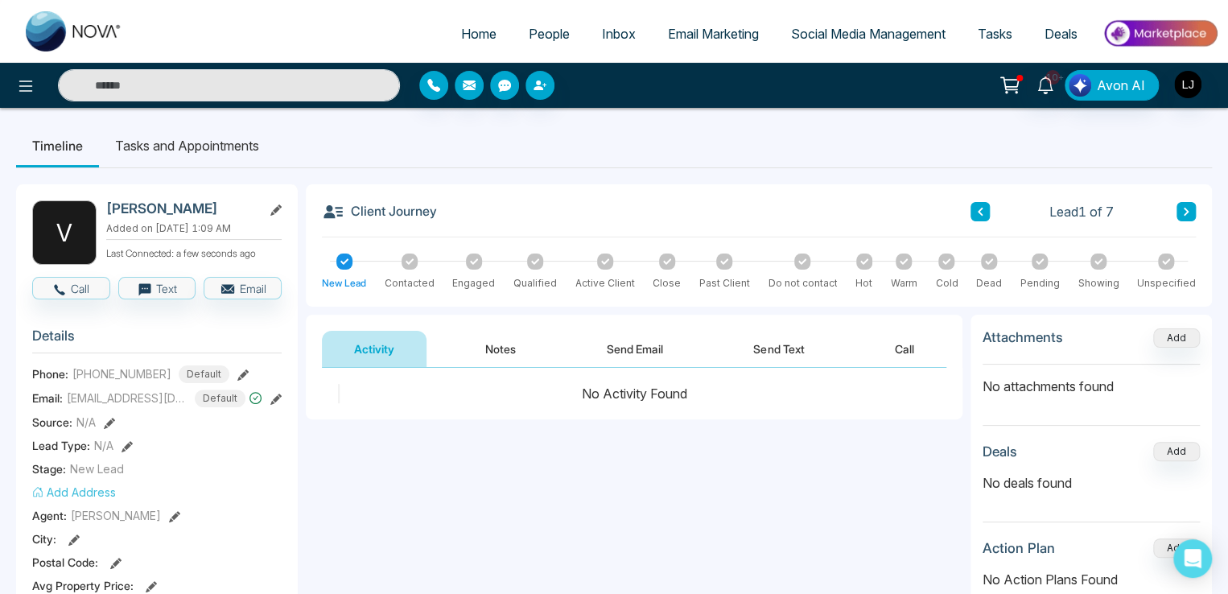
click at [23, 103] on div "10+ Avon AI" at bounding box center [614, 85] width 1228 height 45
click at [26, 83] on icon at bounding box center [25, 85] width 19 height 19
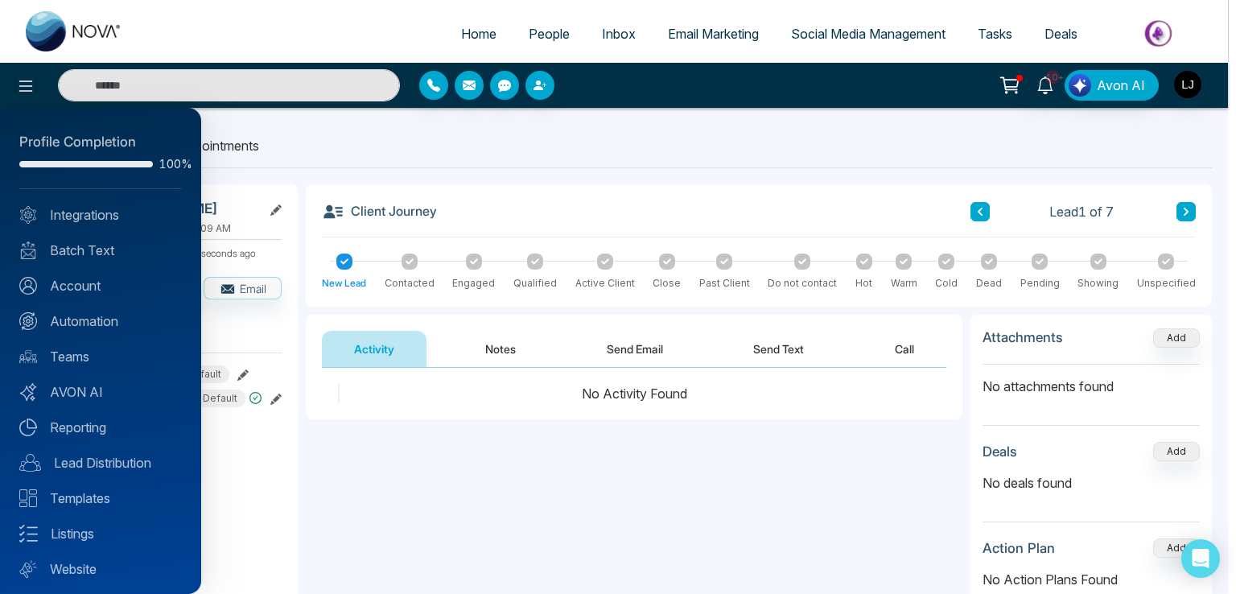
click at [779, 361] on div at bounding box center [618, 297] width 1236 height 594
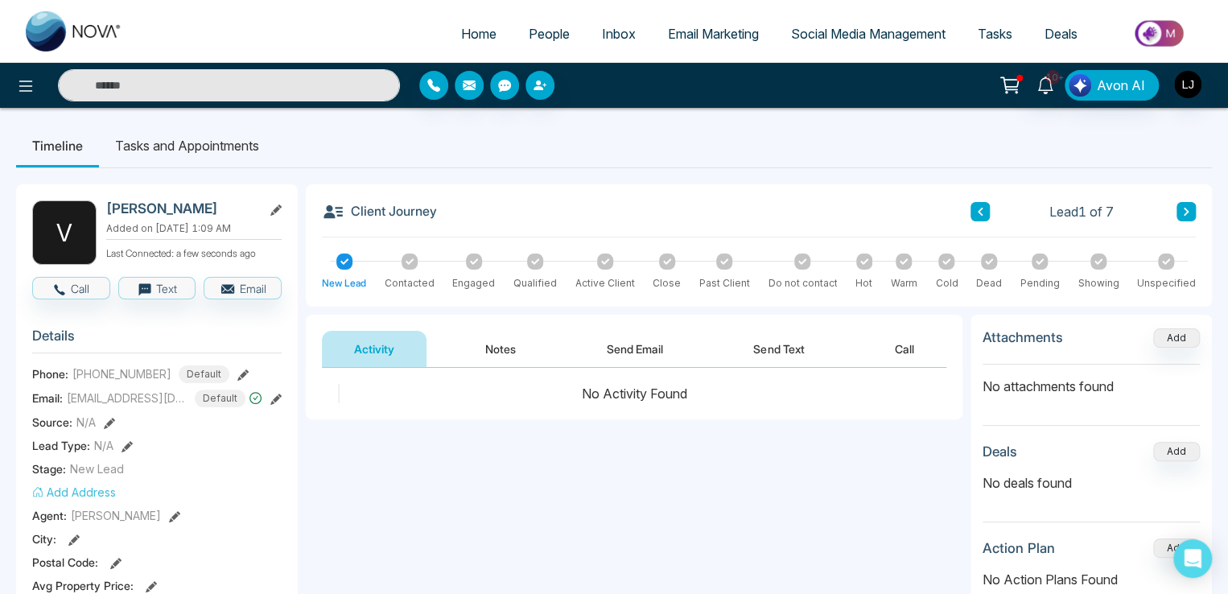
click at [785, 348] on button "Send Text" at bounding box center [778, 349] width 115 height 36
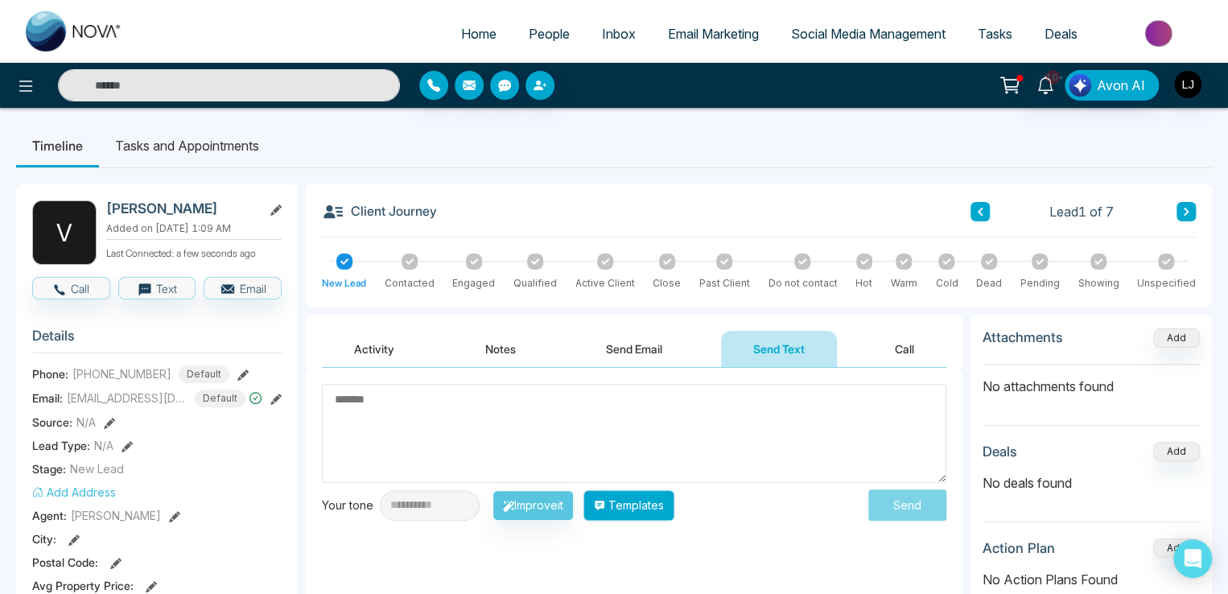
click at [646, 508] on button "Templates" at bounding box center [628, 505] width 91 height 31
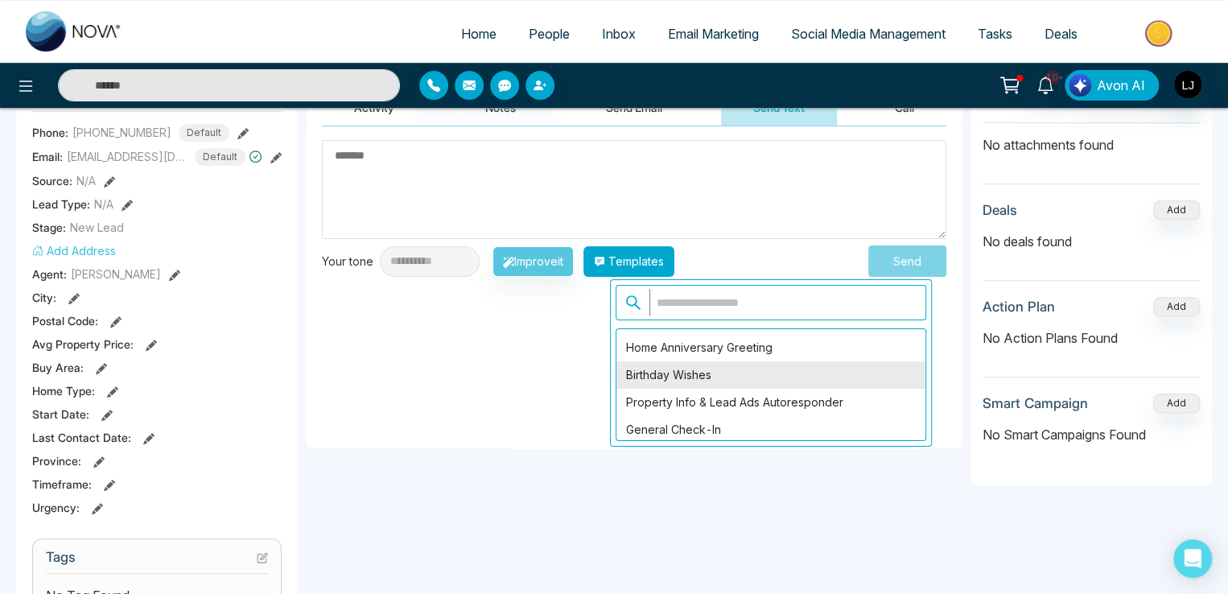
scroll to position [322, 0]
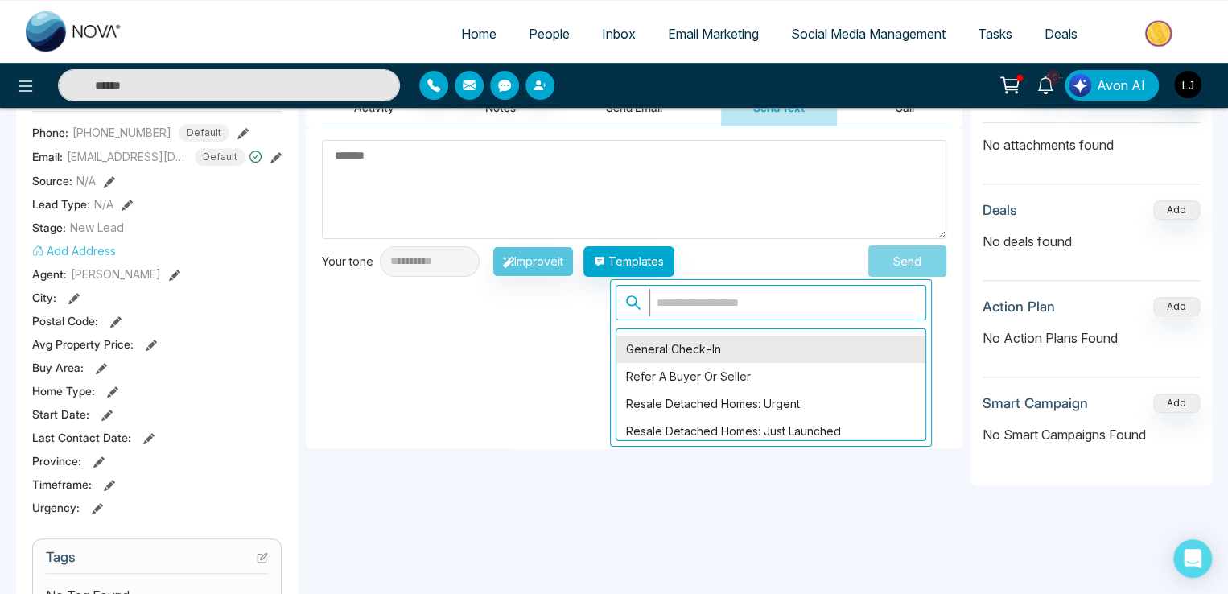
click at [676, 352] on div "General Check-In" at bounding box center [770, 348] width 309 height 27
type textarea "**********"
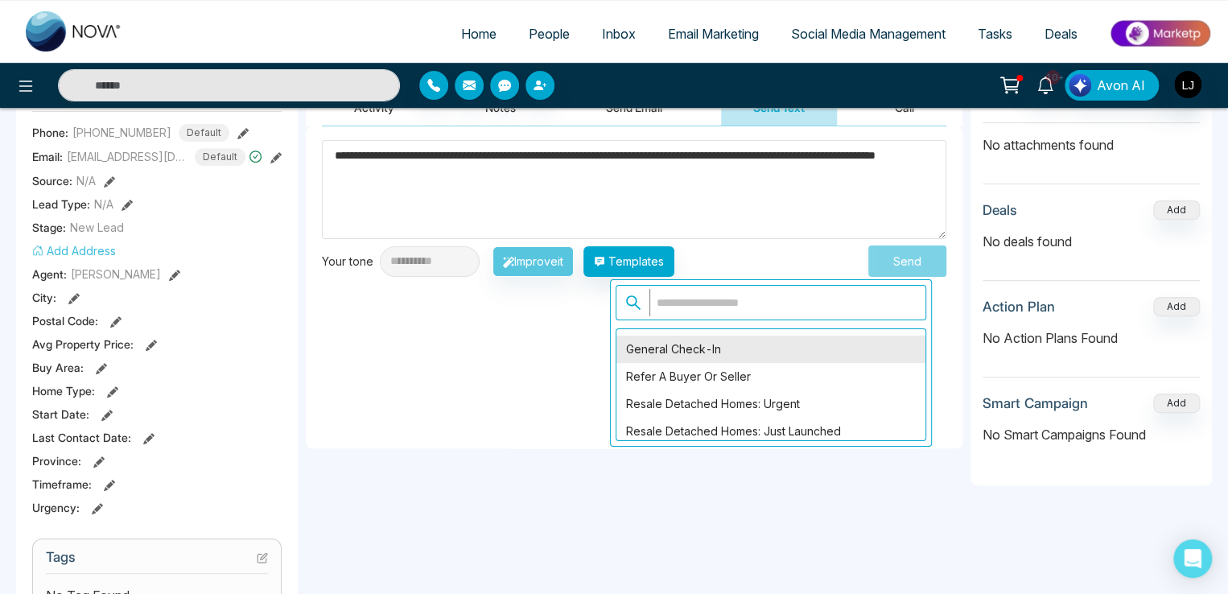
scroll to position [0, 0]
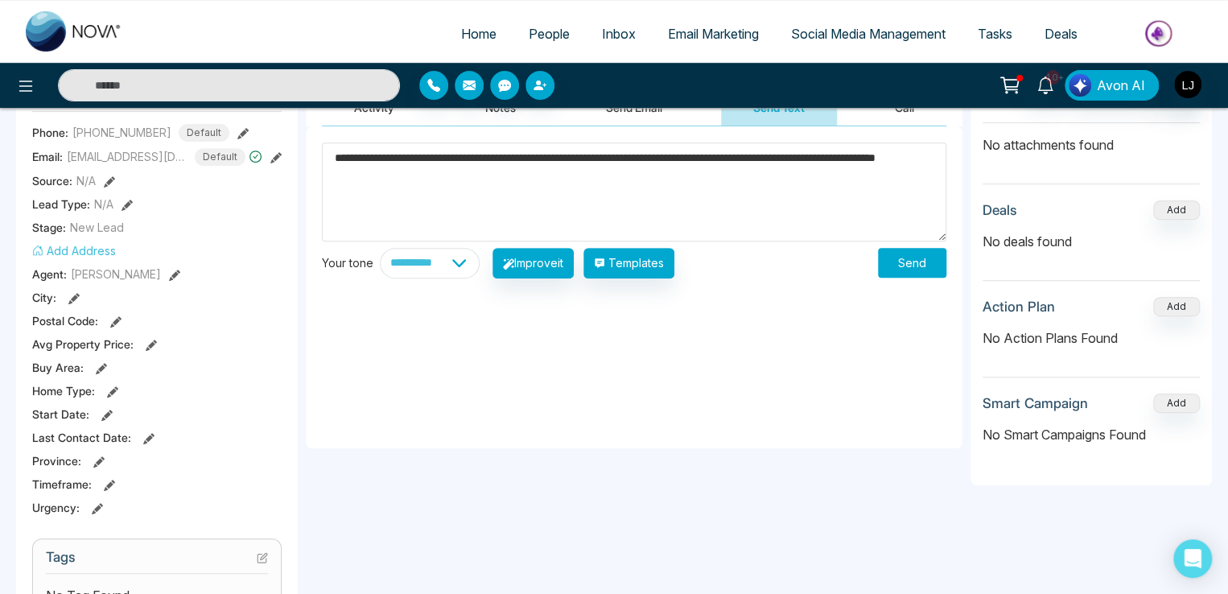
click at [928, 259] on button "Send" at bounding box center [912, 263] width 68 height 30
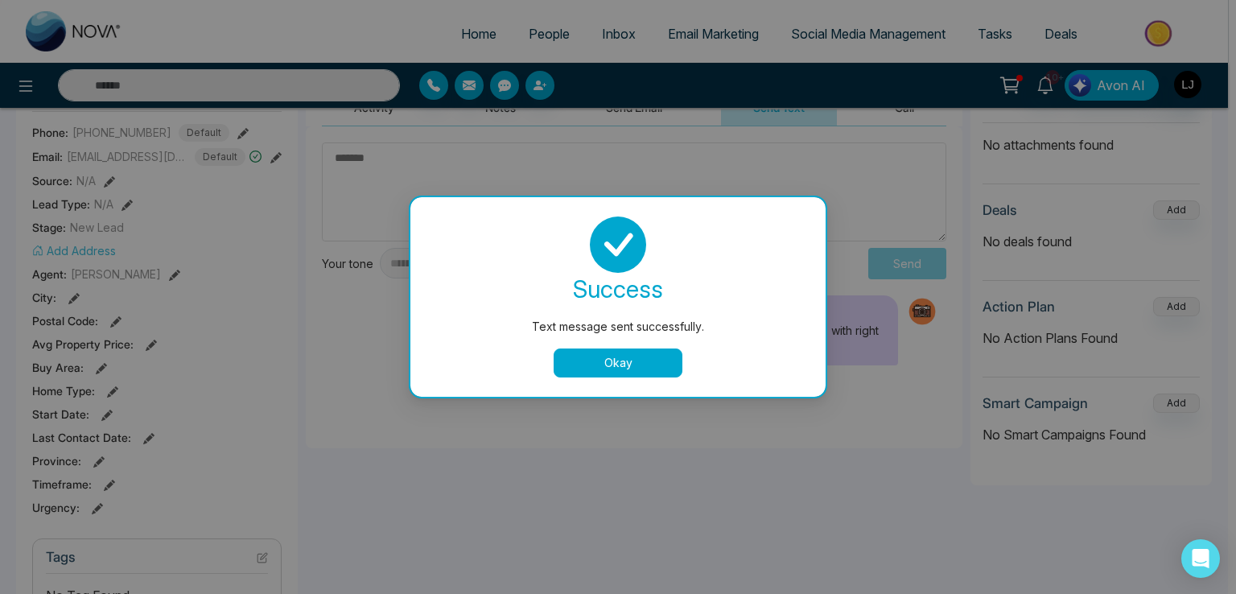
click at [605, 354] on button "Okay" at bounding box center [617, 362] width 129 height 29
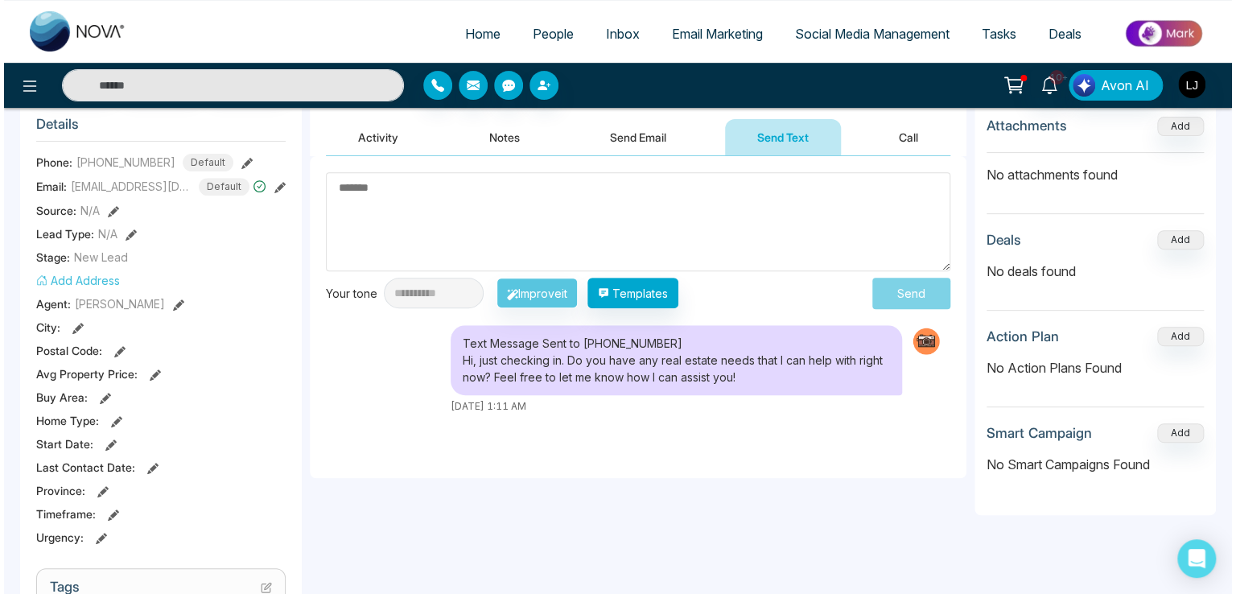
scroll to position [161, 0]
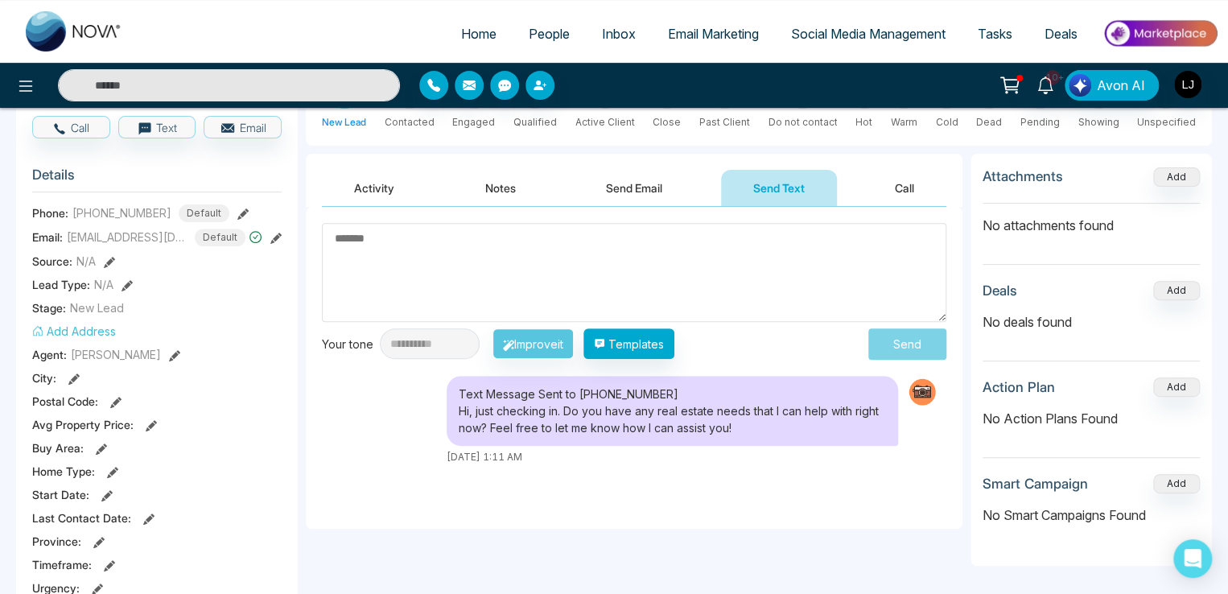
click at [8, 81] on div at bounding box center [204, 85] width 409 height 32
click at [23, 91] on icon at bounding box center [26, 85] width 14 height 11
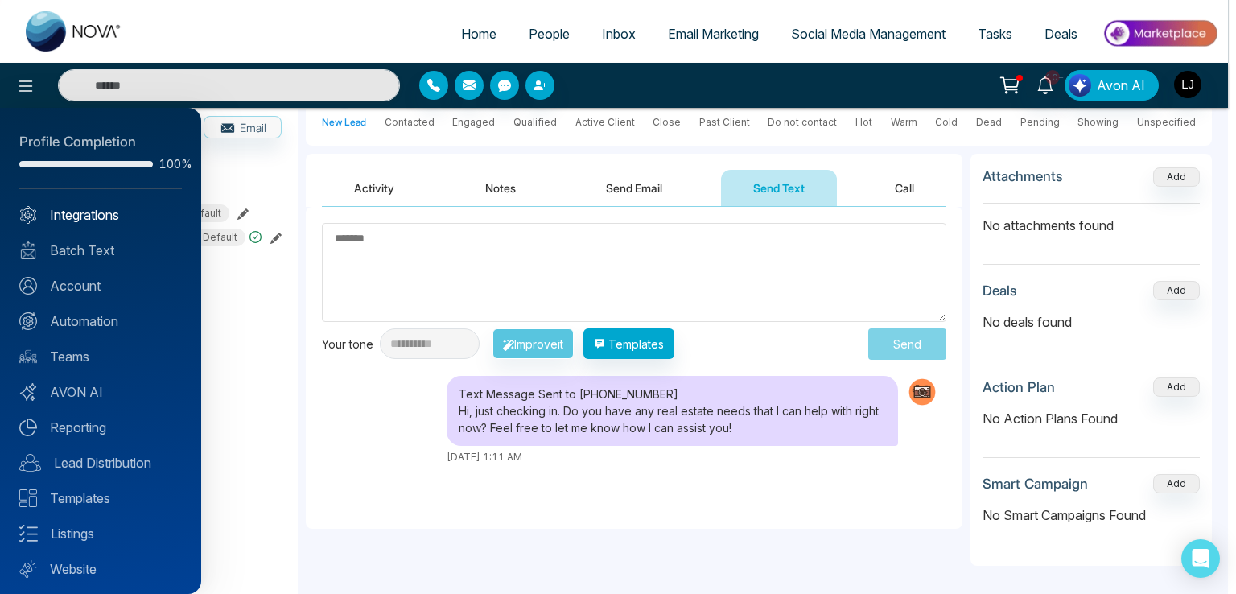
click at [88, 217] on link "Integrations" at bounding box center [100, 214] width 162 height 19
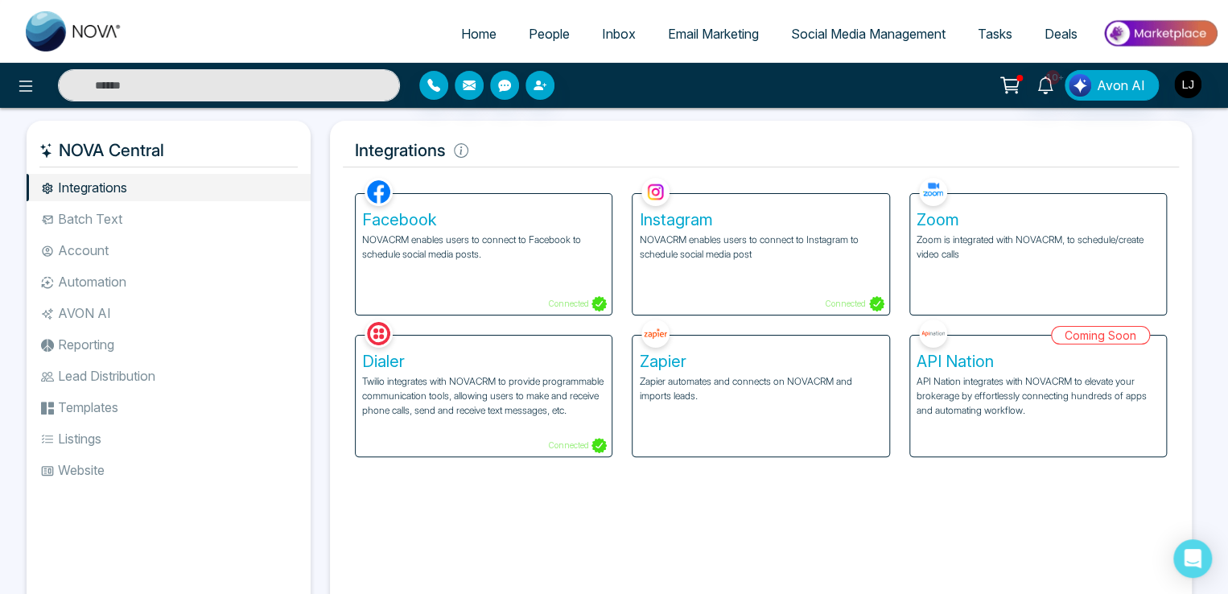
click at [480, 394] on p "Twilio integrates with NOVACRM to provide programmable communication tools, all…" at bounding box center [483, 395] width 243 height 43
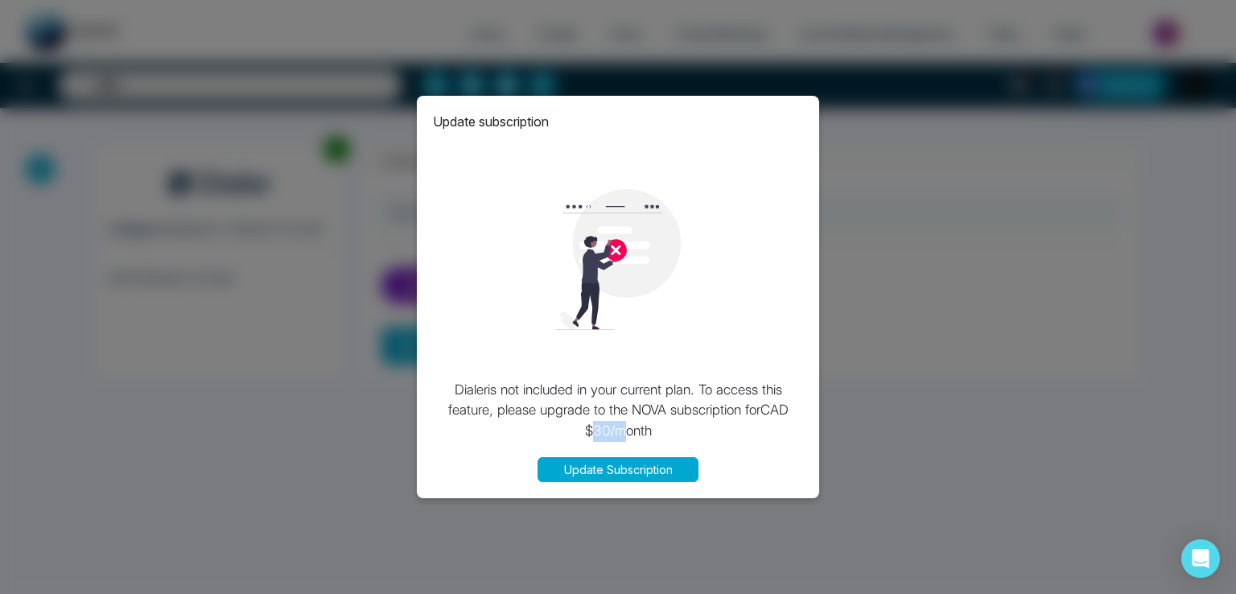
drag, startPoint x: 592, startPoint y: 434, endPoint x: 622, endPoint y: 432, distance: 29.9
click at [622, 432] on p "Dialer is not included in your current plan. To access this feature, please upg…" at bounding box center [618, 411] width 370 height 62
click at [606, 464] on button "Update Subscription" at bounding box center [617, 469] width 161 height 25
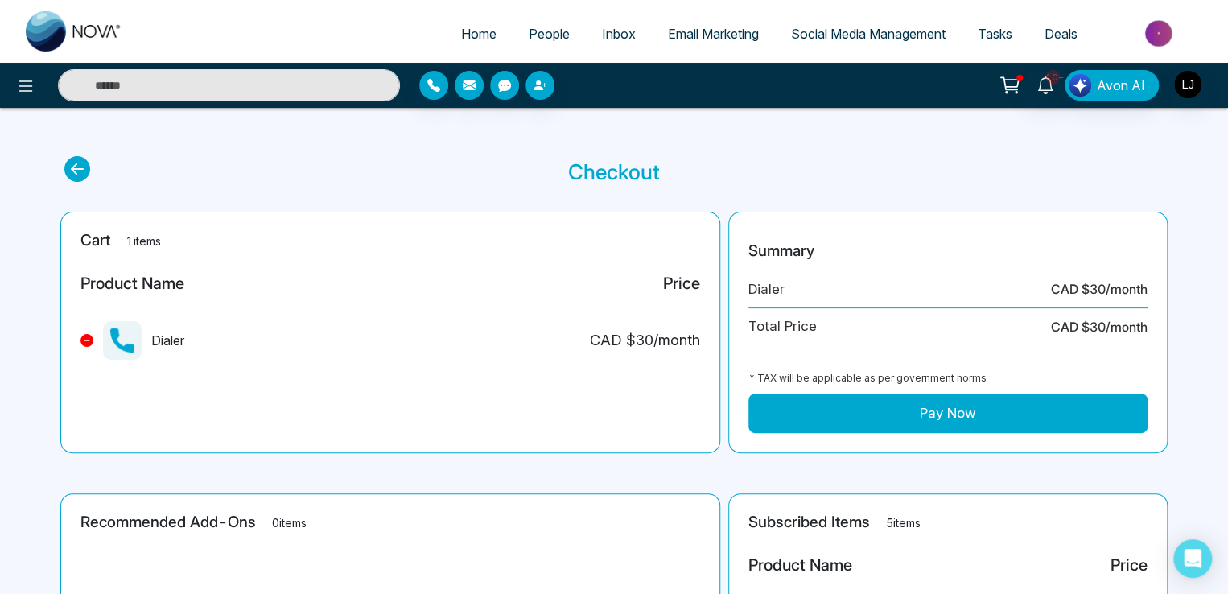
click at [529, 33] on span "People" at bounding box center [549, 34] width 41 height 16
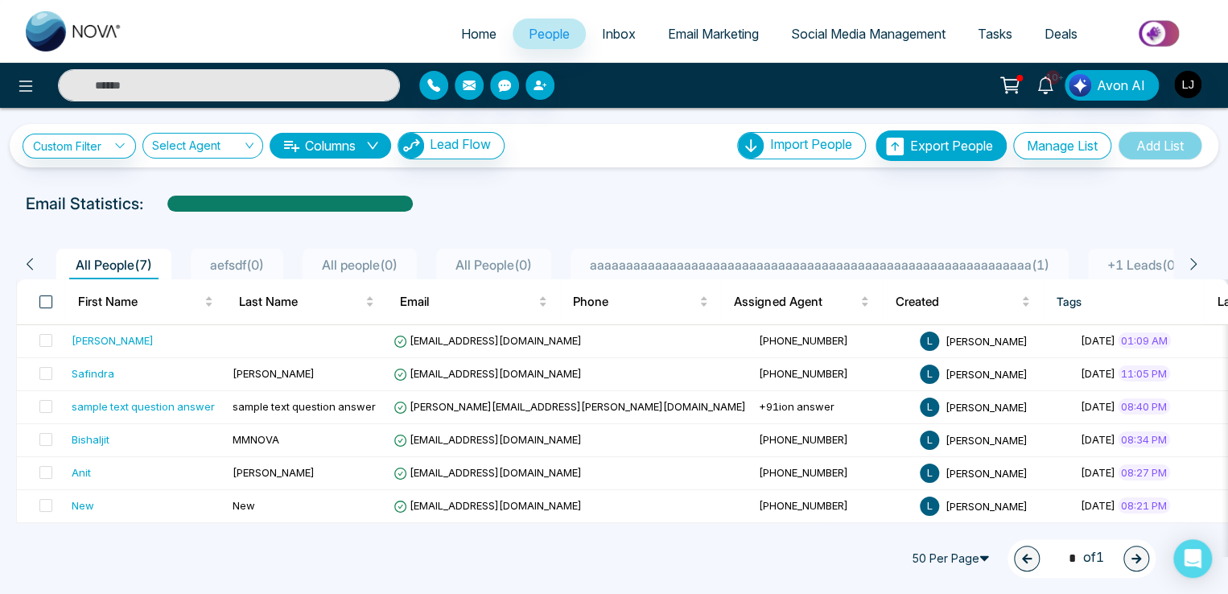
click at [45, 300] on span at bounding box center [45, 301] width 13 height 13
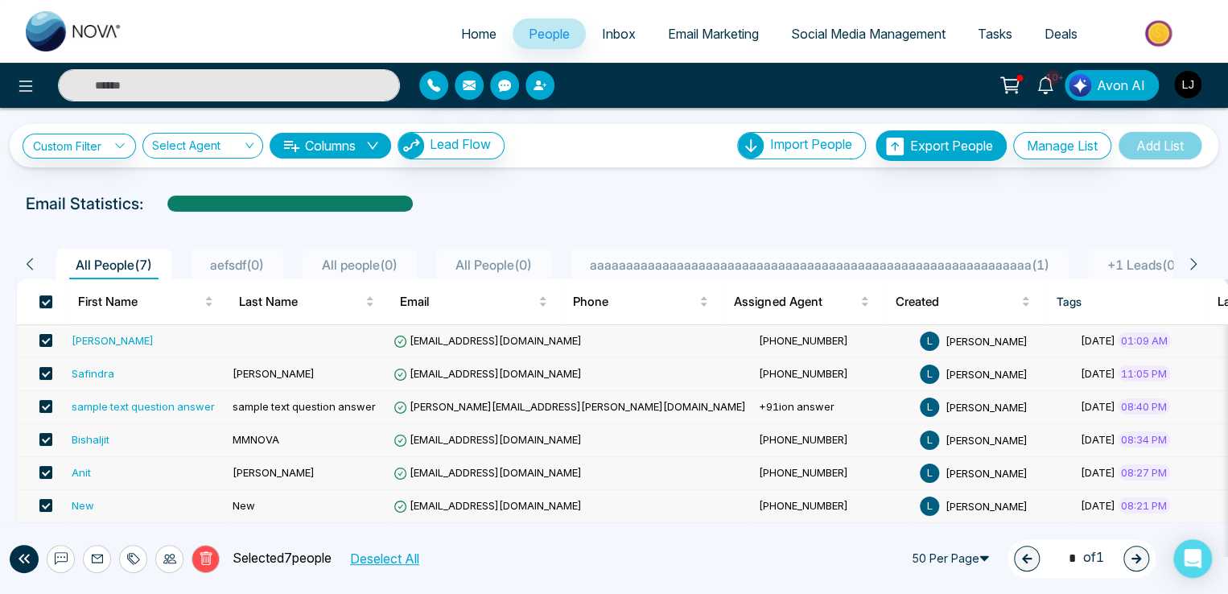
click at [78, 341] on div "Vijay" at bounding box center [113, 340] width 82 height 16
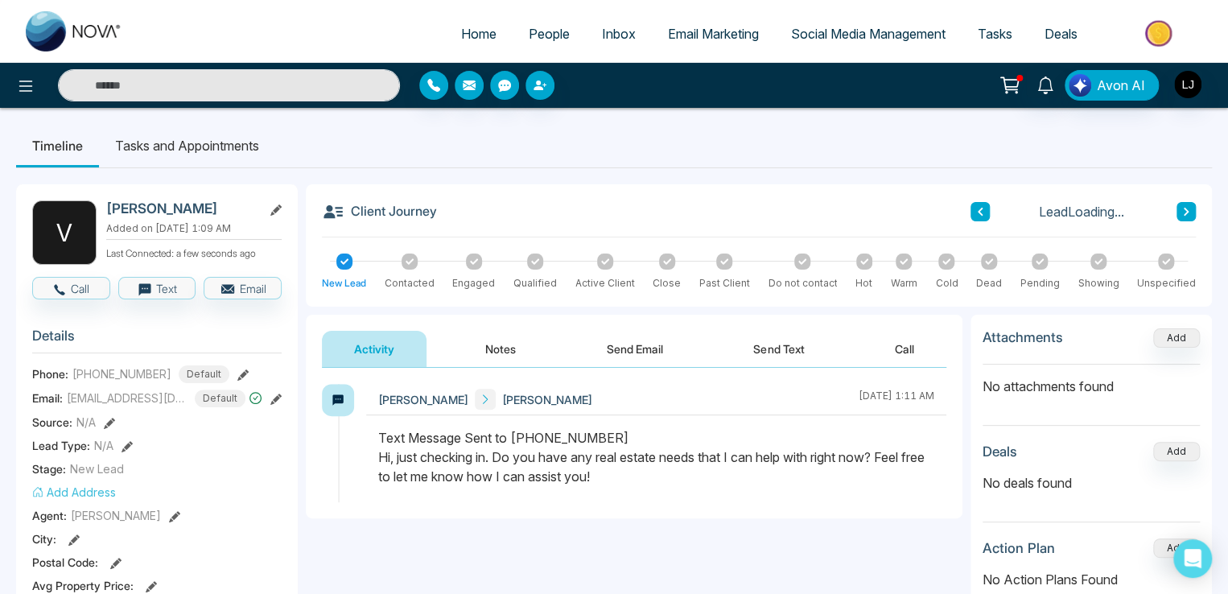
click at [768, 344] on button "Send Text" at bounding box center [778, 349] width 115 height 36
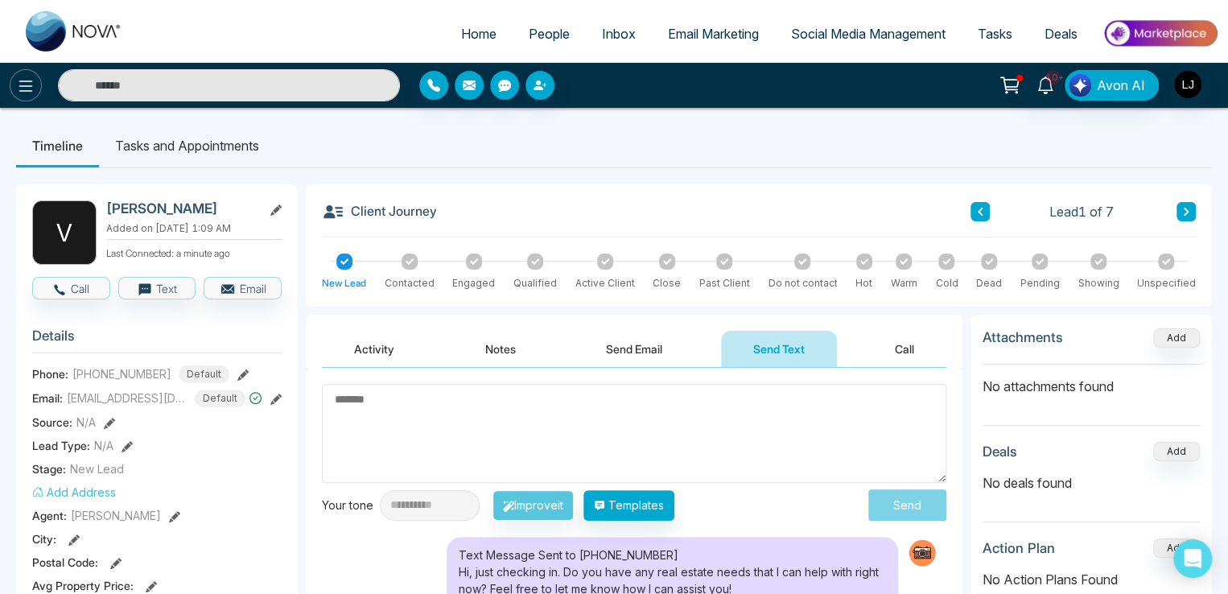
click at [27, 84] on icon at bounding box center [25, 85] width 19 height 19
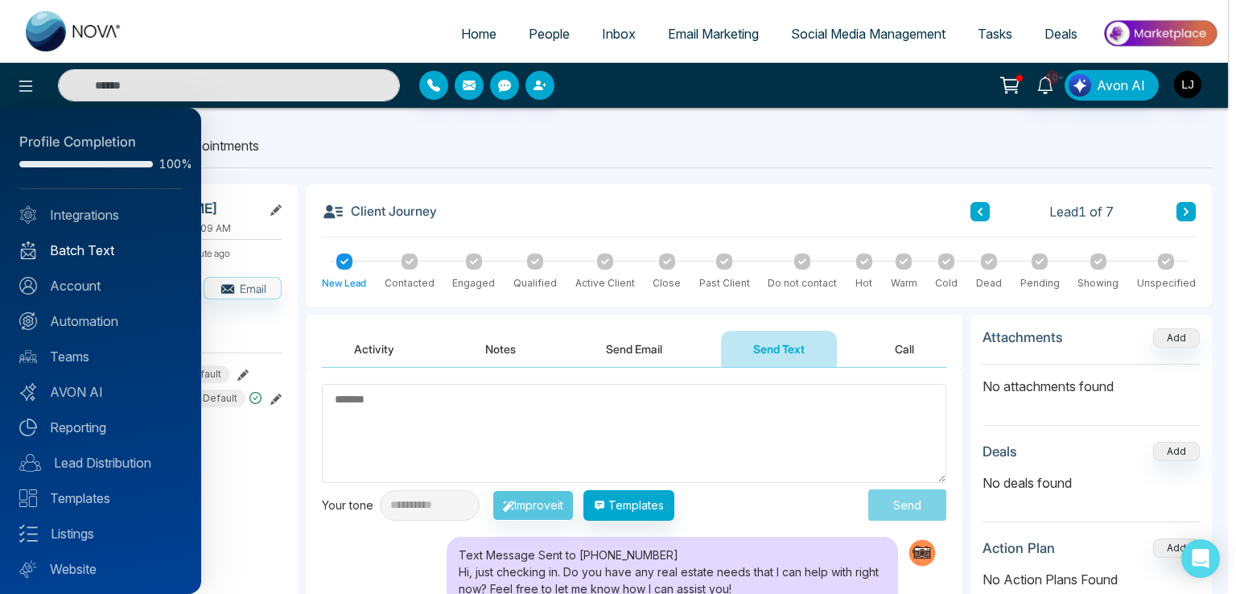
click at [74, 253] on link "Batch Text" at bounding box center [100, 250] width 162 height 19
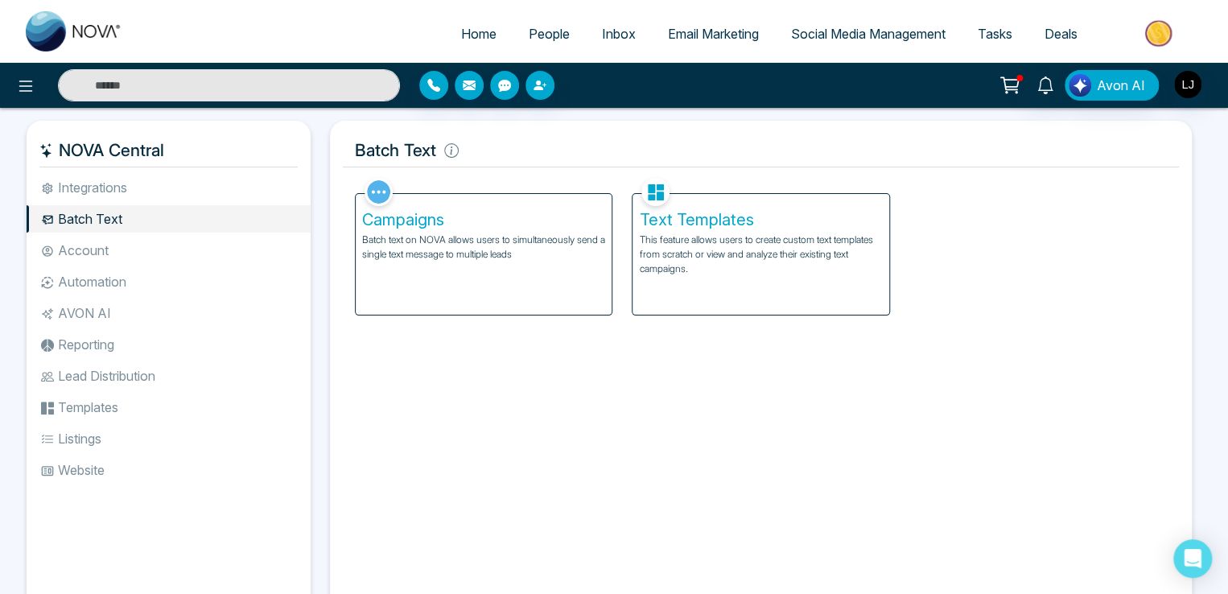
click at [467, 268] on div "Campaigns Batch text on NOVA allows users to simultaneously send a single text …" at bounding box center [484, 254] width 256 height 121
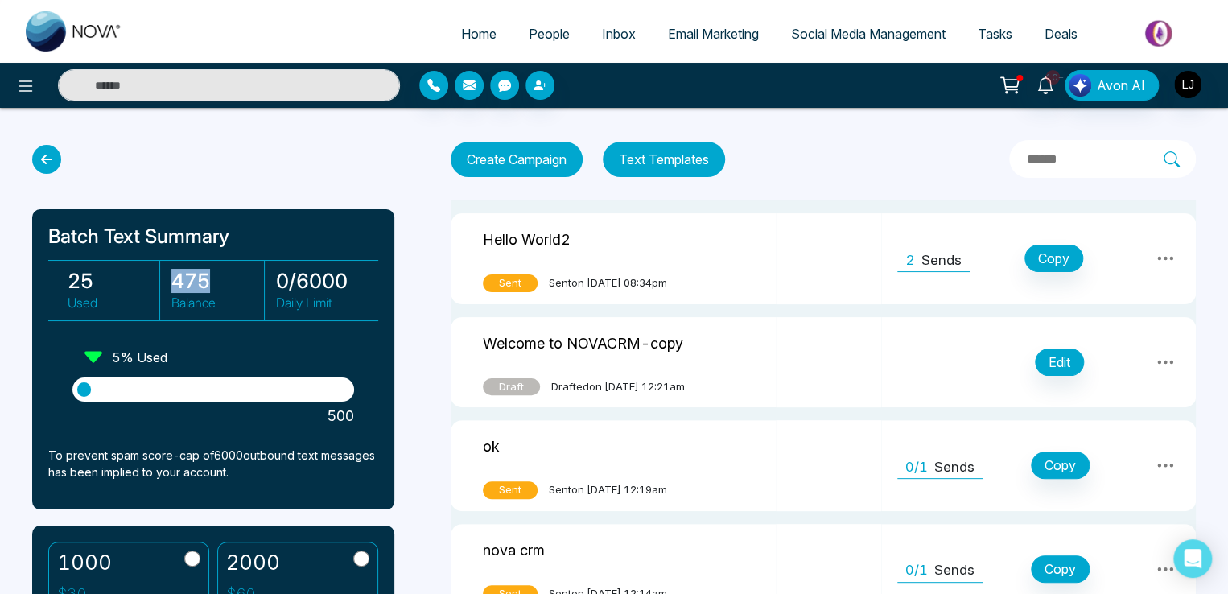
drag, startPoint x: 173, startPoint y: 280, endPoint x: 226, endPoint y: 278, distance: 53.1
click at [226, 278] on h3 "475" at bounding box center [217, 281] width 92 height 24
click at [29, 84] on icon at bounding box center [25, 85] width 19 height 19
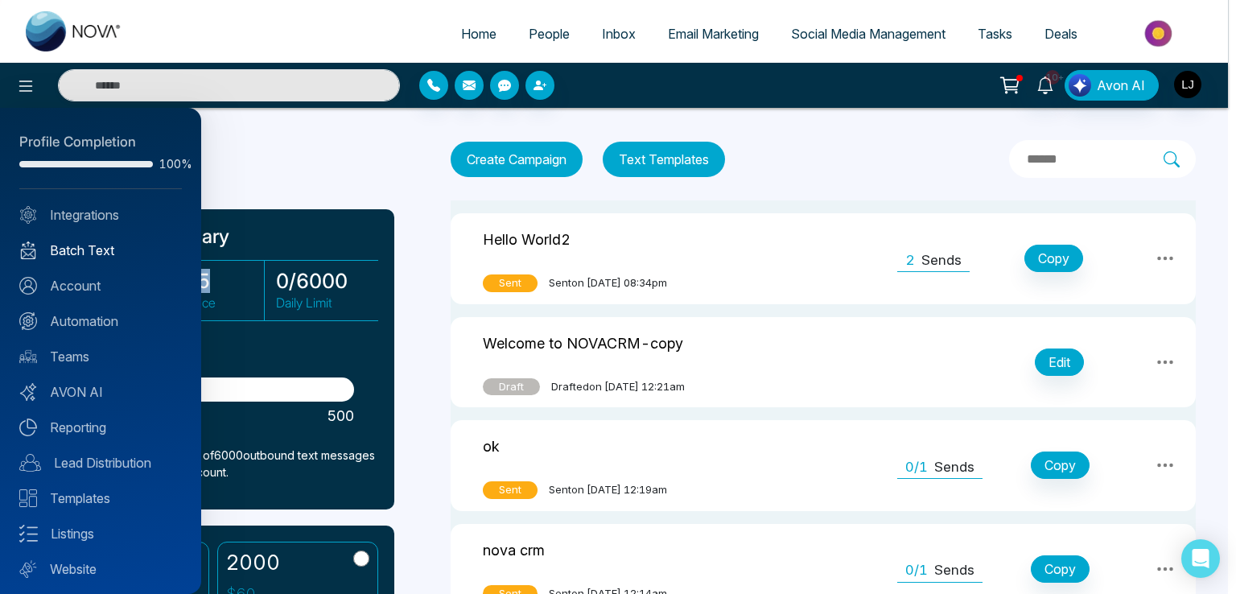
click at [97, 253] on link "Batch Text" at bounding box center [100, 250] width 162 height 19
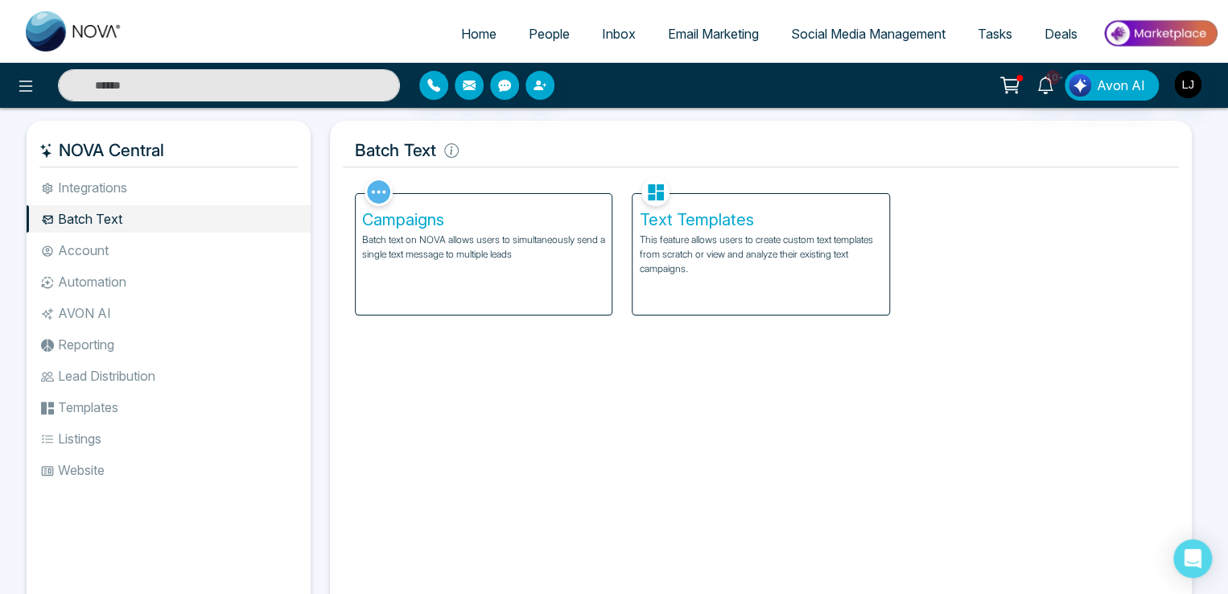
click at [386, 243] on p "Batch text on NOVA allows users to simultaneously send a single text message to…" at bounding box center [483, 246] width 243 height 29
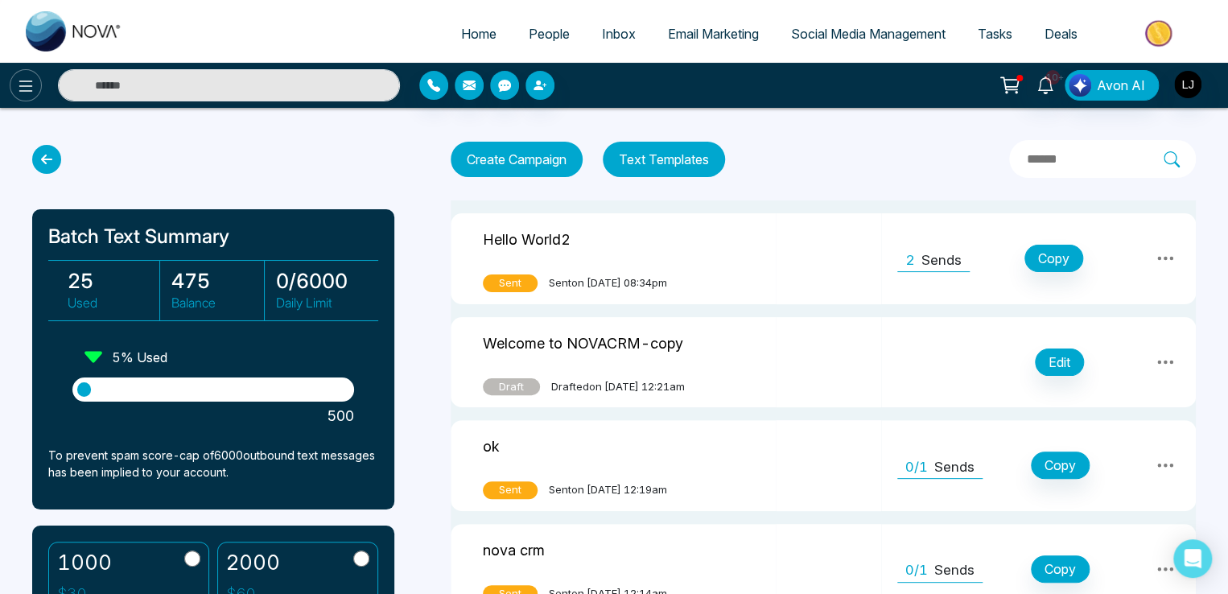
click at [22, 87] on icon at bounding box center [25, 85] width 19 height 19
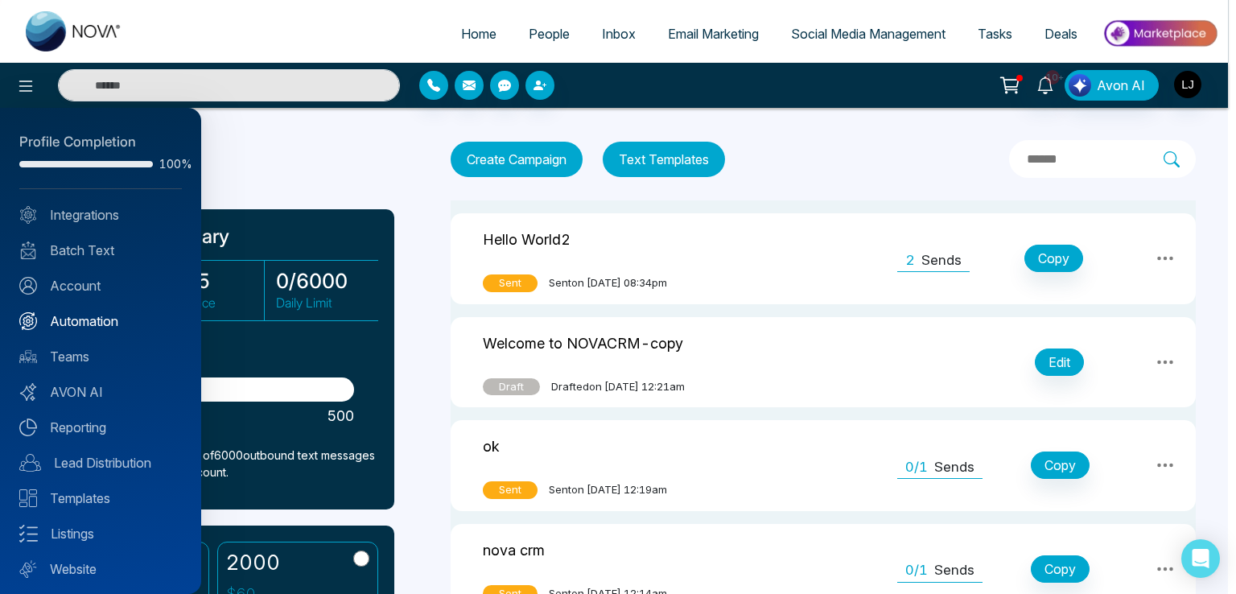
click at [84, 315] on link "Automation" at bounding box center [100, 320] width 162 height 19
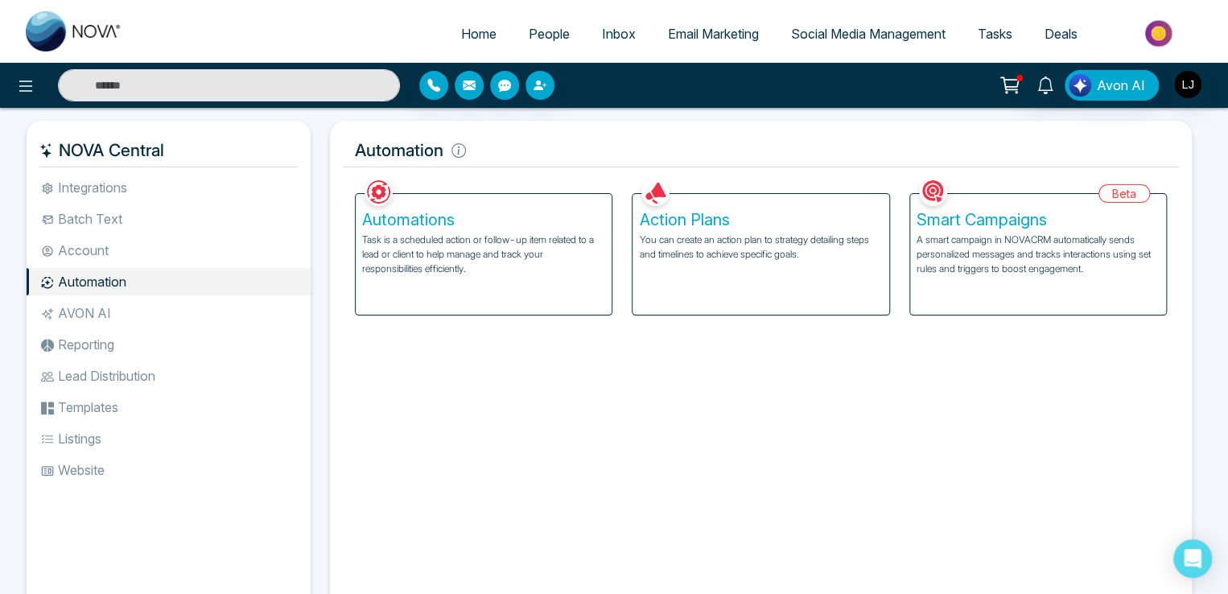
click at [512, 253] on p "Task is a scheduled action or follow-up item related to a lead or client to hel…" at bounding box center [483, 253] width 243 height 43
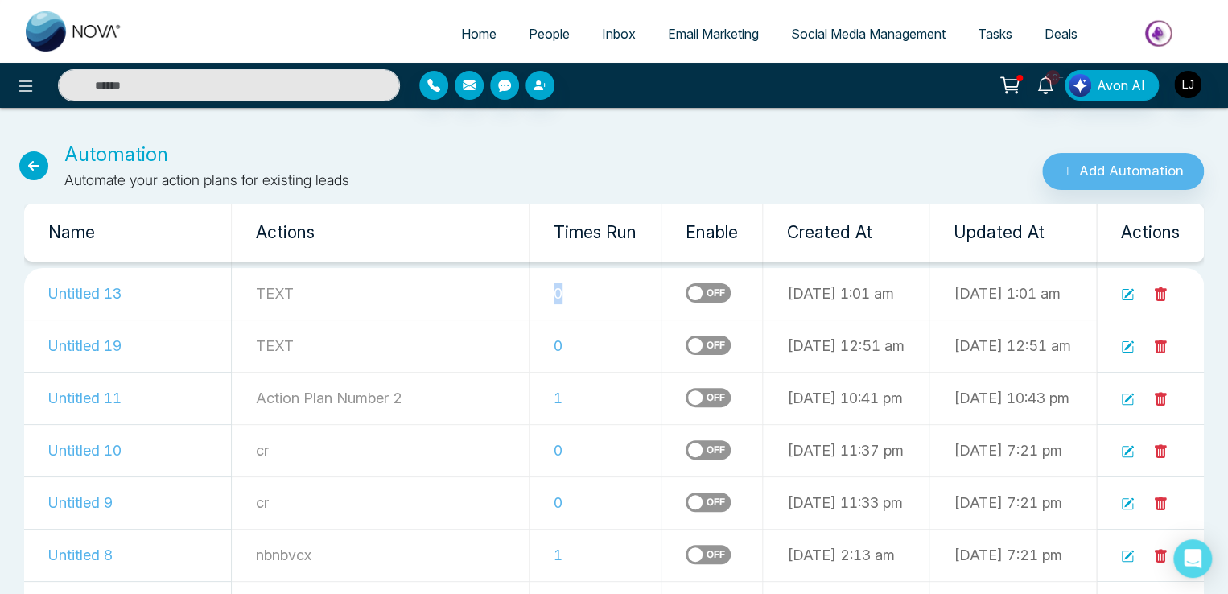
drag, startPoint x: 460, startPoint y: 292, endPoint x: 479, endPoint y: 290, distance: 19.5
click at [529, 290] on td "0" at bounding box center [595, 294] width 132 height 52
click at [529, 329] on td "0" at bounding box center [595, 345] width 132 height 52
drag, startPoint x: 465, startPoint y: 332, endPoint x: 478, endPoint y: 338, distance: 14.0
click at [529, 338] on td "0" at bounding box center [595, 345] width 132 height 52
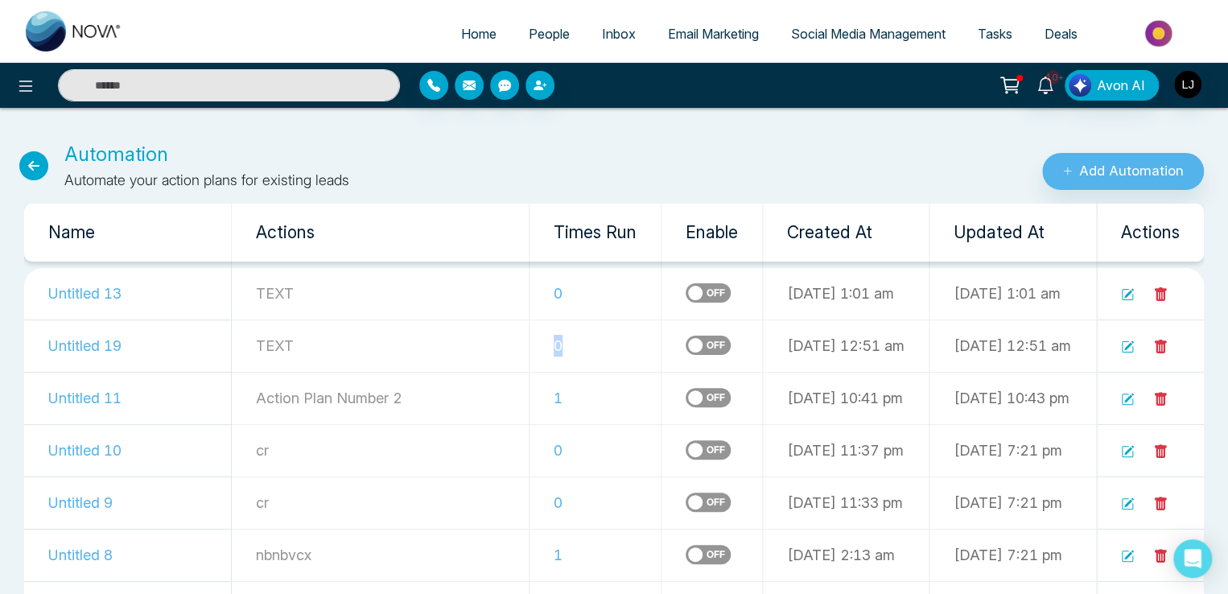
click at [866, 33] on span "Social Media Management" at bounding box center [868, 34] width 154 height 16
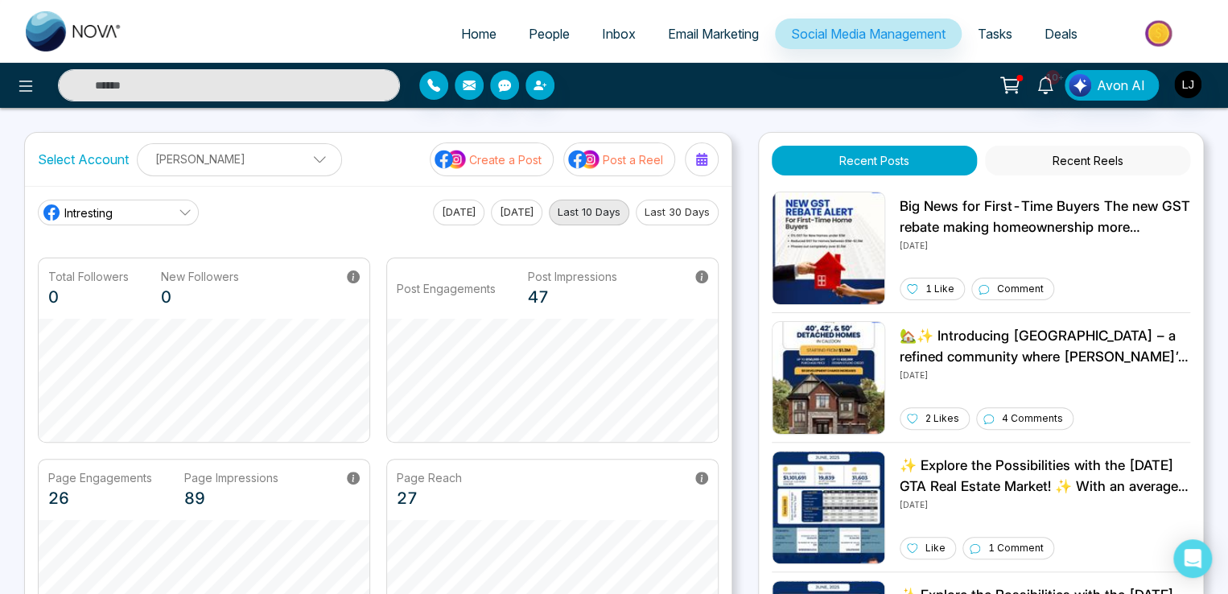
click at [632, 162] on p "Post a Reel" at bounding box center [633, 159] width 60 height 17
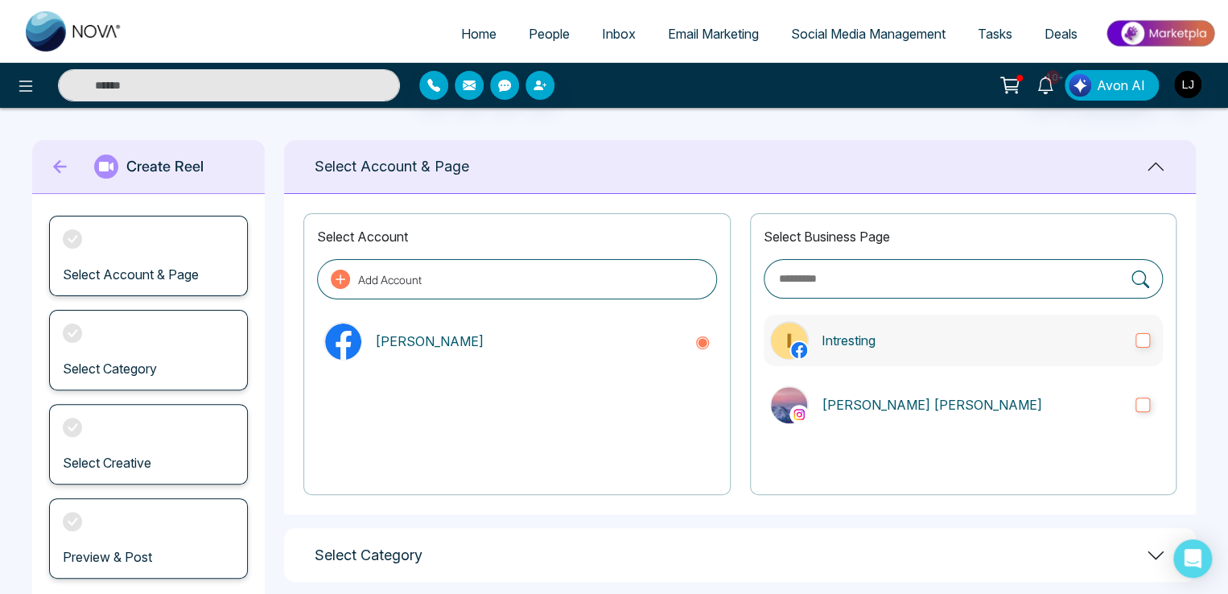
click at [957, 340] on p "Intresting" at bounding box center [971, 340] width 301 height 19
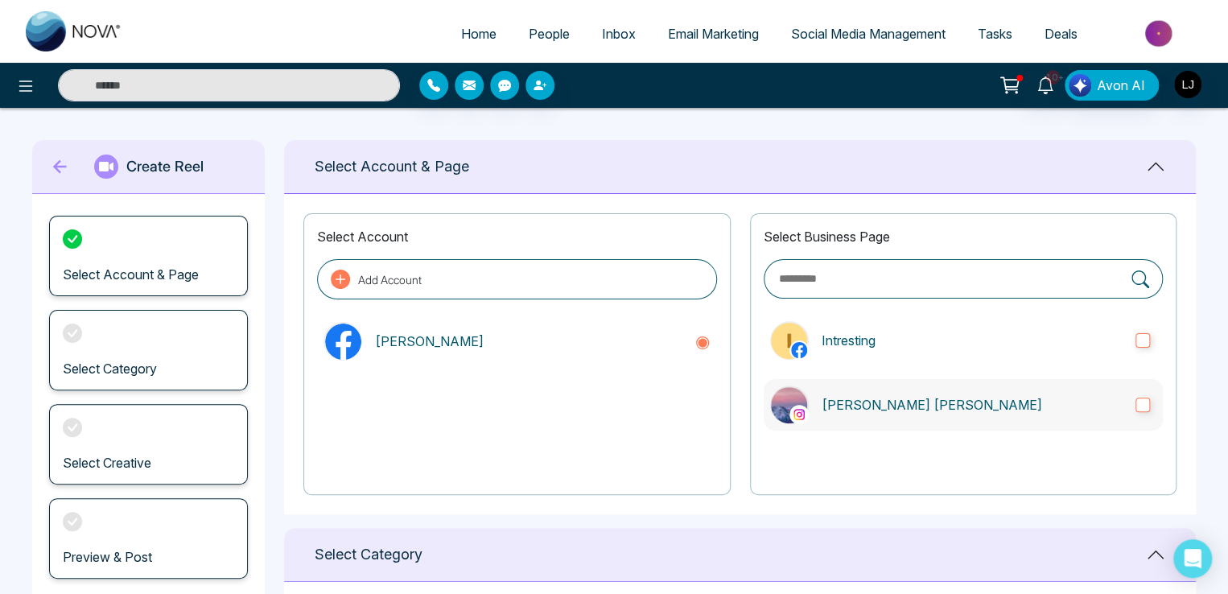
click at [946, 398] on p "Lokesh Avinash Joshi" at bounding box center [971, 404] width 301 height 19
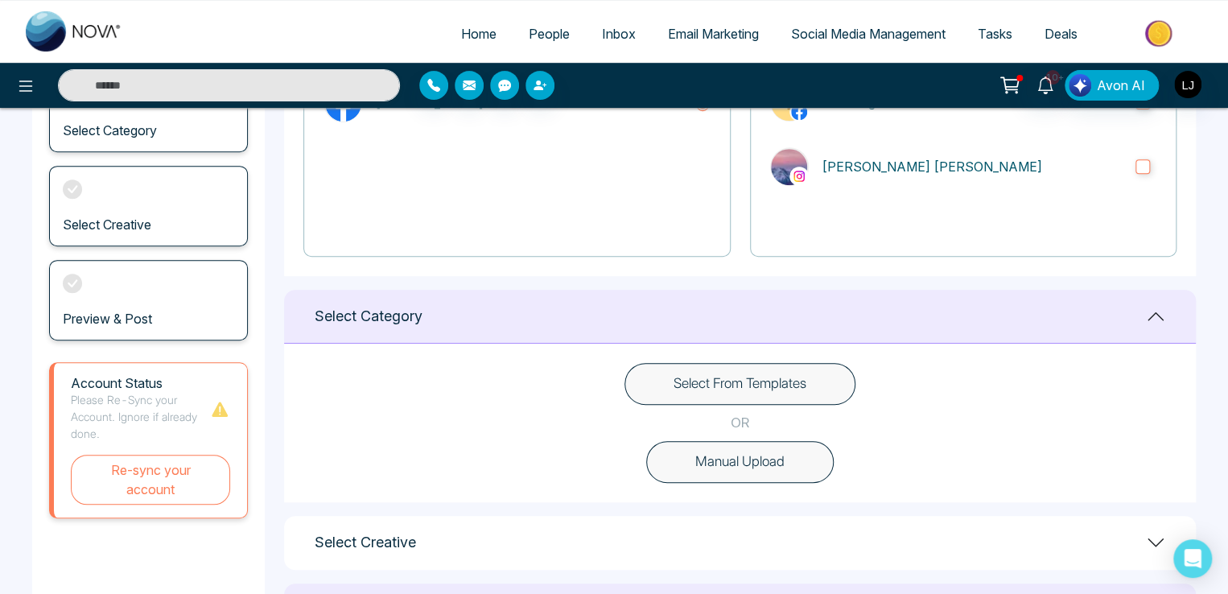
scroll to position [241, 0]
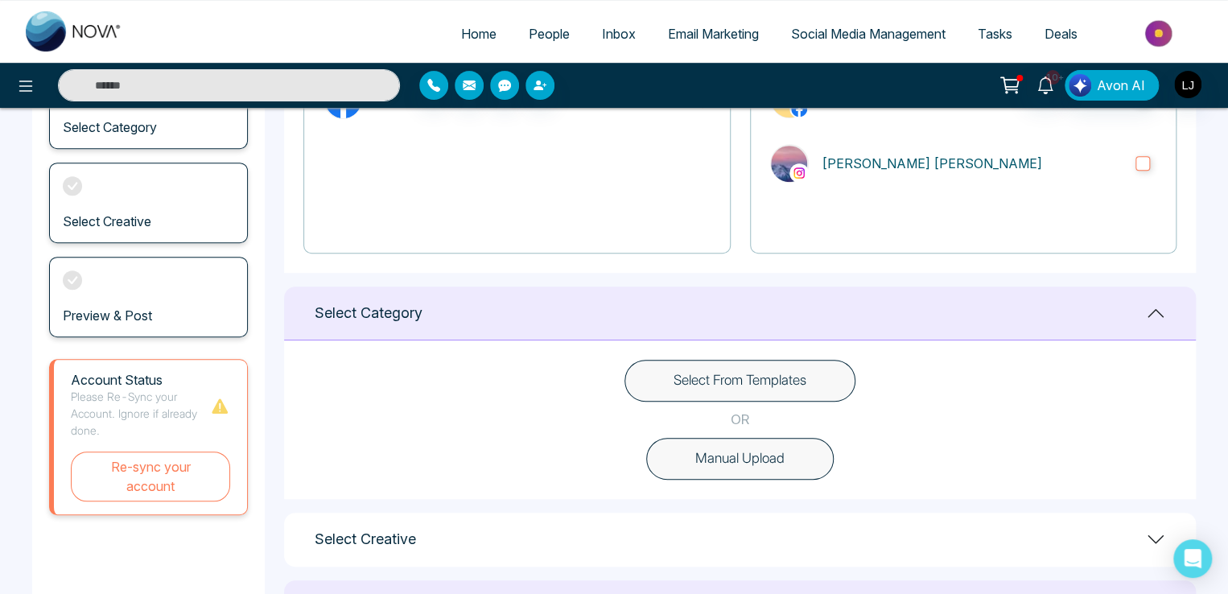
click at [766, 387] on button "Select From Templates" at bounding box center [739, 381] width 231 height 42
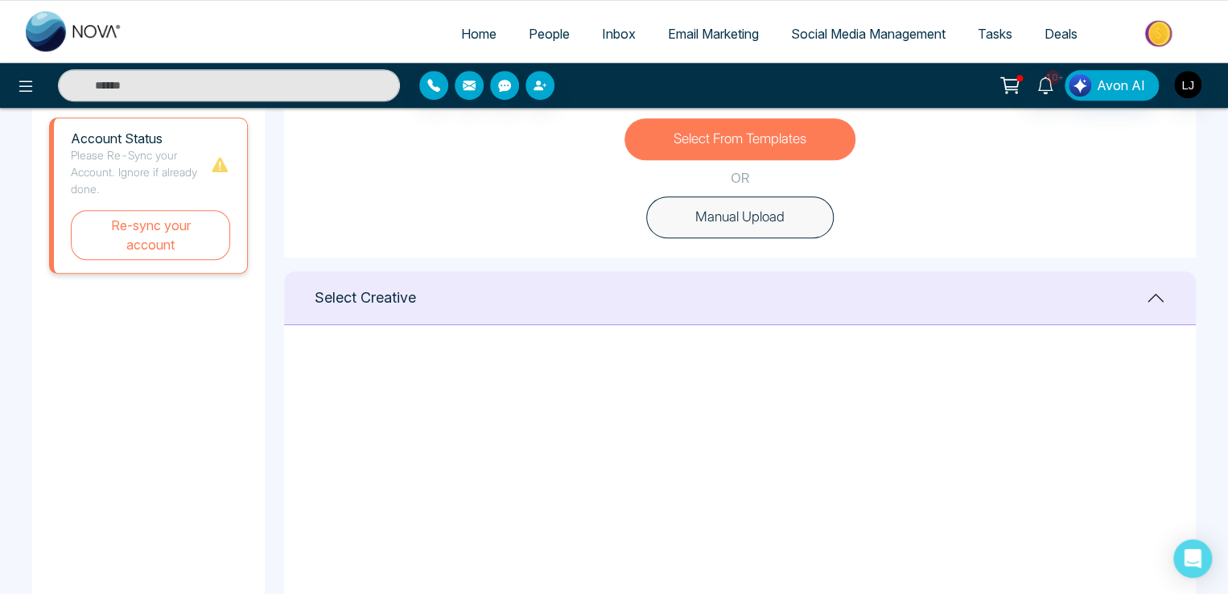
scroll to position [0, 0]
click at [862, 375] on icon at bounding box center [860, 376] width 14 height 16
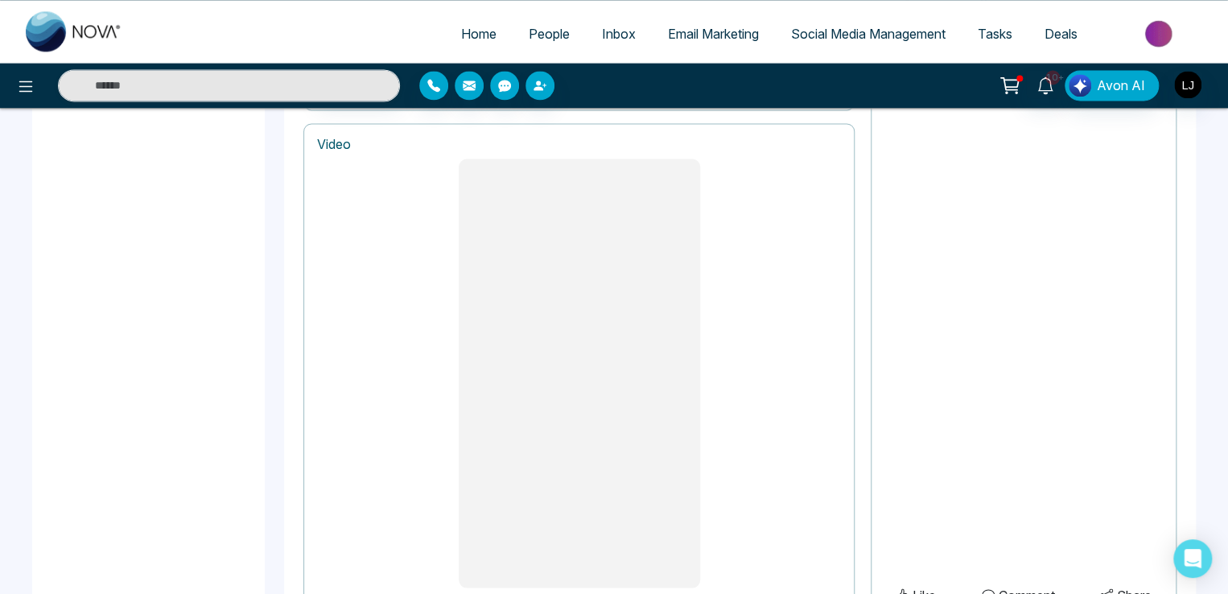
scroll to position [1349, 0]
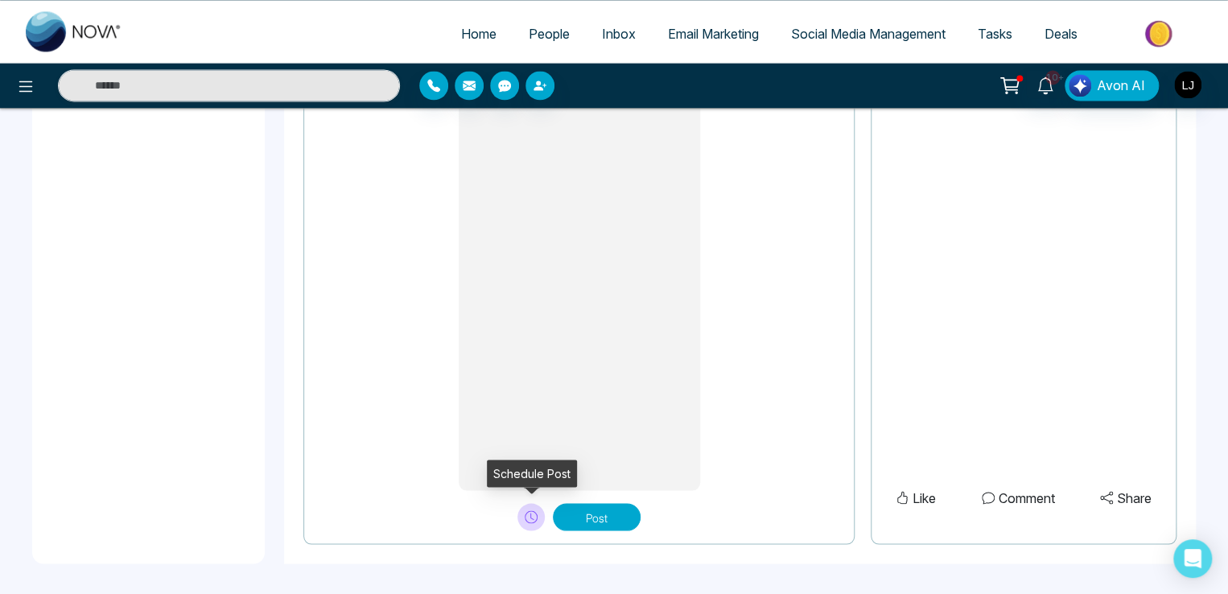
click at [532, 505] on button at bounding box center [530, 516] width 27 height 27
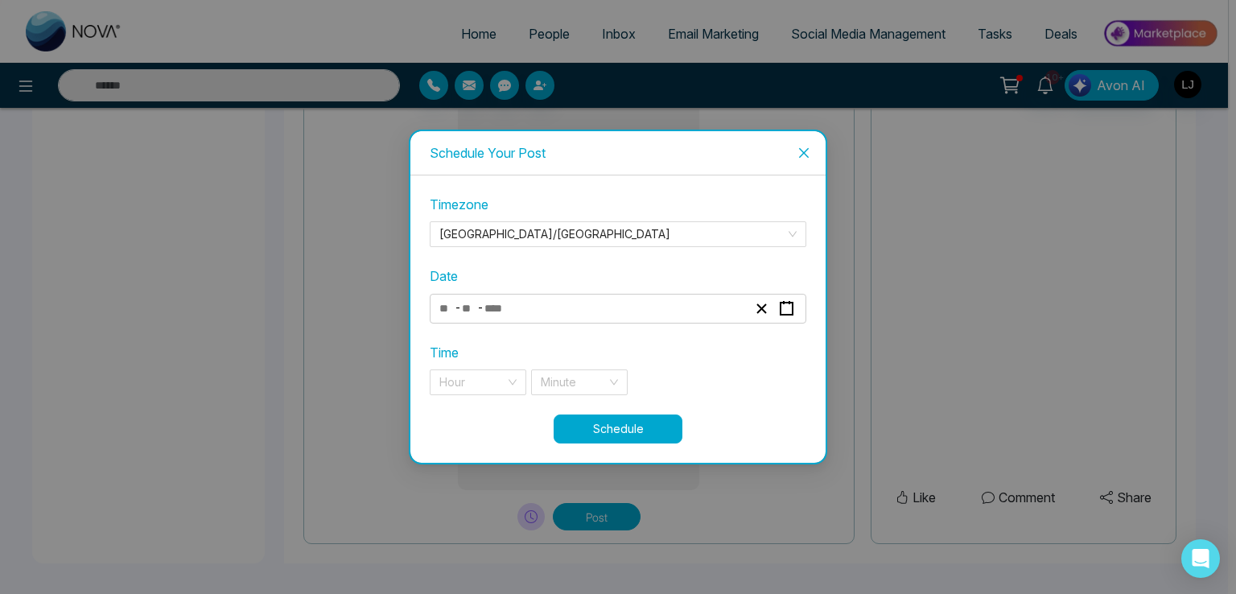
click at [484, 311] on input "number" at bounding box center [500, 309] width 34 height 22
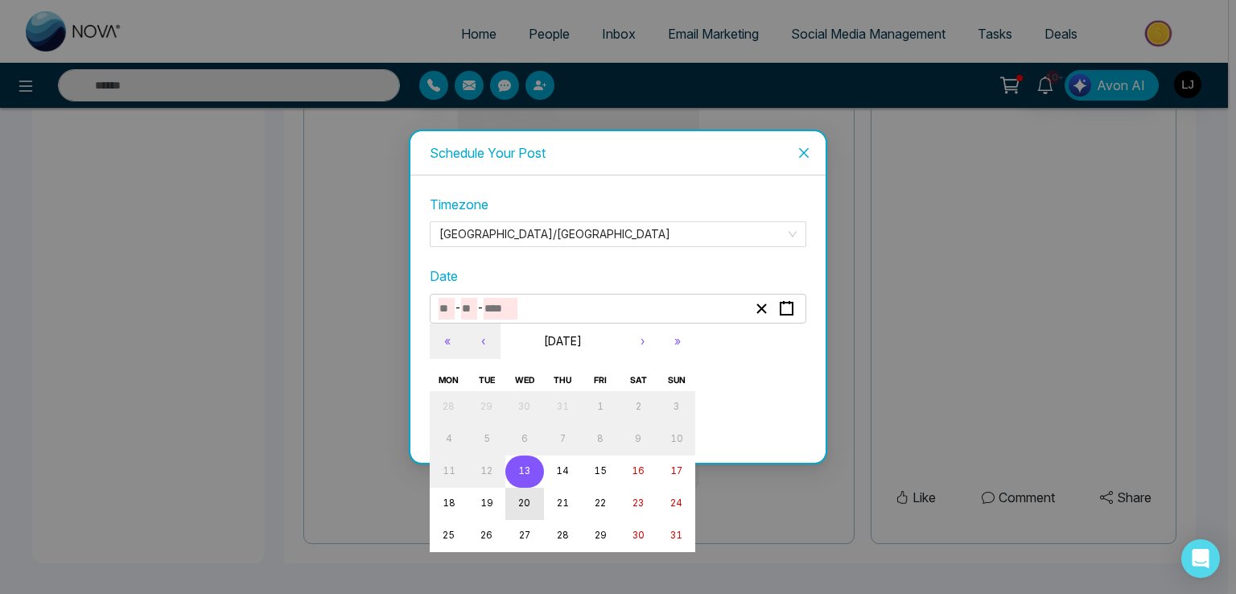
type textarea "**********"
click at [528, 502] on abbr "20" at bounding box center [524, 502] width 12 height 11
type input "*"
type input "**"
type input "****"
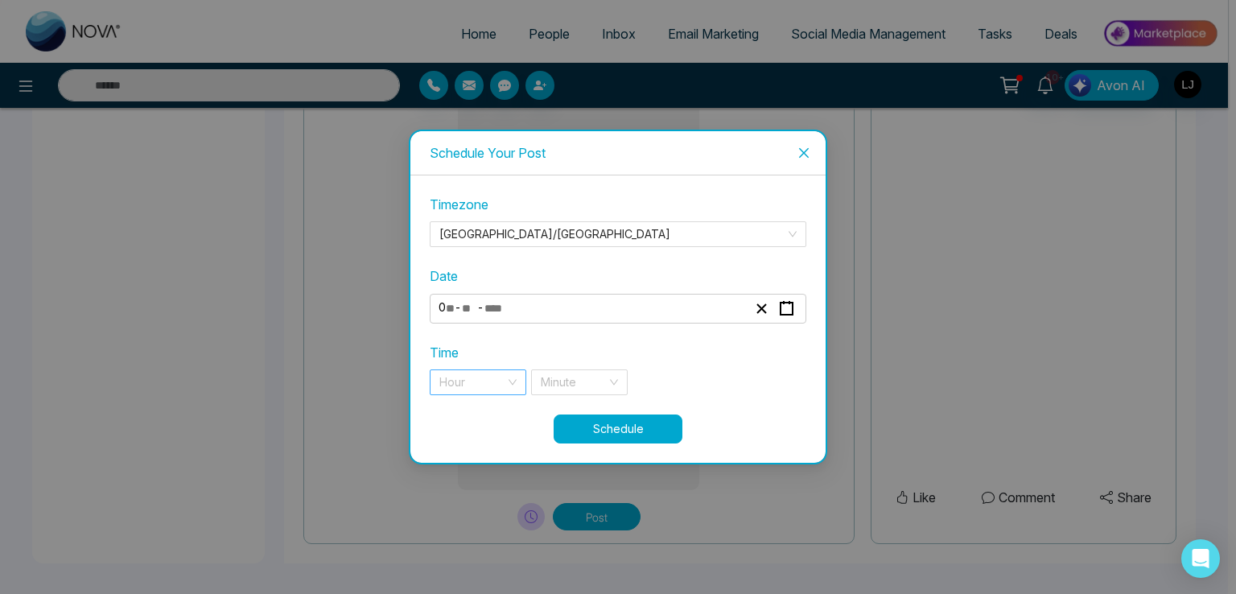
click at [463, 387] on input "search" at bounding box center [472, 382] width 66 height 24
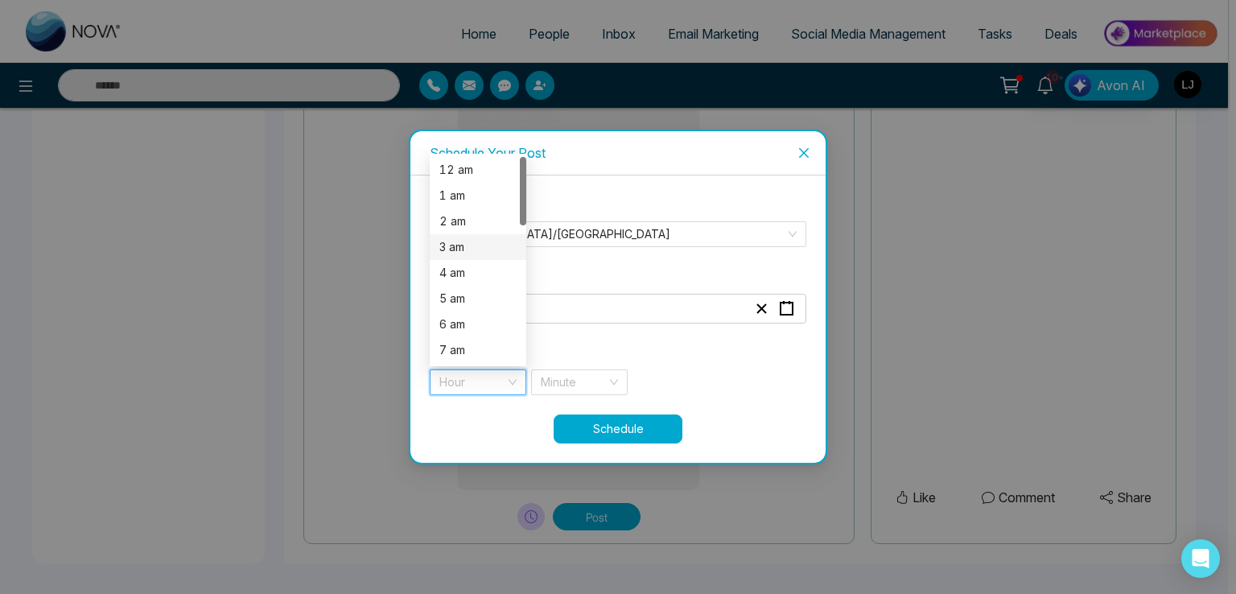
click at [452, 242] on div "3 am" at bounding box center [477, 247] width 77 height 18
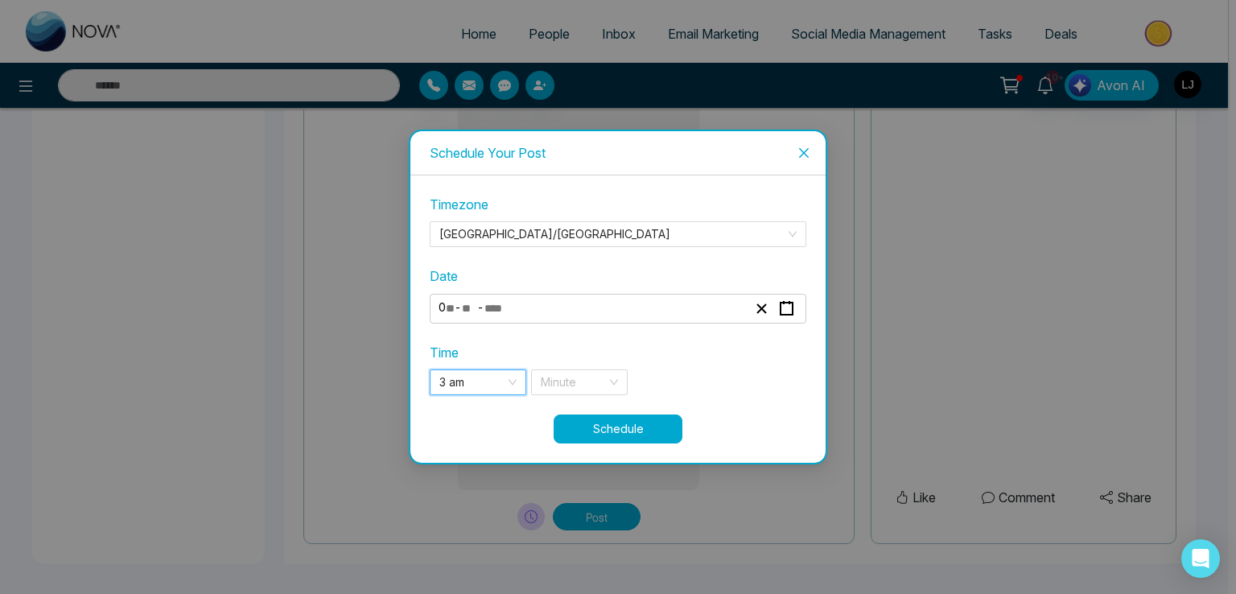
click at [561, 395] on div "**********" at bounding box center [618, 304] width 376 height 219
click at [562, 380] on input "search" at bounding box center [574, 382] width 66 height 24
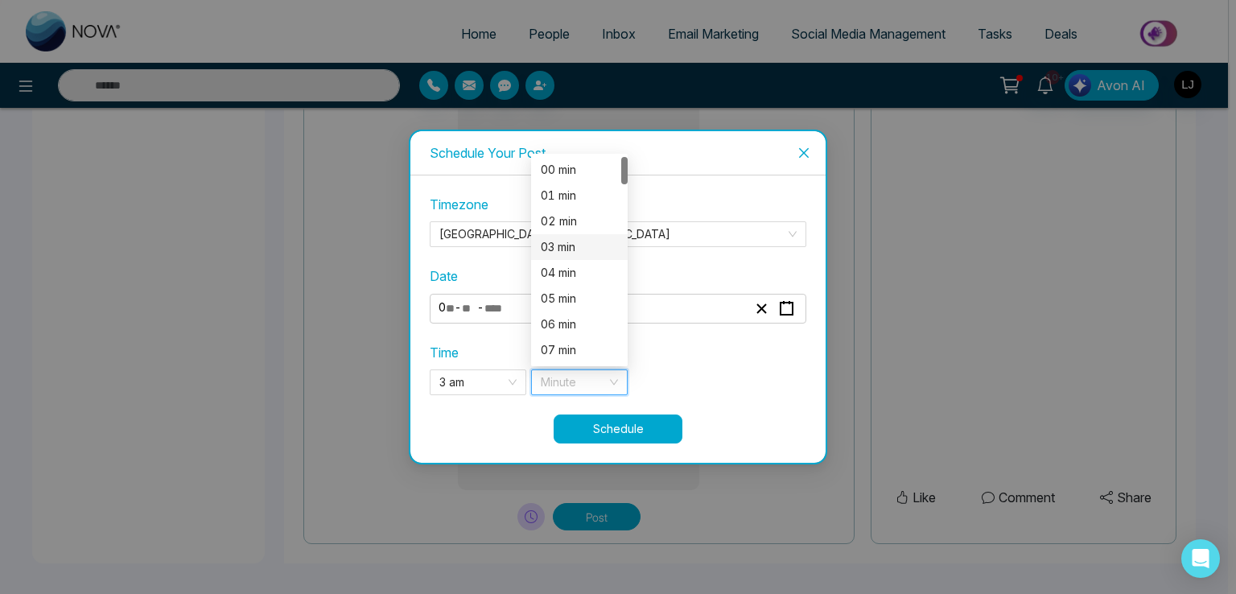
click at [567, 255] on div "03 min" at bounding box center [579, 247] width 77 height 18
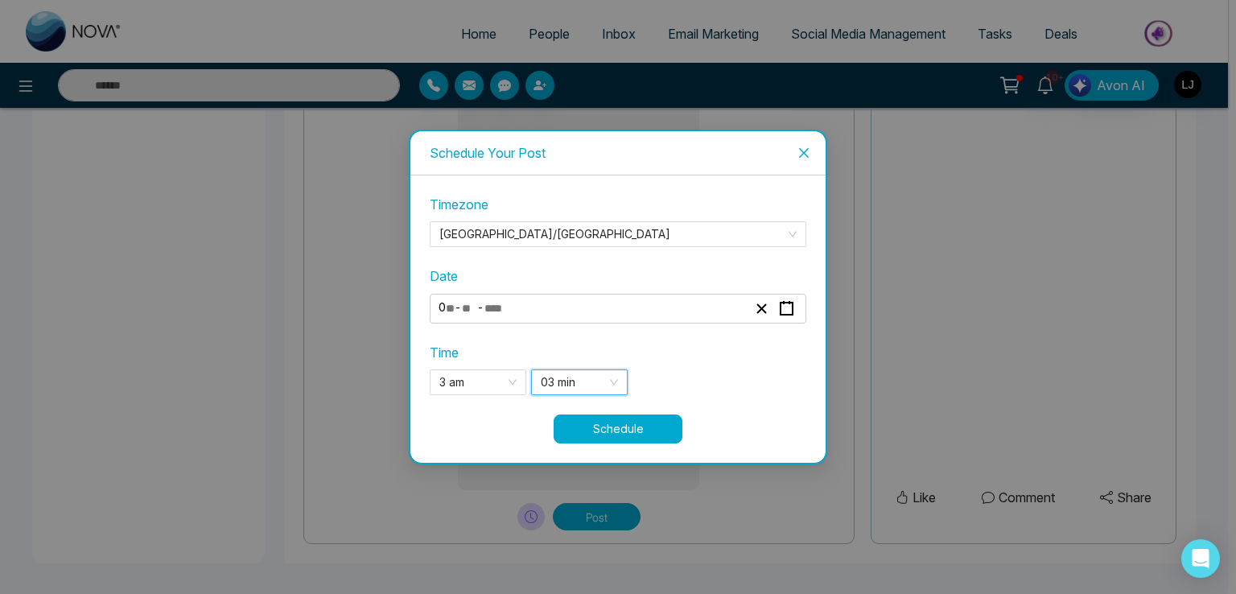
click at [615, 422] on button "Schedule" at bounding box center [617, 428] width 129 height 29
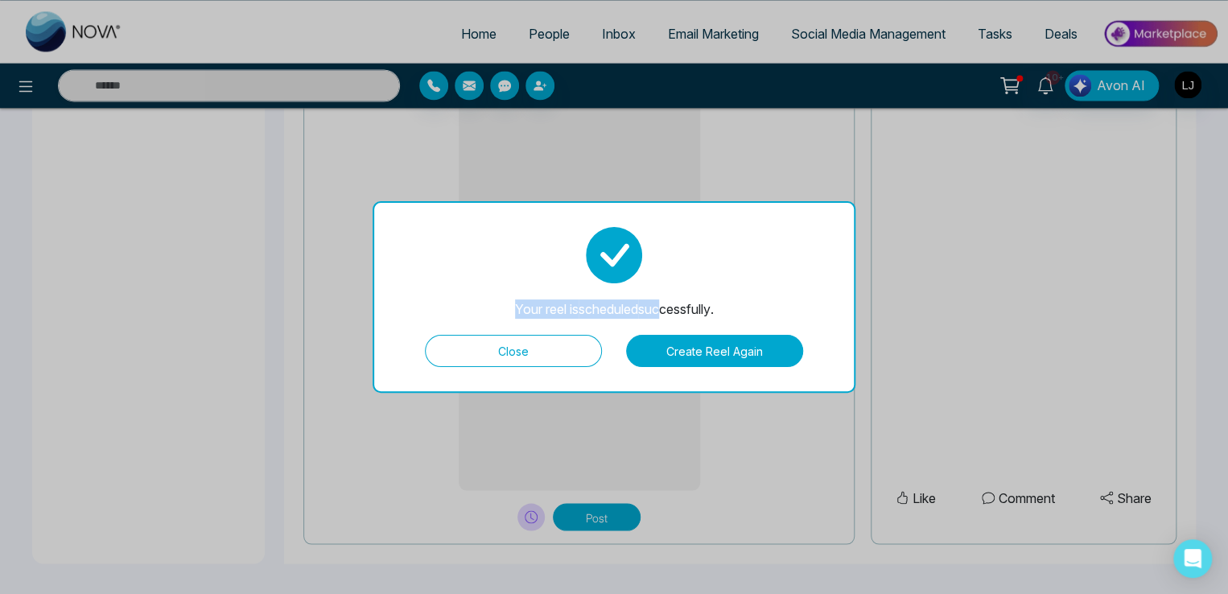
drag, startPoint x: 505, startPoint y: 309, endPoint x: 656, endPoint y: 303, distance: 151.3
click at [656, 303] on div "Your reel is scheduled successfully." at bounding box center [614, 308] width 199 height 19
click at [553, 351] on button "Close" at bounding box center [513, 351] width 177 height 32
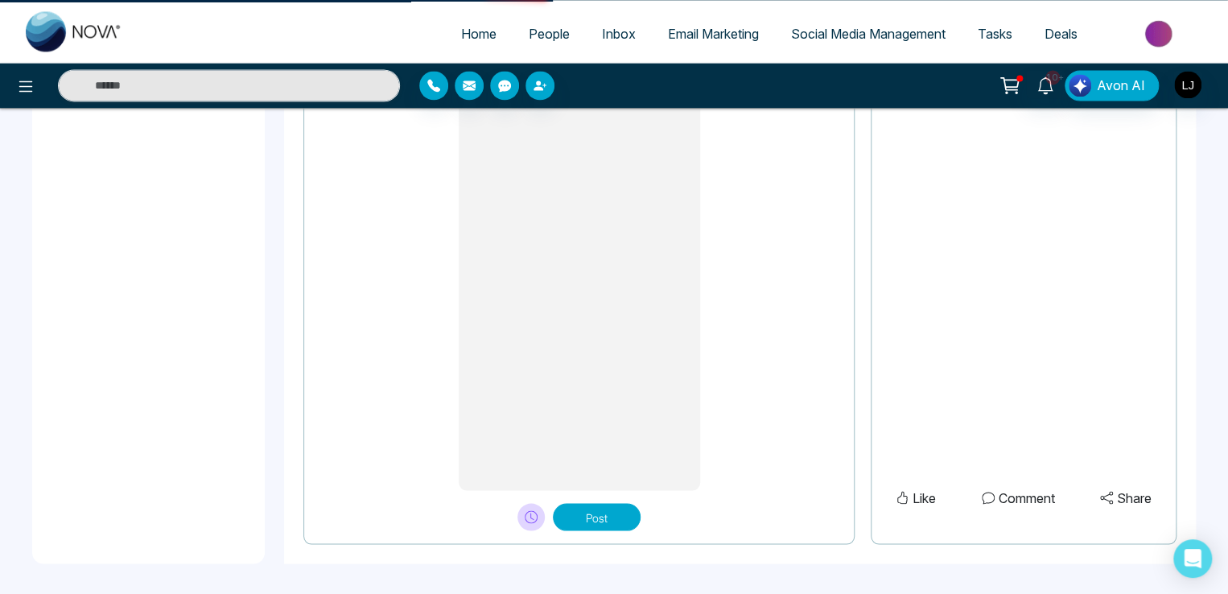
type textarea "**********"
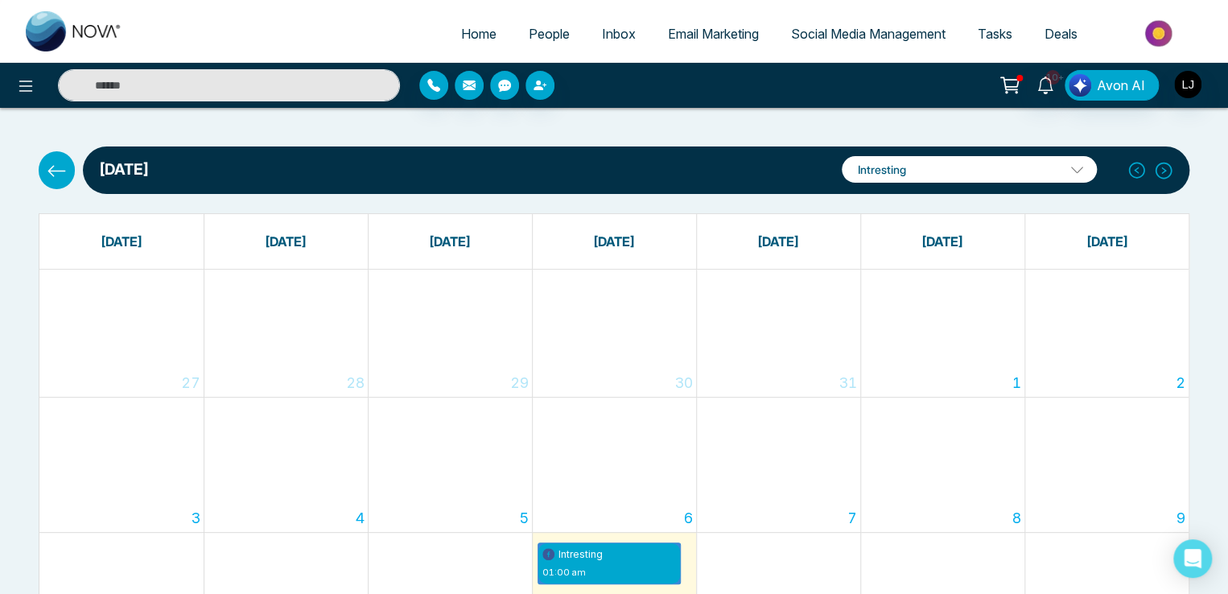
click at [50, 172] on icon at bounding box center [57, 170] width 18 height 11
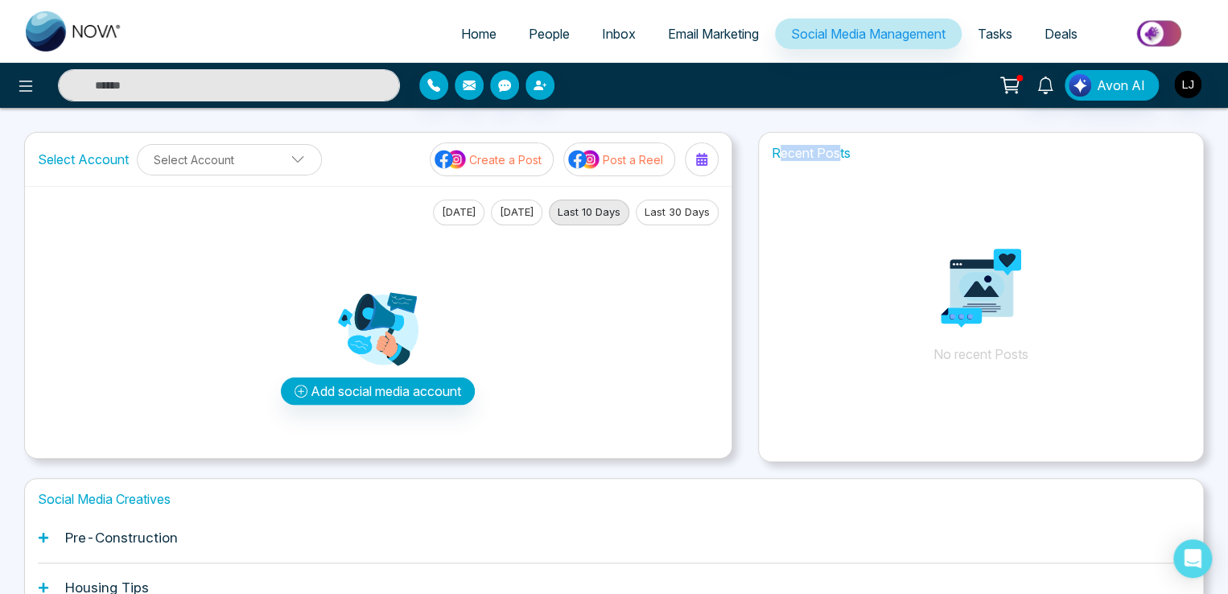
drag, startPoint x: 782, startPoint y: 155, endPoint x: 840, endPoint y: 150, distance: 58.2
click at [840, 150] on h1 "Recent Posts" at bounding box center [981, 153] width 444 height 15
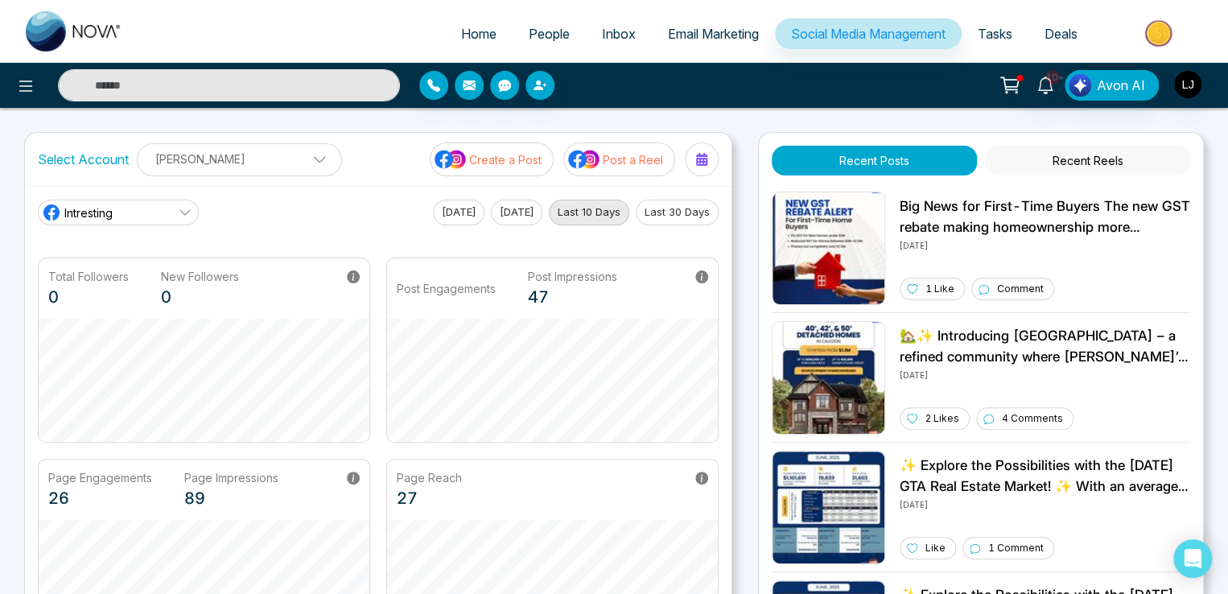
click at [114, 201] on link "Intresting" at bounding box center [118, 213] width 161 height 26
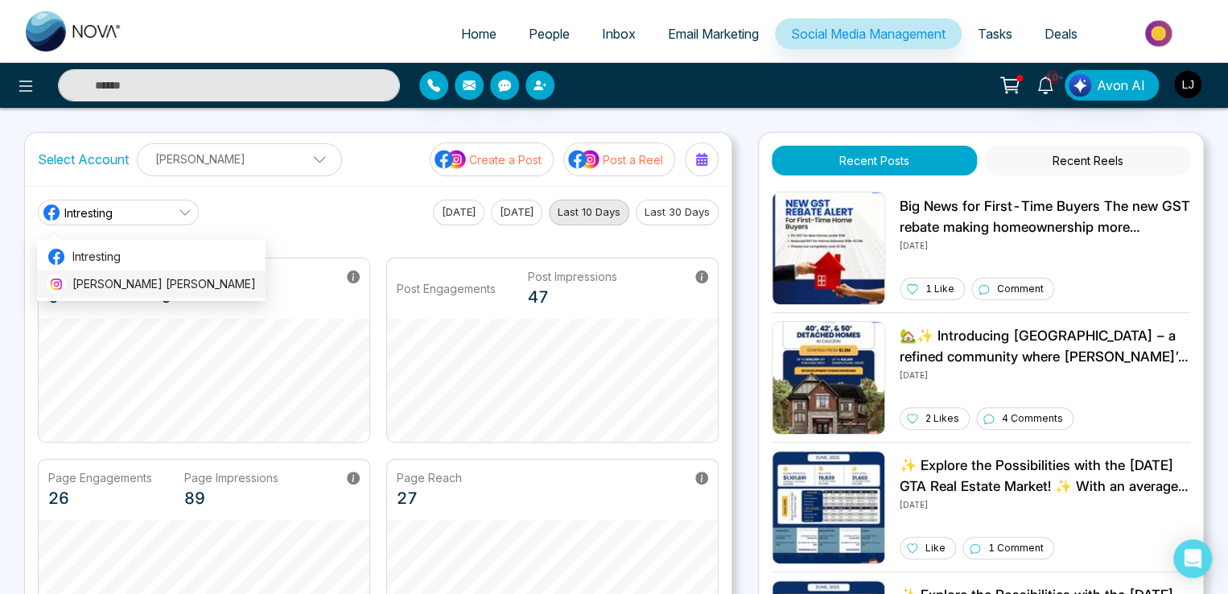
click at [114, 274] on li "Lokesh Avinash Joshi" at bounding box center [151, 283] width 228 height 27
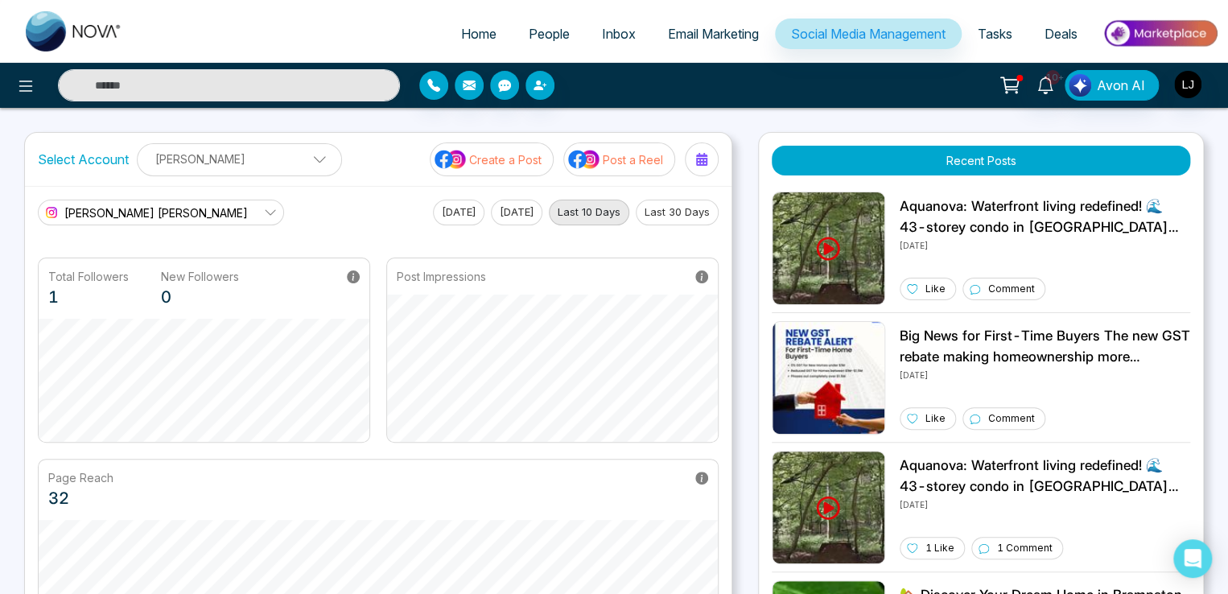
click at [150, 212] on span "Lokesh Avinash Joshi" at bounding box center [155, 212] width 183 height 17
click at [125, 261] on span "Intresting" at bounding box center [163, 257] width 183 height 18
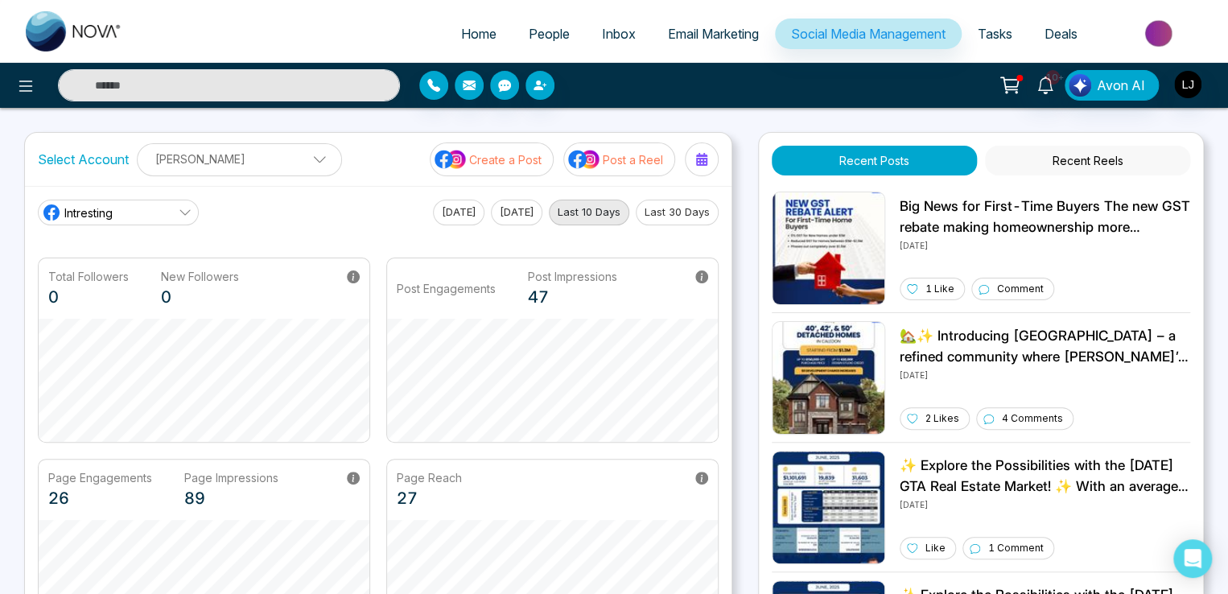
click at [1073, 154] on button "Recent Reels" at bounding box center [1087, 161] width 205 height 30
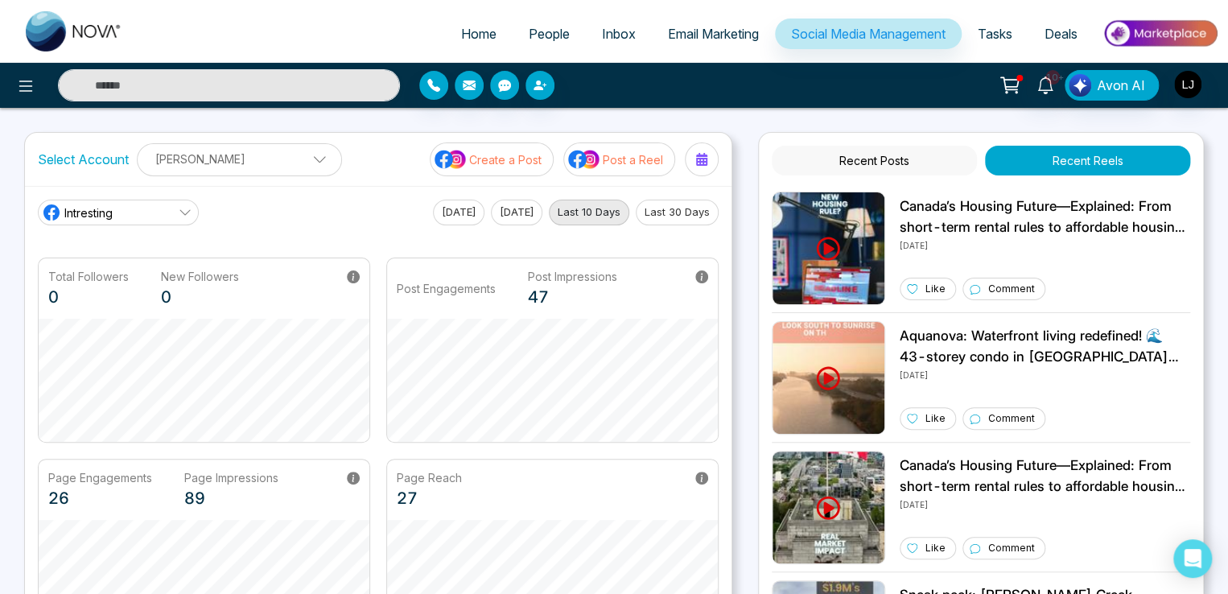
click at [698, 163] on icon at bounding box center [701, 159] width 11 height 13
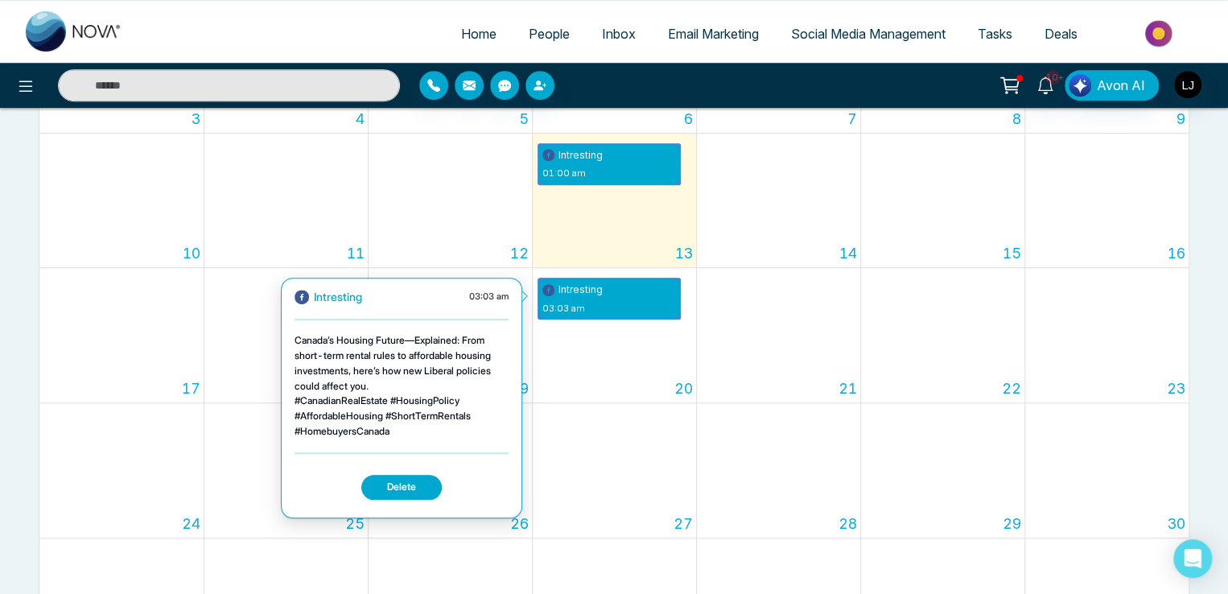
scroll to position [402, 0]
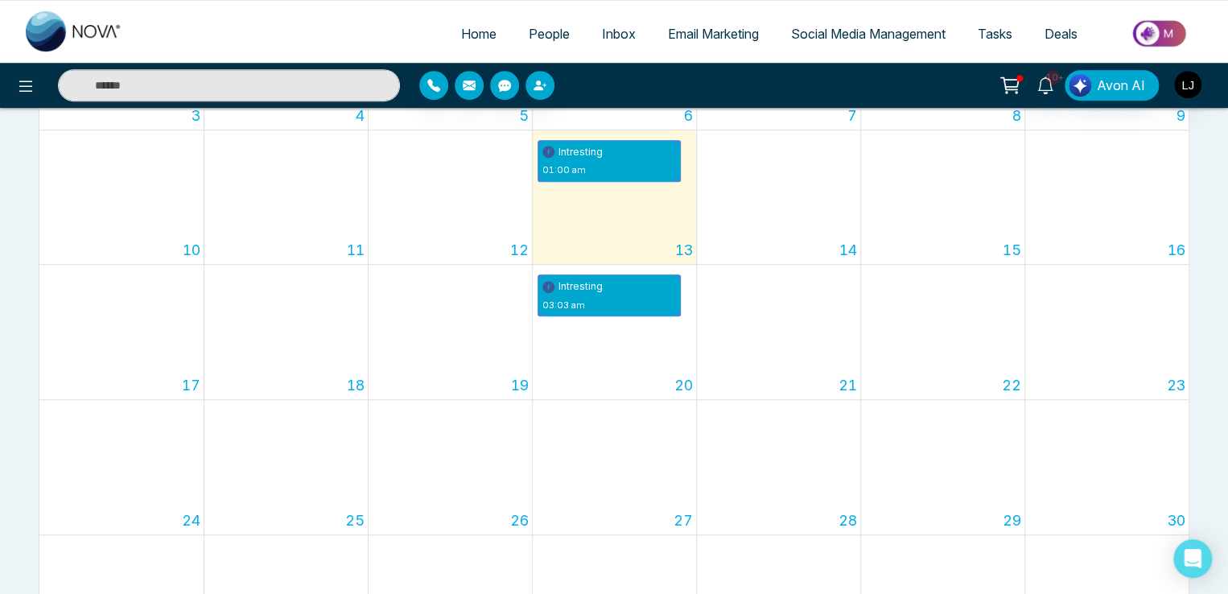
click at [1207, 84] on div "10+ Avon AI" at bounding box center [972, 85] width 492 height 31
click at [1191, 82] on img "button" at bounding box center [1187, 84] width 27 height 27
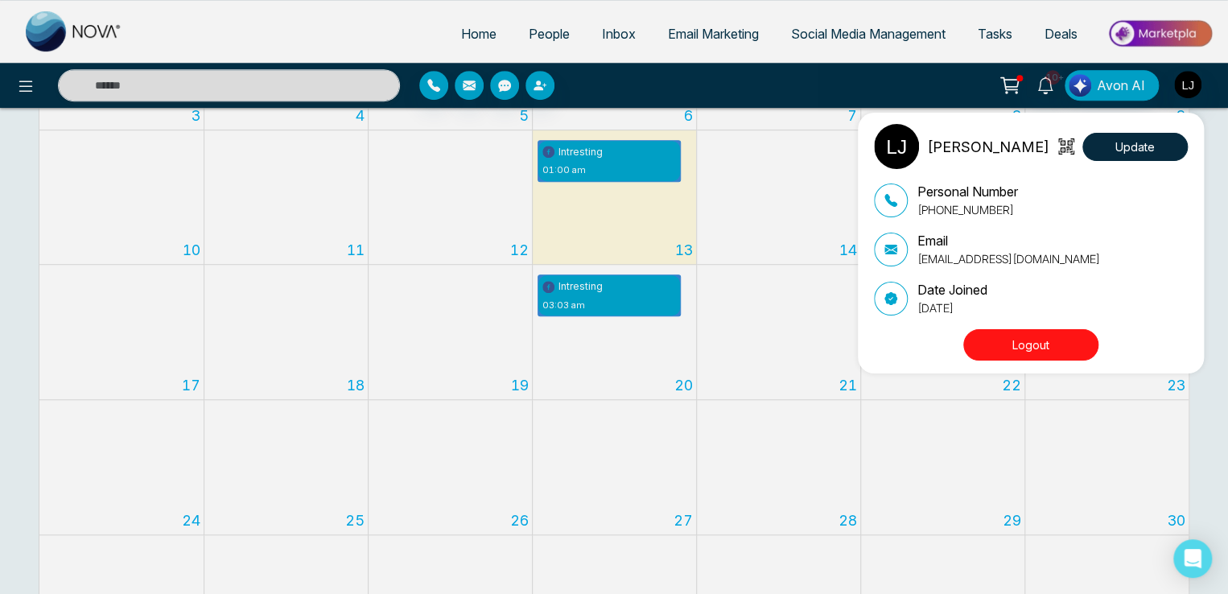
click at [1044, 332] on button "Logout" at bounding box center [1030, 344] width 135 height 31
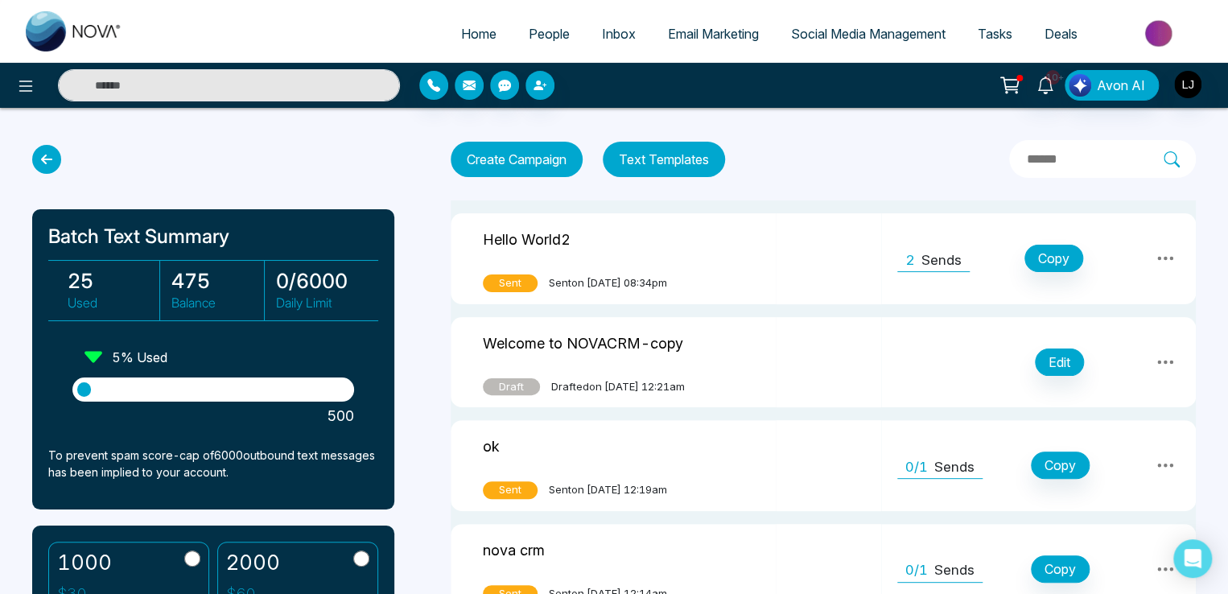
click at [854, 31] on span "Social Media Management" at bounding box center [868, 34] width 154 height 16
